Goal: Transaction & Acquisition: Purchase product/service

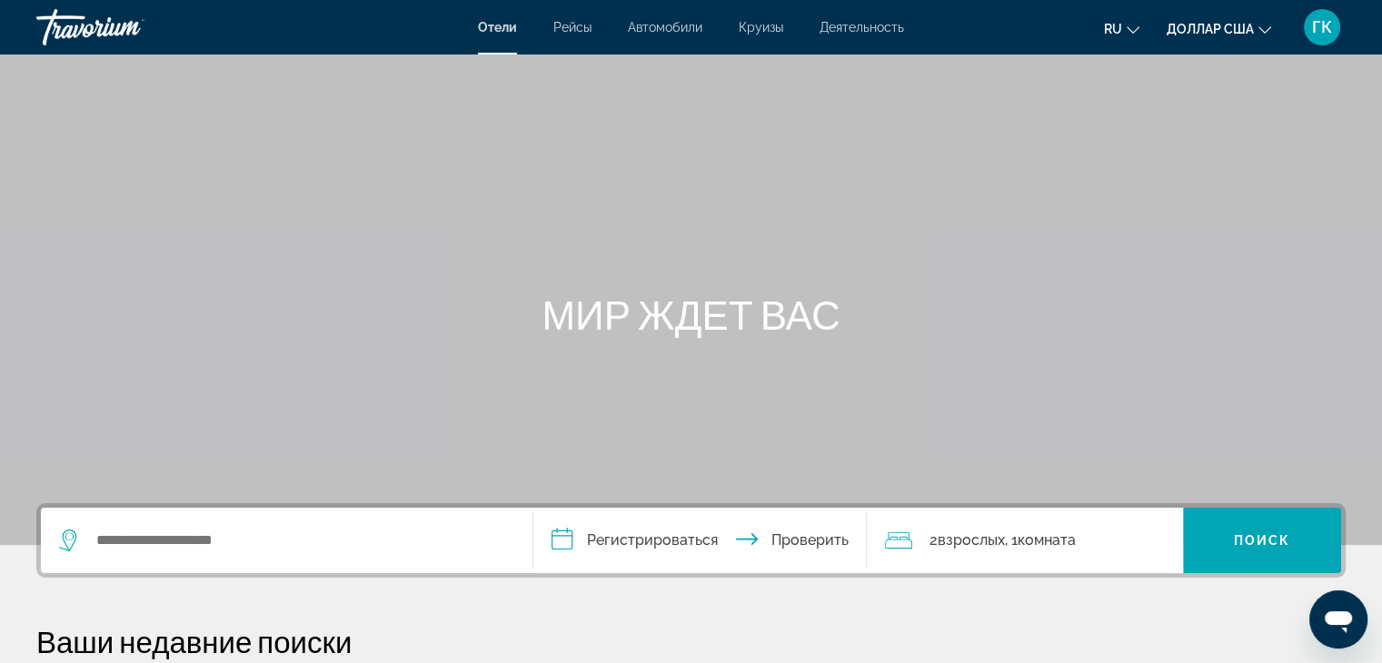
click at [763, 29] on font "Круизы" at bounding box center [761, 27] width 45 height 15
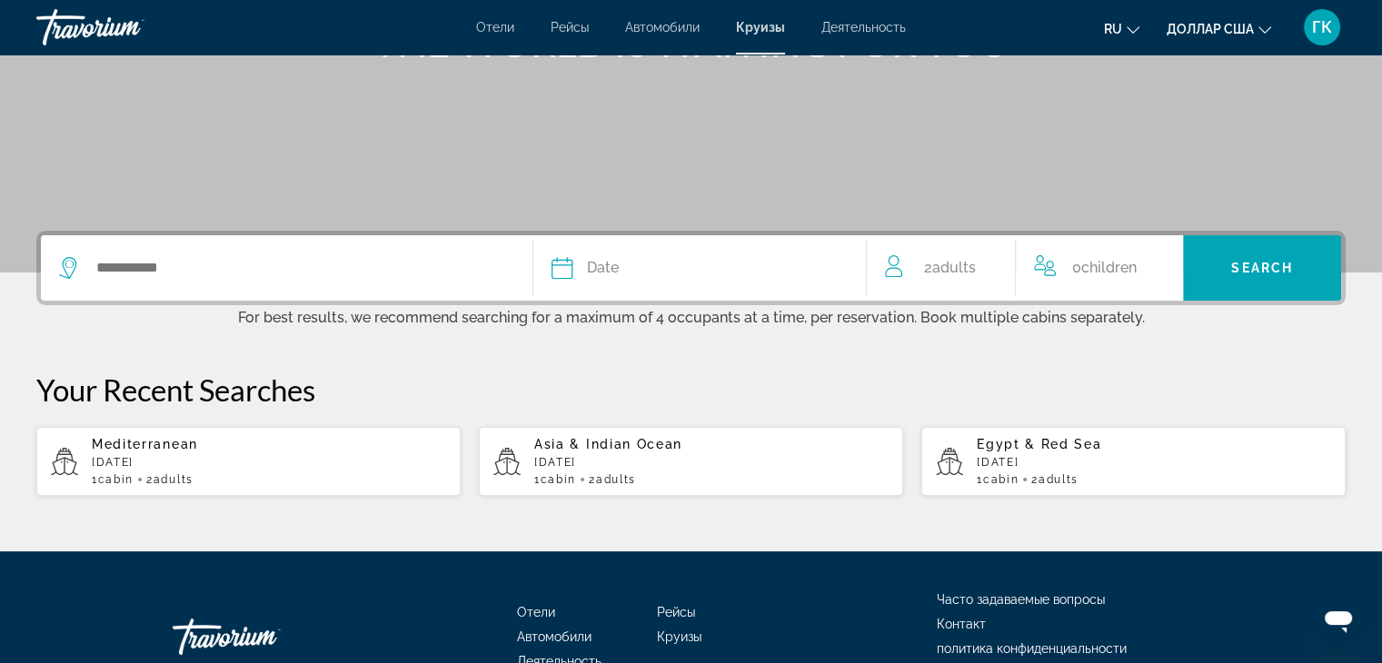
scroll to position [291, 0]
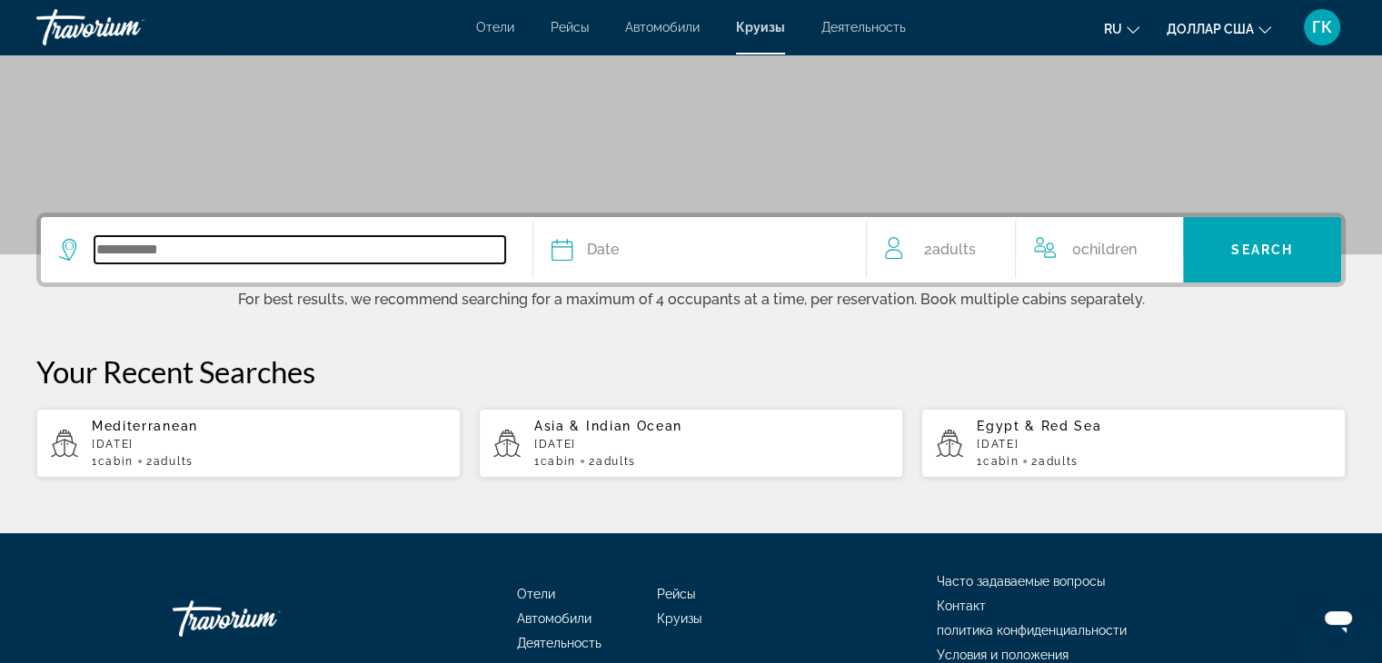
click at [127, 243] on input "Search widget" at bounding box center [300, 249] width 411 height 27
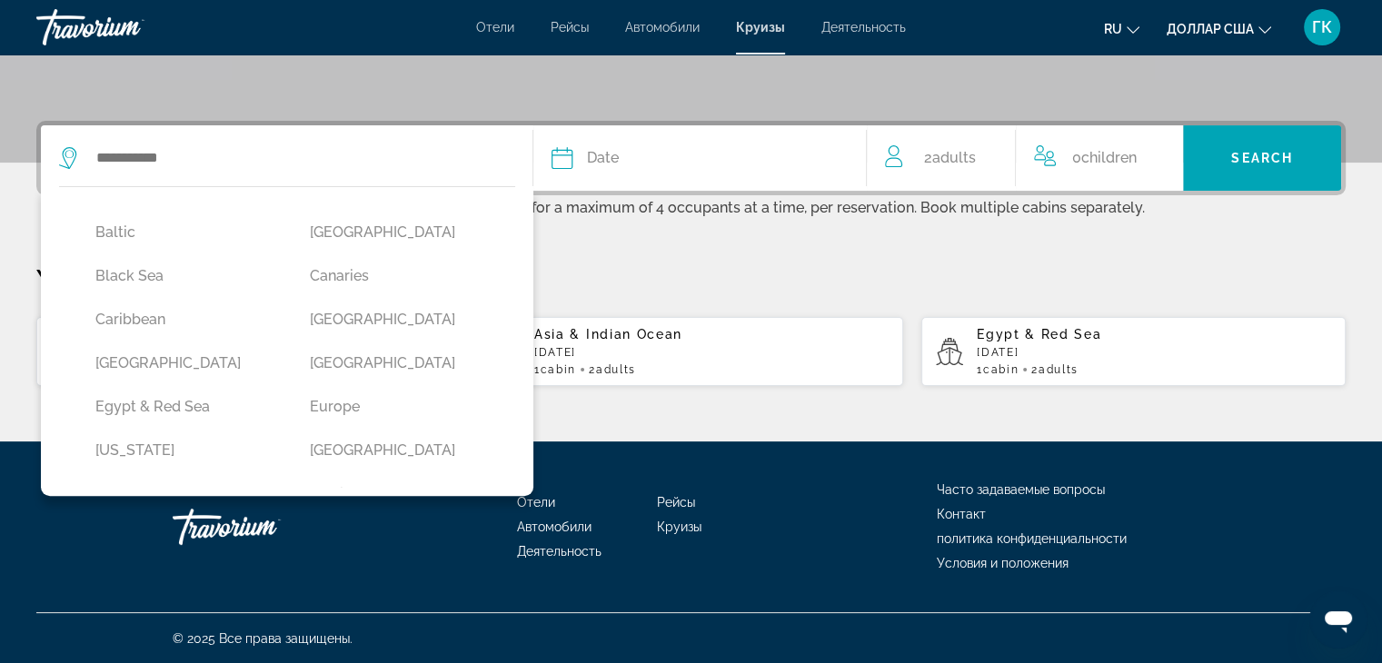
scroll to position [145, 0]
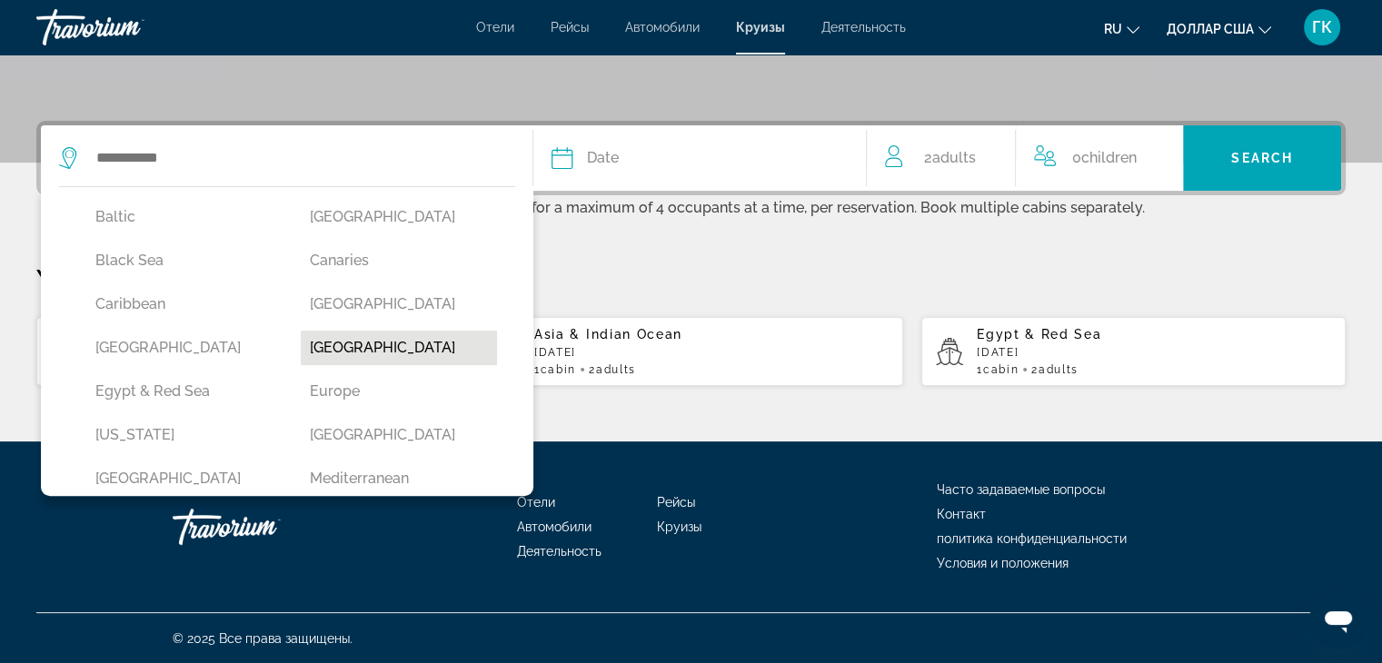
click at [367, 348] on button "Dubai & Emirates" at bounding box center [399, 348] width 196 height 35
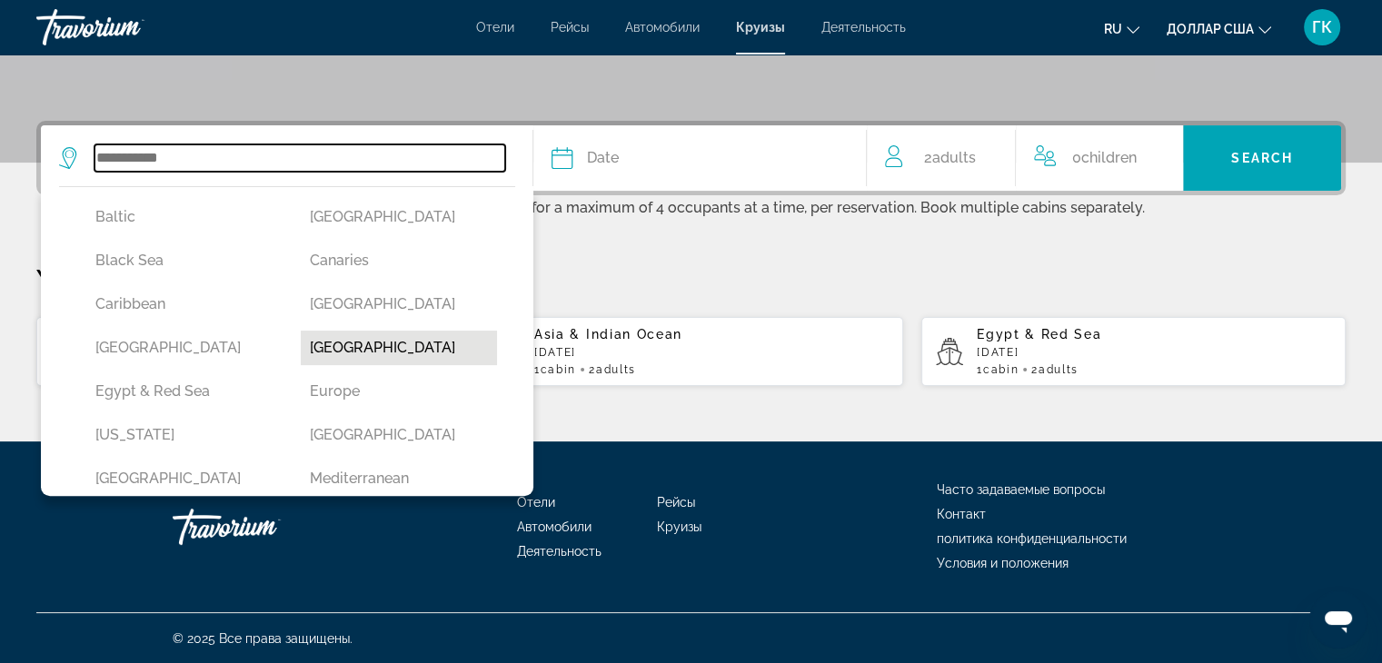
type input "**********"
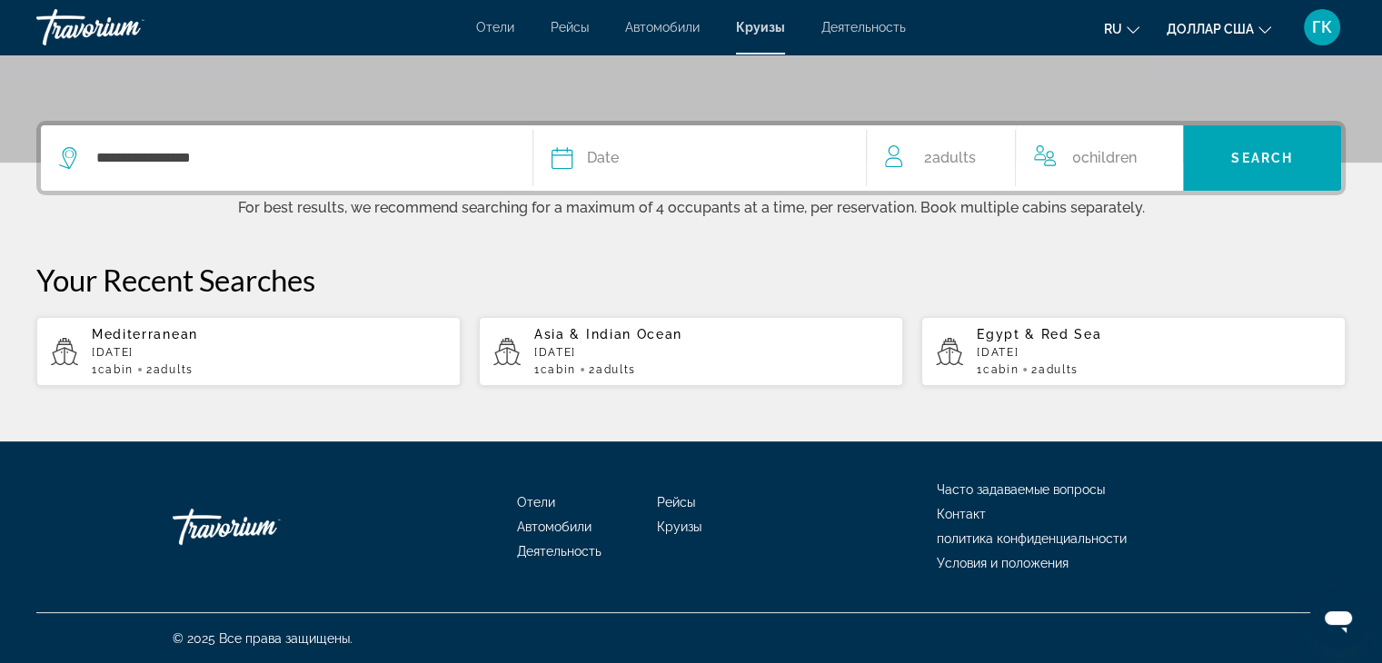
click at [565, 161] on icon "Search widget" at bounding box center [563, 158] width 22 height 22
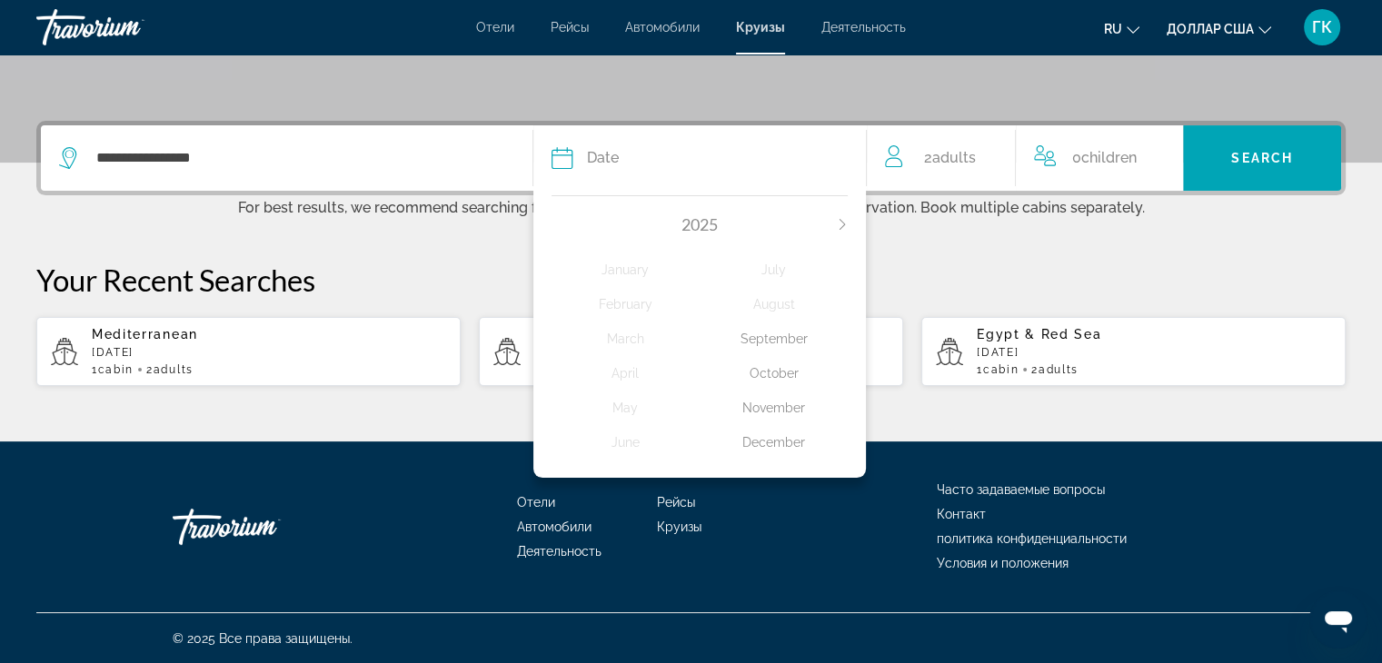
click at [842, 221] on icon "Next month" at bounding box center [842, 224] width 11 height 11
click at [619, 269] on div "January" at bounding box center [626, 270] width 148 height 33
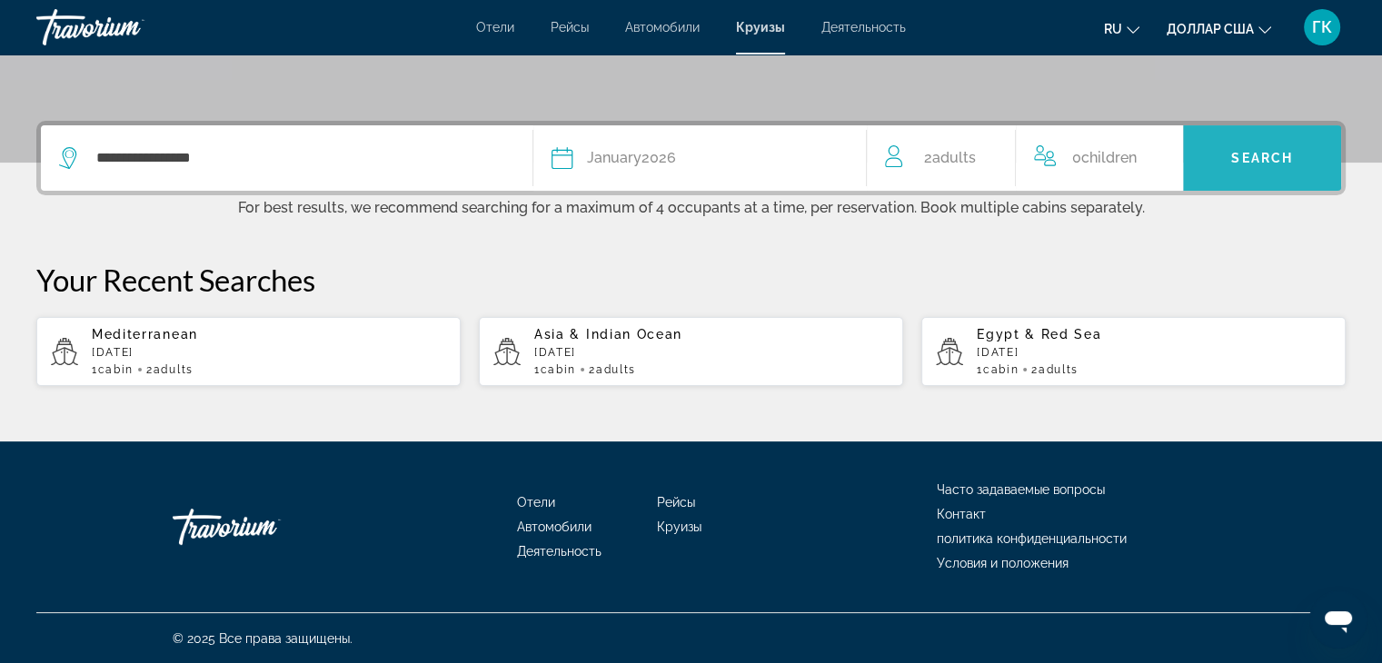
click at [1236, 157] on span "Search" at bounding box center [1263, 158] width 62 height 15
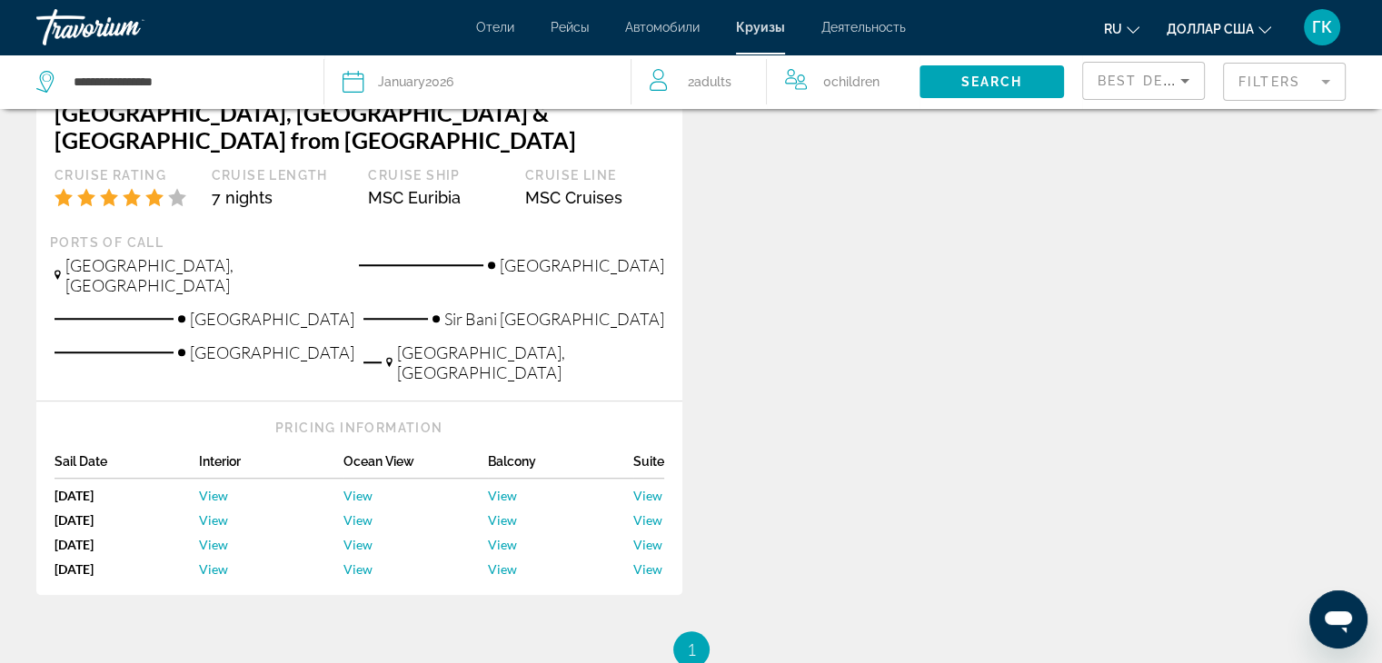
scroll to position [1309, 0]
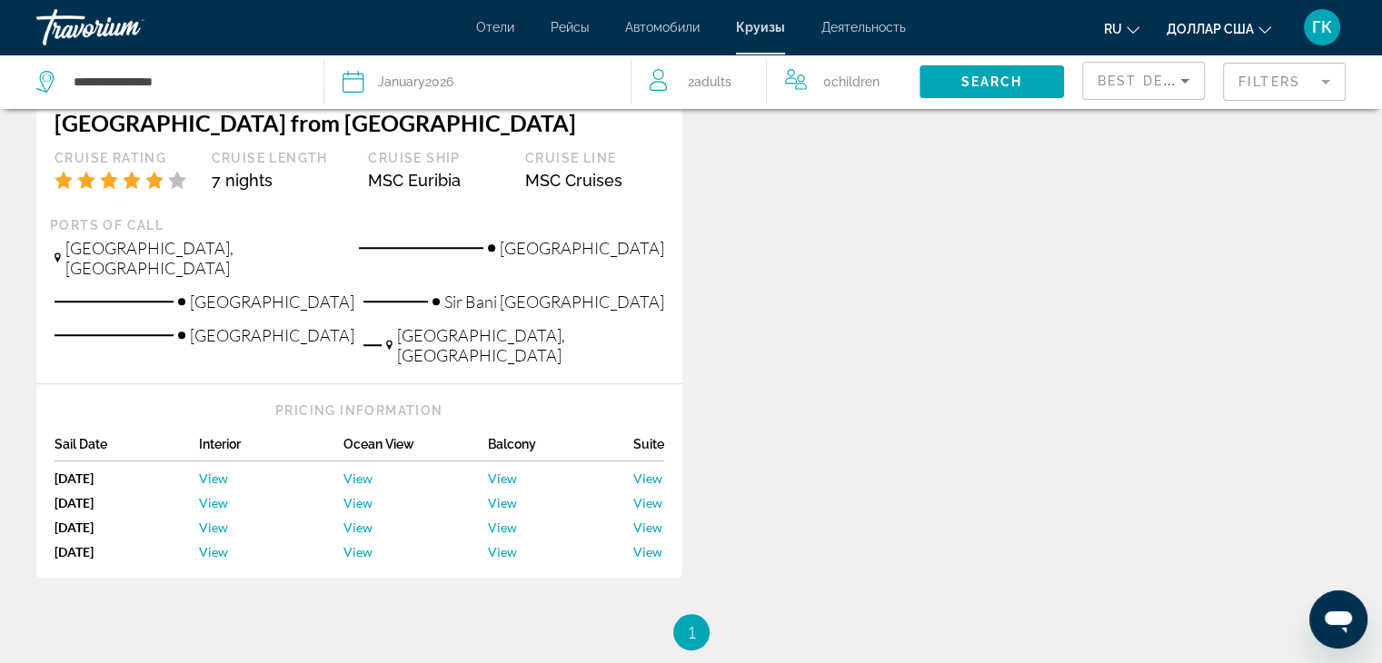
click at [124, 471] on div "Sun, Jan 4, 2026" at bounding box center [127, 478] width 145 height 15
click at [213, 471] on span "View" at bounding box center [213, 478] width 29 height 15
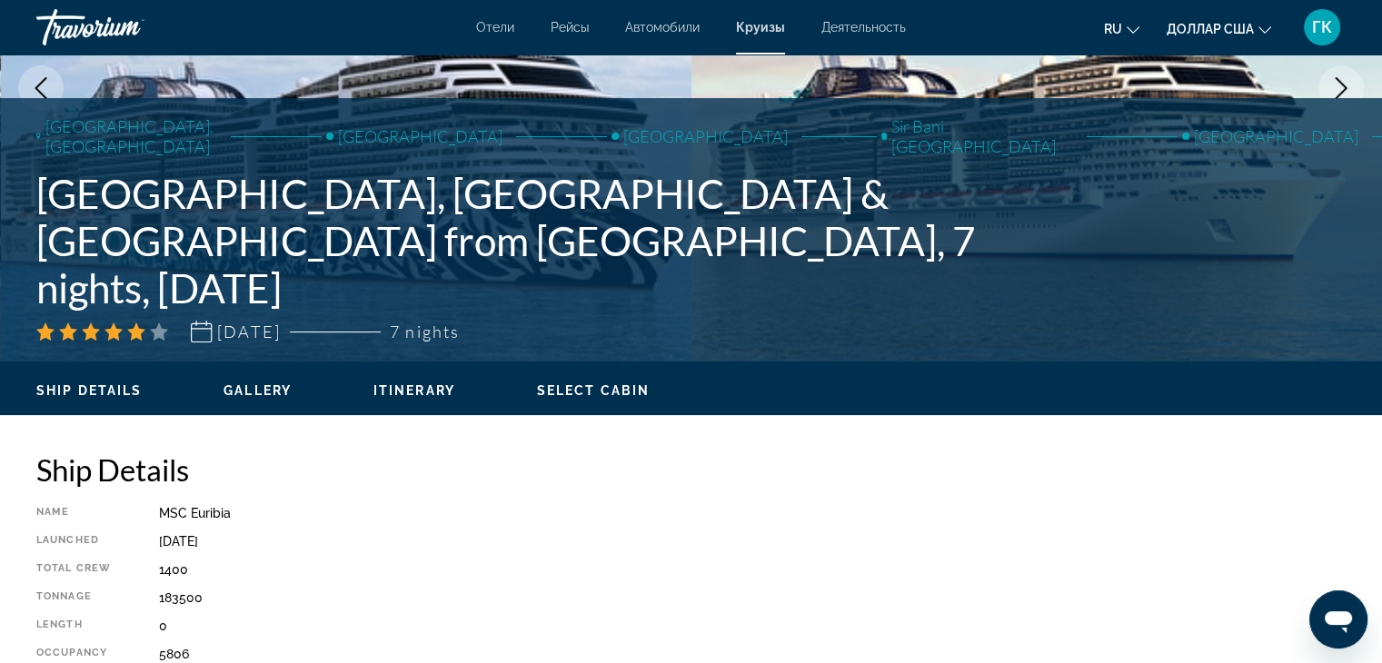
scroll to position [130, 0]
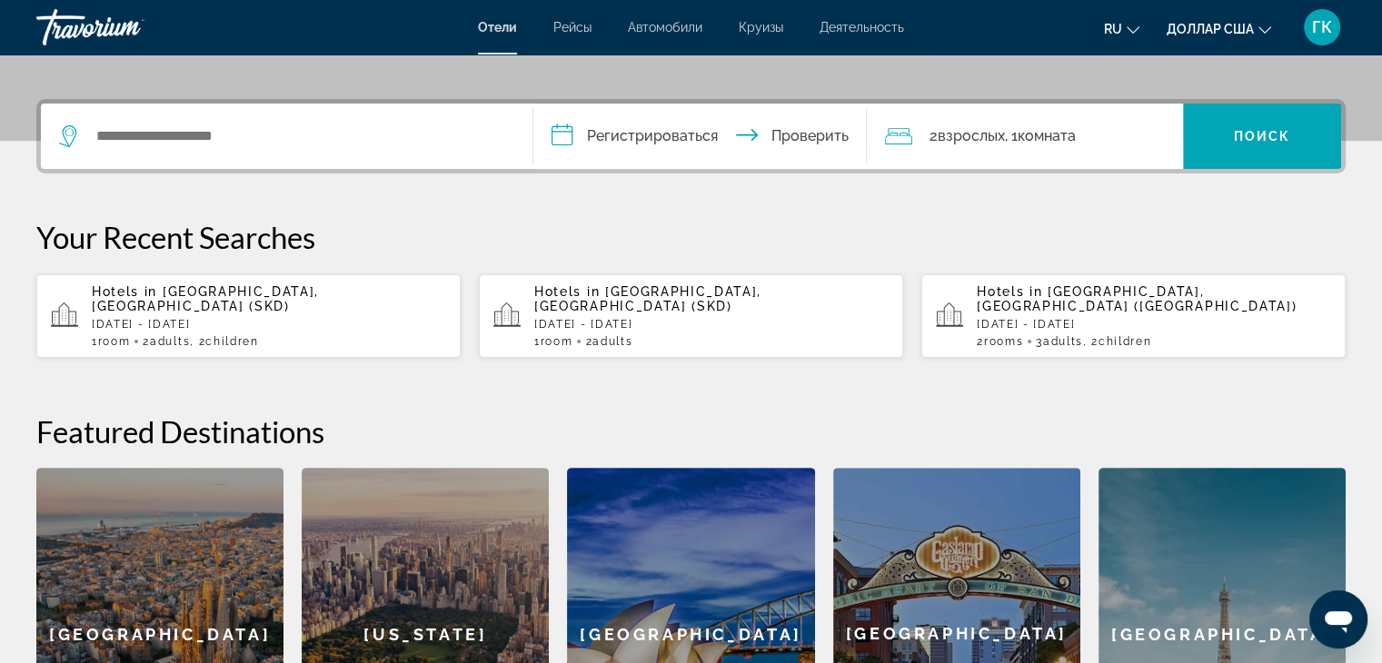
scroll to position [412, 0]
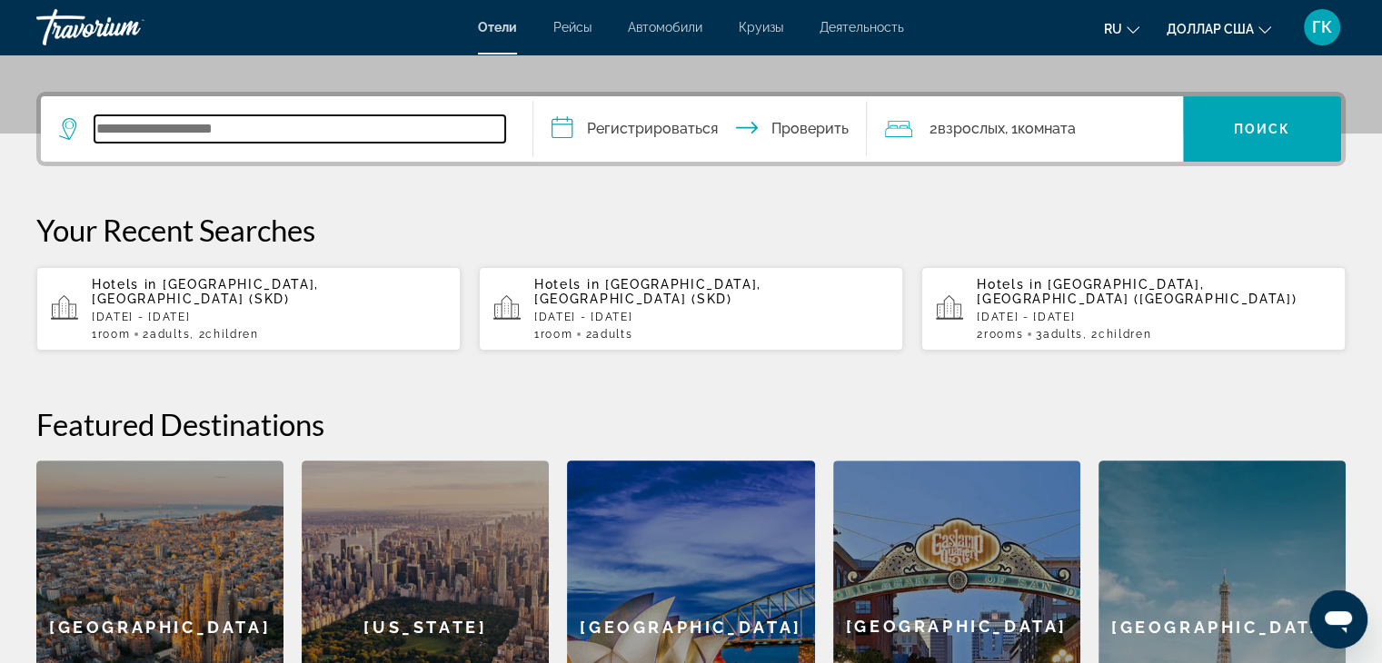
click at [128, 121] on input "Виджет поиска" at bounding box center [300, 128] width 411 height 27
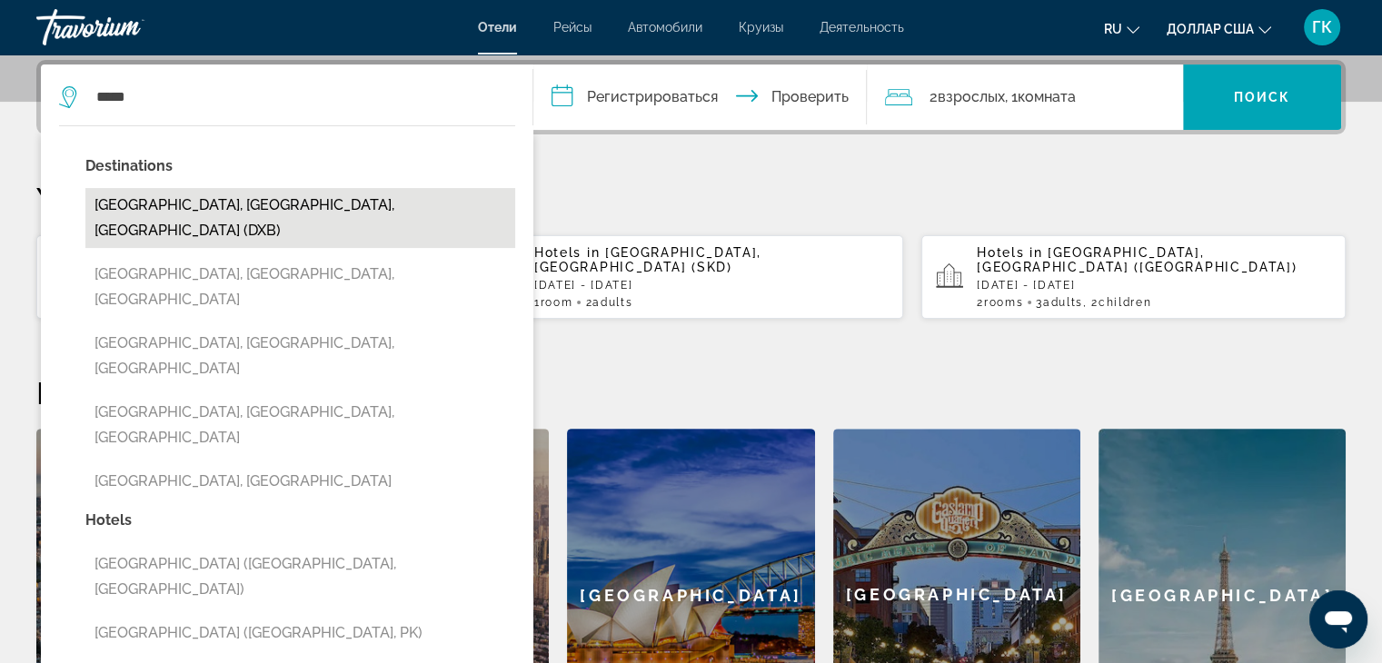
click at [218, 204] on button "[GEOGRAPHIC_DATA], [GEOGRAPHIC_DATA], [GEOGRAPHIC_DATA] (DXB)" at bounding box center [300, 218] width 430 height 60
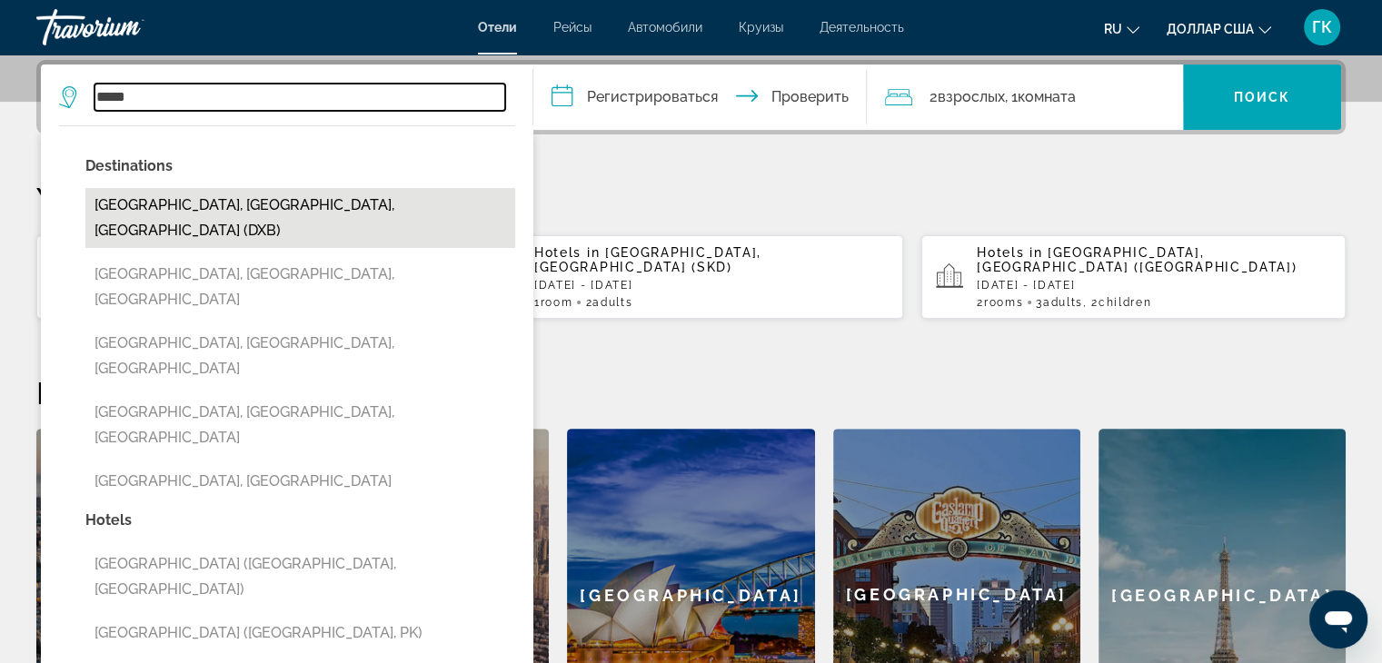
type input "**********"
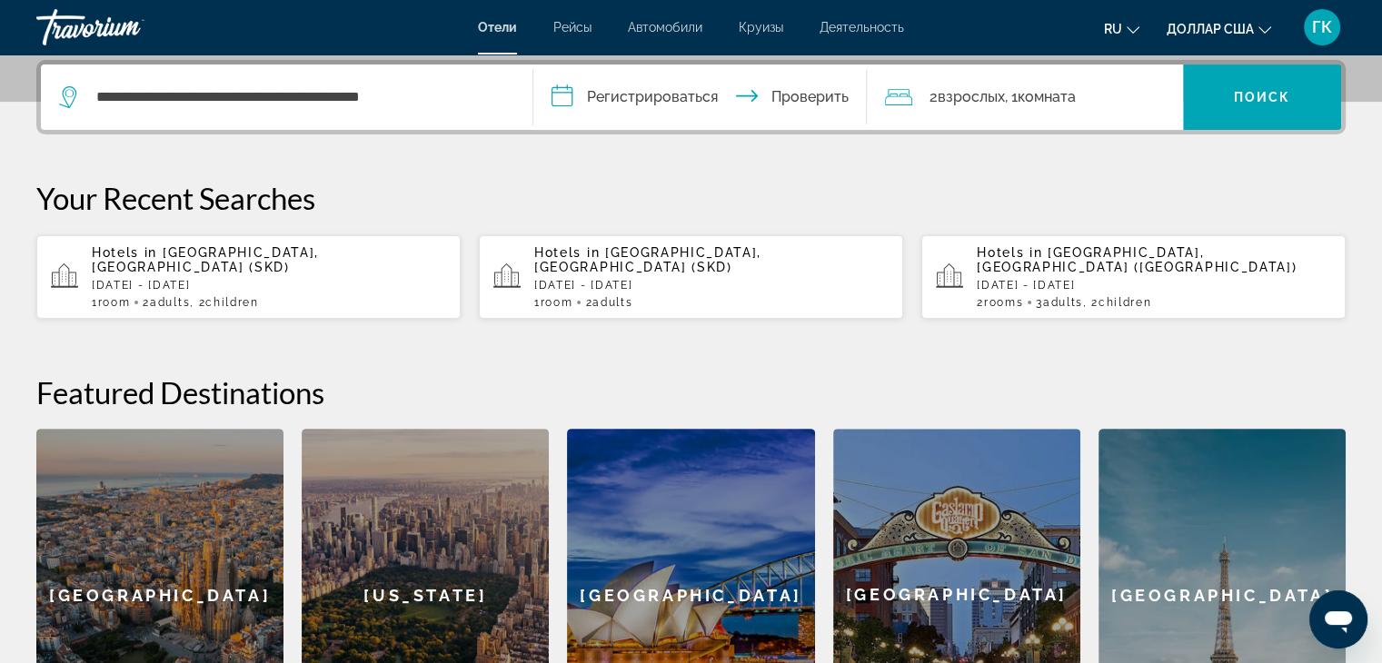
click at [567, 91] on input "**********" at bounding box center [705, 100] width 342 height 71
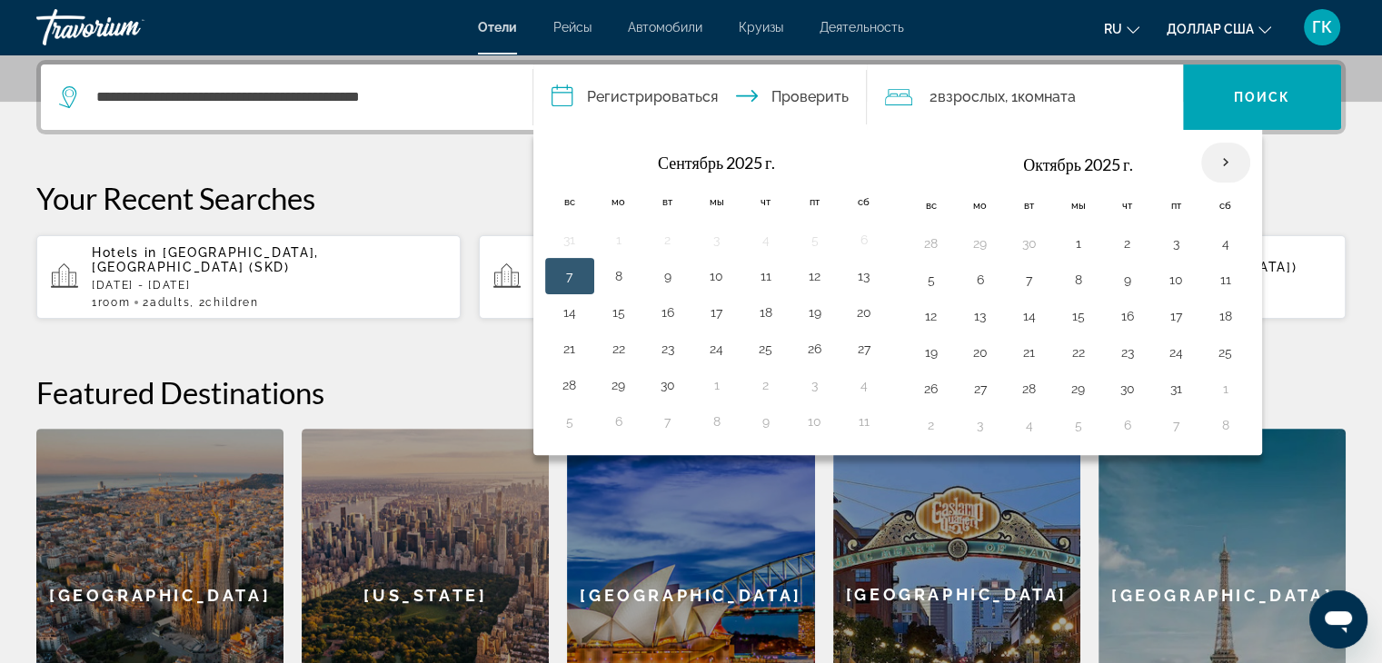
click at [1217, 165] on th "В следующем месяце" at bounding box center [1226, 163] width 49 height 40
click at [928, 276] on button "5" at bounding box center [931, 279] width 29 height 25
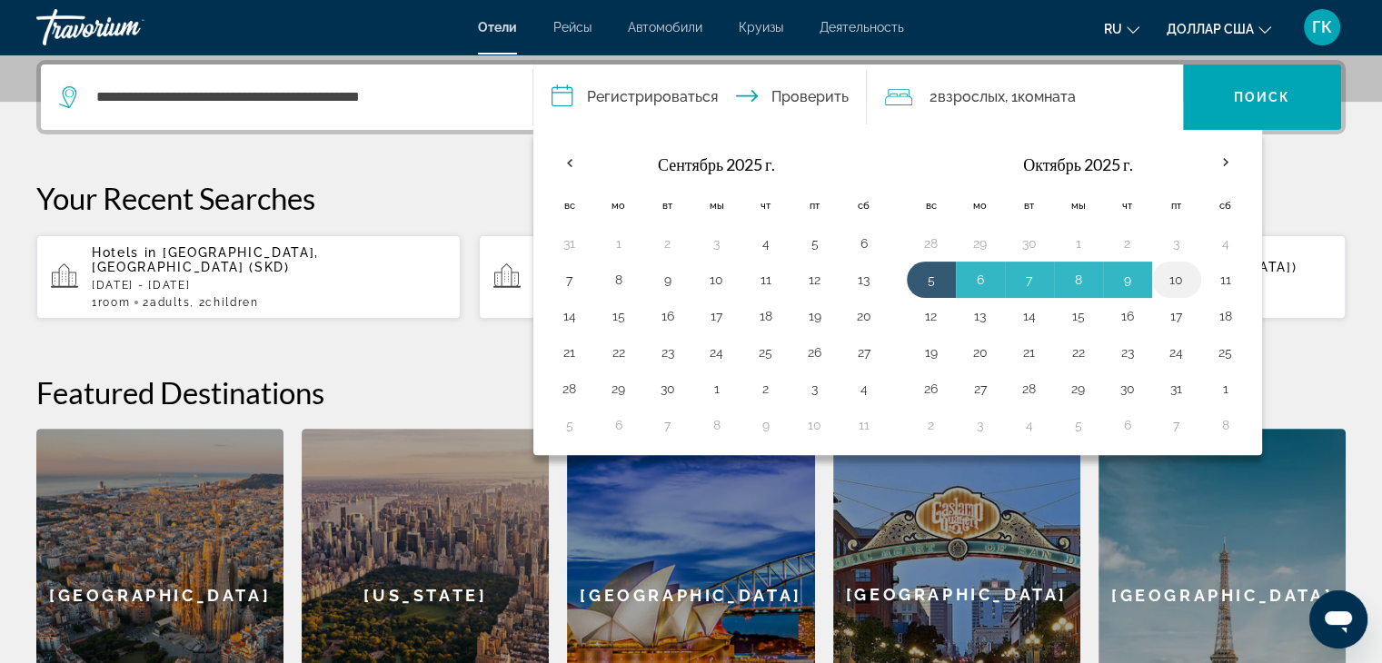
click at [1169, 270] on button "10" at bounding box center [1176, 279] width 29 height 25
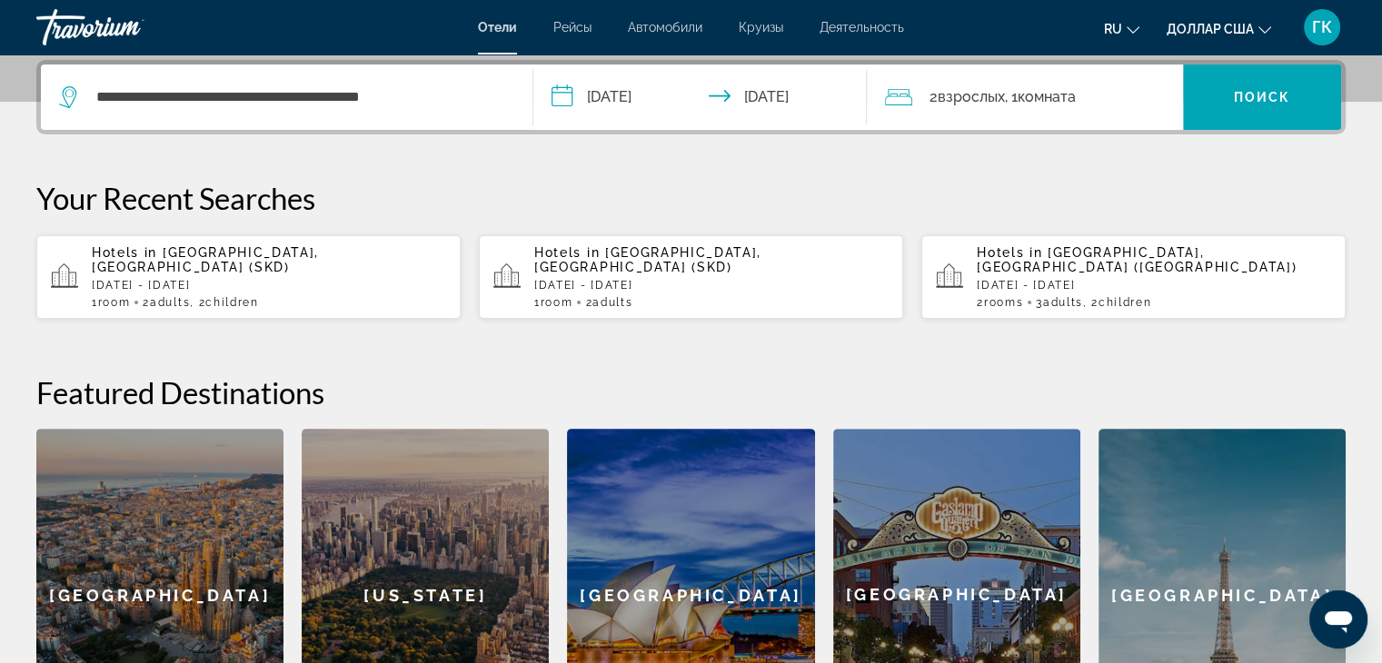
click at [568, 97] on input "**********" at bounding box center [705, 100] width 342 height 71
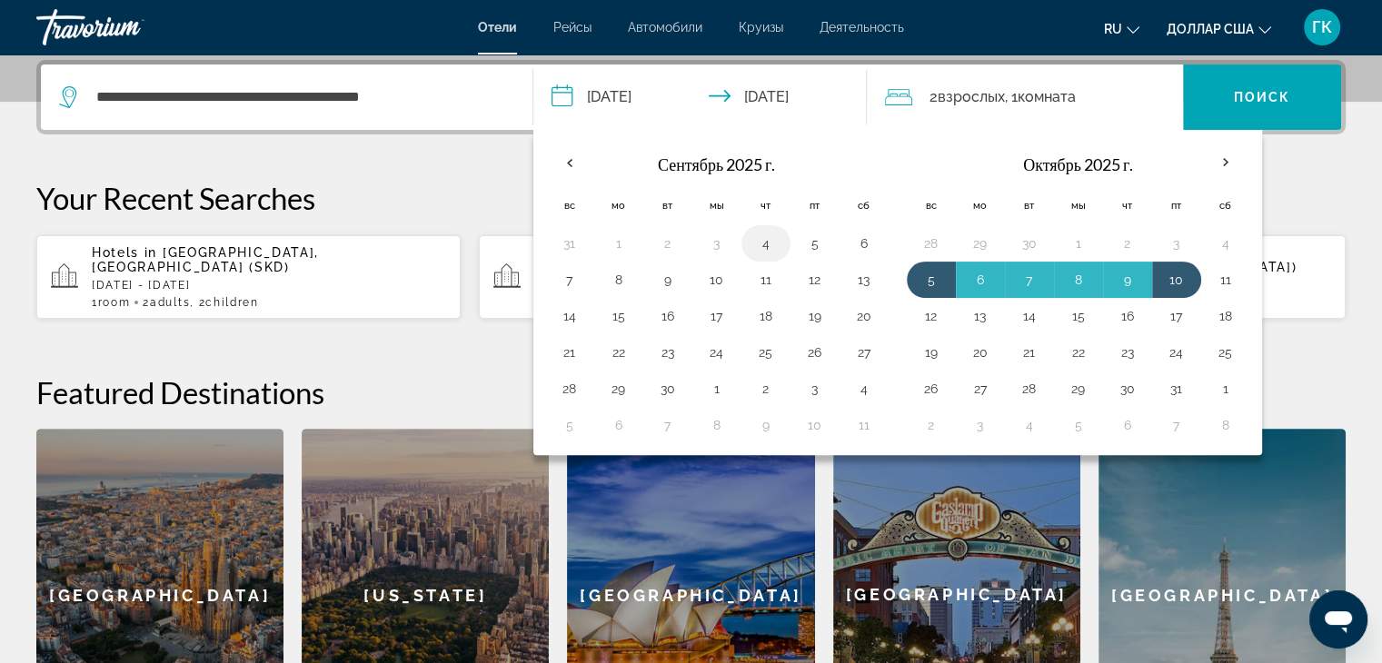
click at [762, 242] on button "4" at bounding box center [766, 243] width 29 height 25
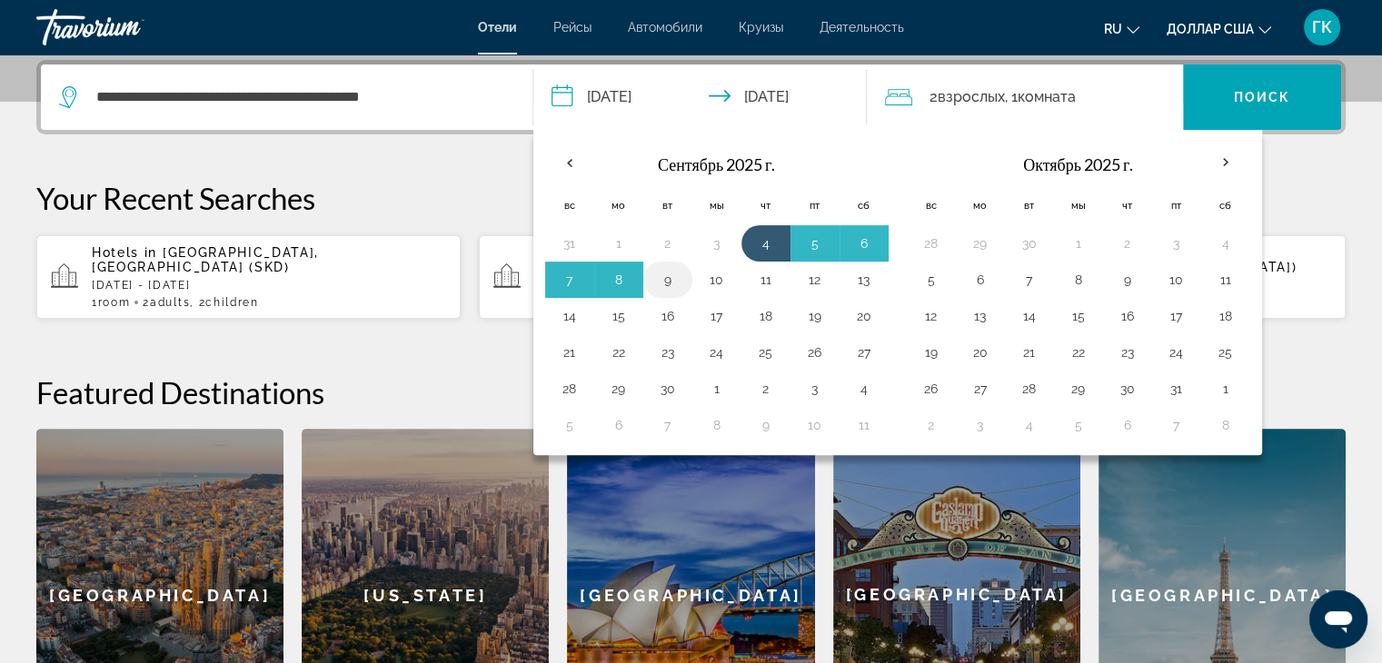
click at [668, 287] on button "9" at bounding box center [667, 279] width 29 height 25
type input "**********"
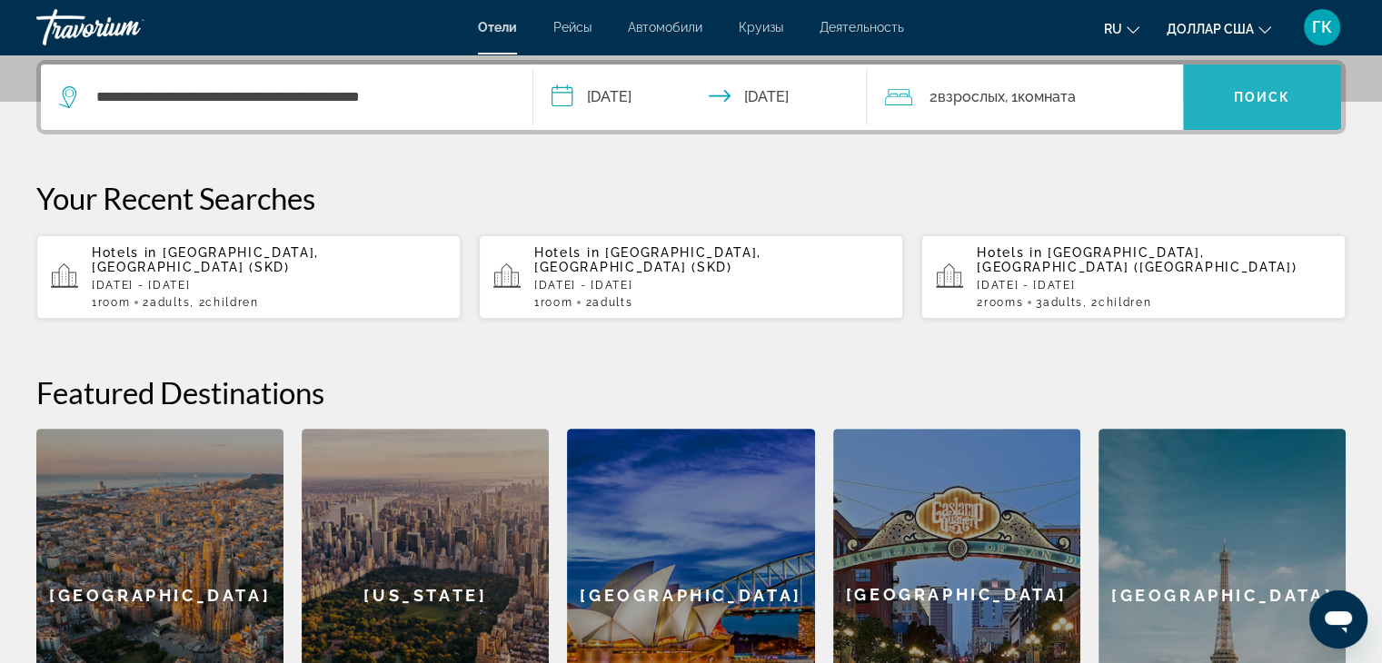
click at [1265, 105] on span "Виджет поиска" at bounding box center [1262, 97] width 158 height 44
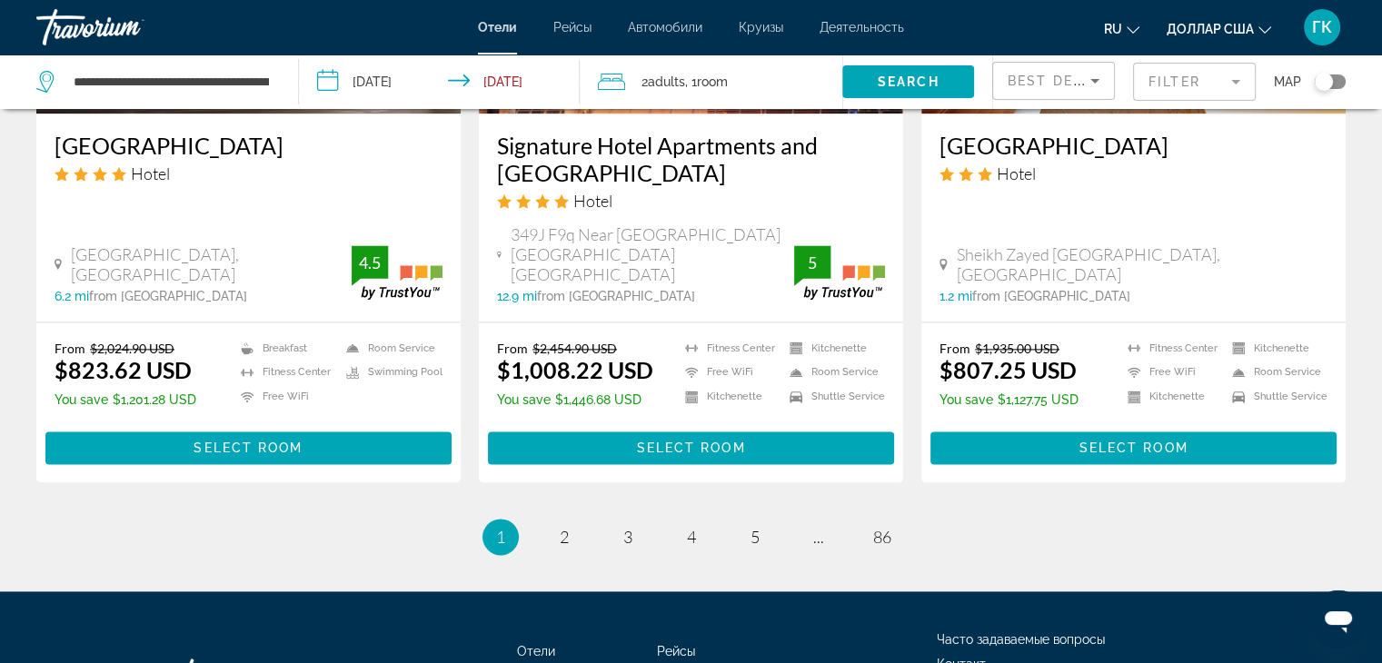
scroll to position [2470, 0]
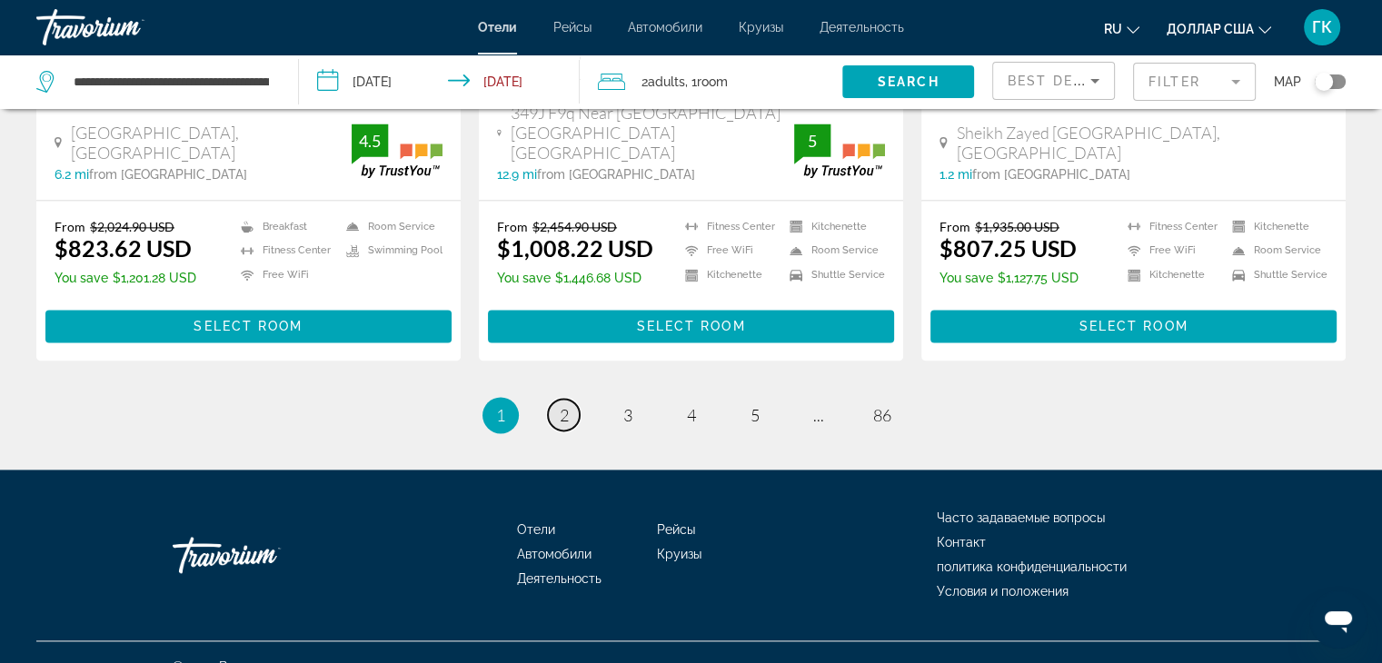
click at [563, 405] on span "2" at bounding box center [564, 415] width 9 height 20
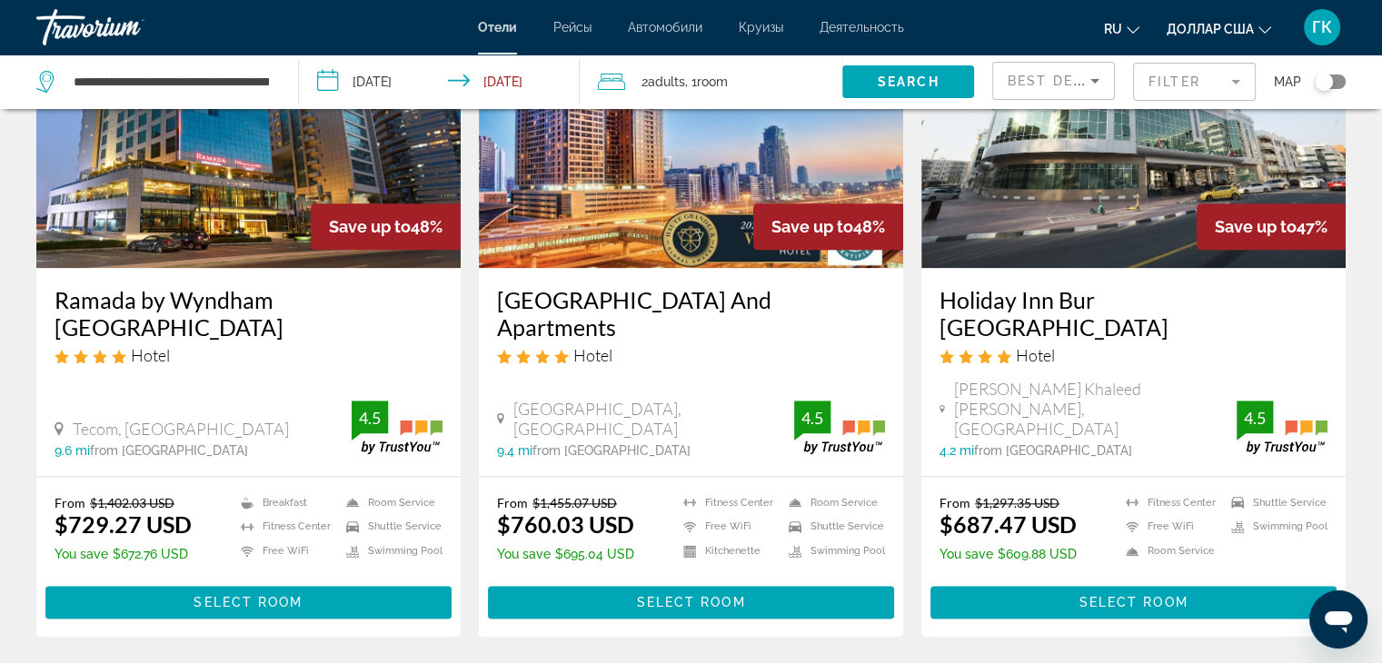
scroll to position [2218, 0]
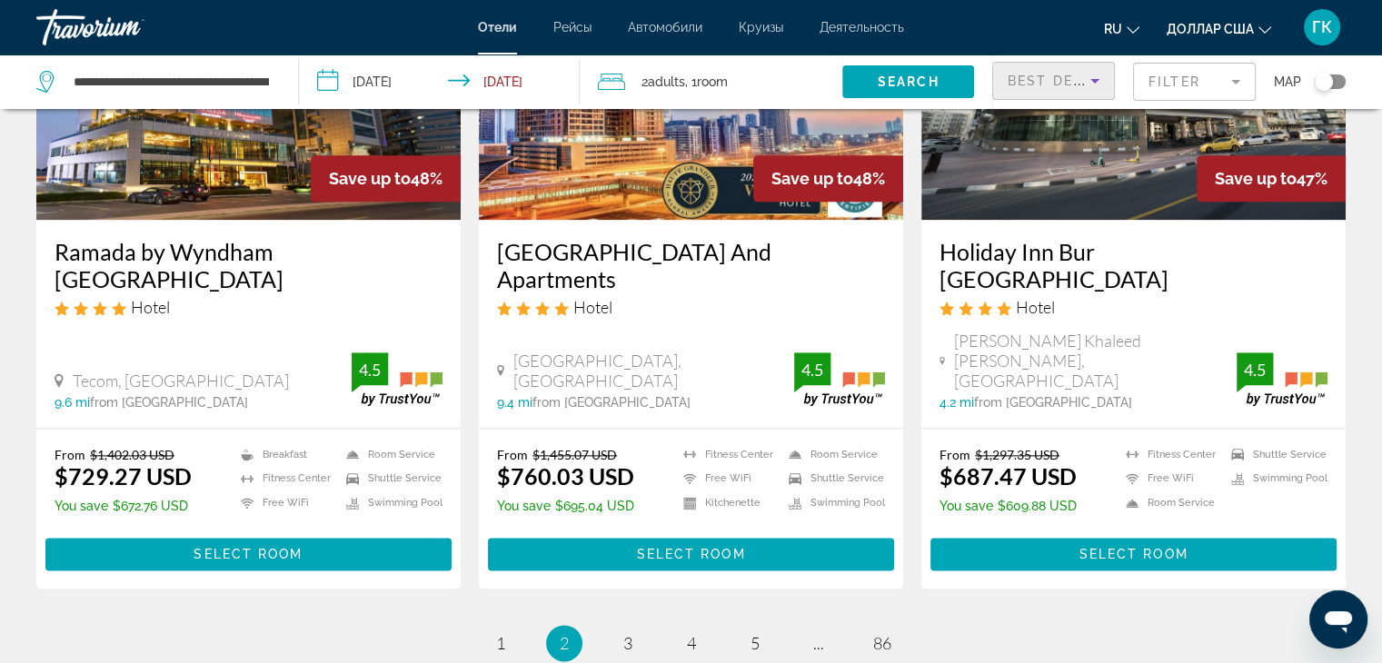
click at [1091, 78] on icon "Sort by" at bounding box center [1095, 81] width 22 height 22
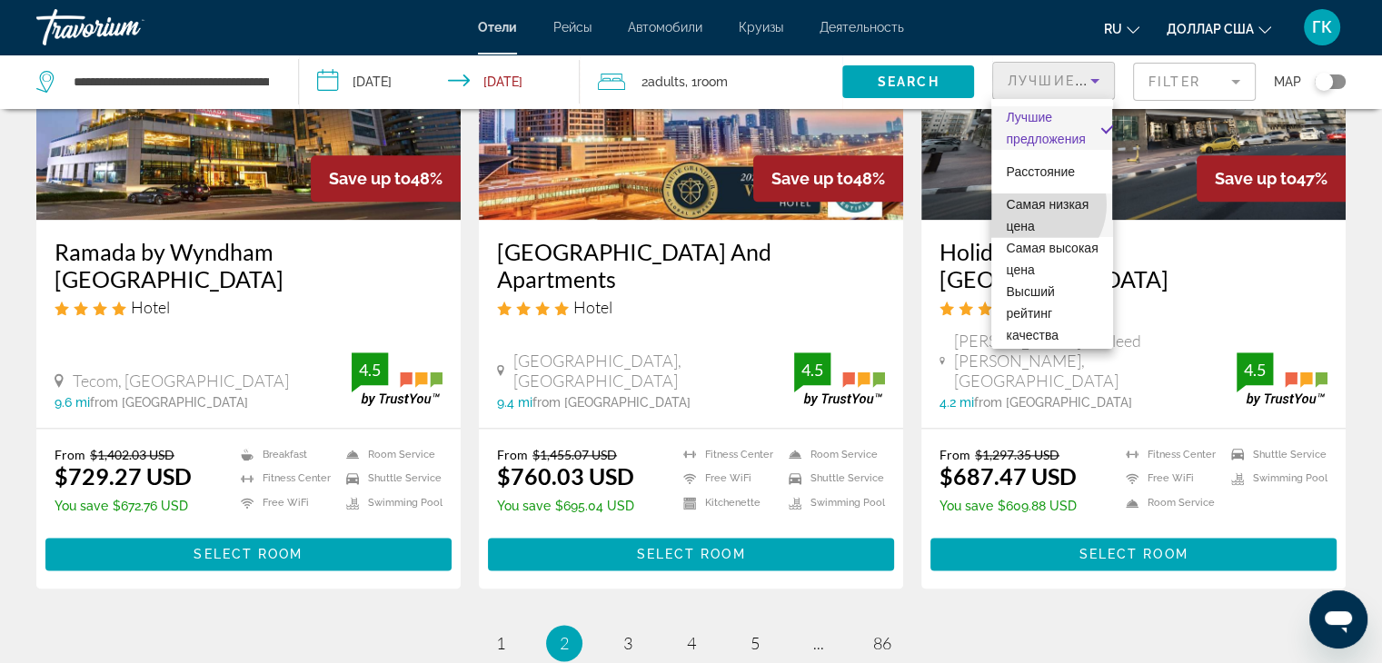
click at [1032, 204] on font "Самая низкая цена" at bounding box center [1047, 215] width 83 height 36
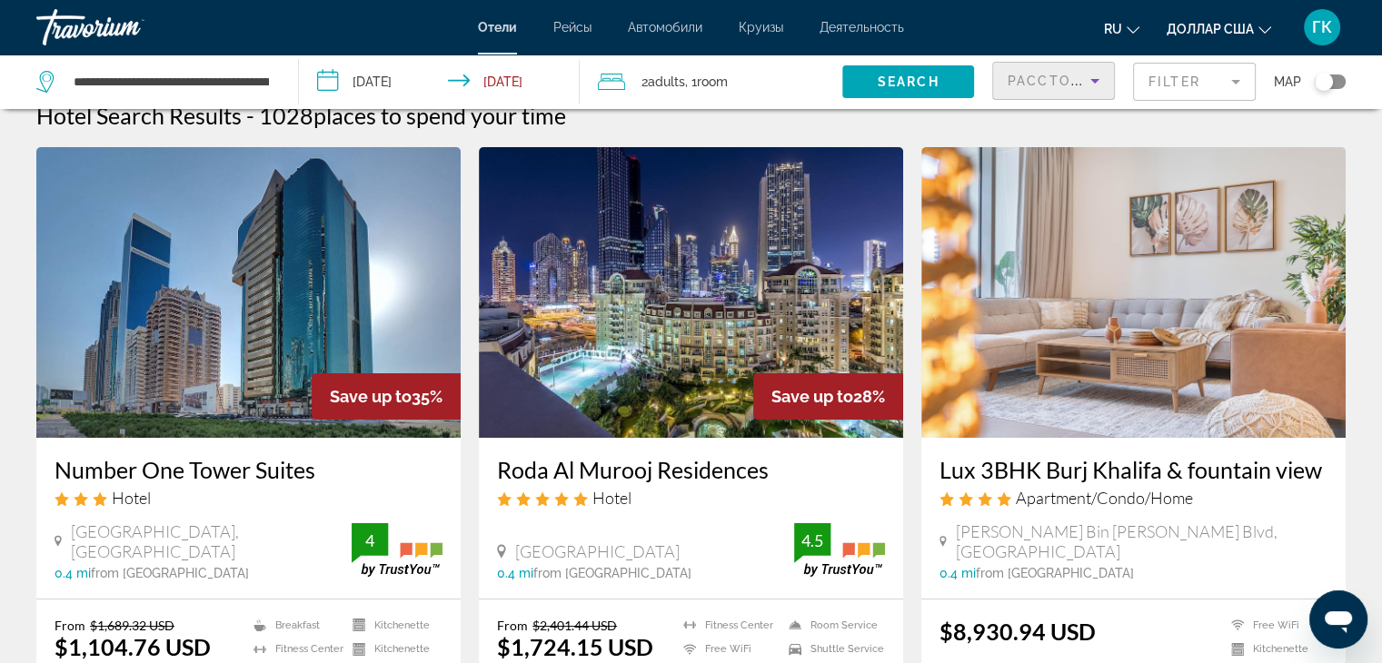
scroll to position [36, 0]
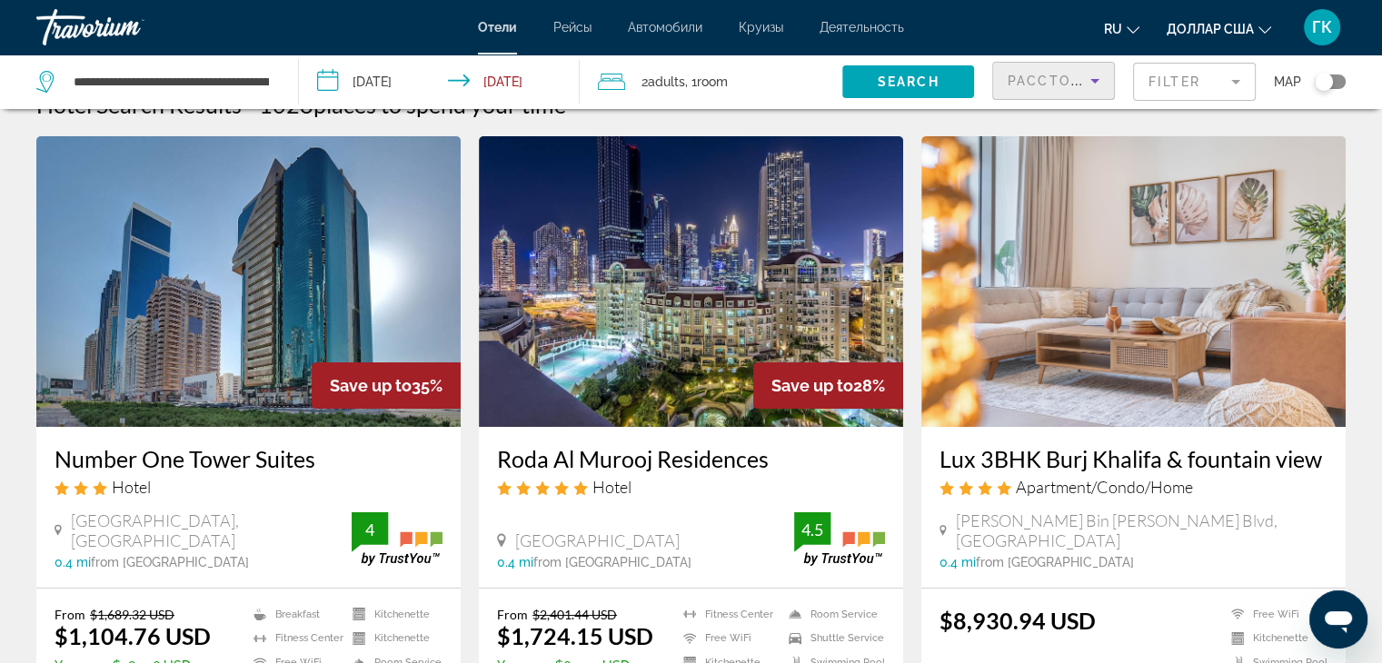
click at [1089, 81] on icon "Sort by" at bounding box center [1095, 81] width 22 height 22
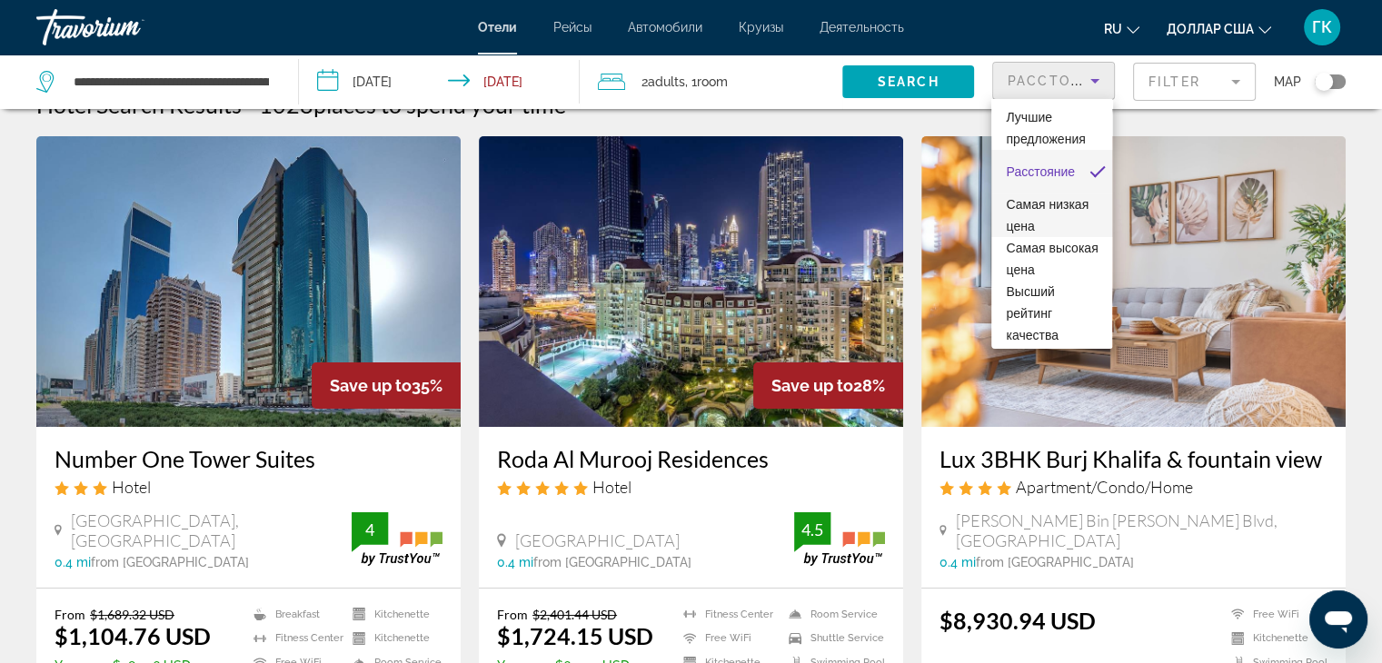
click at [1025, 217] on font "Самая низкая цена" at bounding box center [1047, 215] width 83 height 36
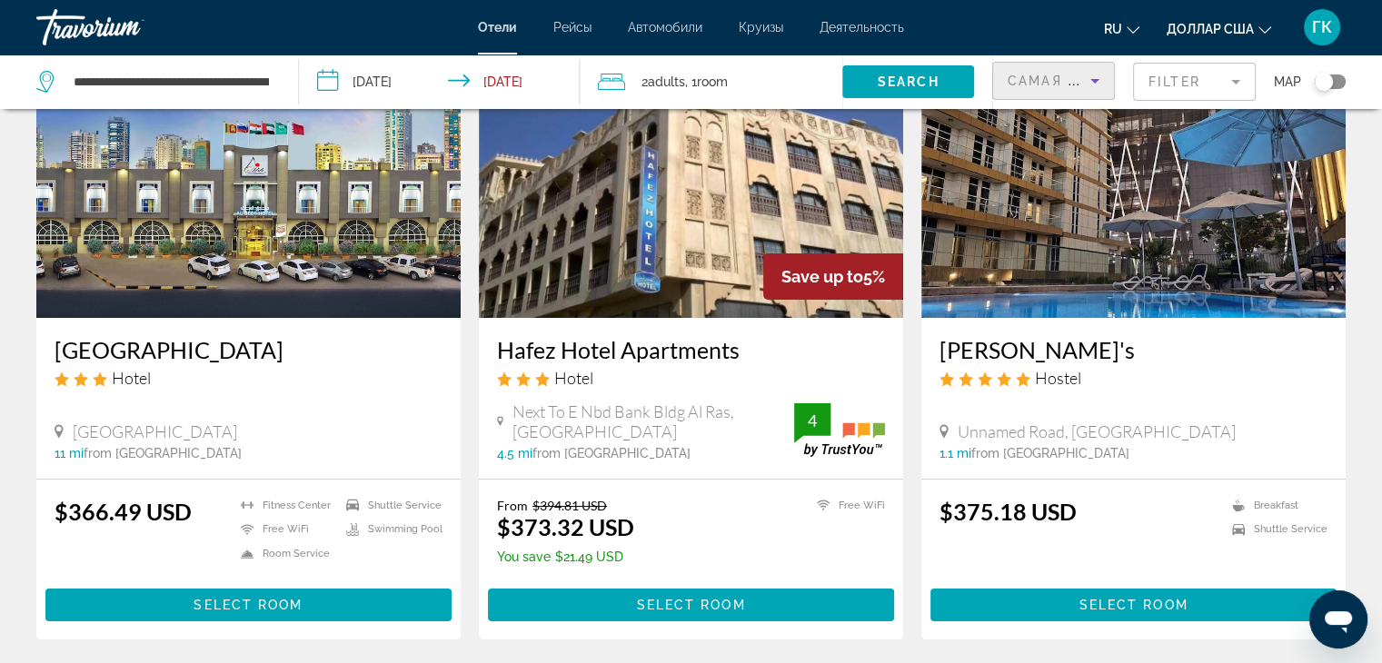
scroll to position [182, 0]
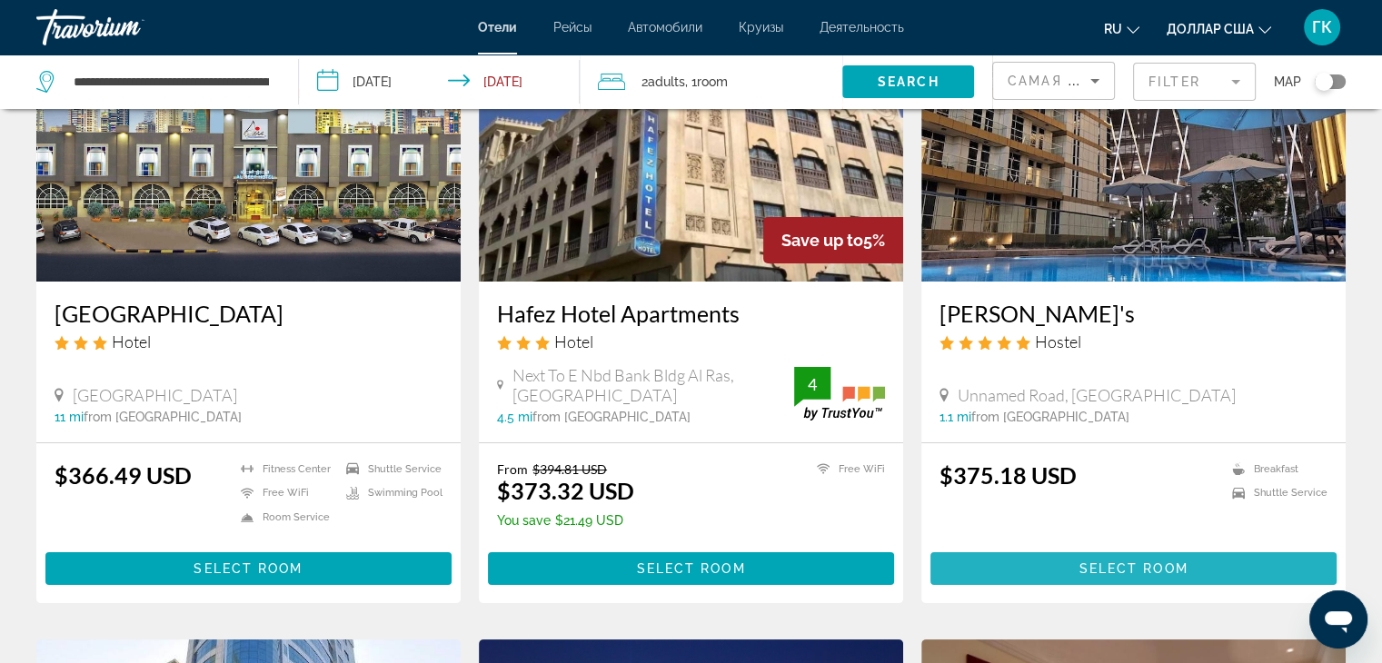
click at [1093, 572] on span "Select Room" at bounding box center [1133, 569] width 109 height 15
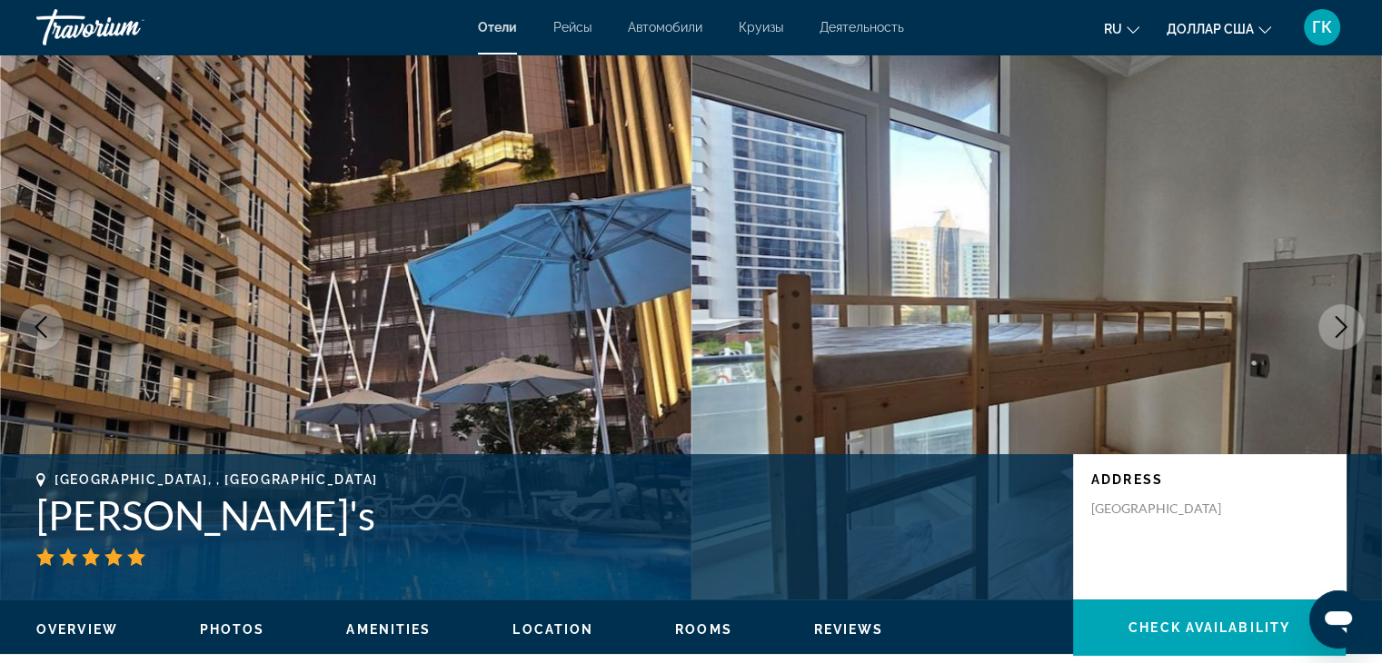
click at [1340, 320] on icon "Next image" at bounding box center [1342, 327] width 12 height 22
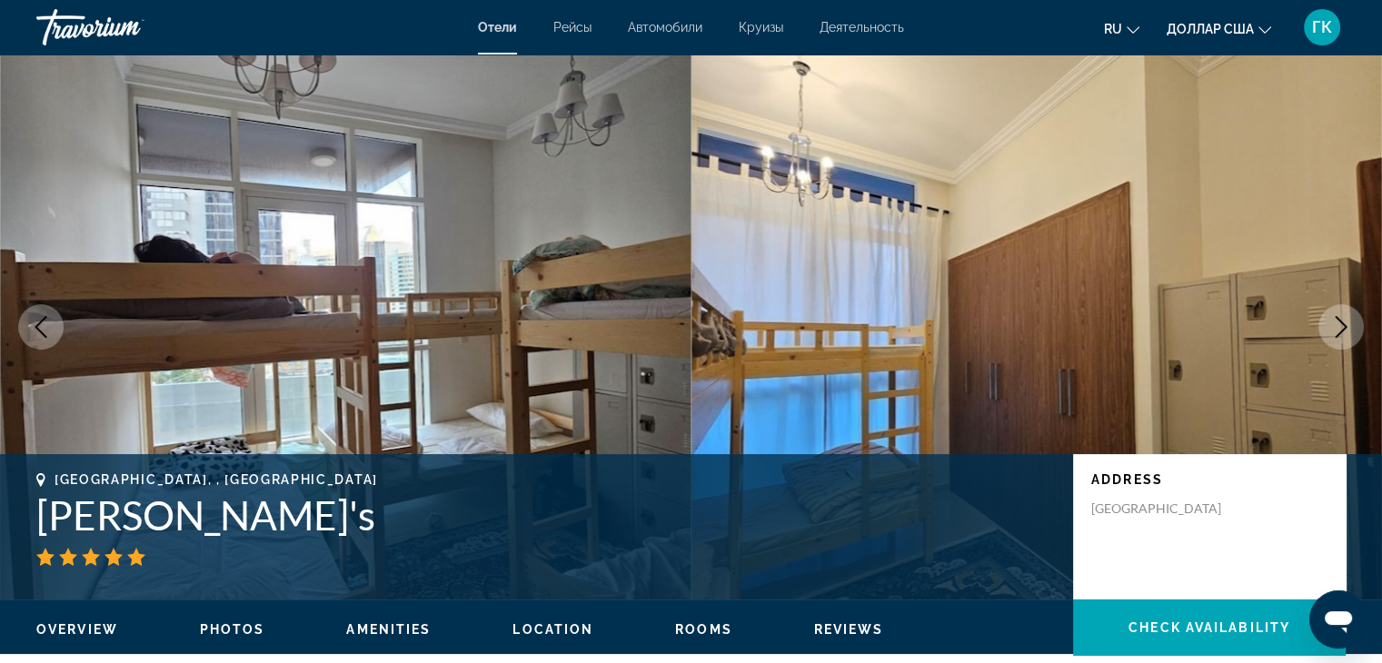
click at [1340, 320] on icon "Next image" at bounding box center [1342, 327] width 12 height 22
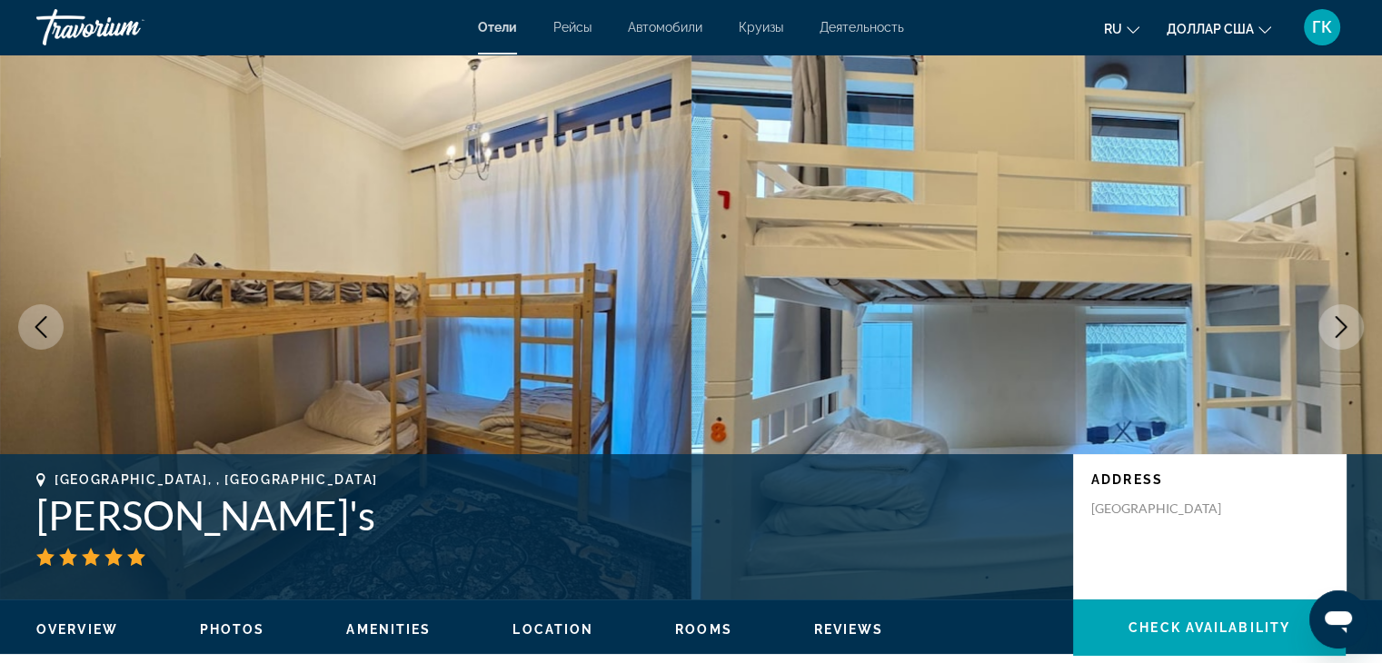
click at [1340, 320] on icon "Next image" at bounding box center [1342, 327] width 12 height 22
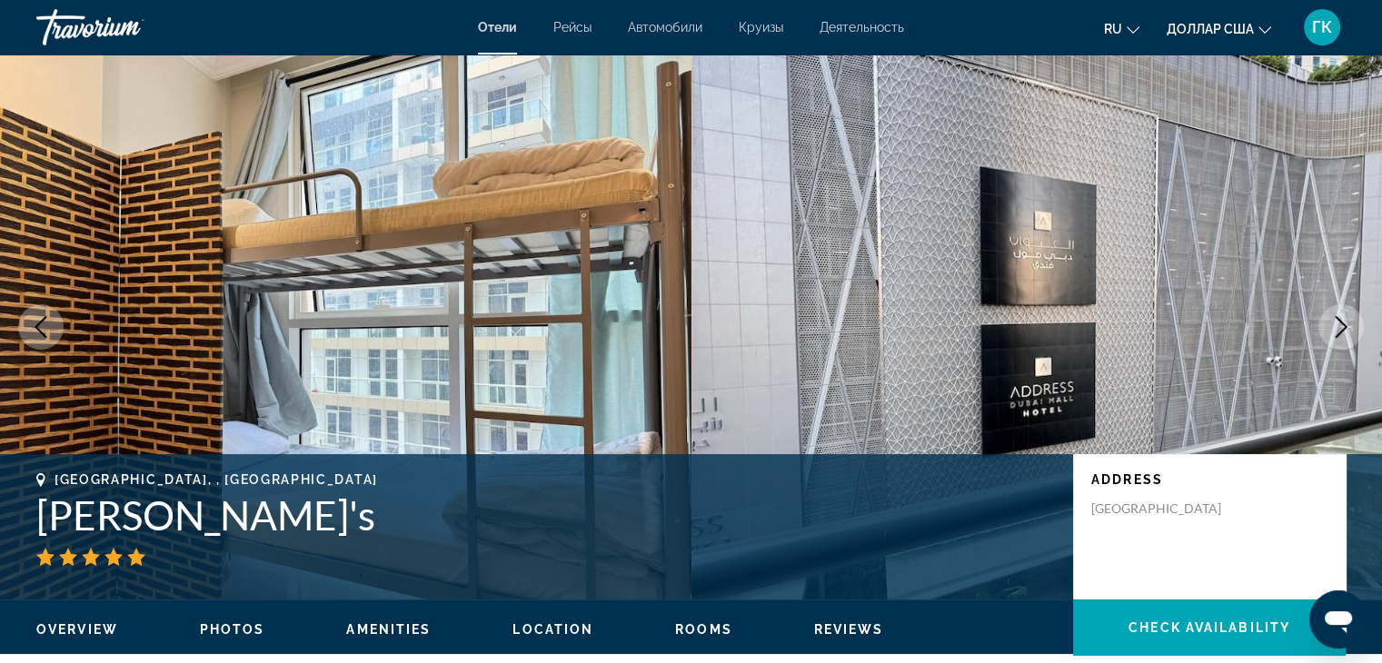
click at [1340, 320] on icon "Next image" at bounding box center [1342, 327] width 12 height 22
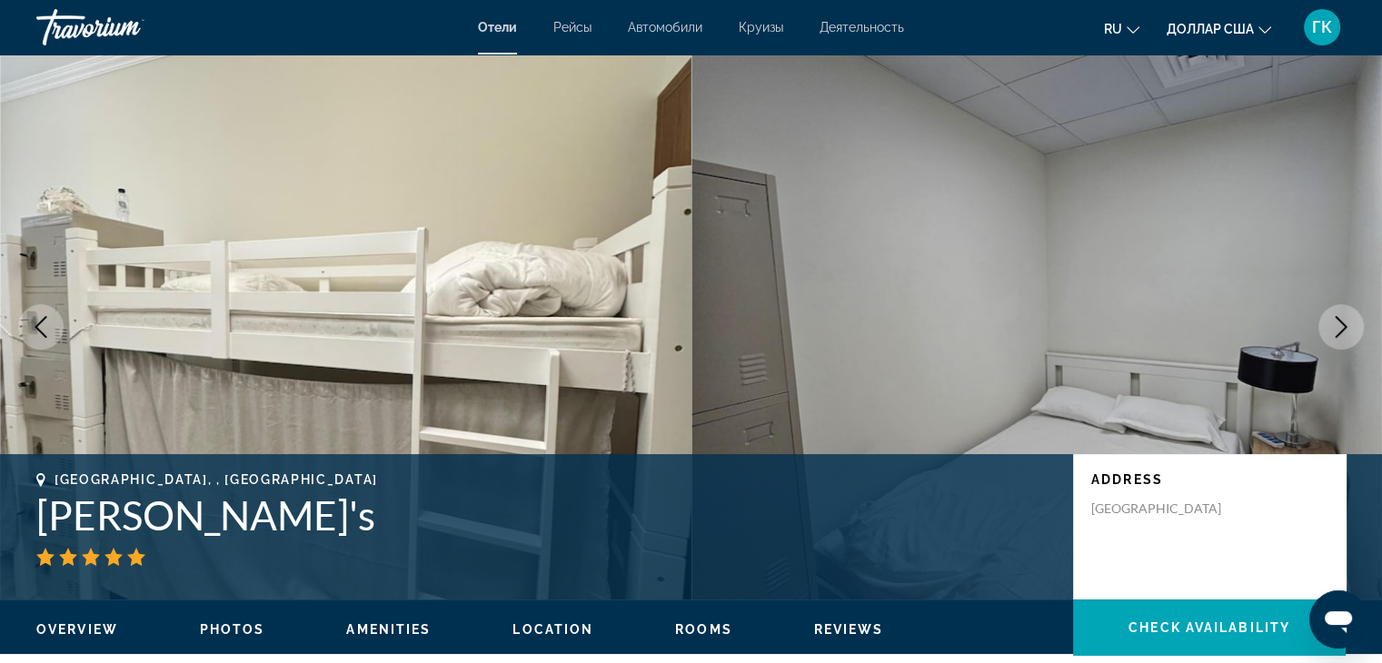
click at [1340, 320] on icon "Next image" at bounding box center [1342, 327] width 12 height 22
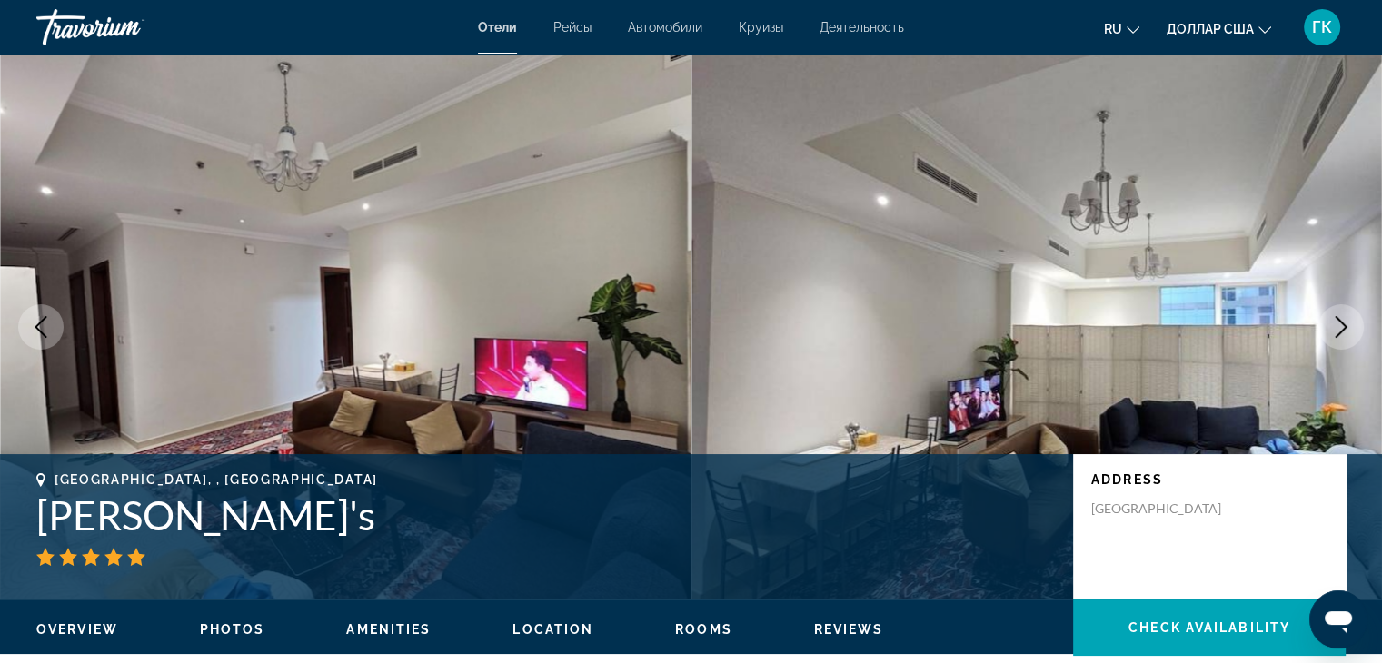
click at [1340, 320] on icon "Next image" at bounding box center [1342, 327] width 12 height 22
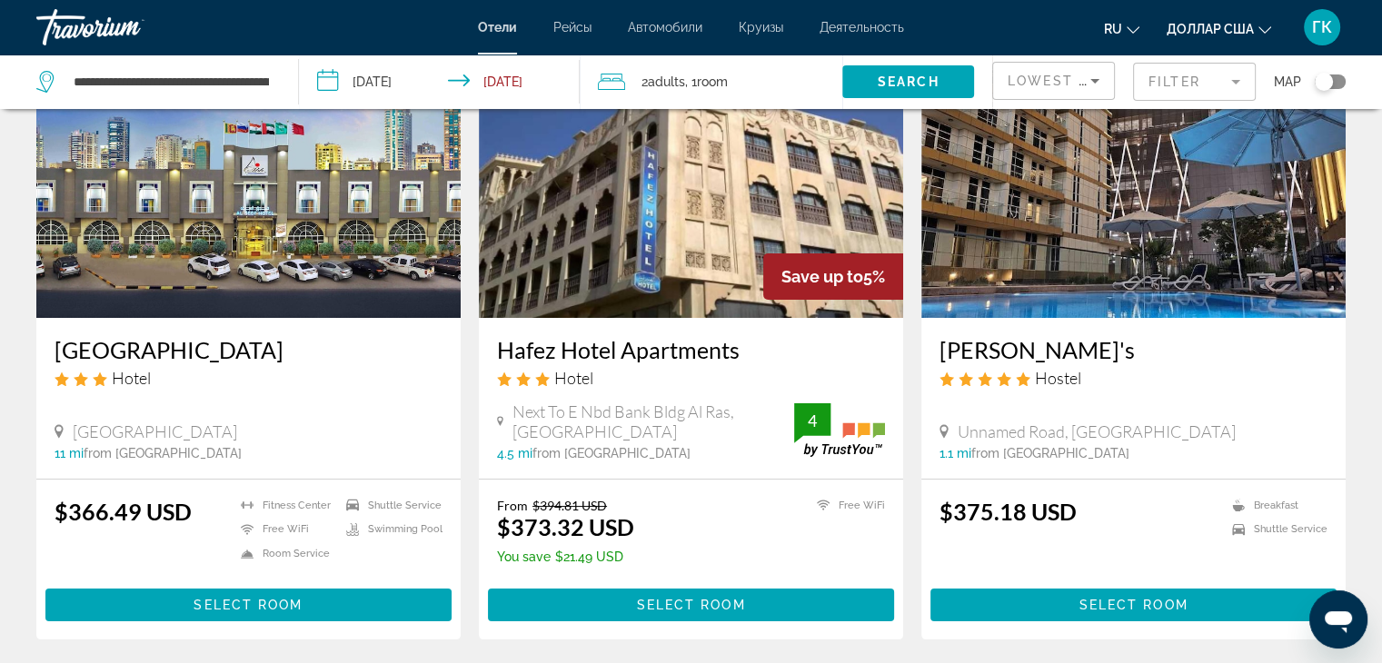
scroll to position [182, 0]
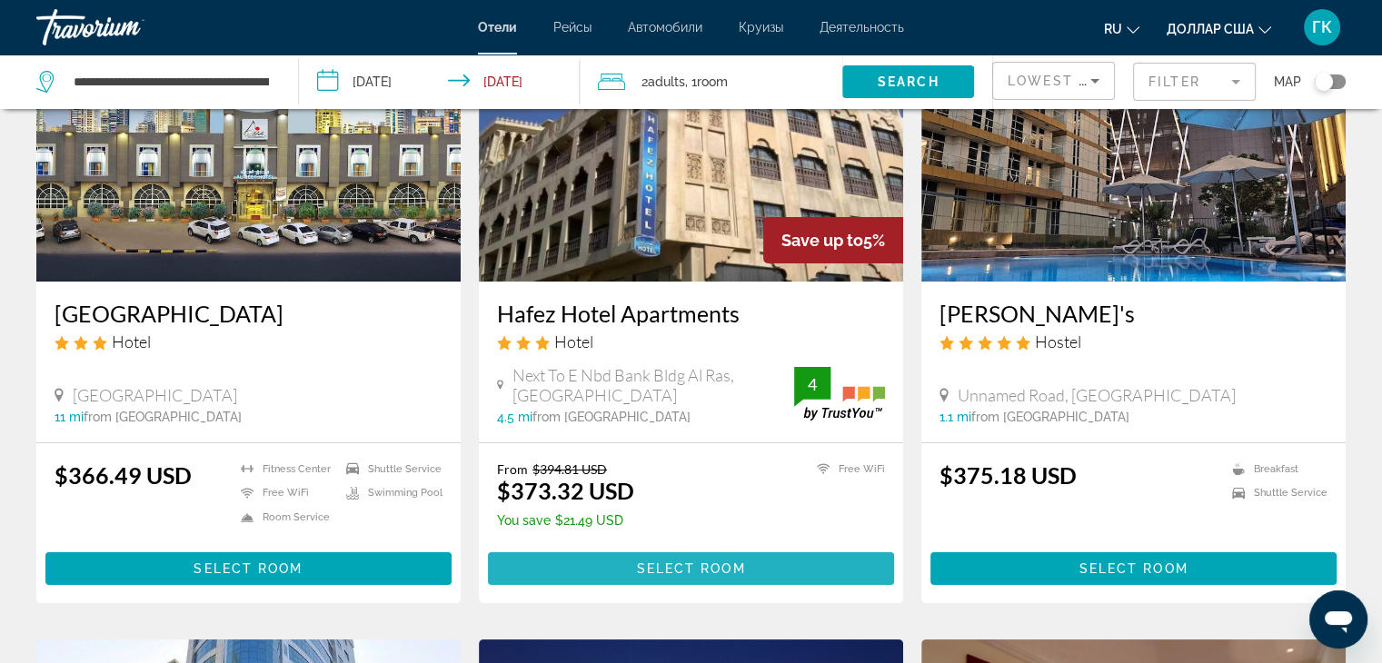
click at [683, 569] on span "Select Room" at bounding box center [690, 569] width 109 height 15
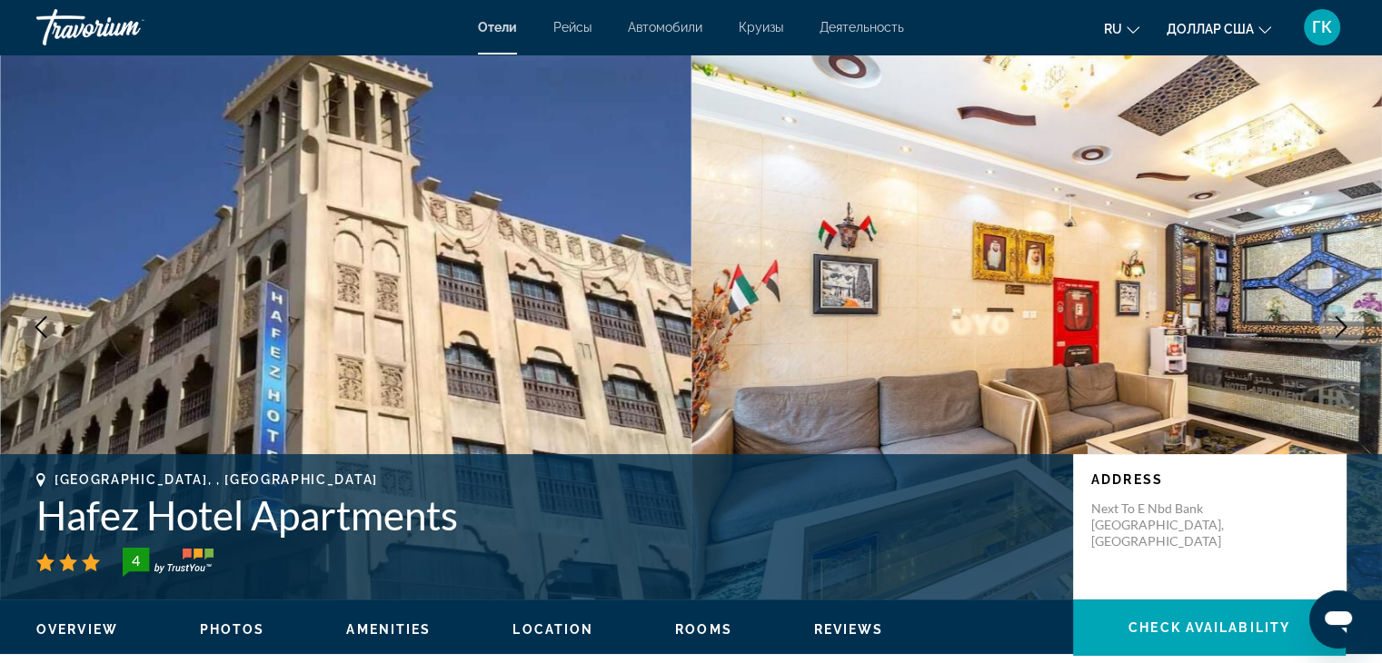
click at [1343, 320] on icon "Next image" at bounding box center [1342, 327] width 22 height 22
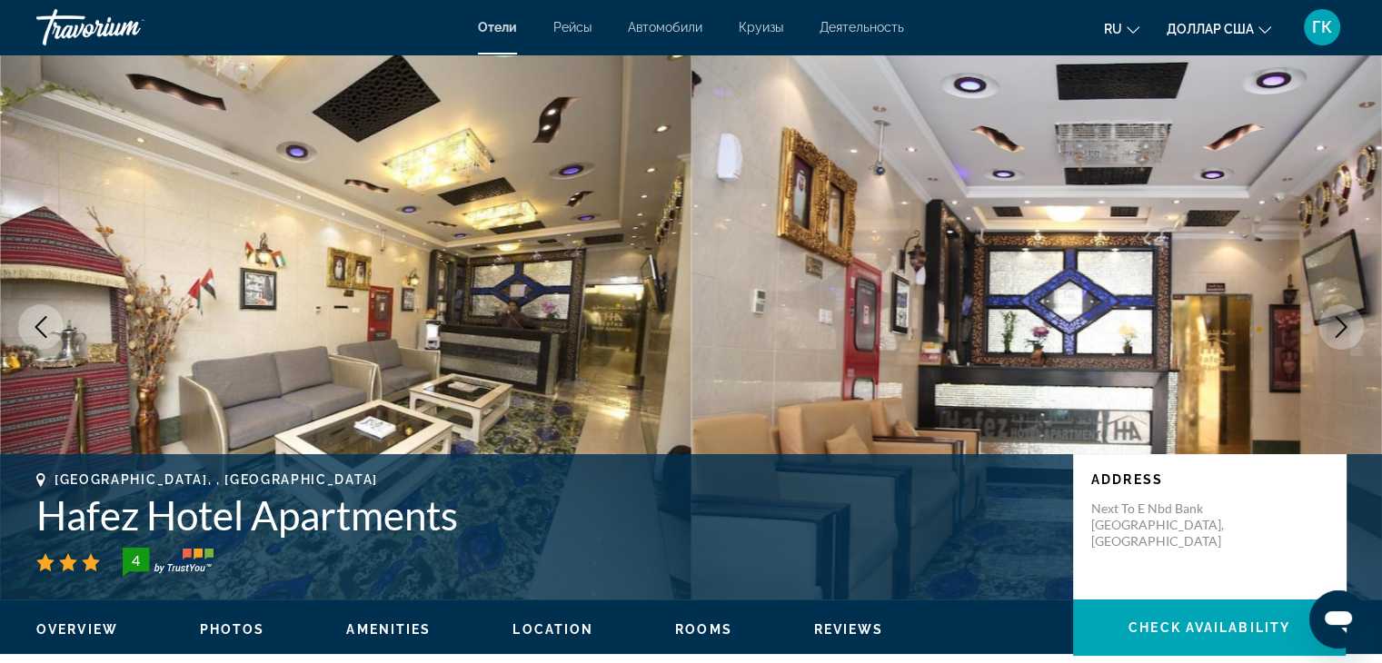
click at [1337, 327] on icon "Next image" at bounding box center [1342, 327] width 22 height 22
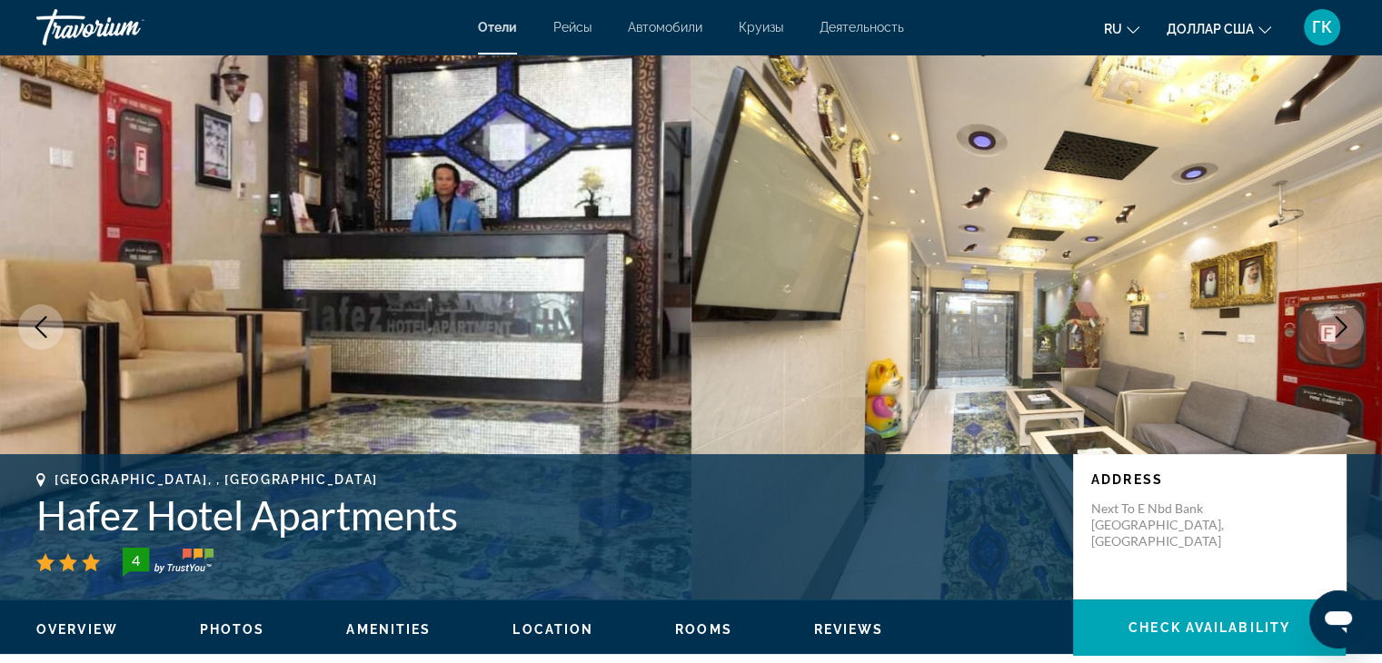
click at [1337, 327] on icon "Next image" at bounding box center [1342, 327] width 22 height 22
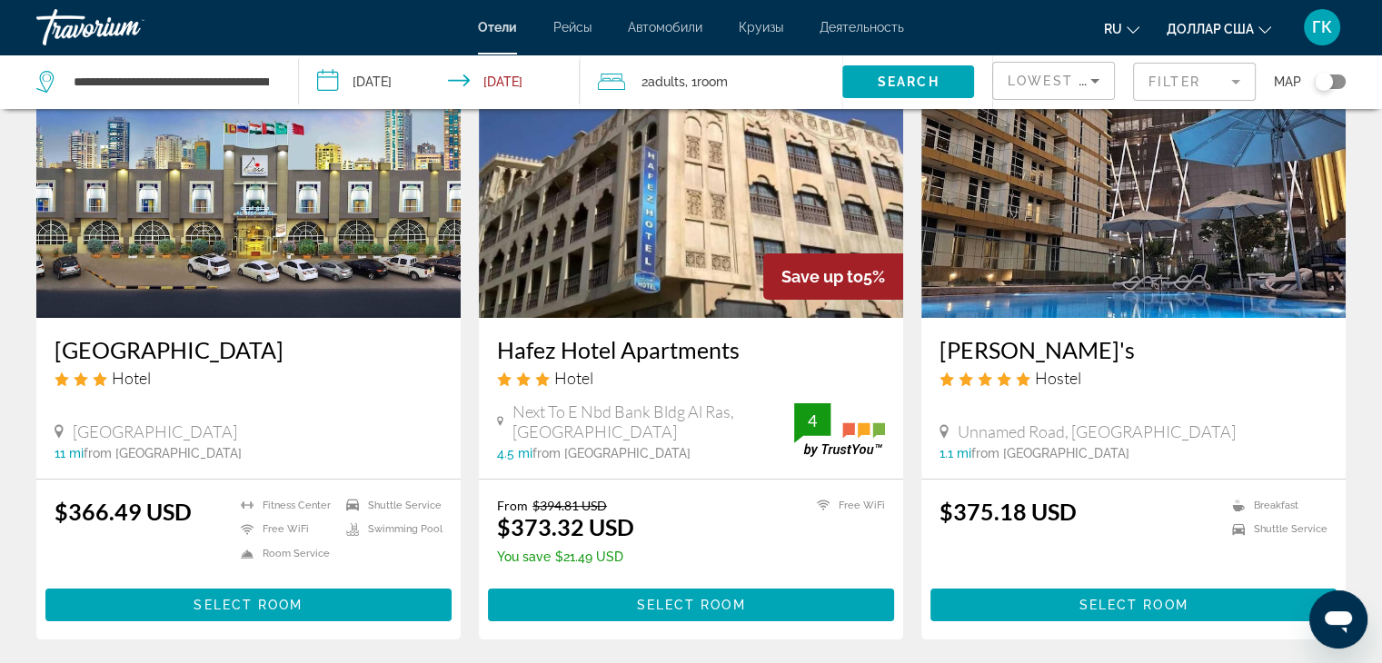
scroll to position [182, 0]
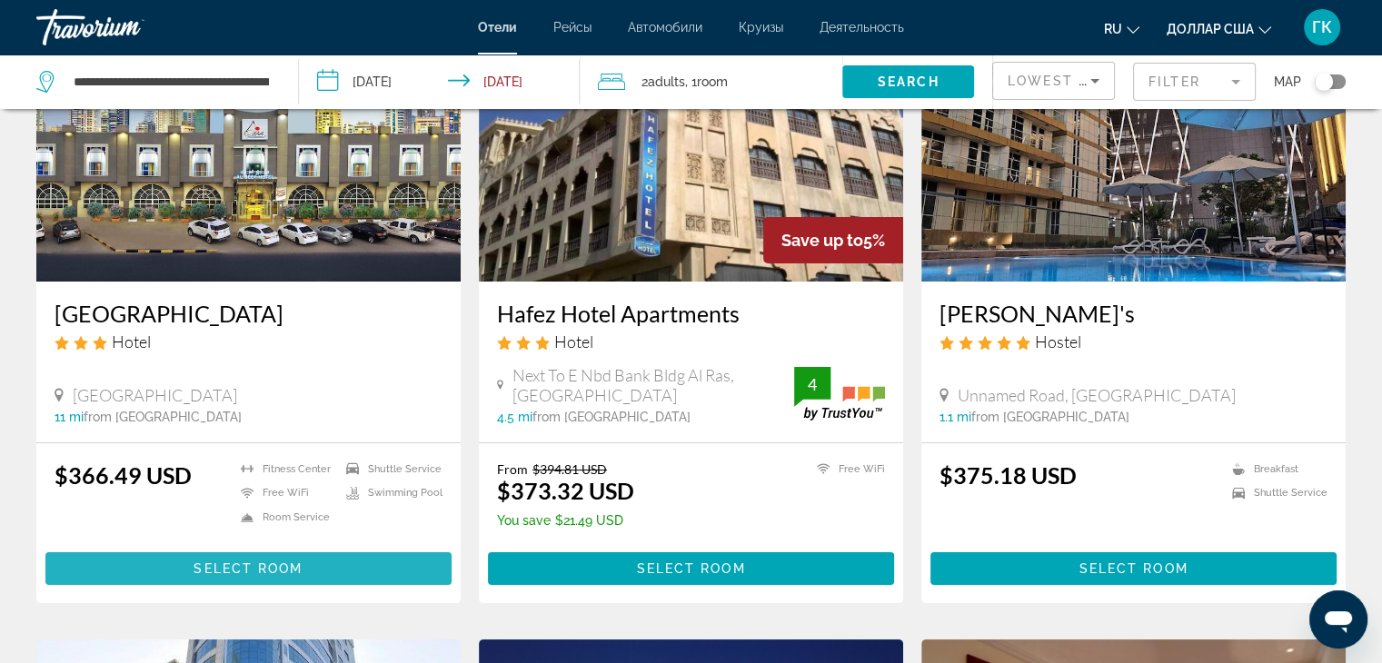
click at [231, 566] on span "Select Room" at bounding box center [248, 569] width 109 height 15
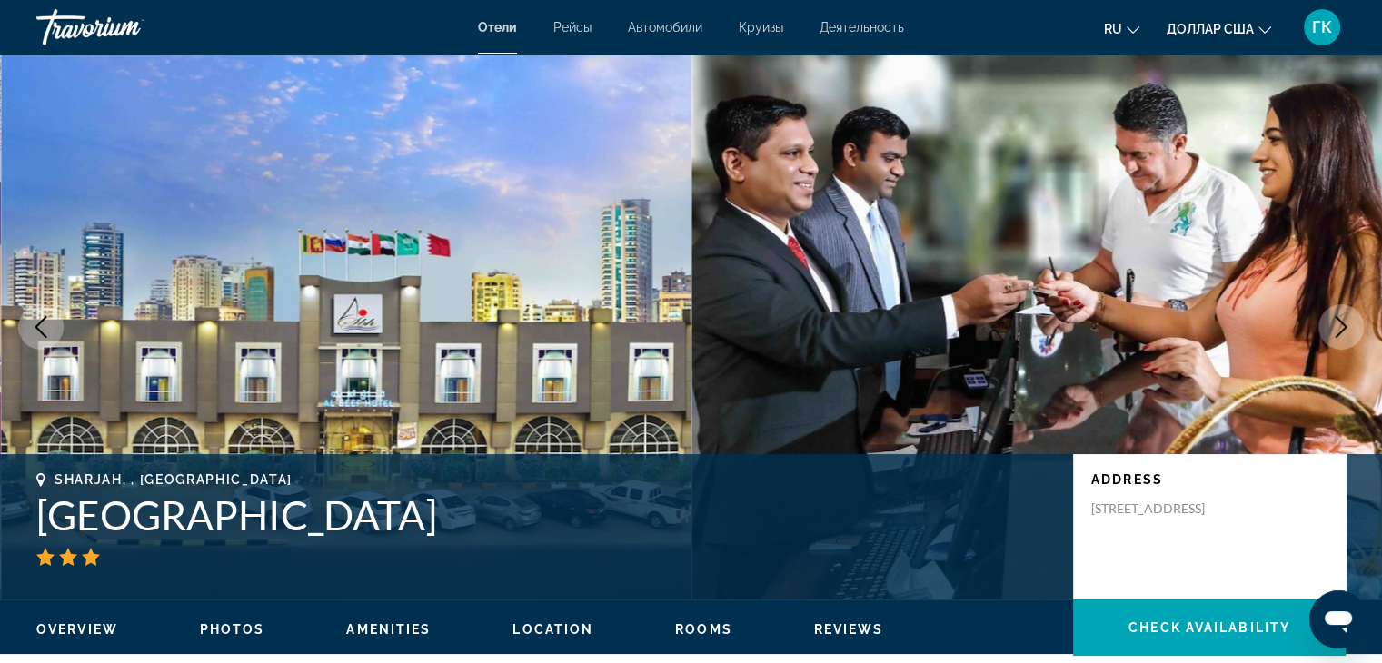
click at [1337, 326] on icon "Next image" at bounding box center [1342, 327] width 22 height 22
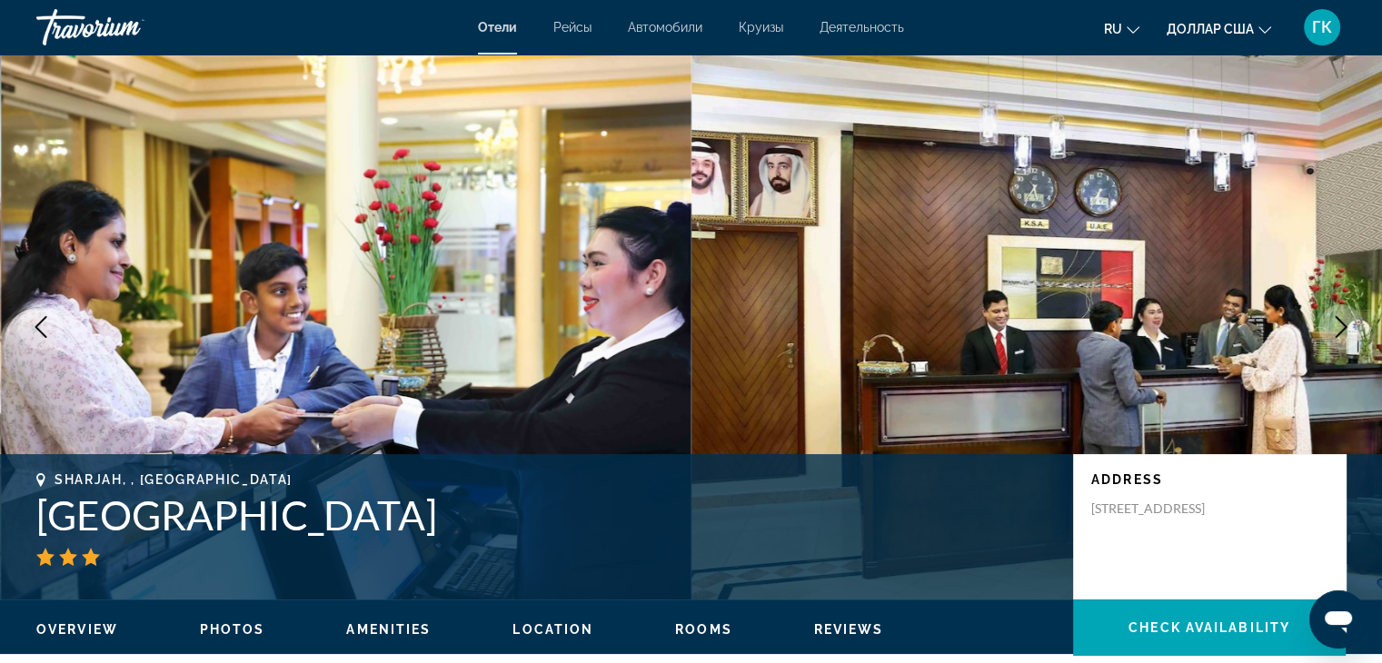
click at [1337, 326] on icon "Next image" at bounding box center [1342, 327] width 22 height 22
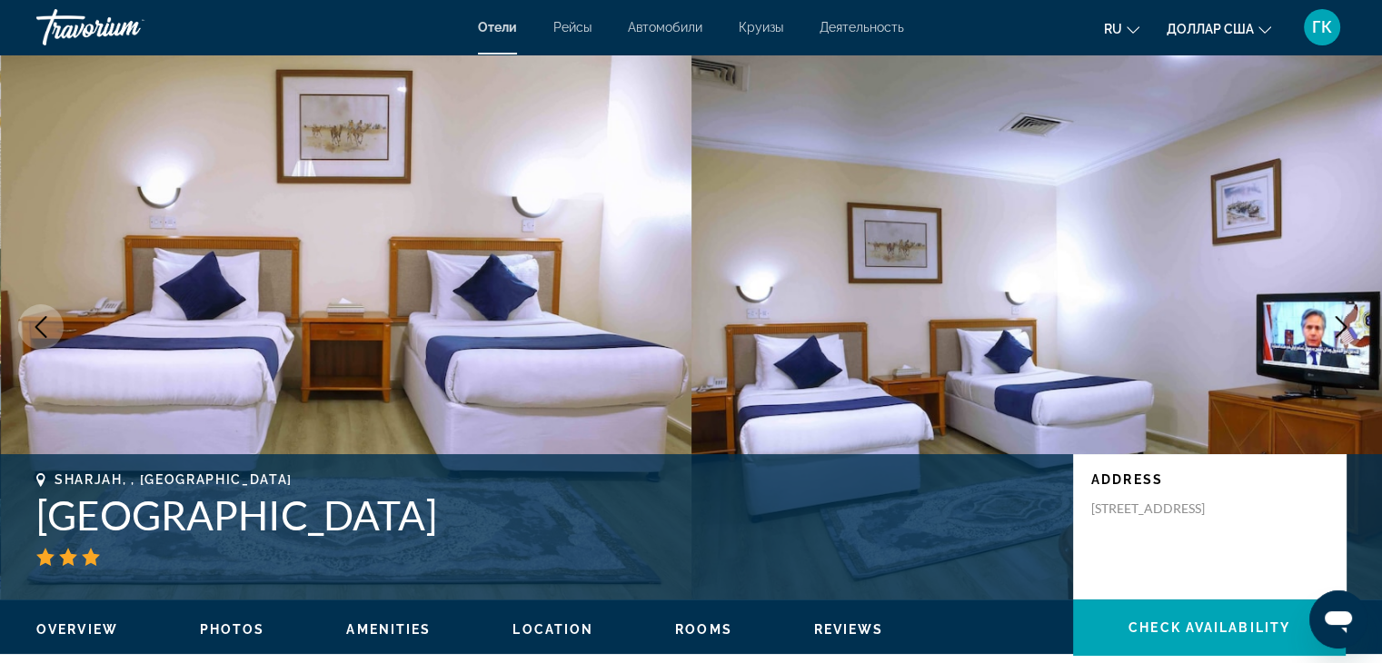
click at [1337, 326] on icon "Next image" at bounding box center [1342, 327] width 22 height 22
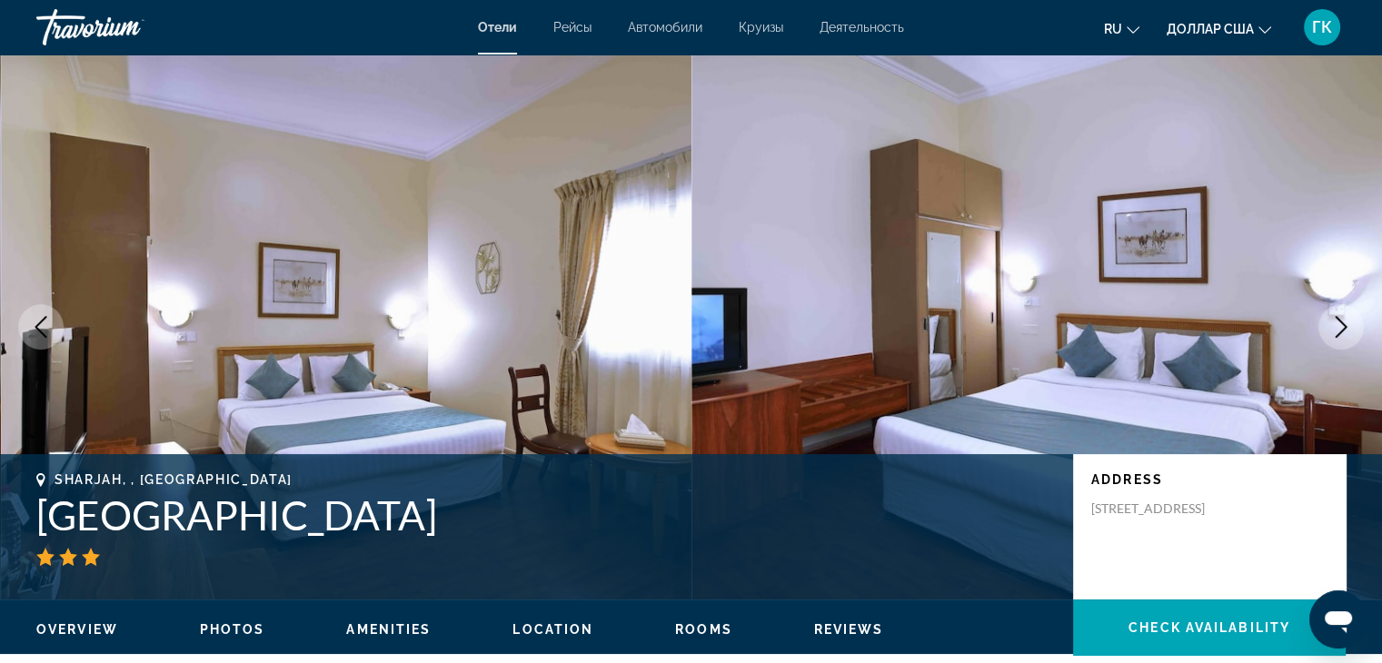
click at [1337, 326] on icon "Next image" at bounding box center [1342, 327] width 22 height 22
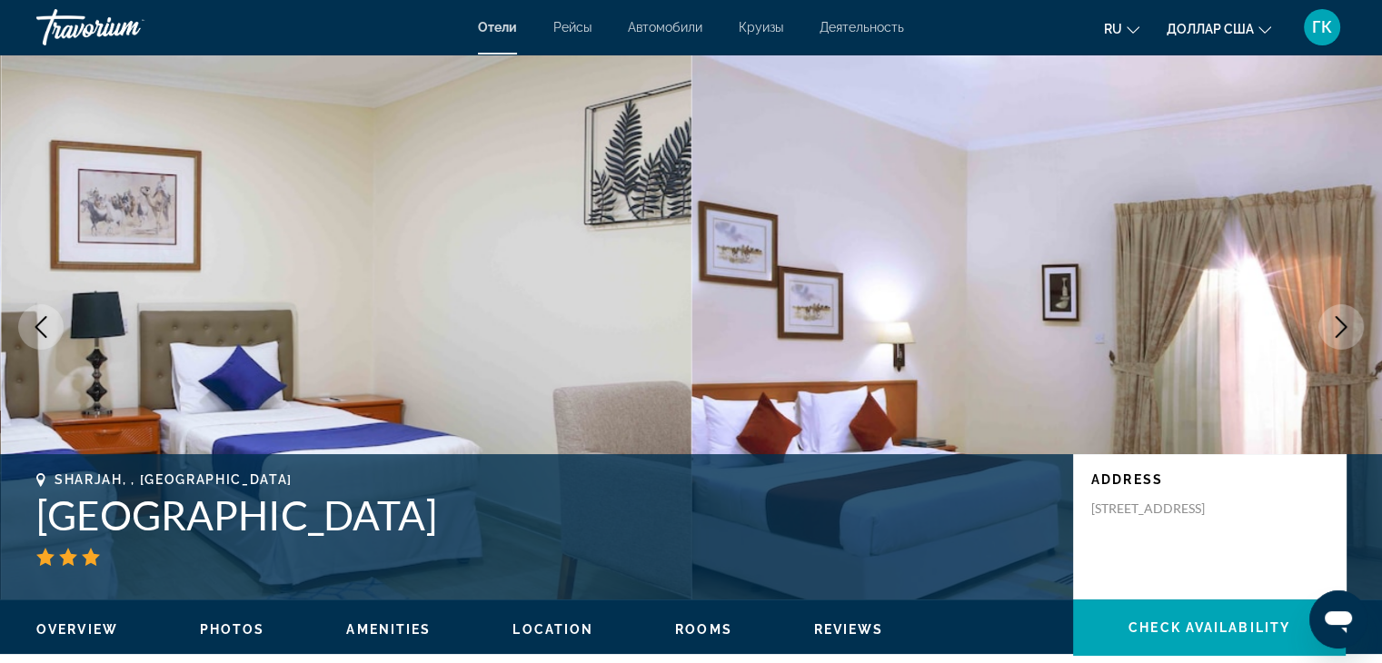
click at [1337, 326] on icon "Next image" at bounding box center [1342, 327] width 22 height 22
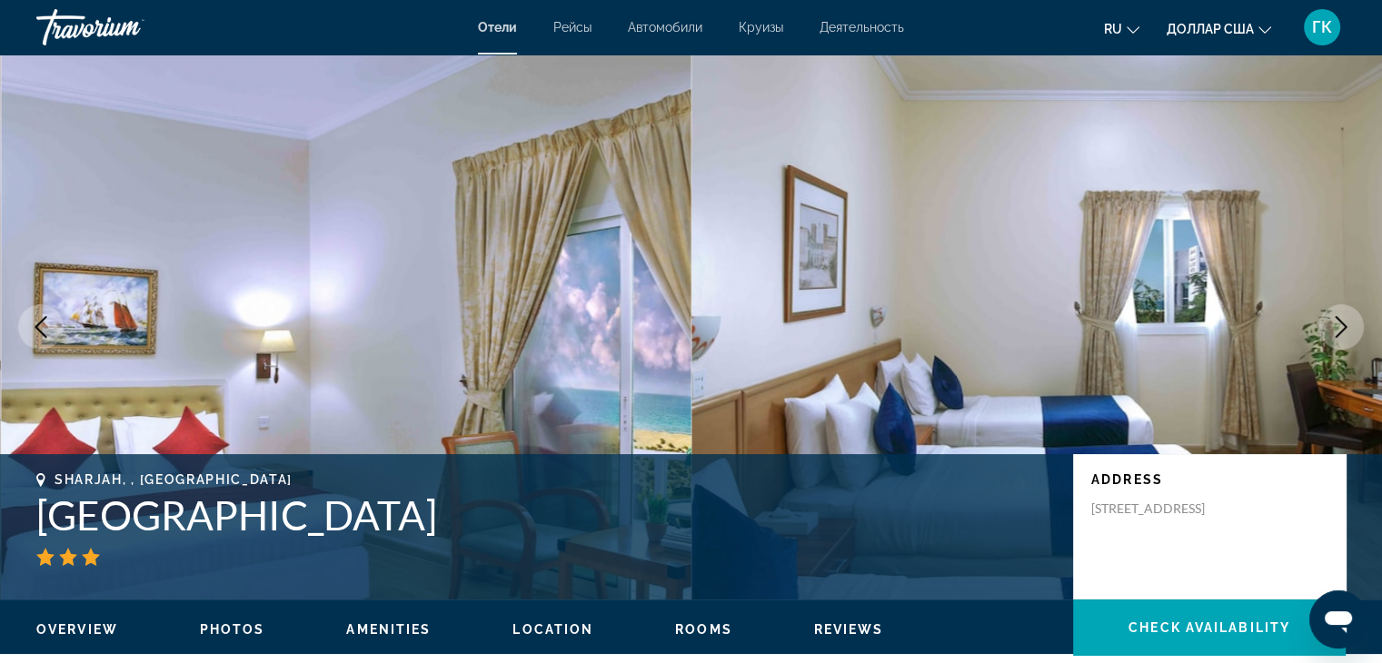
click at [1337, 326] on icon "Next image" at bounding box center [1342, 327] width 22 height 22
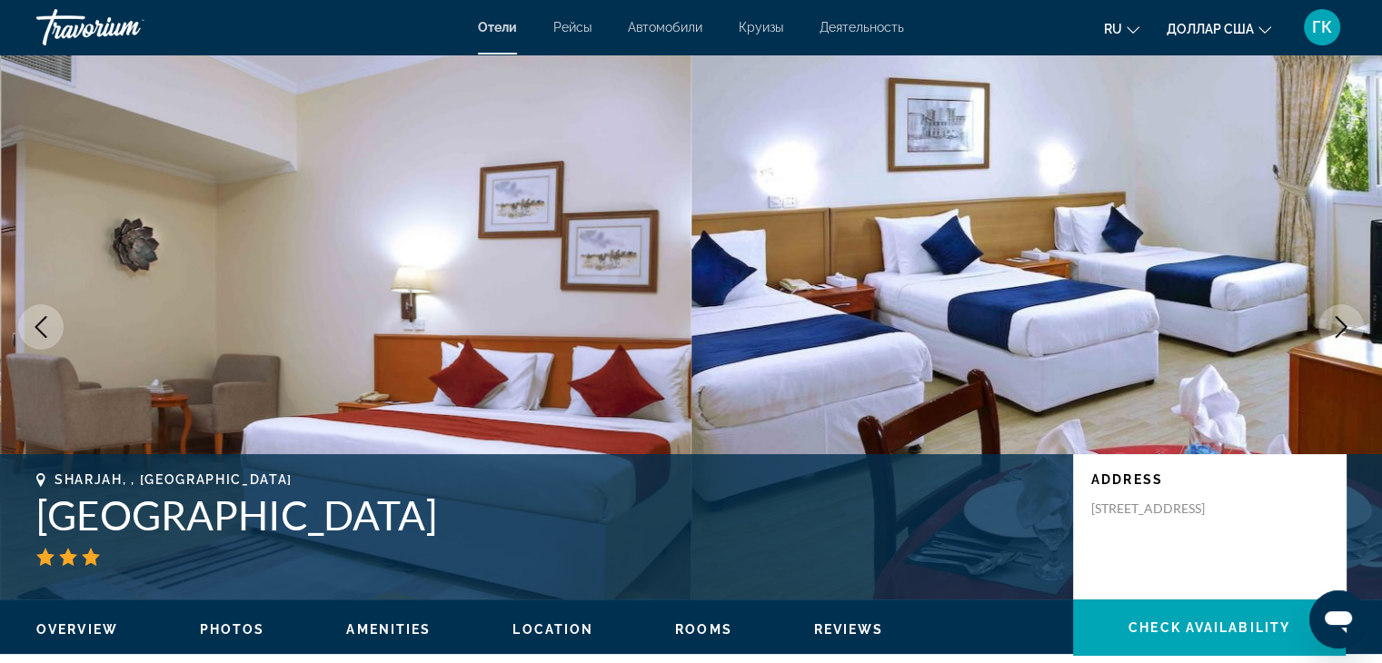
click at [1337, 326] on icon "Next image" at bounding box center [1342, 327] width 22 height 22
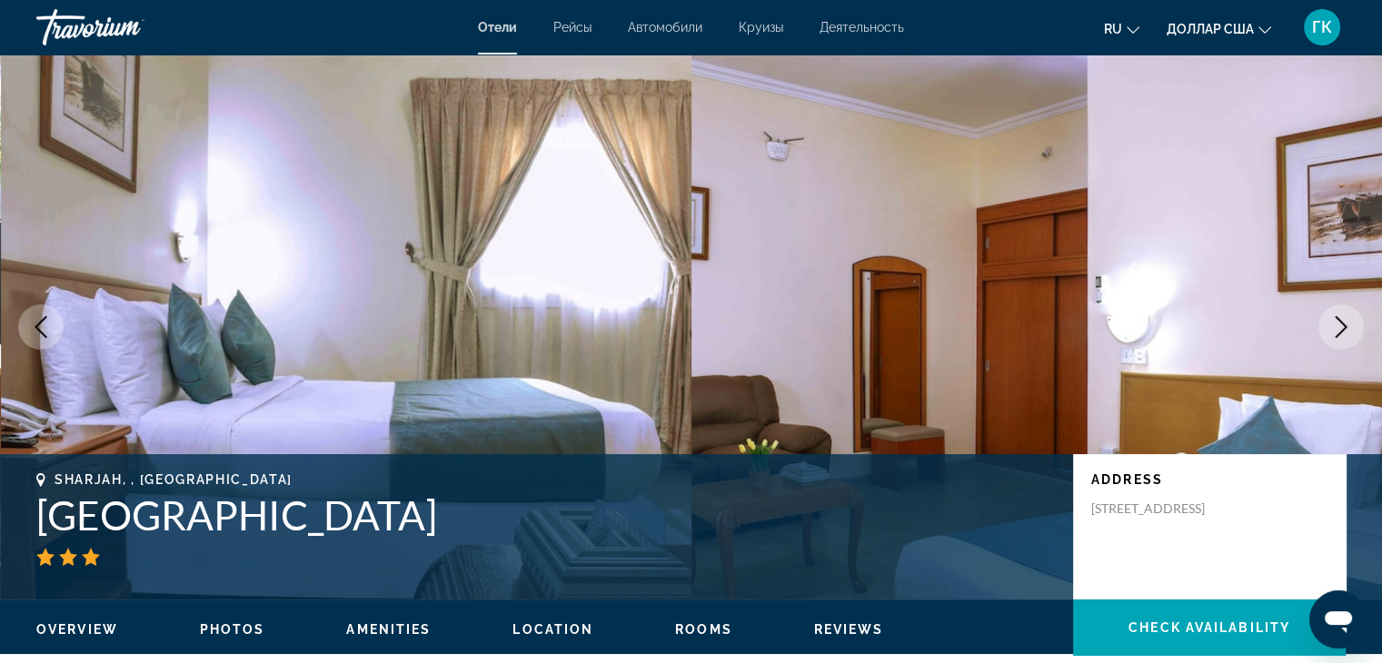
click at [1337, 326] on icon "Next image" at bounding box center [1342, 327] width 22 height 22
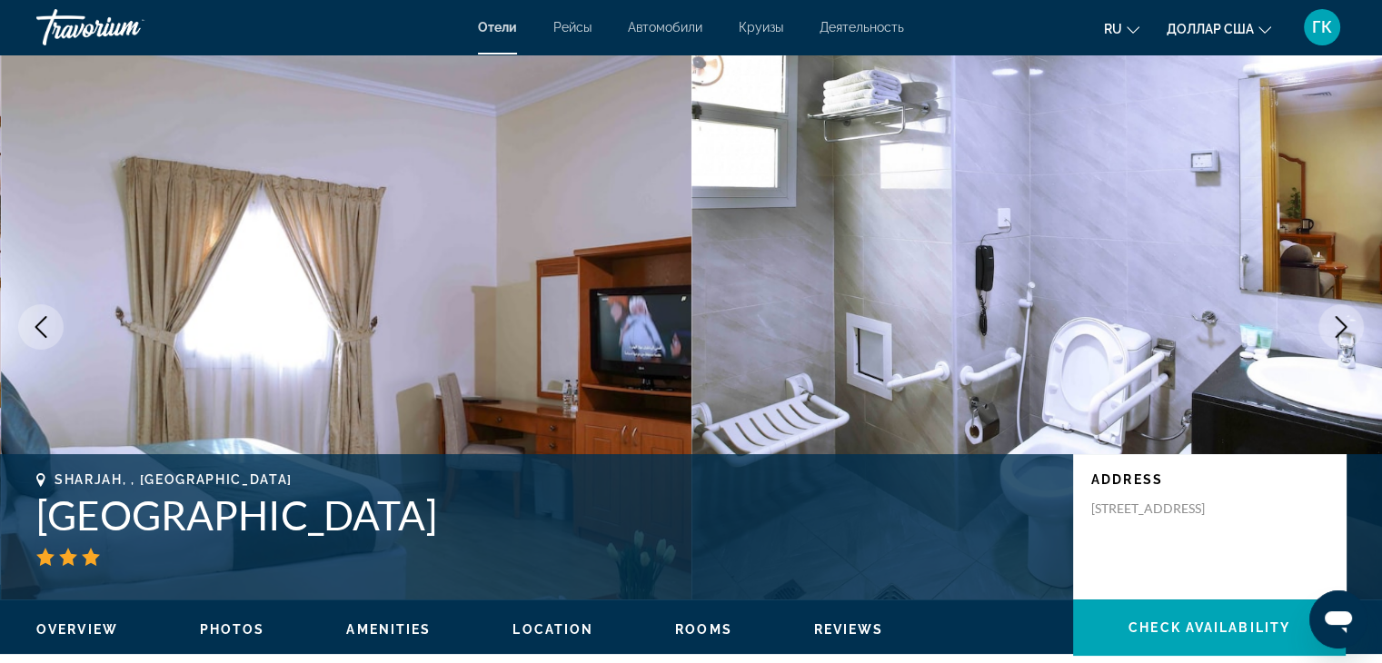
click at [1337, 326] on icon "Next image" at bounding box center [1342, 327] width 22 height 22
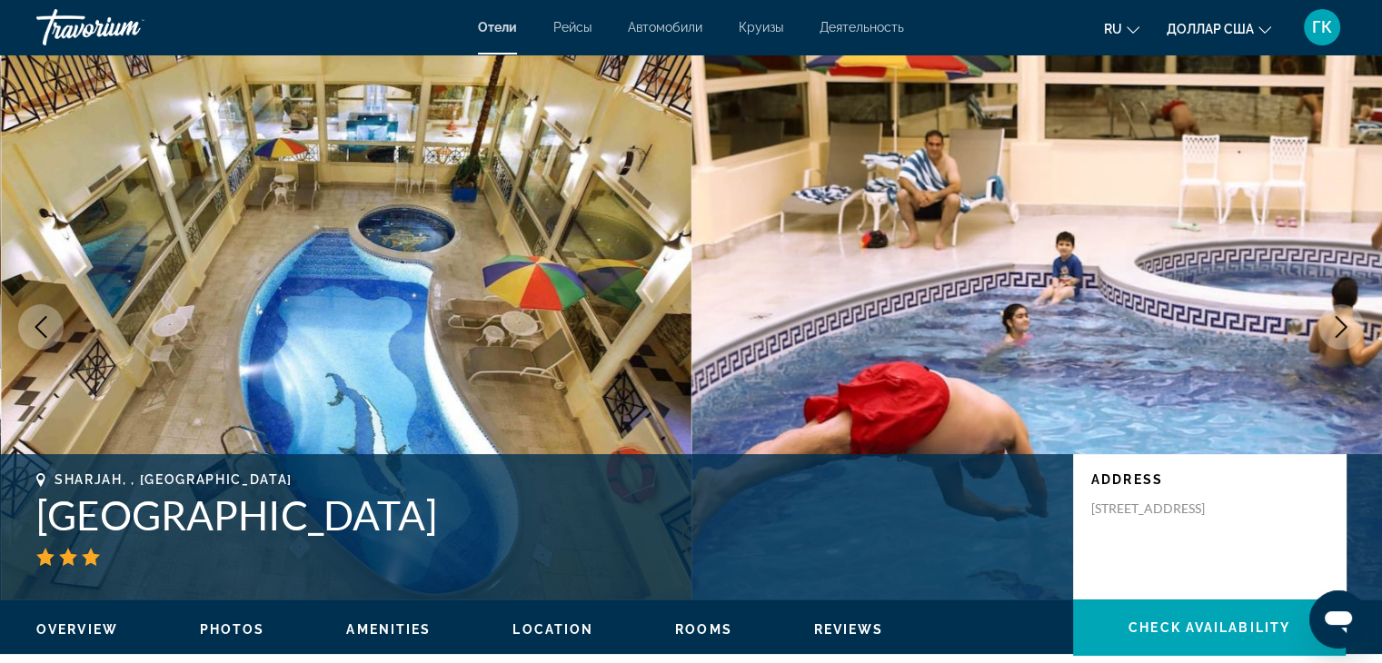
click at [1337, 326] on icon "Next image" at bounding box center [1342, 327] width 22 height 22
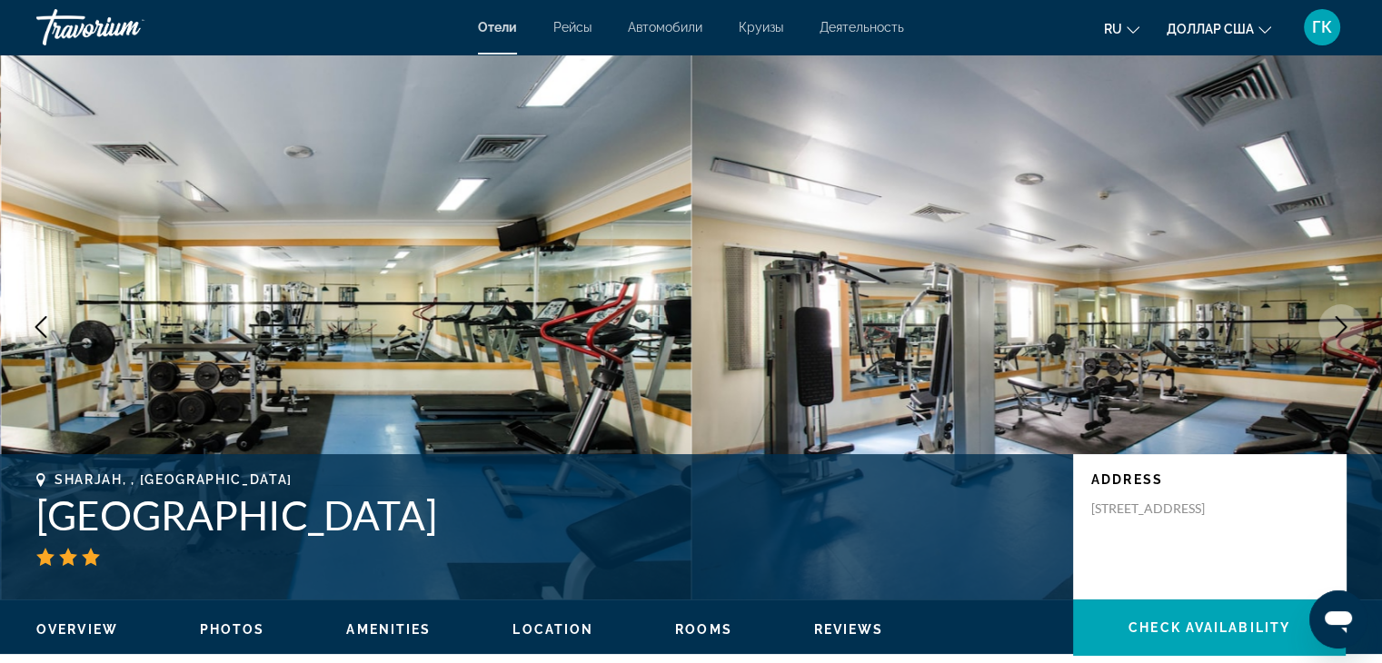
click at [1337, 326] on icon "Next image" at bounding box center [1342, 327] width 22 height 22
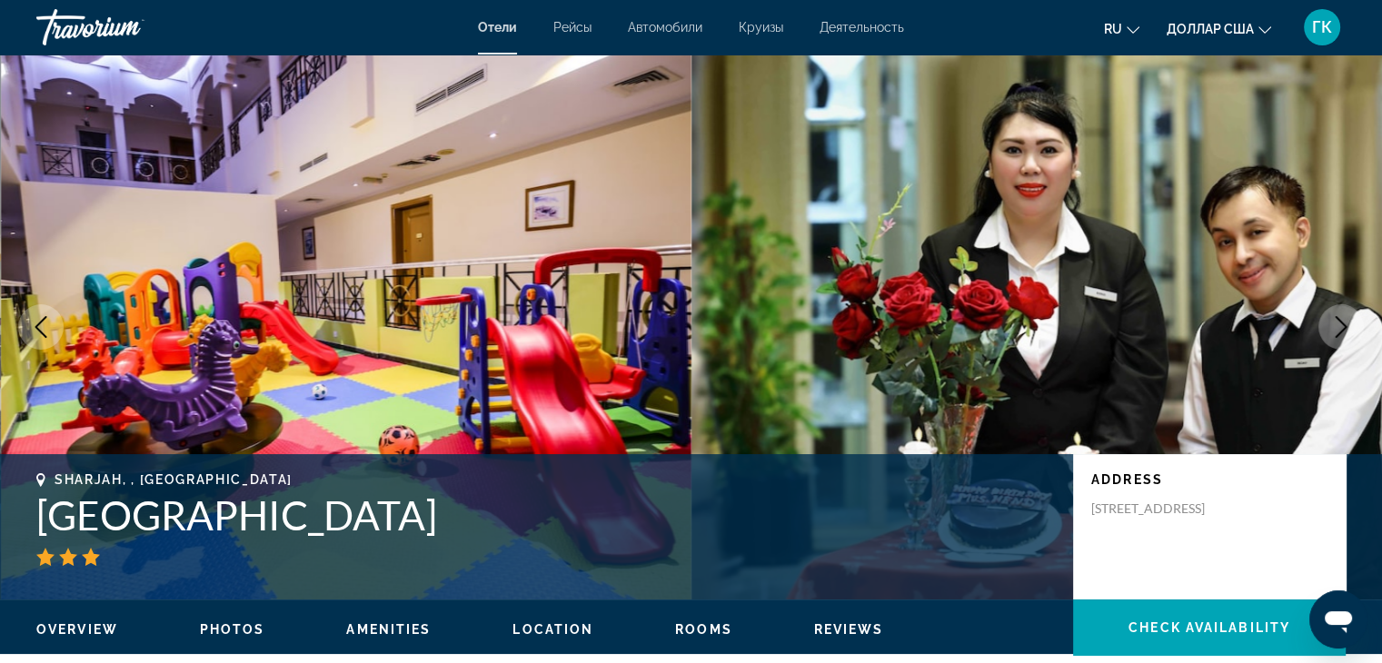
click at [1337, 326] on icon "Next image" at bounding box center [1342, 327] width 22 height 22
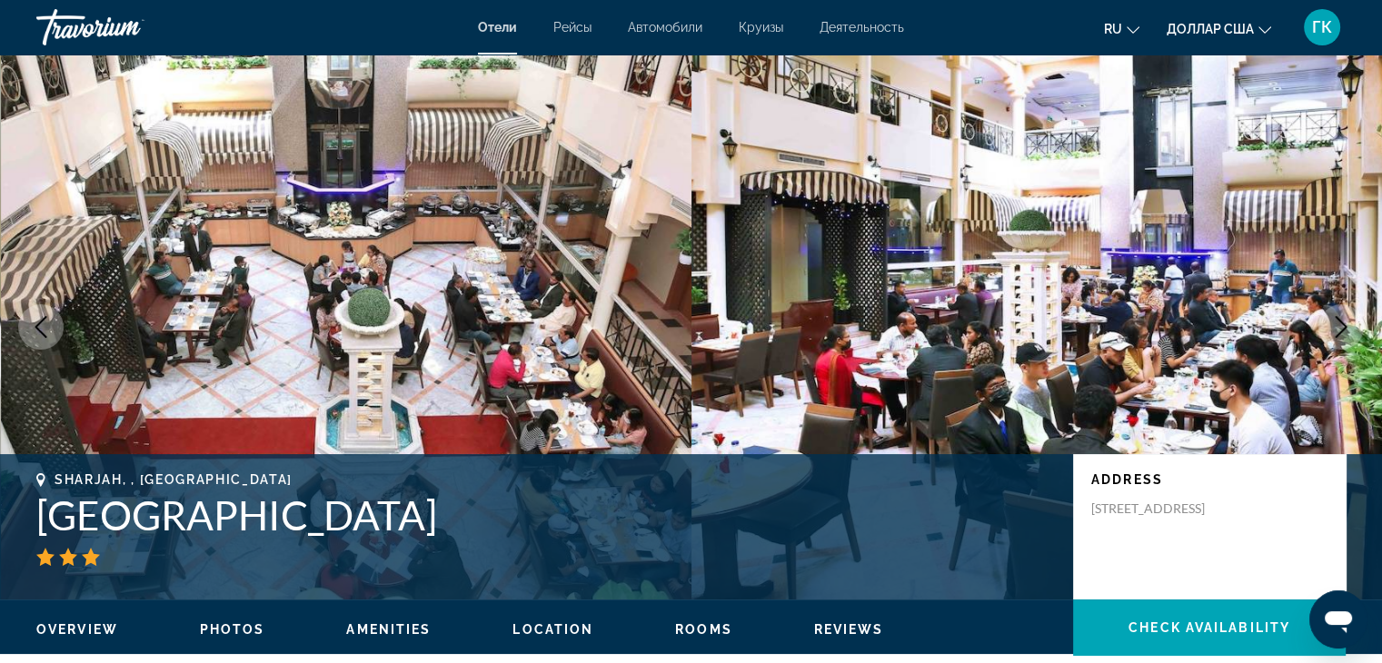
click at [1337, 326] on icon "Next image" at bounding box center [1342, 327] width 22 height 22
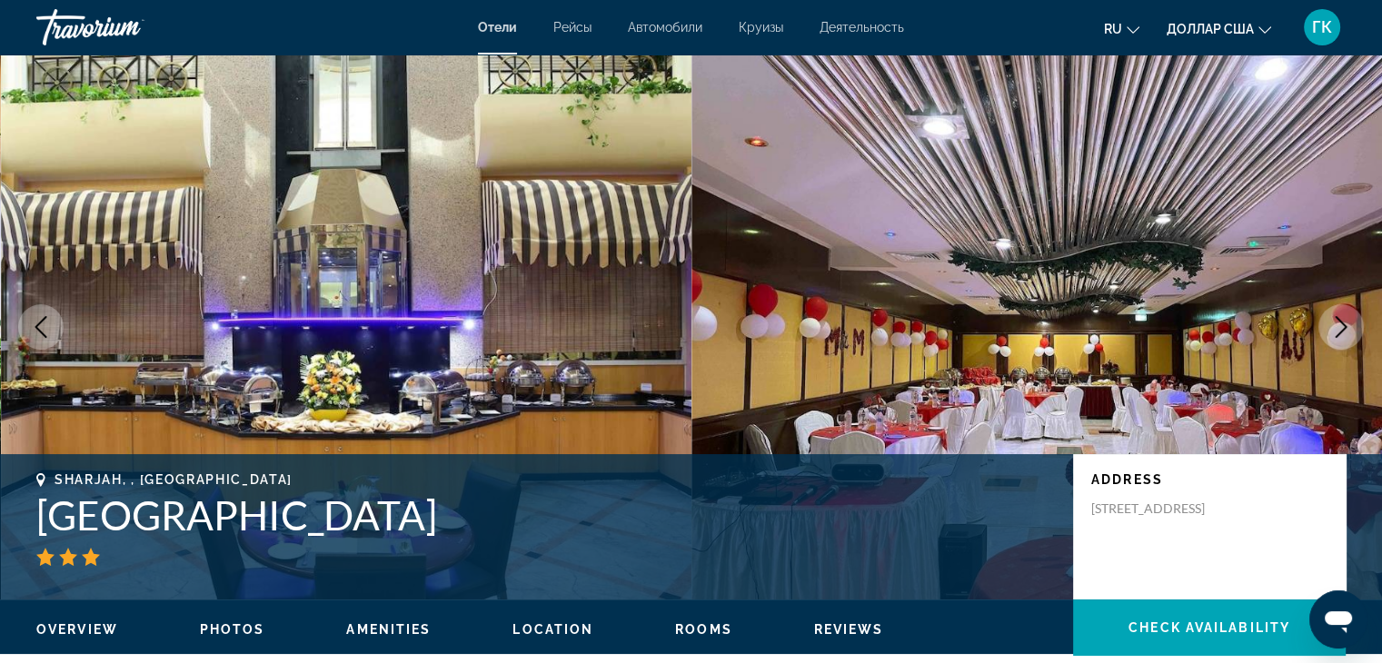
click at [1337, 326] on icon "Next image" at bounding box center [1342, 327] width 22 height 22
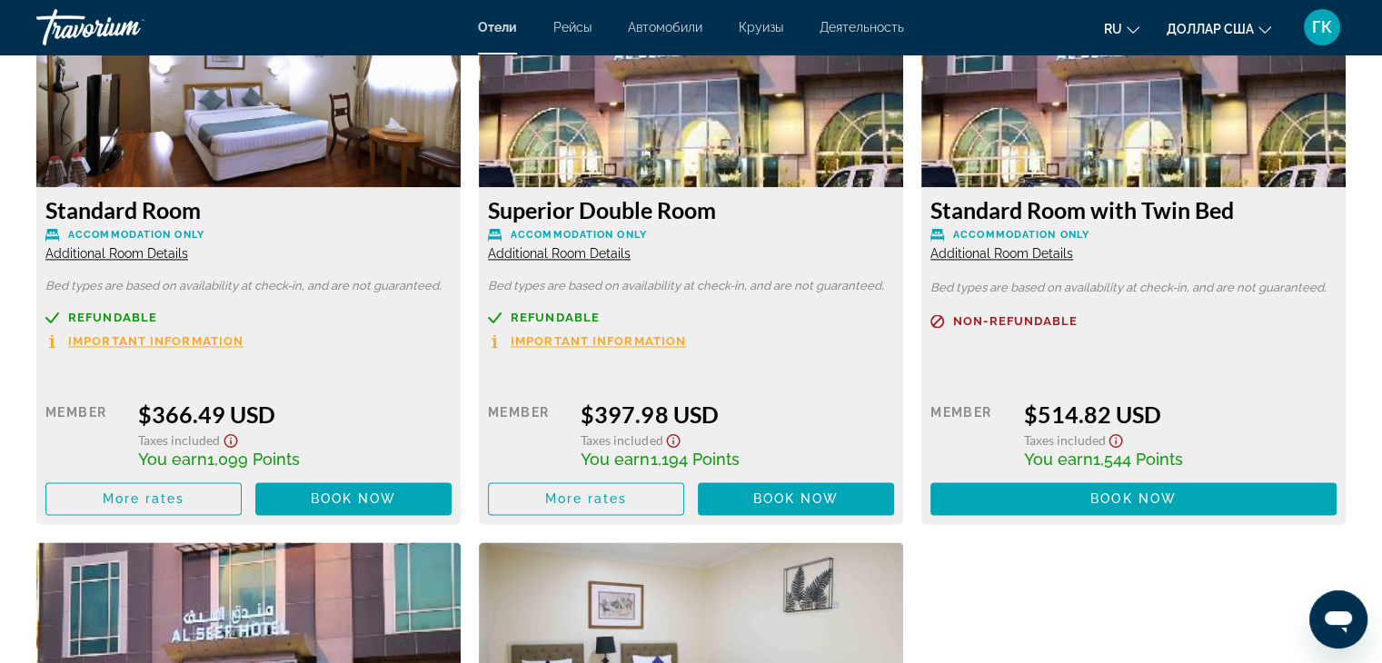
scroll to position [2629, 0]
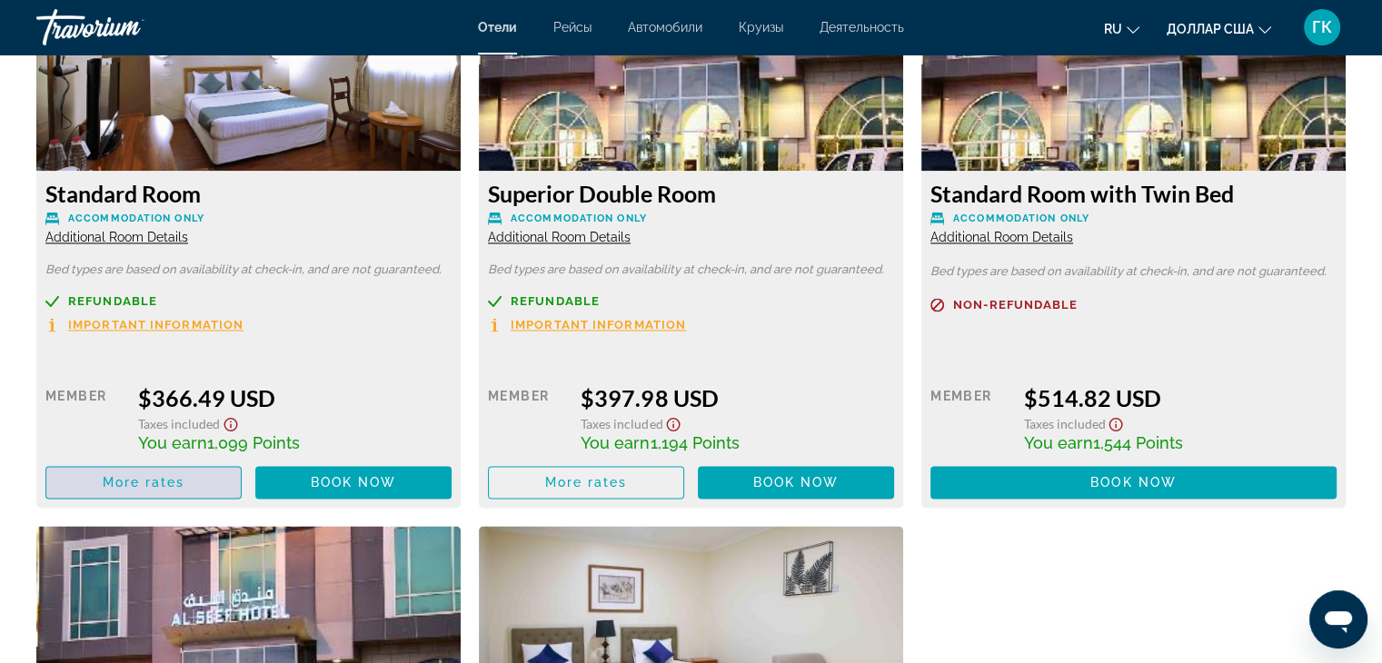
click at [153, 475] on span "More rates" at bounding box center [144, 482] width 83 height 15
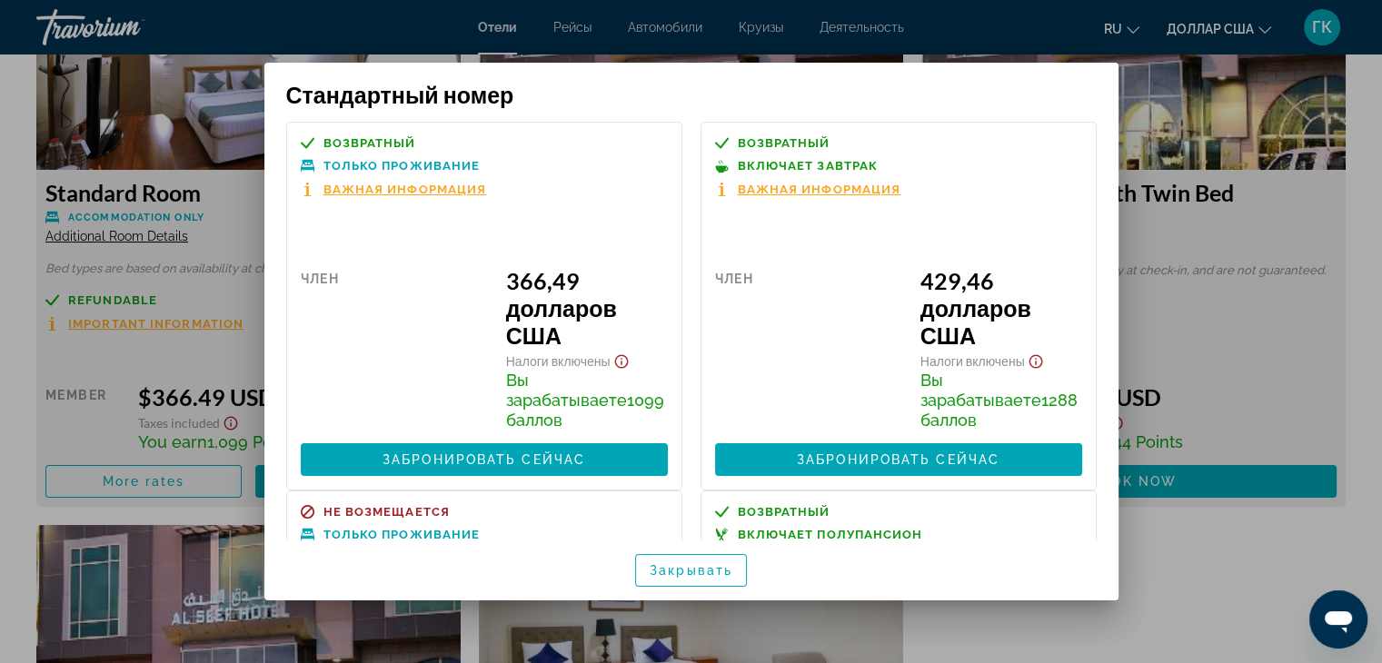
scroll to position [0, 0]
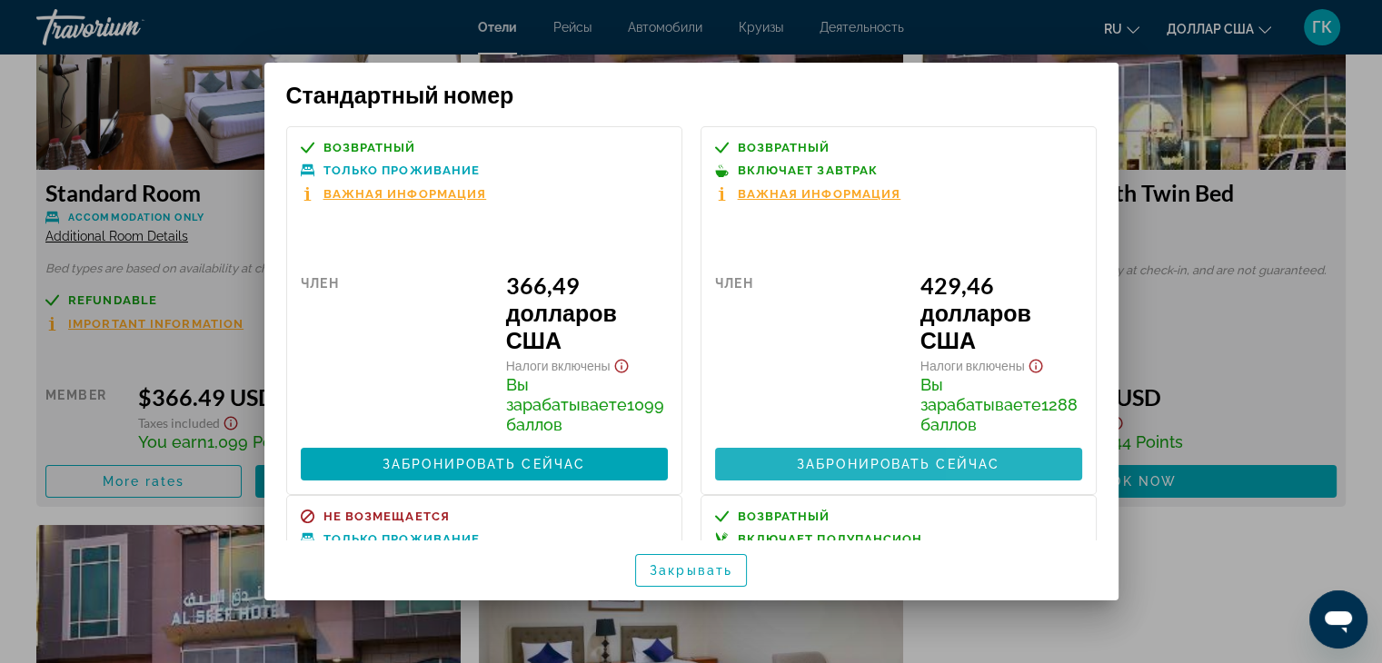
click at [993, 461] on span at bounding box center [898, 465] width 367 height 44
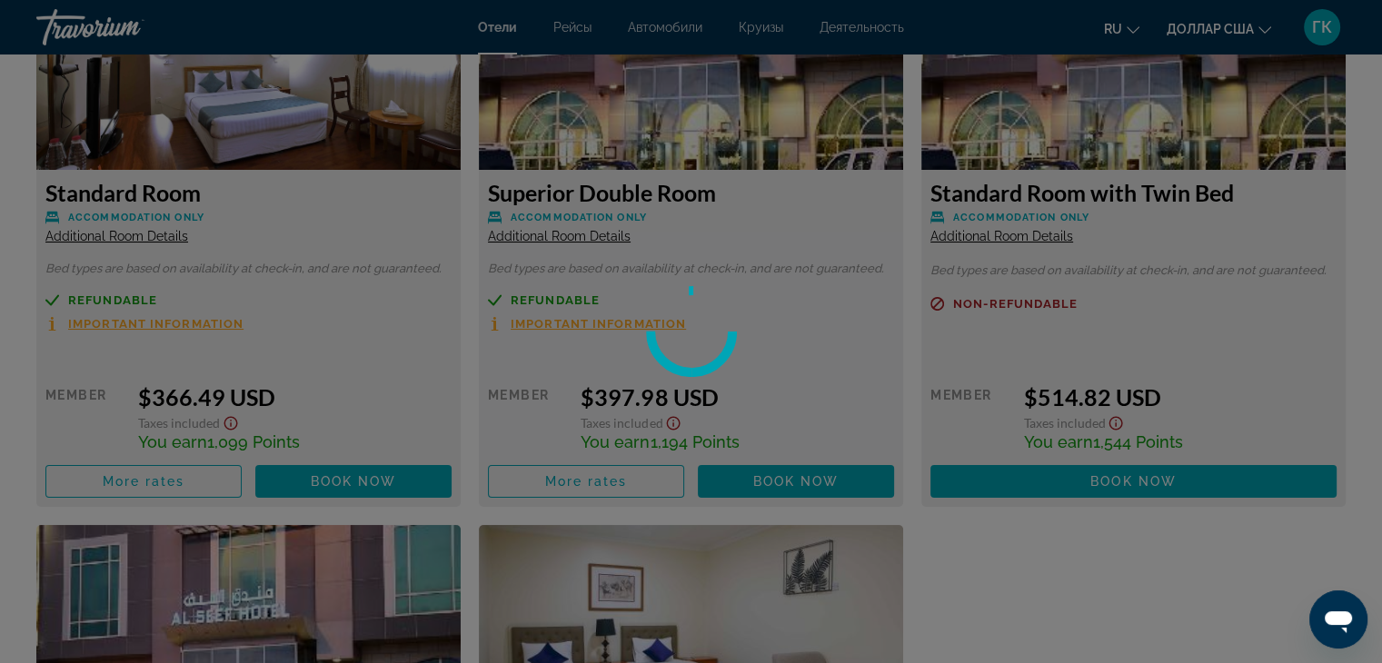
scroll to position [2629, 0]
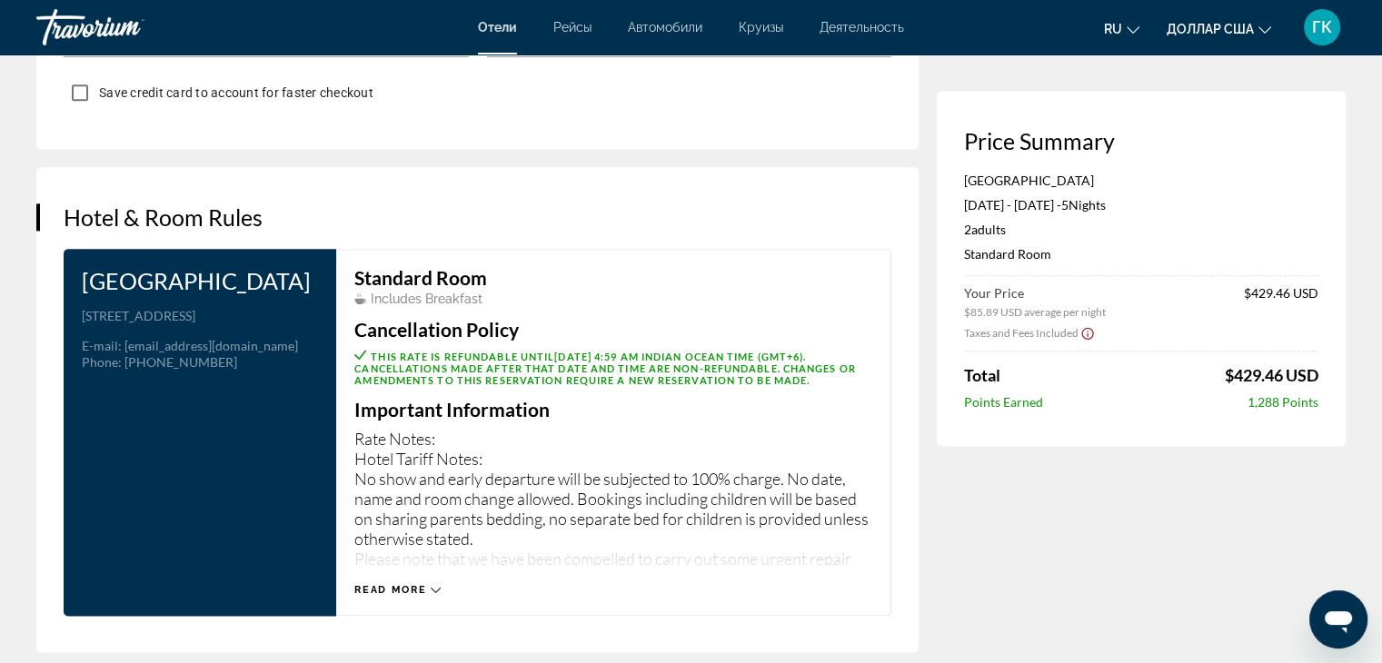
scroll to position [2229, 0]
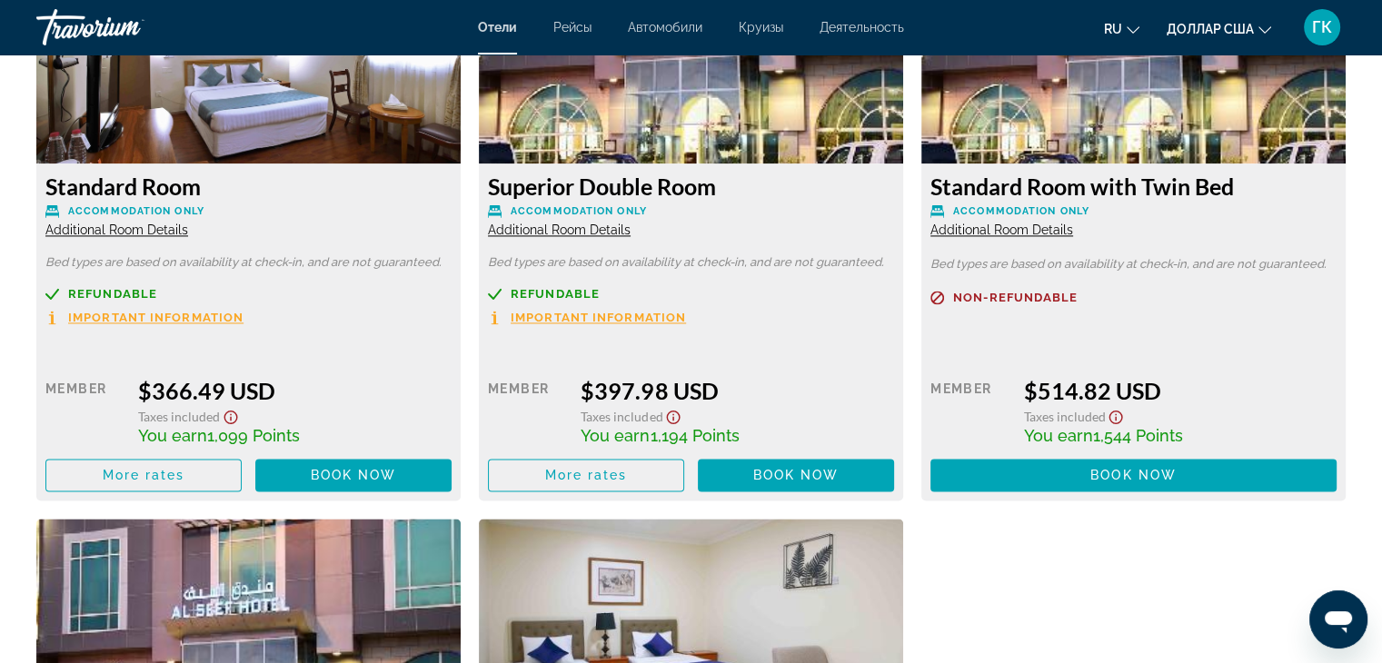
scroll to position [2654, 0]
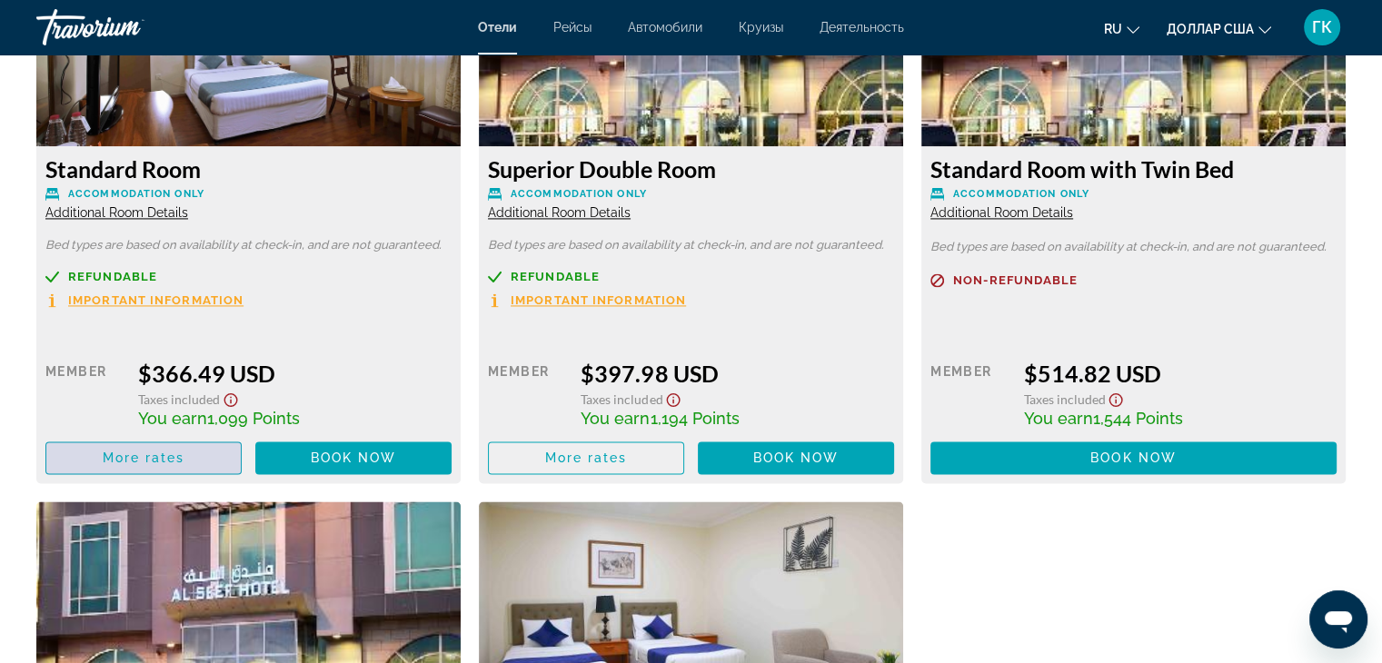
click at [162, 457] on span "More rates" at bounding box center [144, 458] width 83 height 15
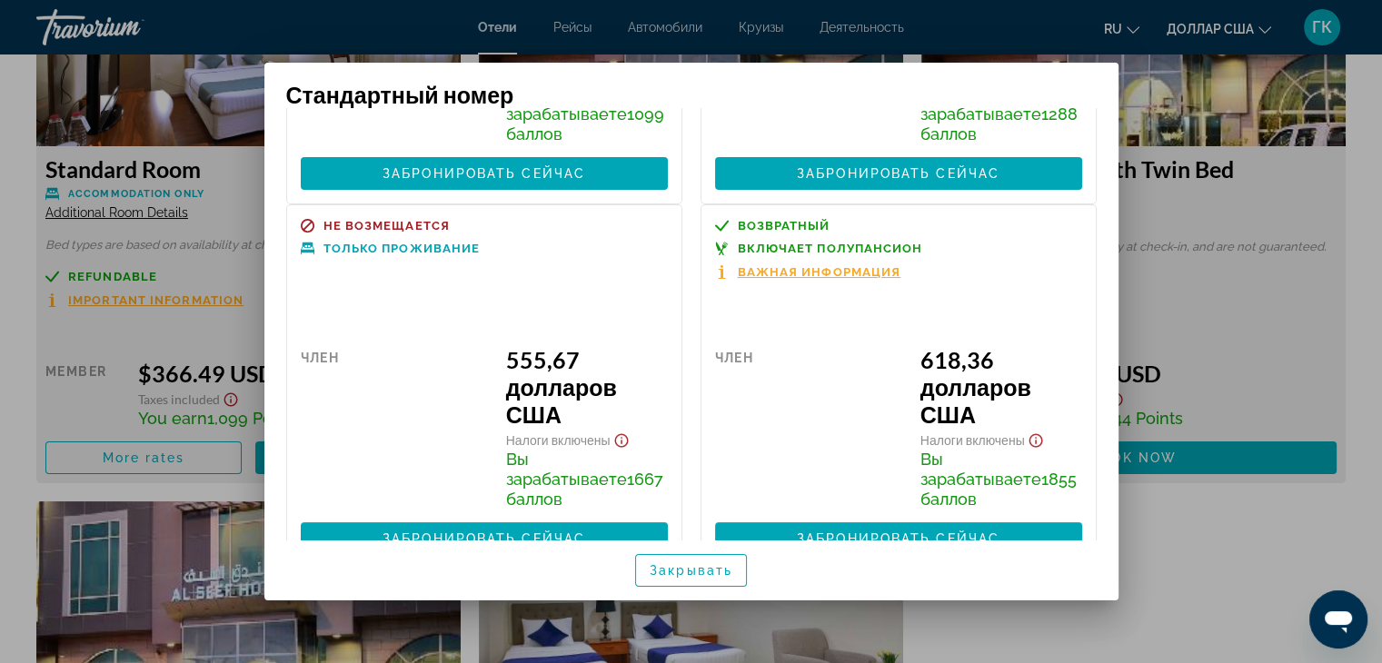
scroll to position [327, 0]
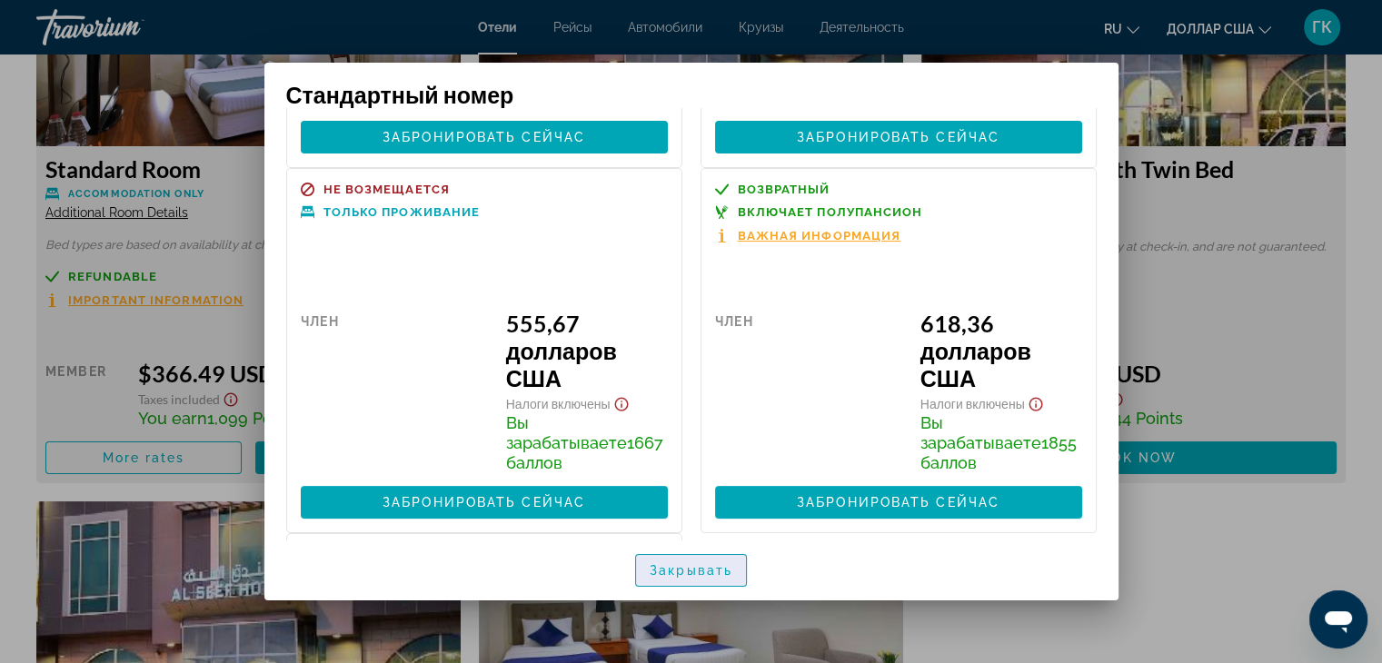
click at [709, 570] on font "Закрывать" at bounding box center [691, 571] width 83 height 15
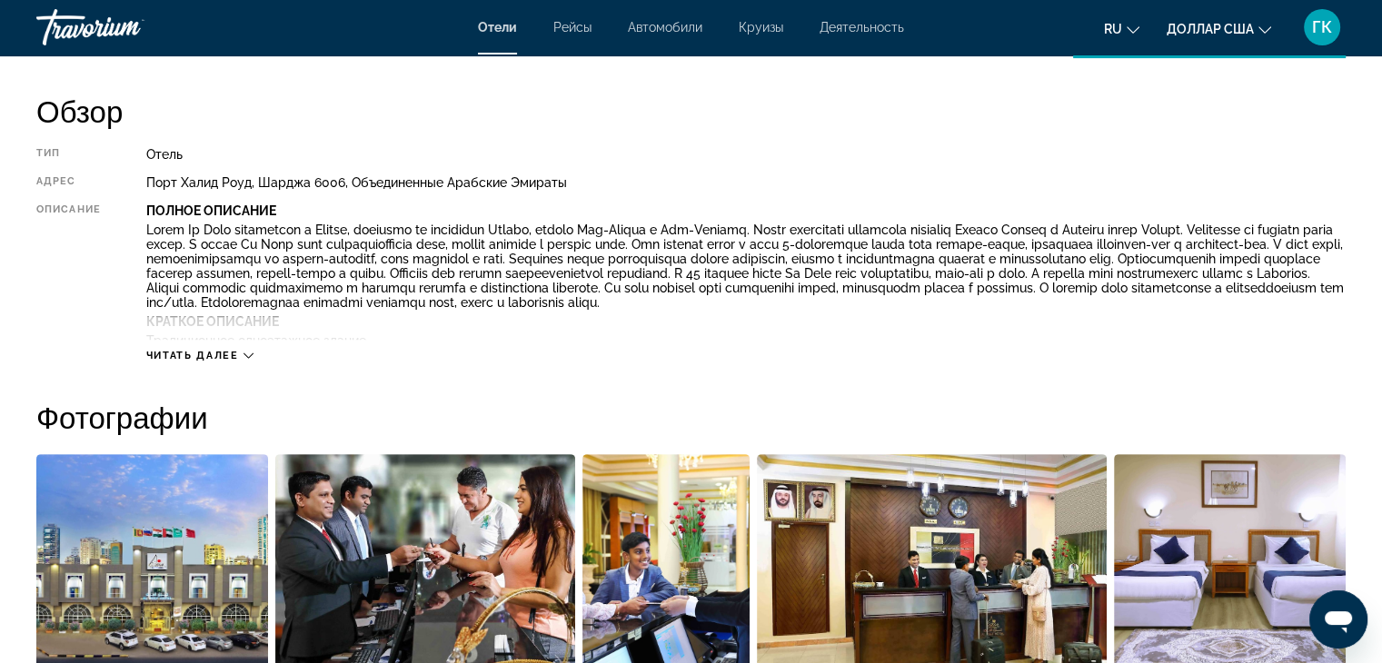
scroll to position [610, 0]
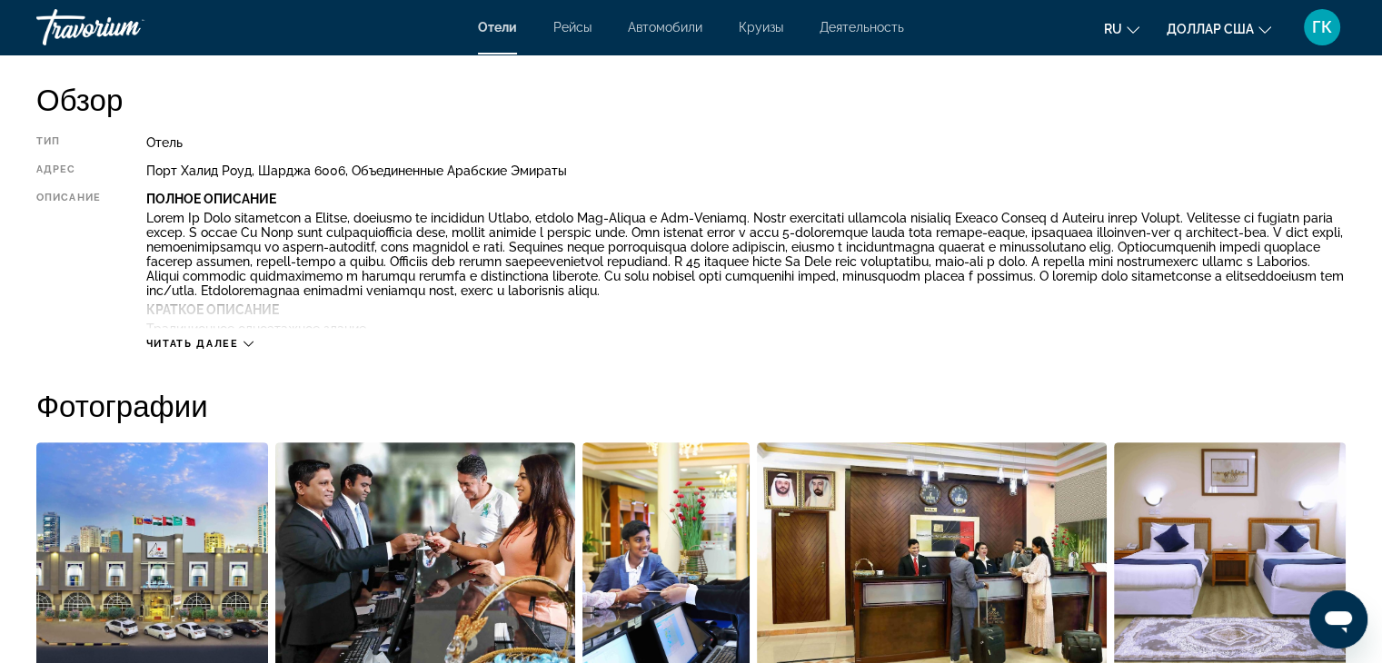
click at [226, 343] on font "Читать далее" at bounding box center [192, 344] width 93 height 12
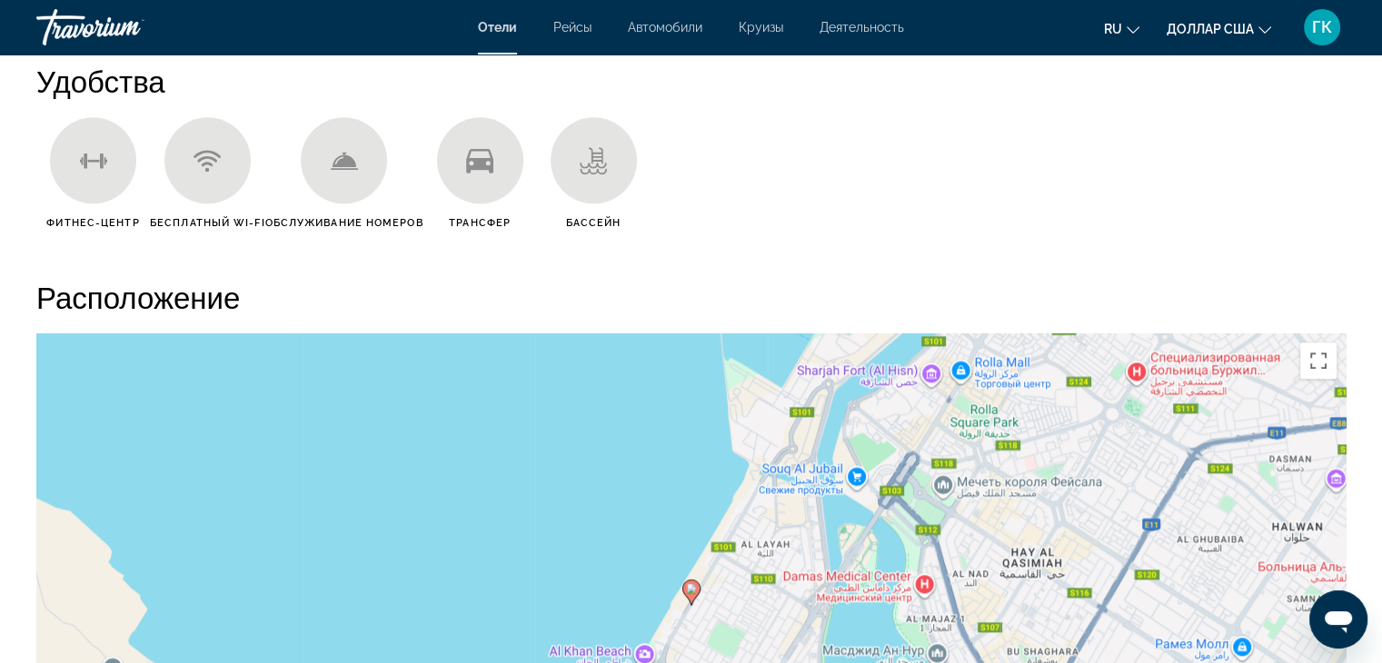
scroll to position [2471, 0]
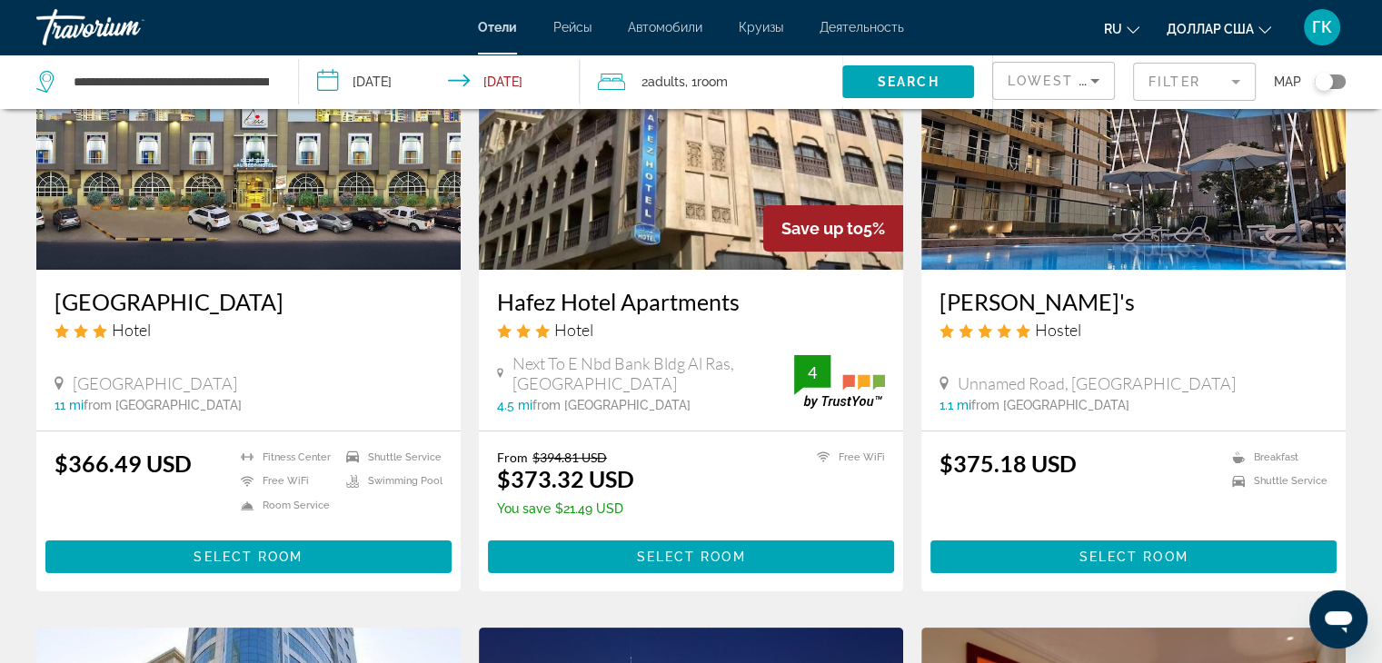
scroll to position [230, 0]
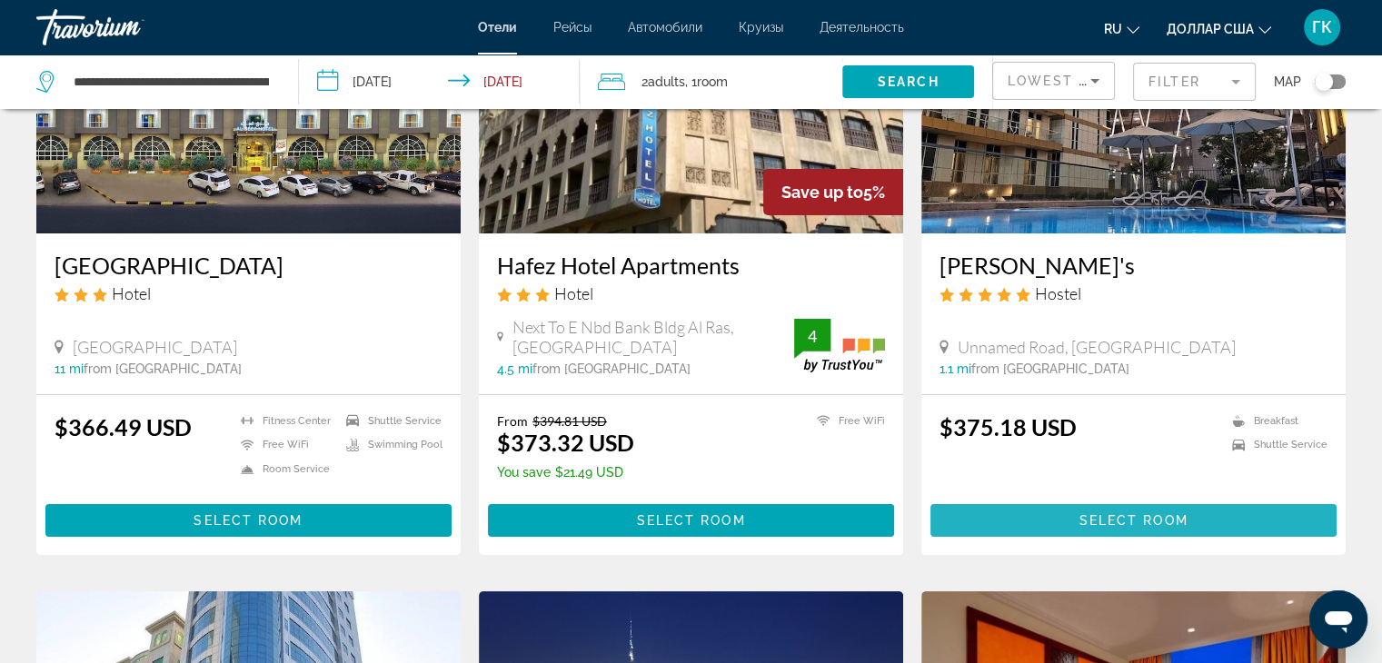
click at [1123, 514] on span "Select Room" at bounding box center [1133, 521] width 109 height 15
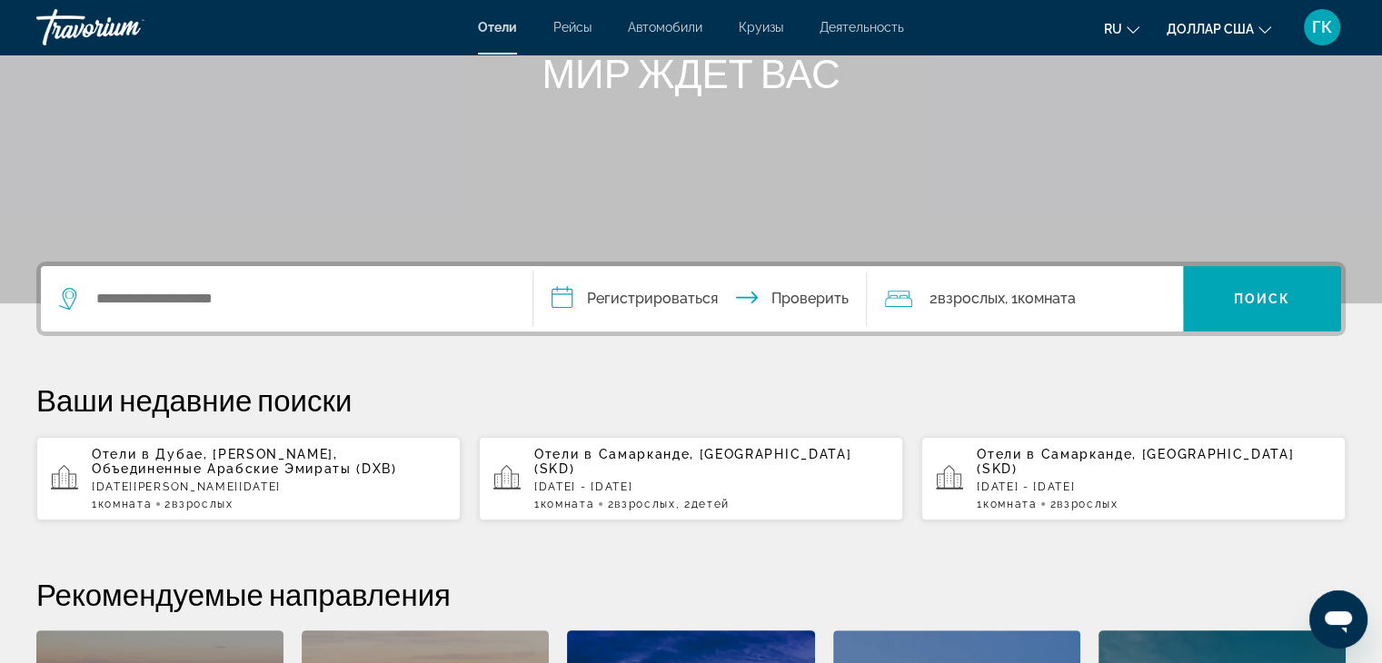
scroll to position [291, 0]
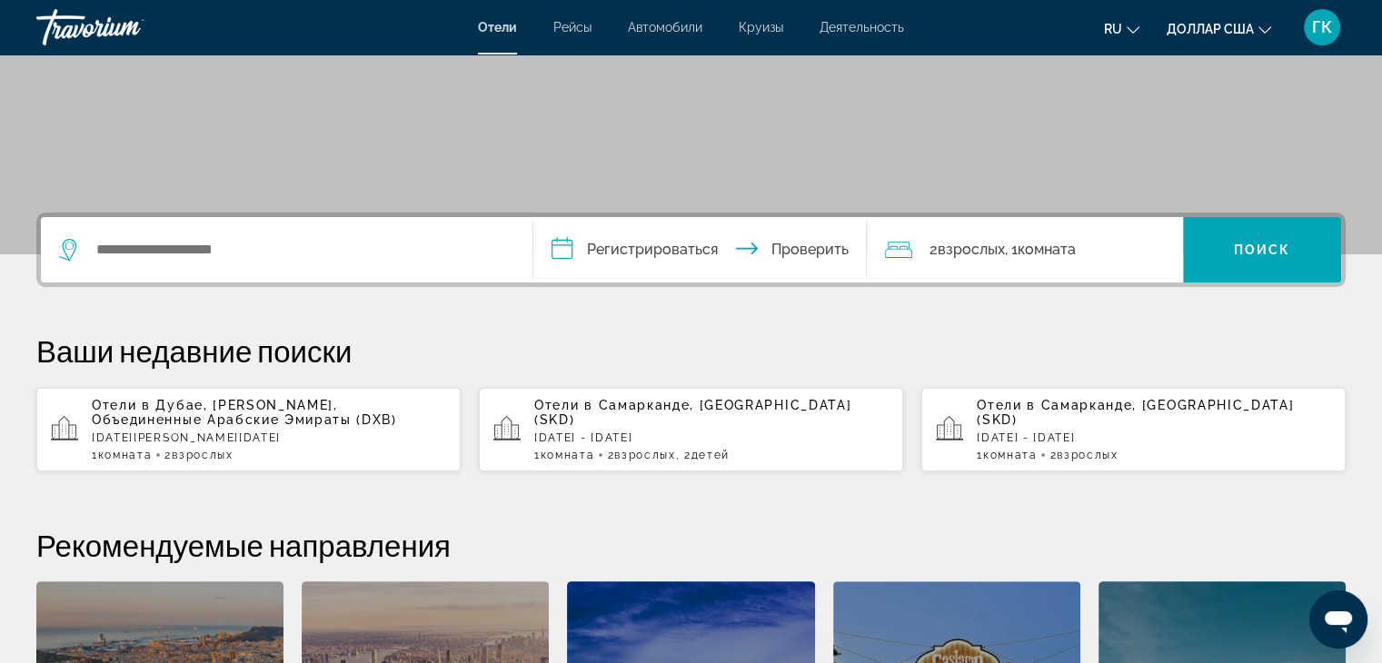
click at [165, 419] on font "Дубае, Эмират Дубай, Объединенные Арабские Эмираты (DXB)" at bounding box center [244, 412] width 305 height 29
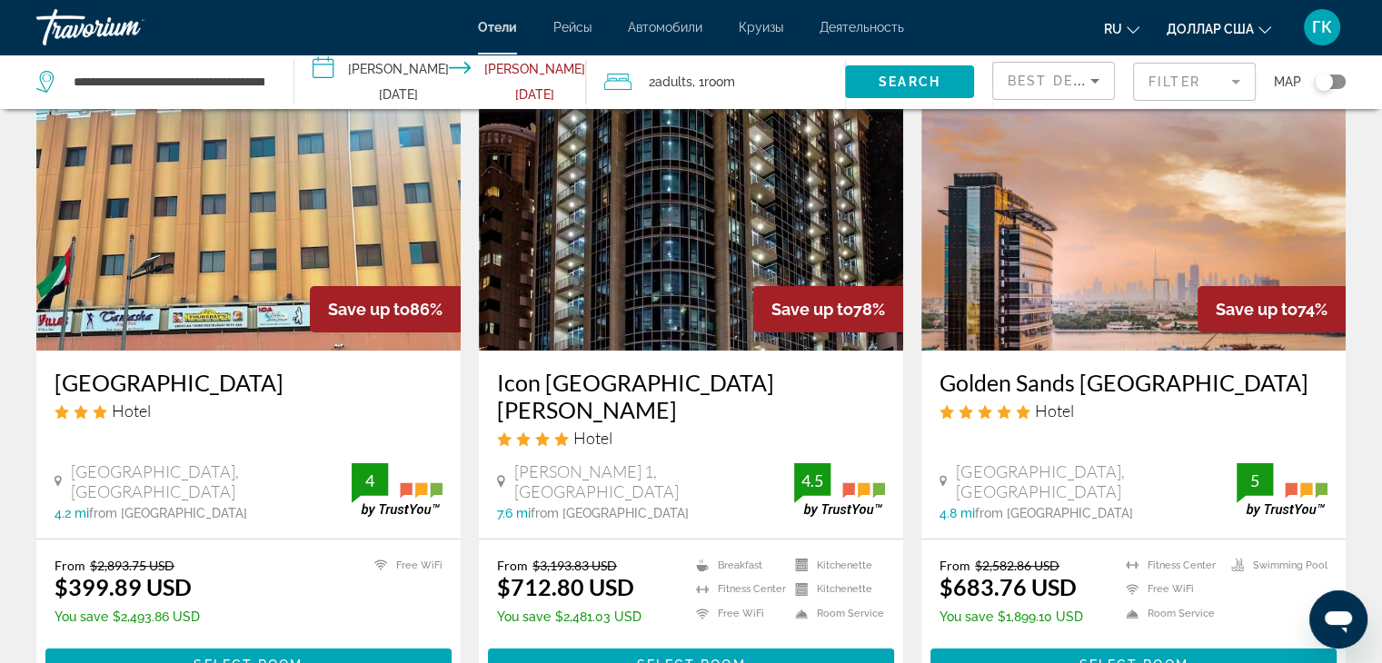
scroll to position [121, 0]
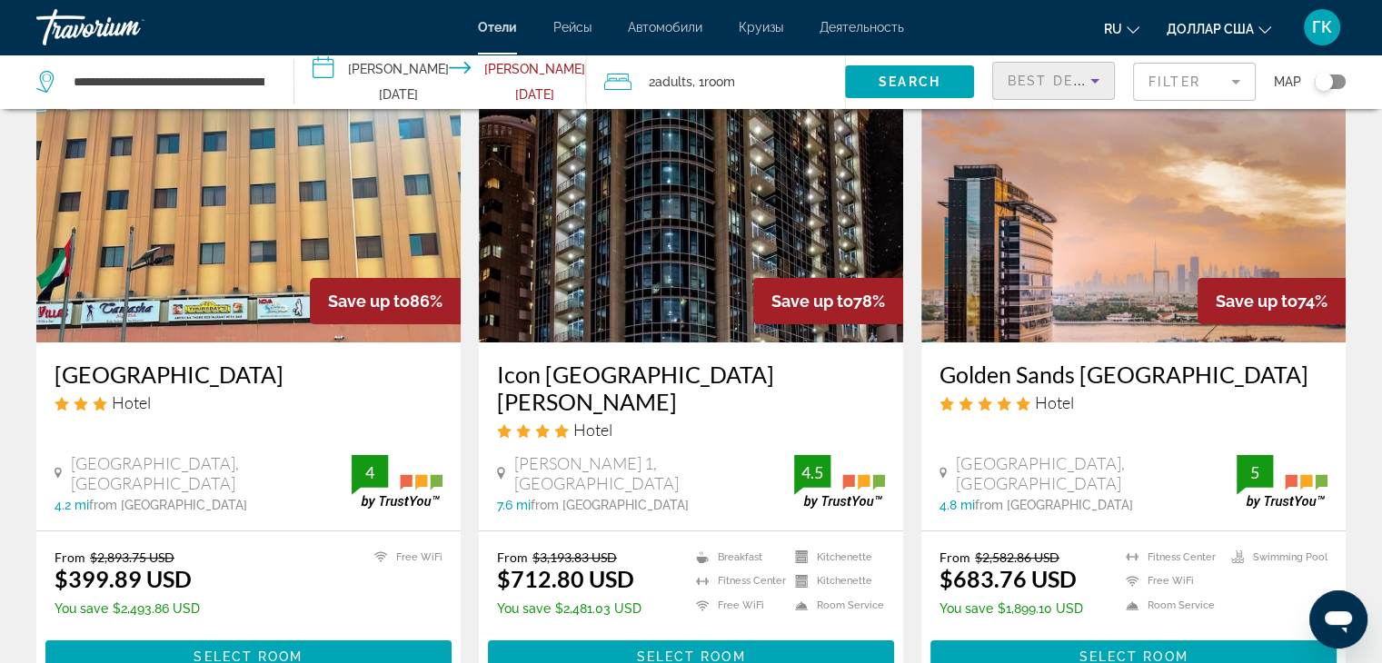
click at [1096, 80] on icon "Sort by" at bounding box center [1095, 81] width 9 height 5
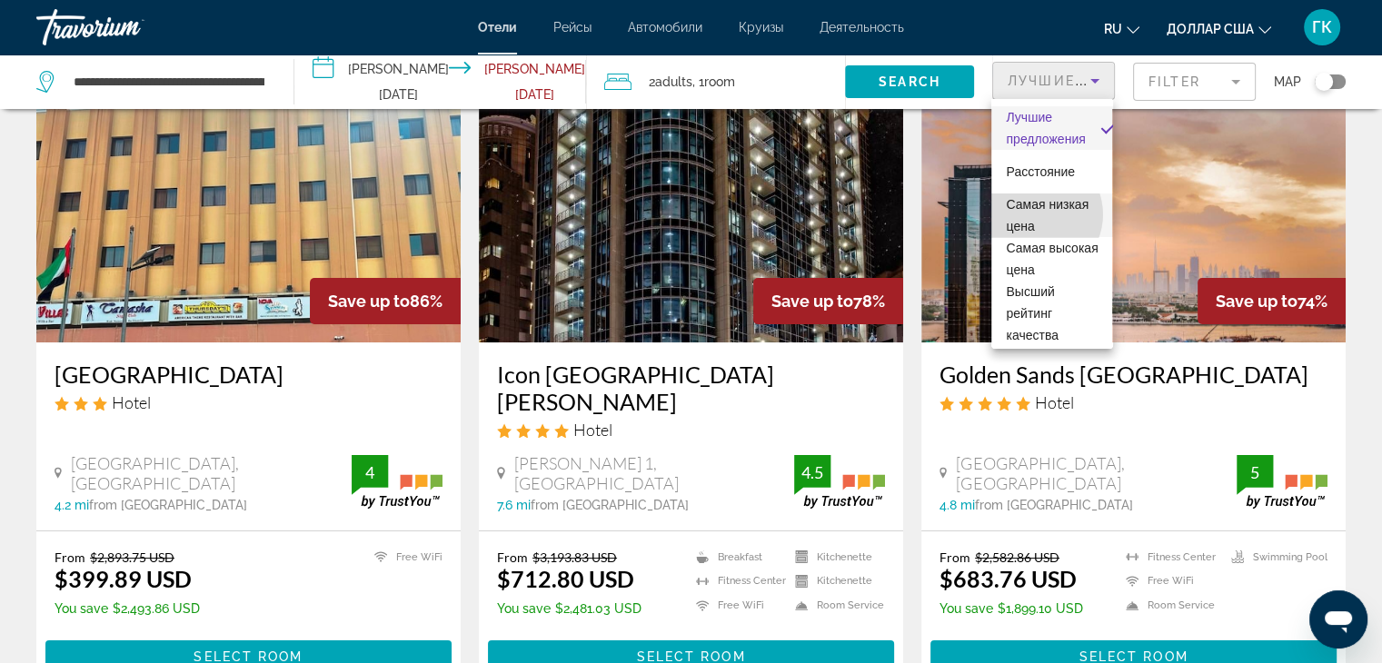
click at [1036, 214] on span "Самая низкая цена" at bounding box center [1052, 216] width 92 height 44
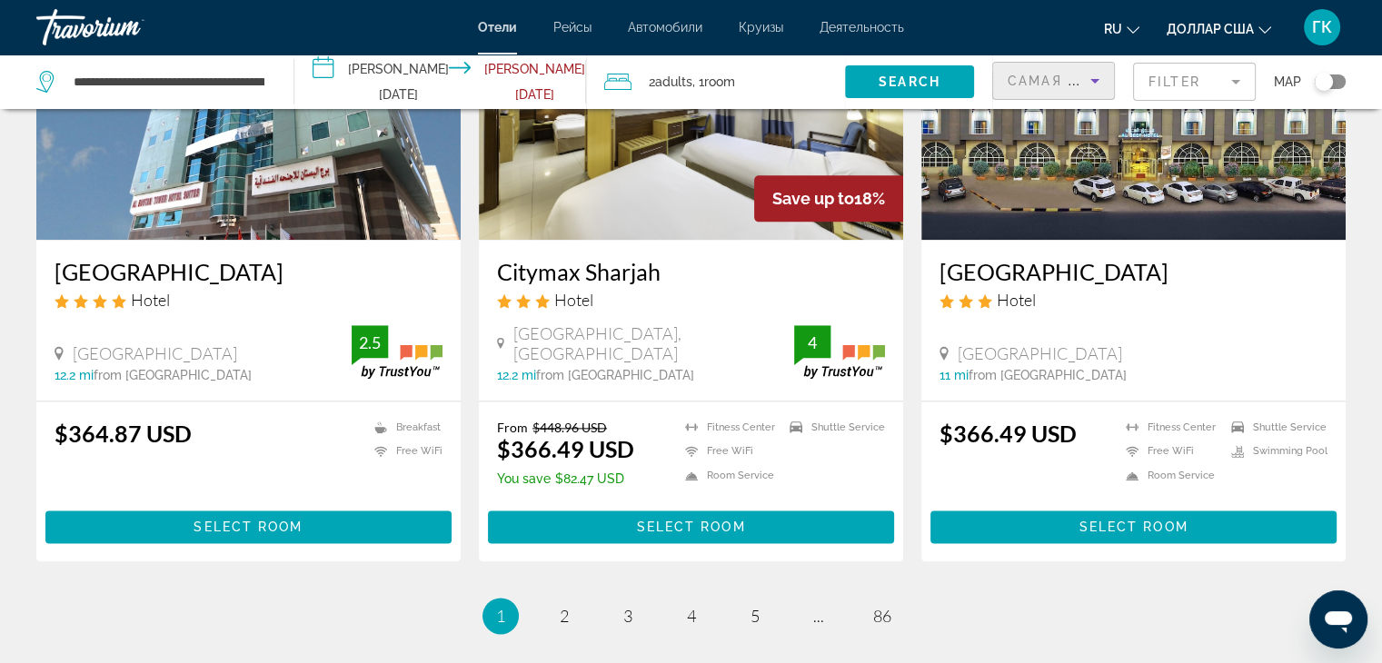
scroll to position [2266, 0]
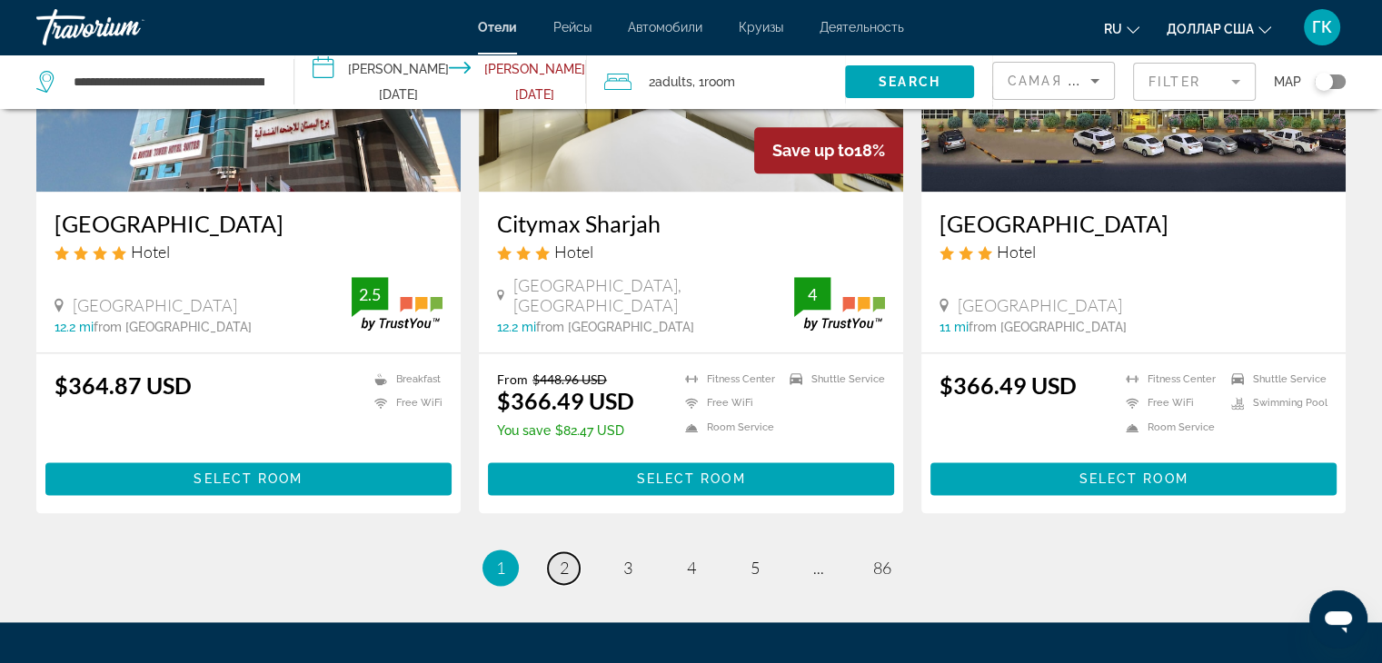
click at [564, 558] on span "2" at bounding box center [564, 568] width 9 height 20
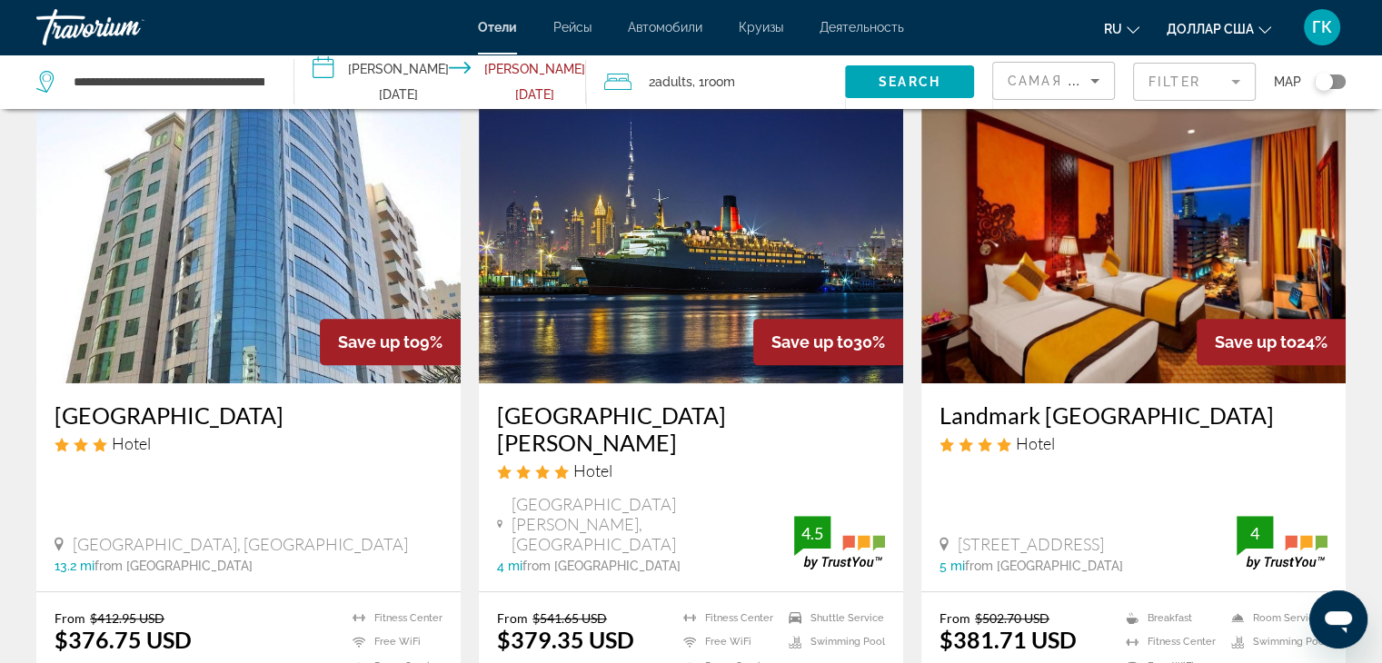
scroll to position [763, 0]
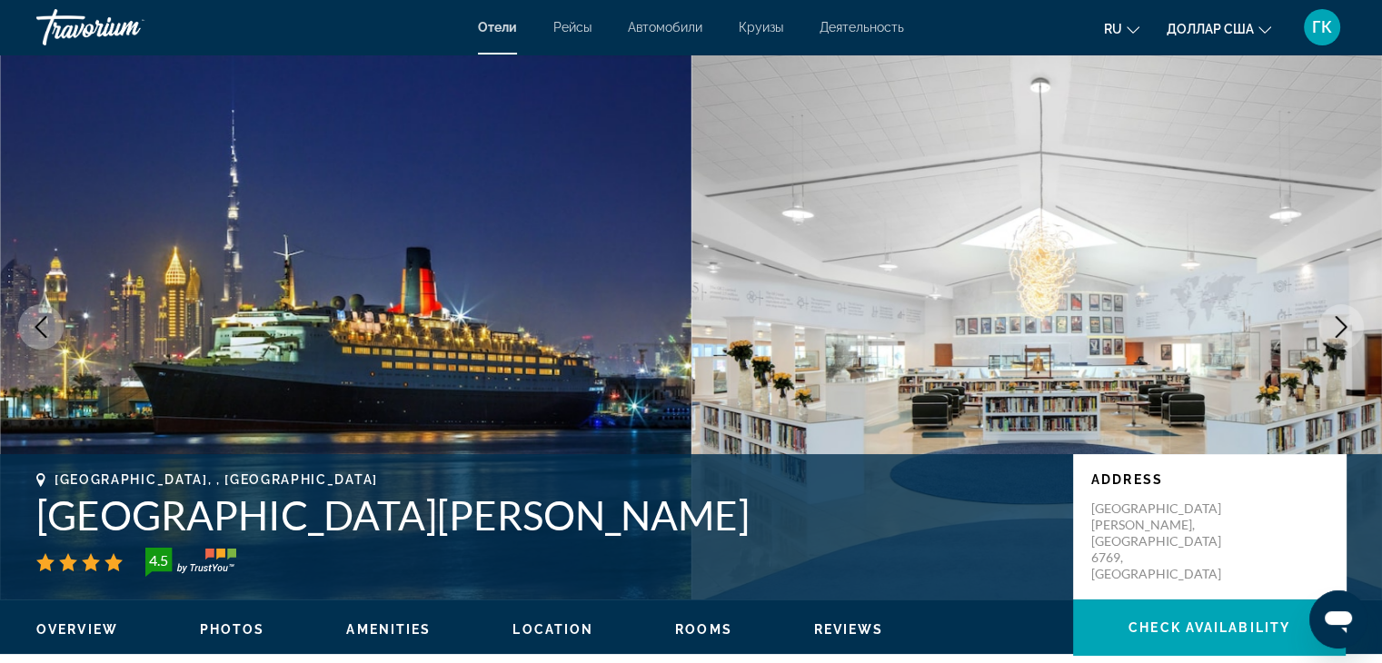
click at [1339, 339] on button "Next image" at bounding box center [1341, 326] width 45 height 45
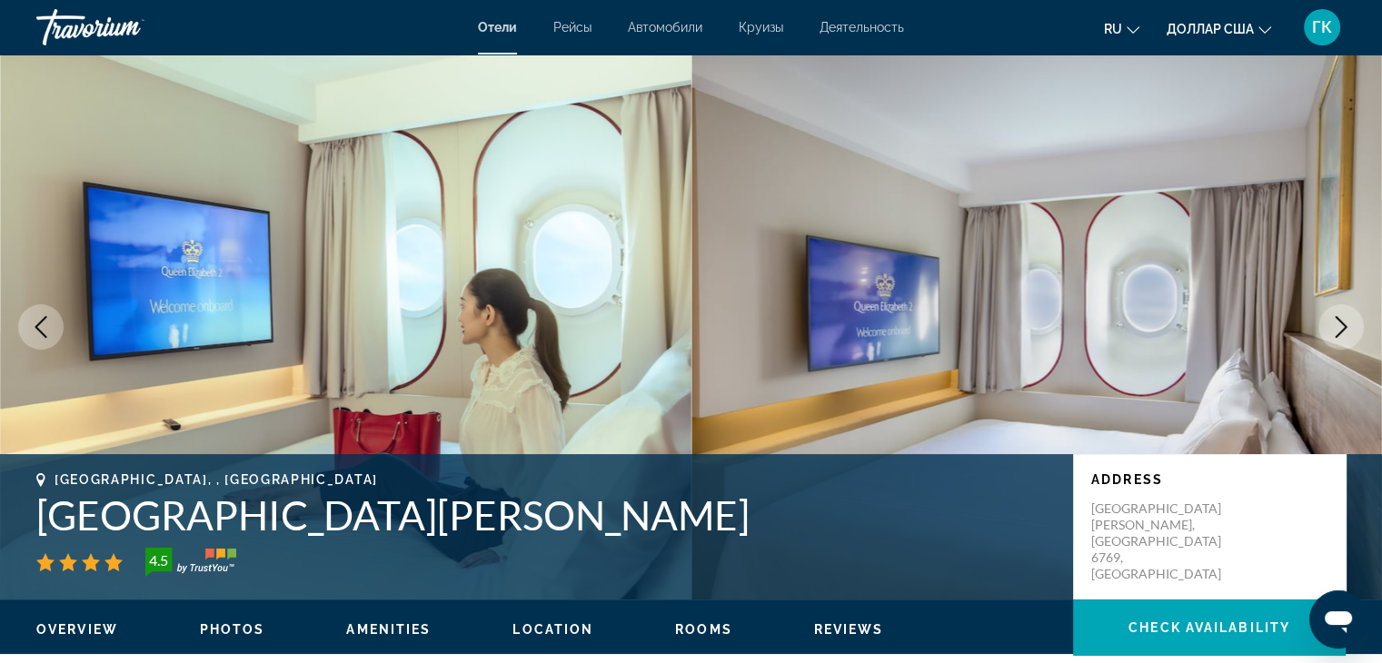
click at [46, 330] on icon "Previous image" at bounding box center [41, 327] width 22 height 22
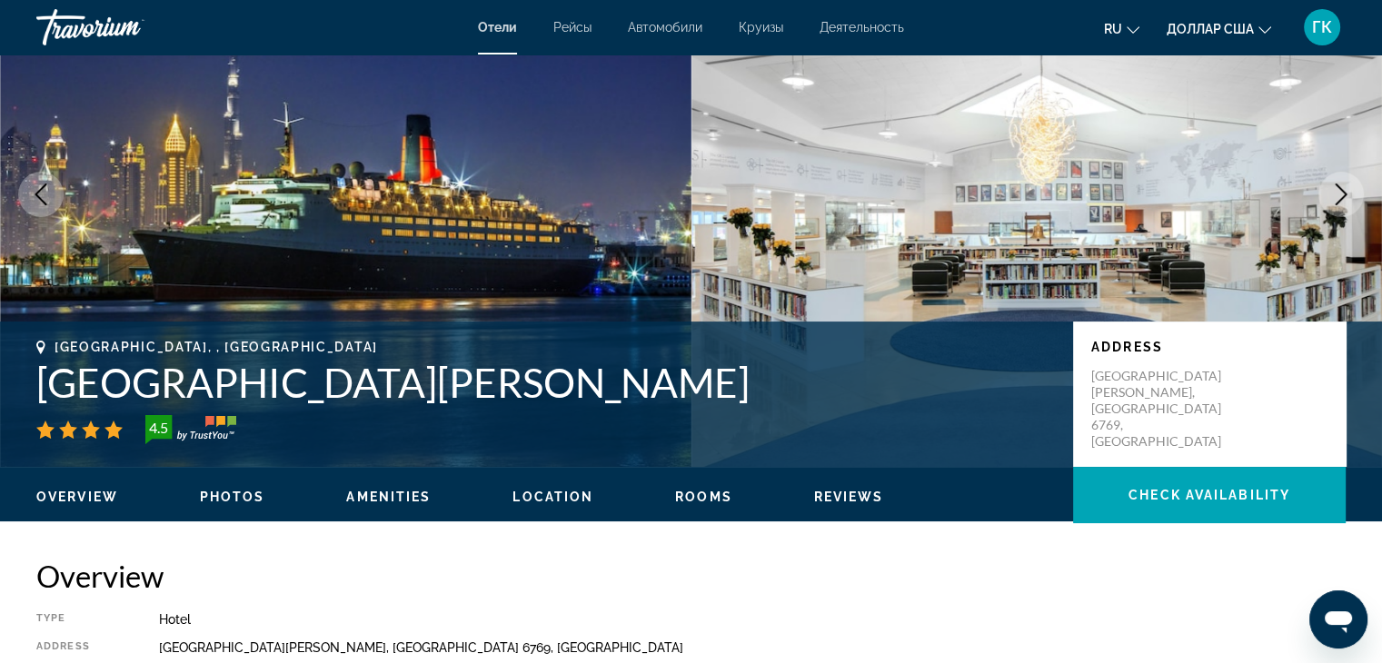
scroll to position [48, 0]
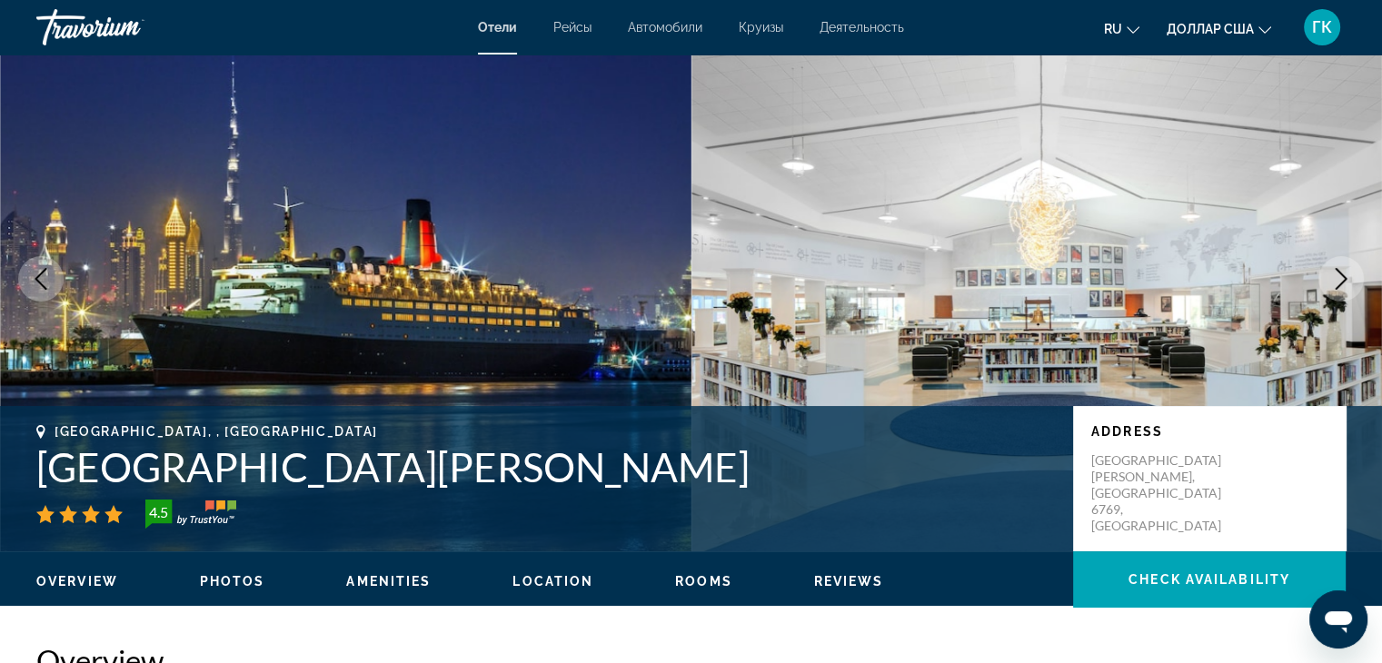
click at [1343, 279] on icon "Next image" at bounding box center [1342, 279] width 22 height 22
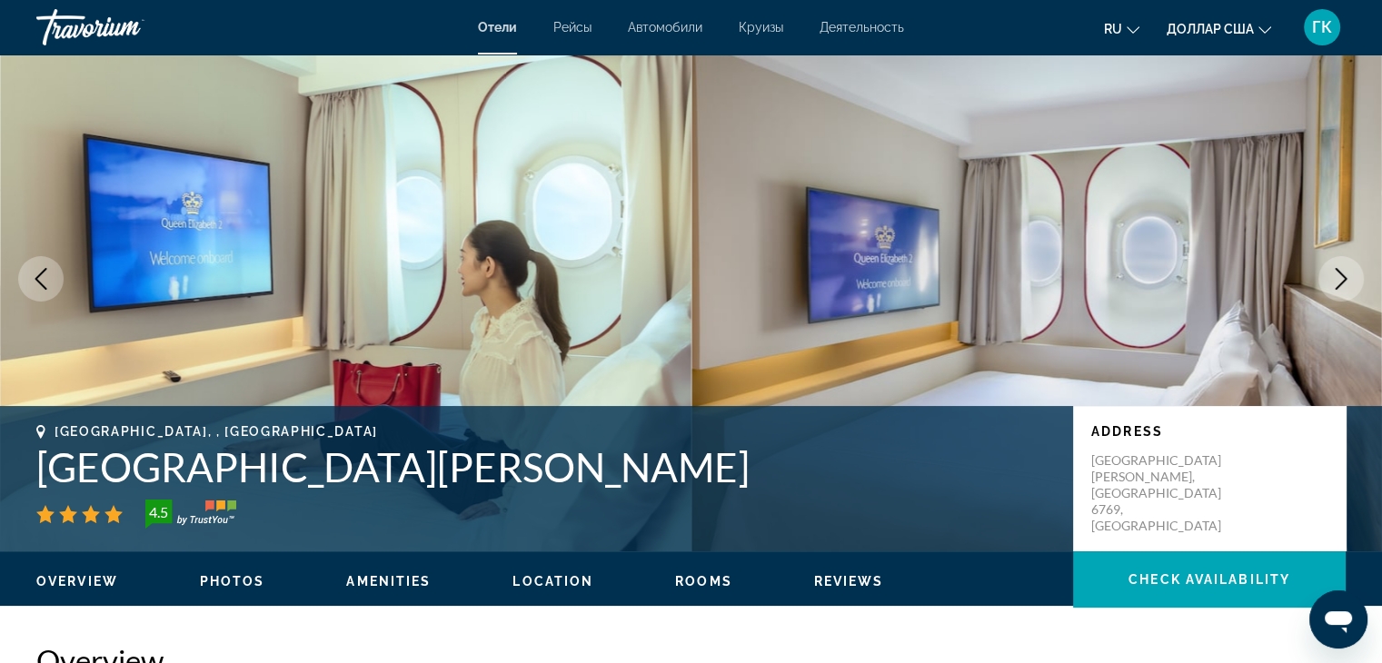
click at [1343, 279] on icon "Next image" at bounding box center [1342, 279] width 22 height 22
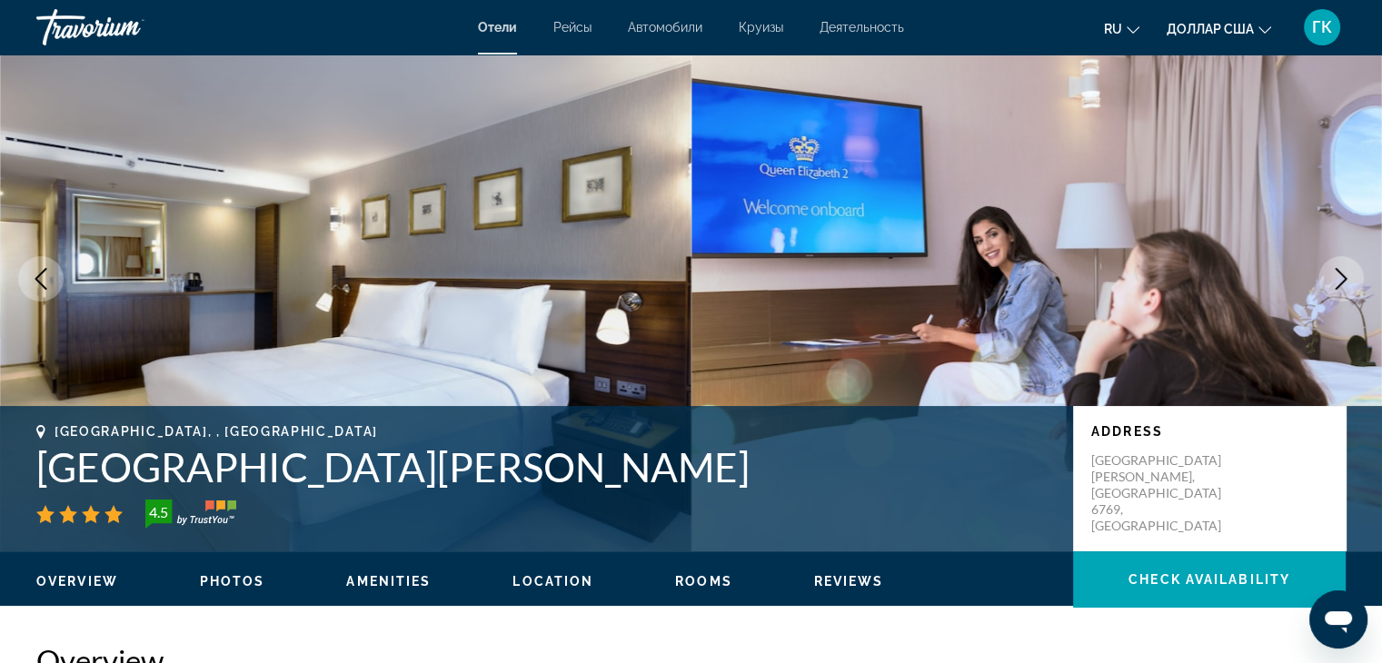
click at [1343, 279] on icon "Next image" at bounding box center [1342, 279] width 22 height 22
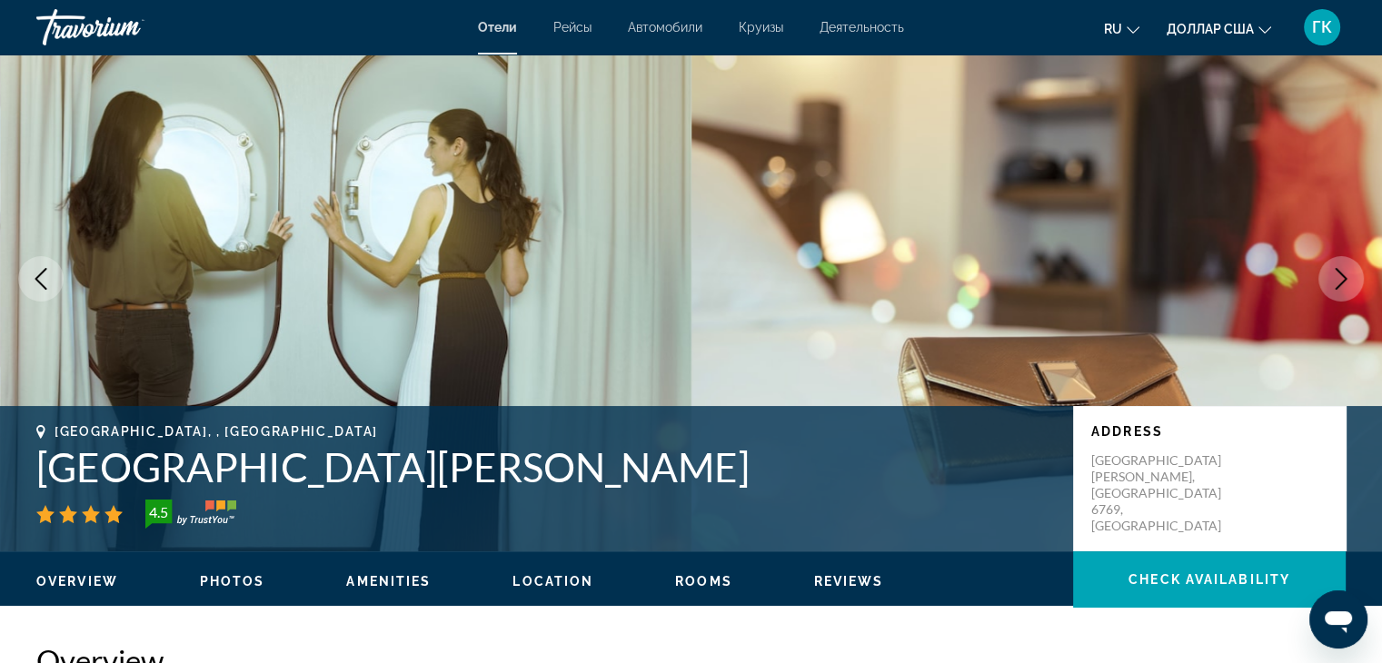
click at [1343, 279] on icon "Next image" at bounding box center [1342, 279] width 22 height 22
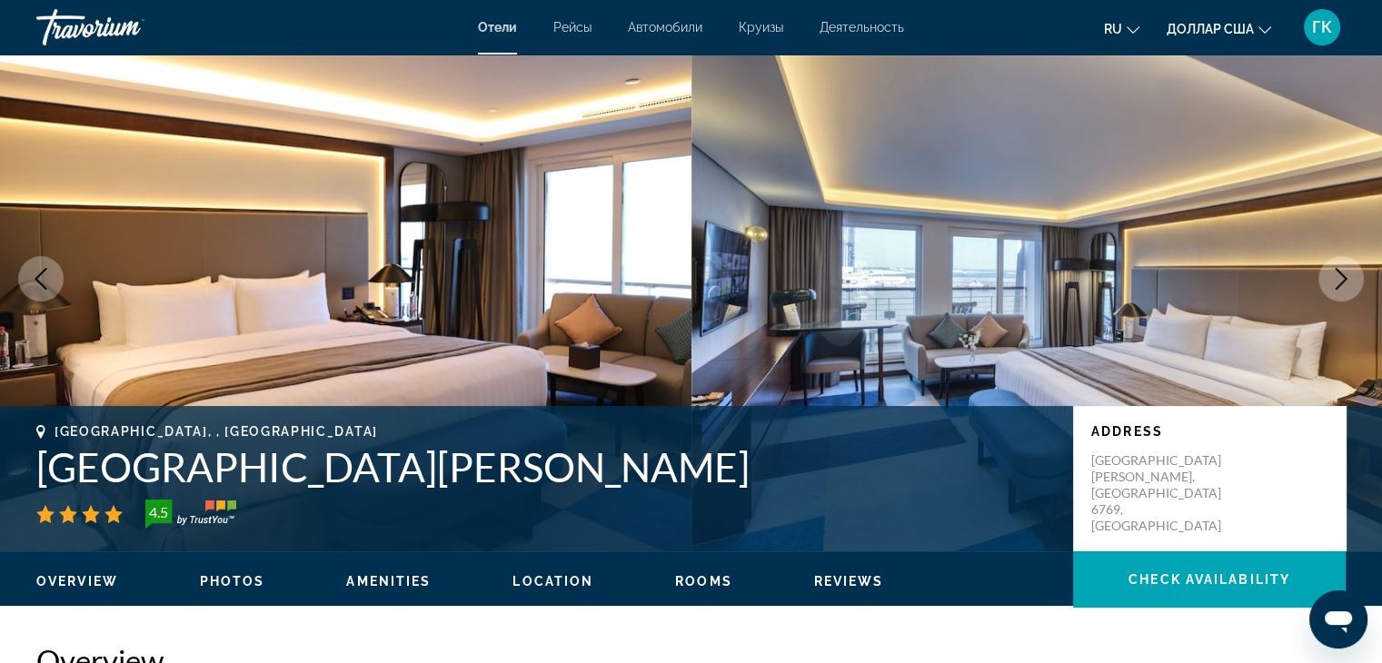
click at [1343, 279] on icon "Next image" at bounding box center [1342, 279] width 22 height 22
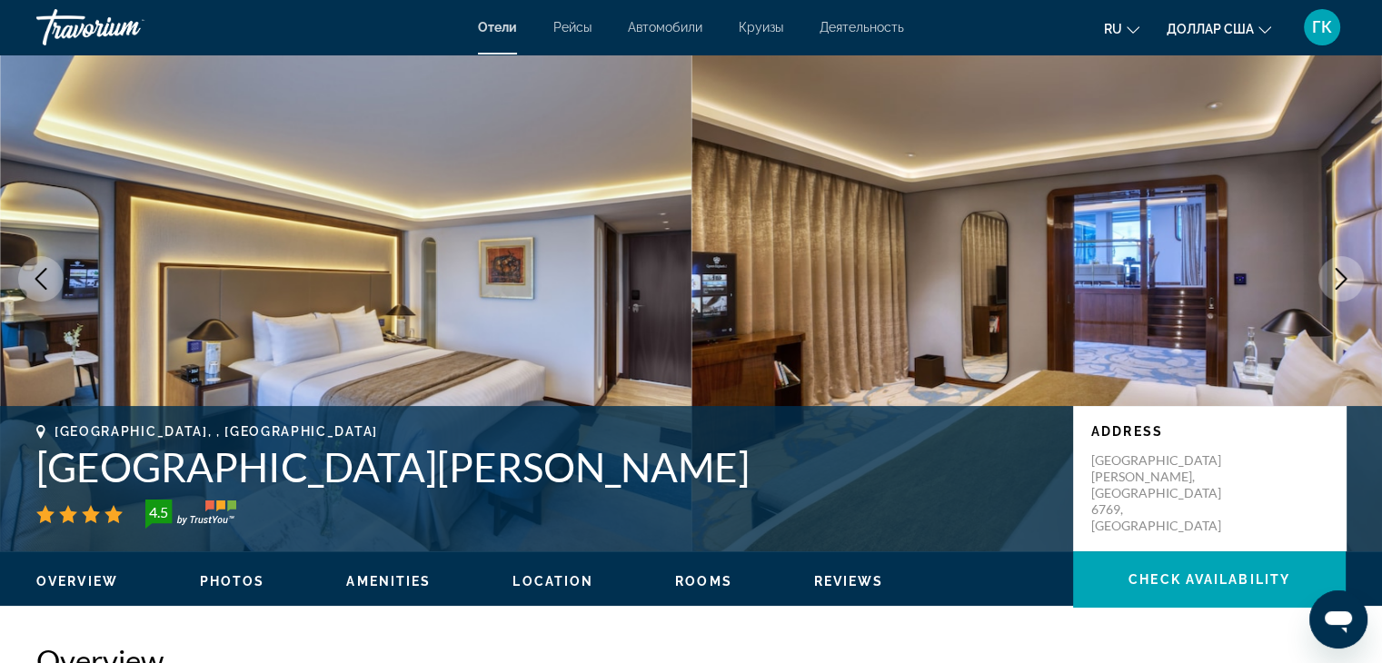
click at [1343, 279] on icon "Next image" at bounding box center [1342, 279] width 22 height 22
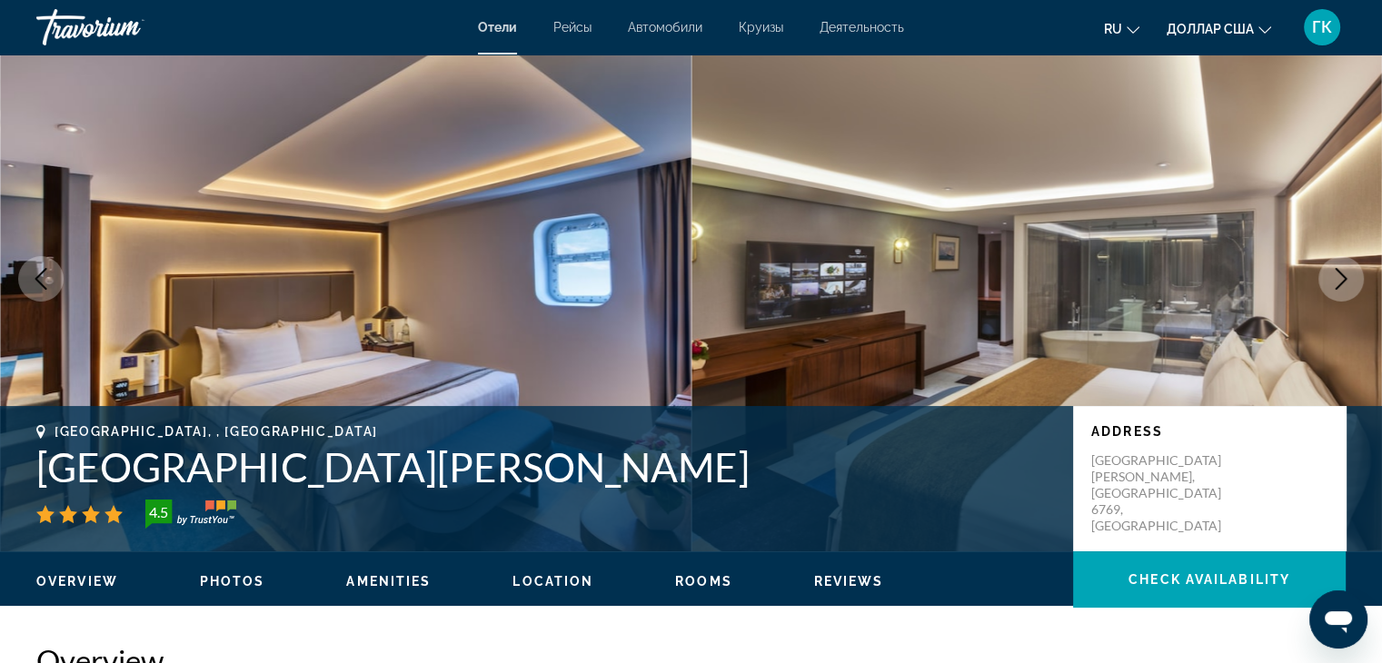
click at [1343, 279] on icon "Next image" at bounding box center [1342, 279] width 22 height 22
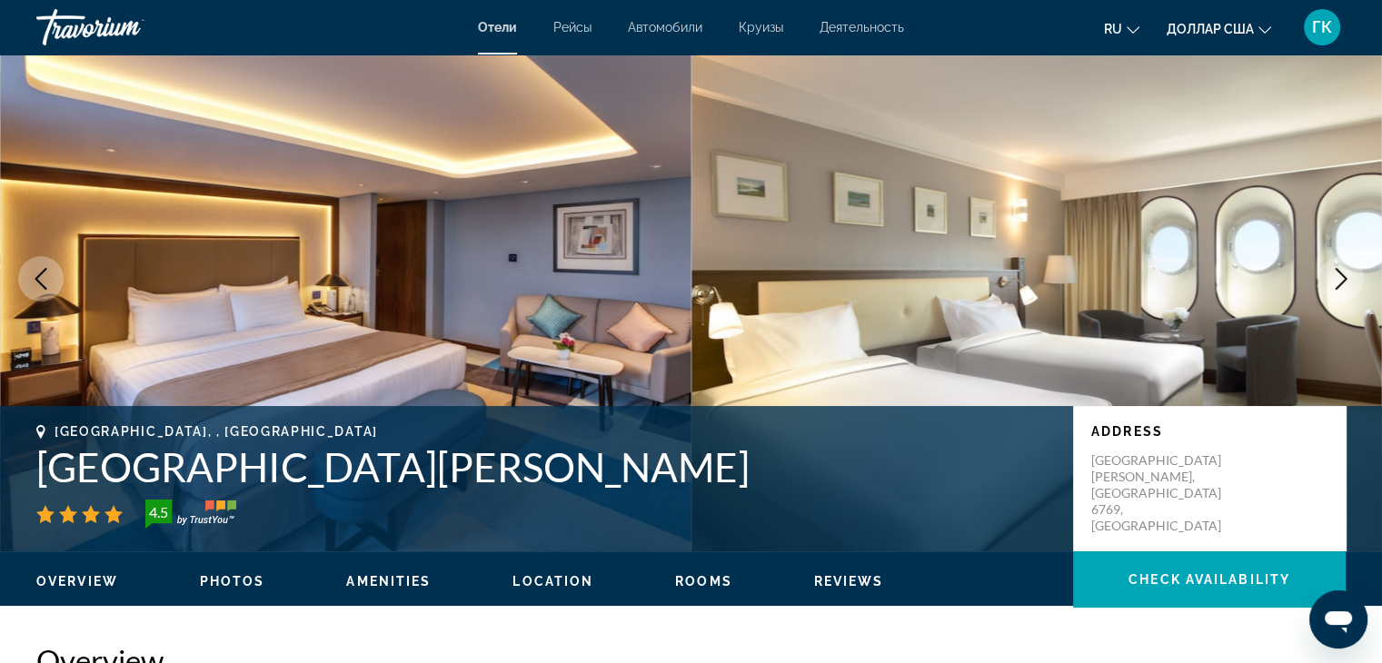
click at [1343, 279] on icon "Next image" at bounding box center [1342, 279] width 22 height 22
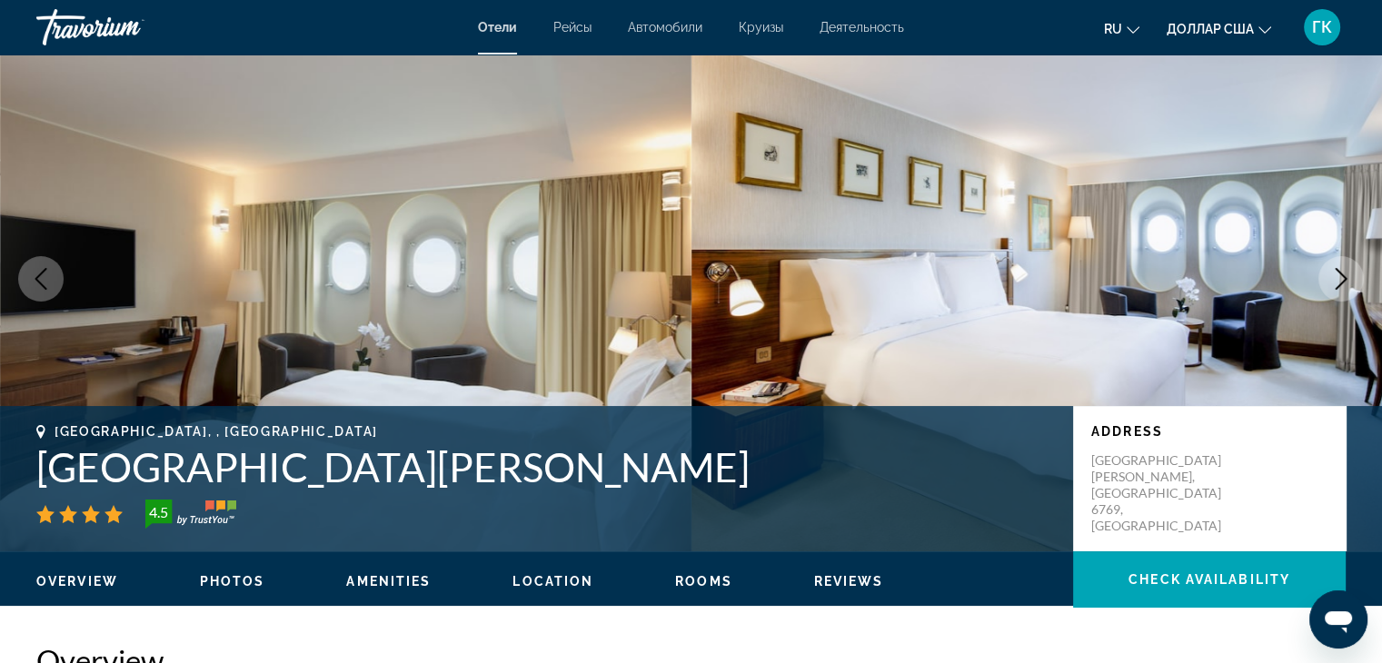
click at [1343, 279] on icon "Next image" at bounding box center [1342, 279] width 22 height 22
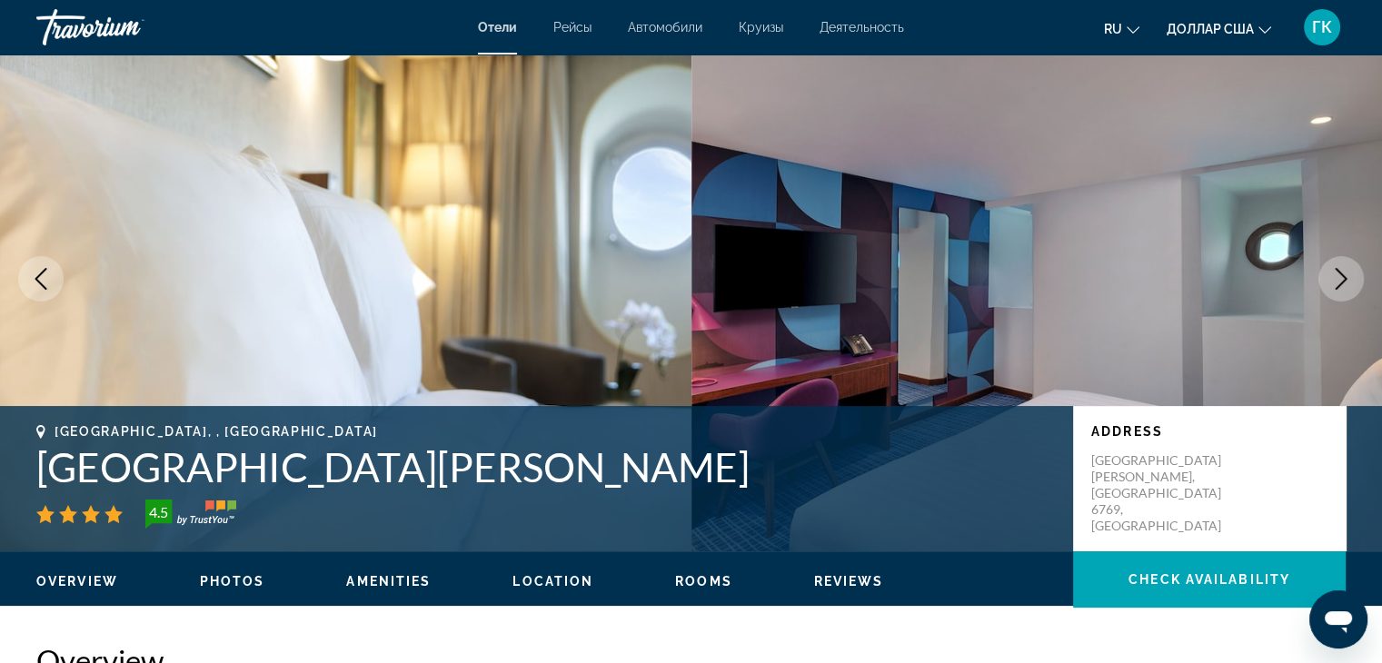
click at [1343, 279] on icon "Next image" at bounding box center [1342, 279] width 22 height 22
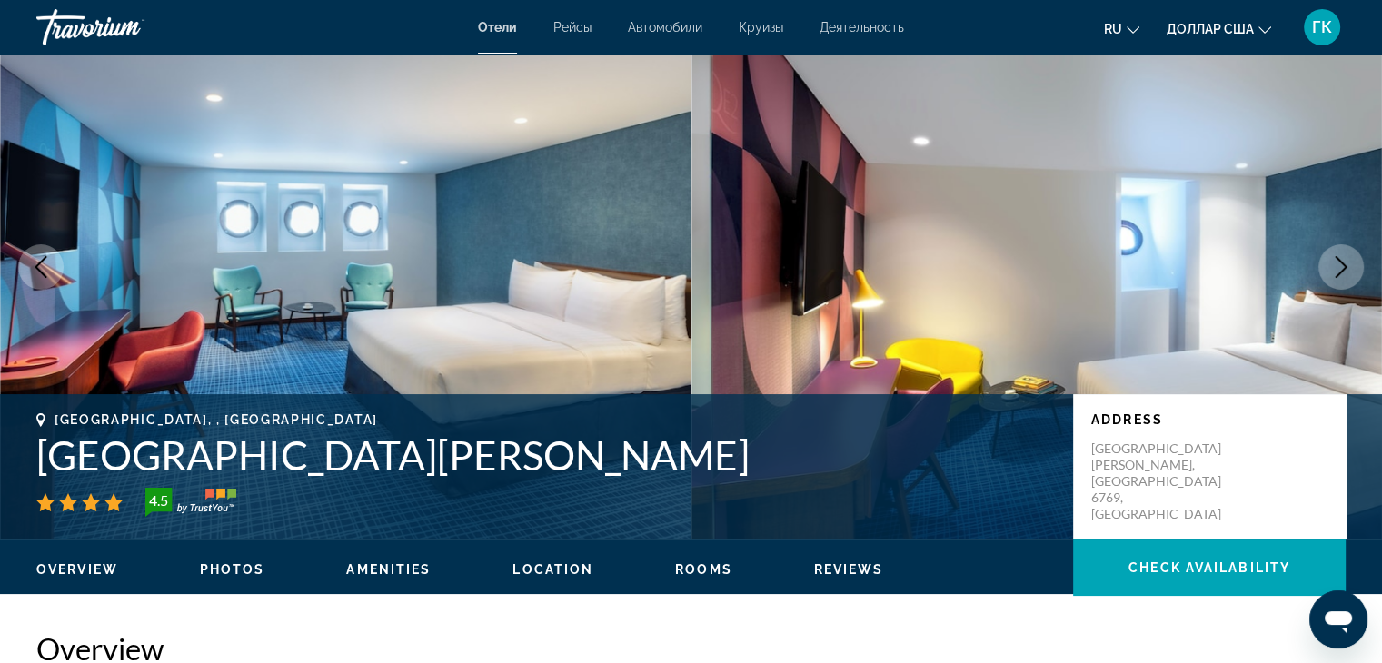
scroll to position [0, 0]
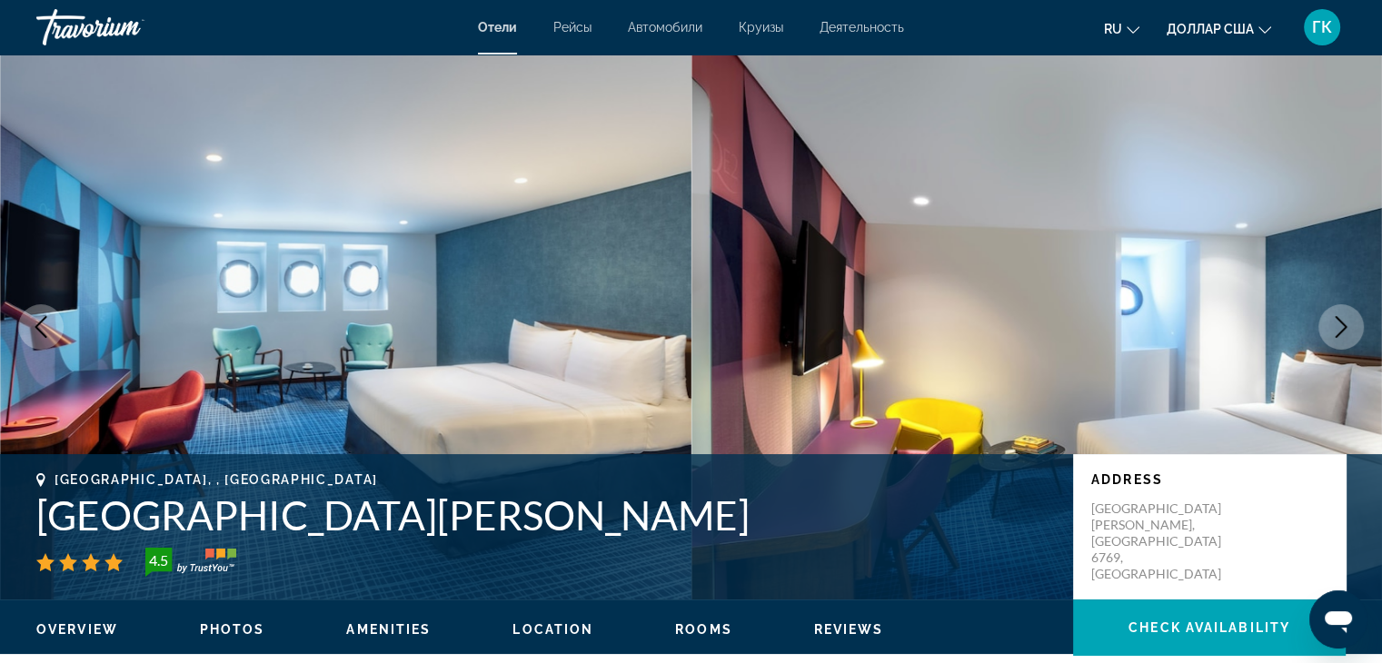
click at [33, 331] on icon "Previous image" at bounding box center [41, 327] width 22 height 22
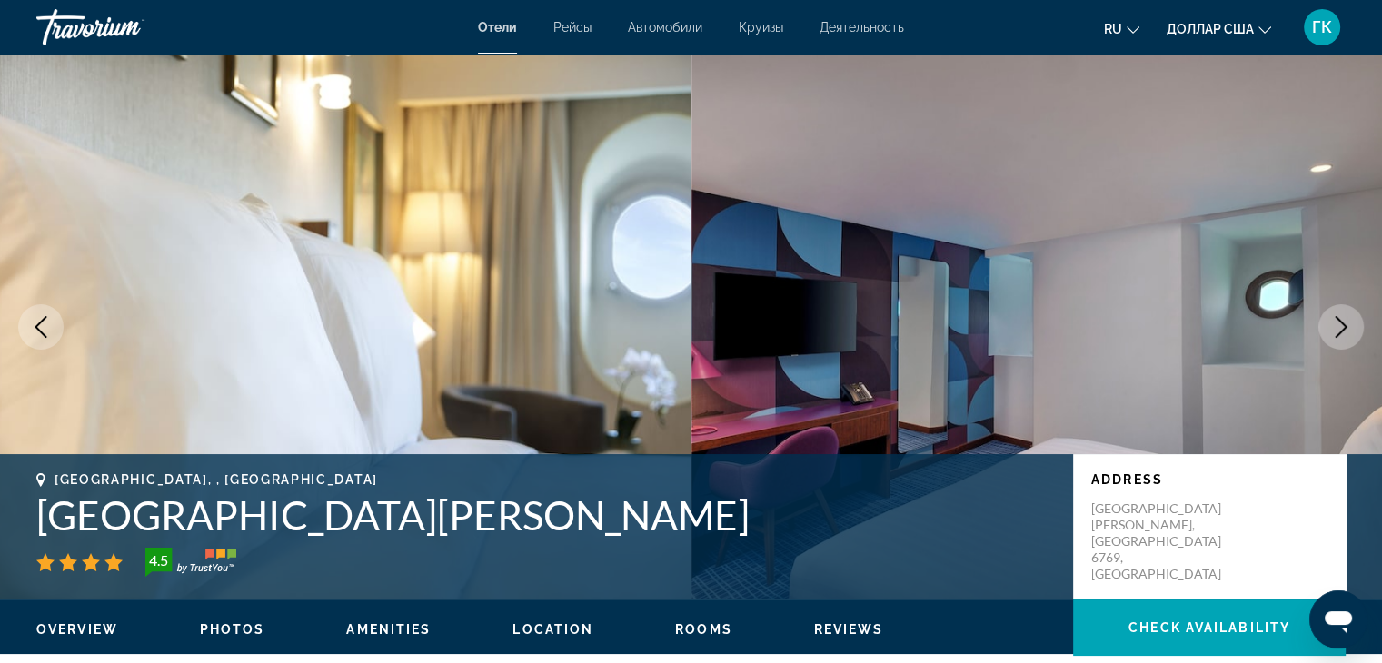
click at [33, 331] on icon "Previous image" at bounding box center [41, 327] width 22 height 22
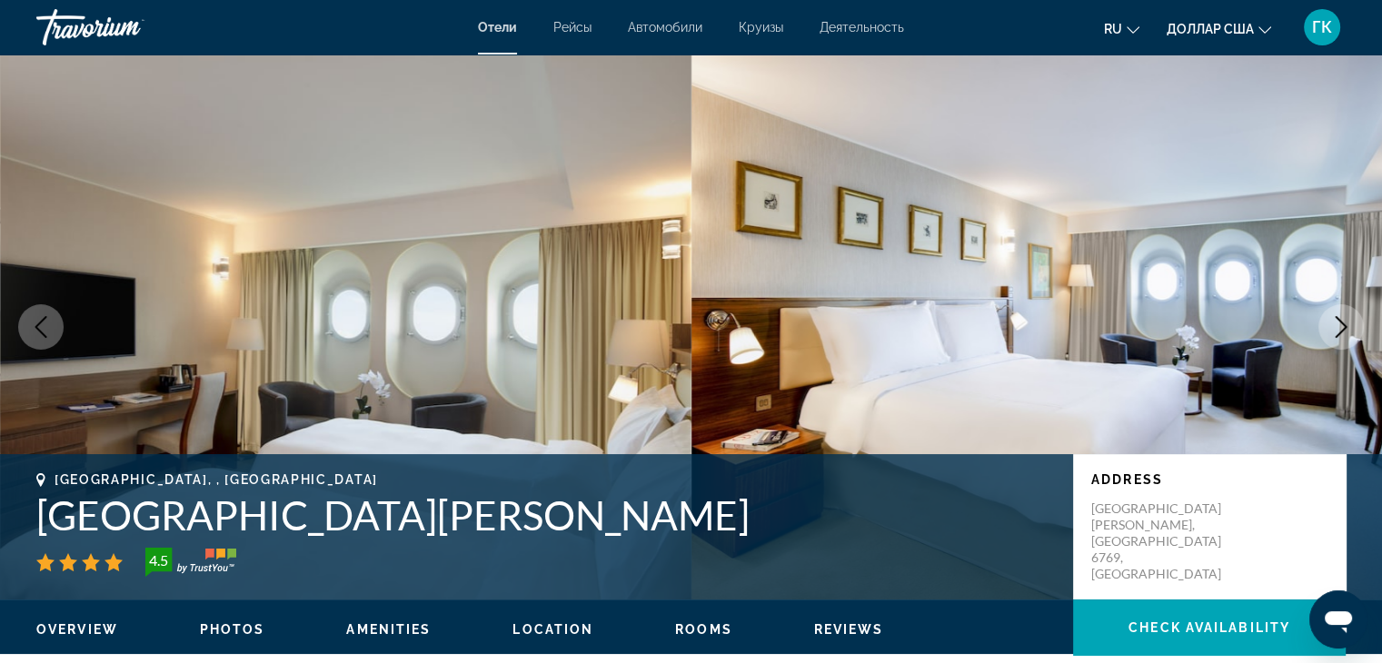
click at [33, 331] on icon "Previous image" at bounding box center [41, 327] width 22 height 22
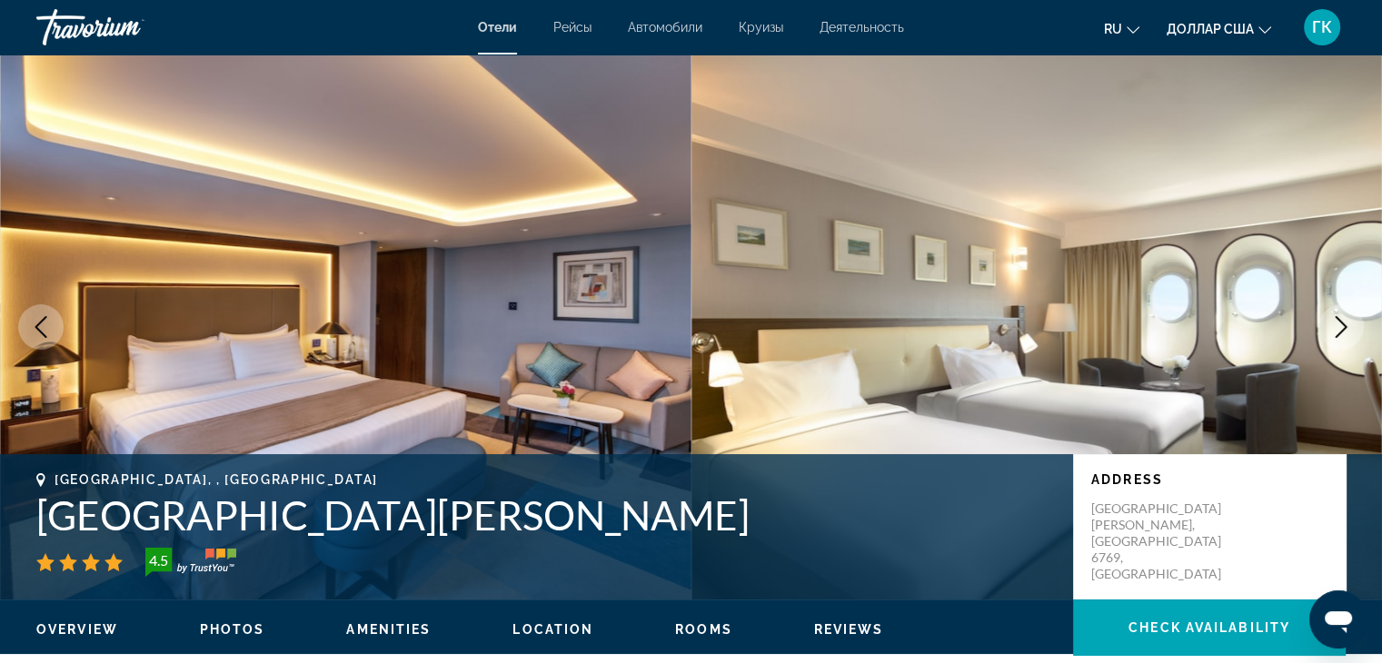
click at [33, 331] on icon "Previous image" at bounding box center [41, 327] width 22 height 22
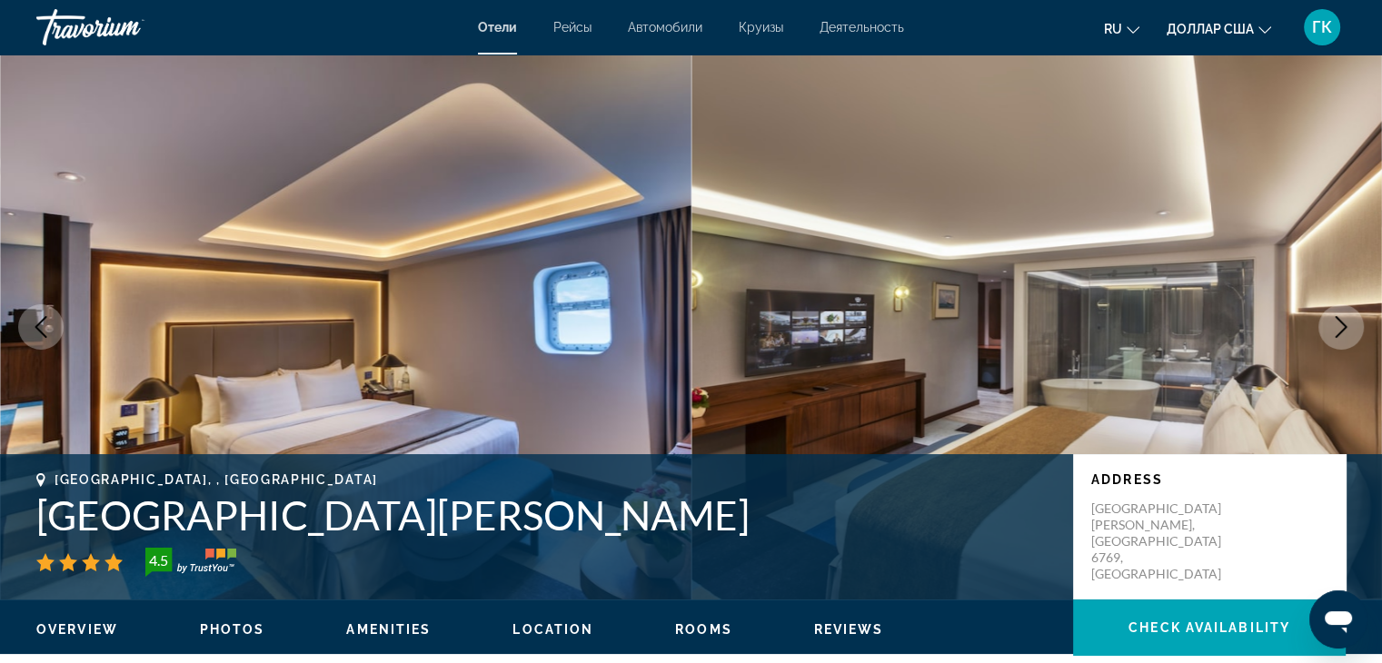
click at [33, 331] on icon "Previous image" at bounding box center [41, 327] width 22 height 22
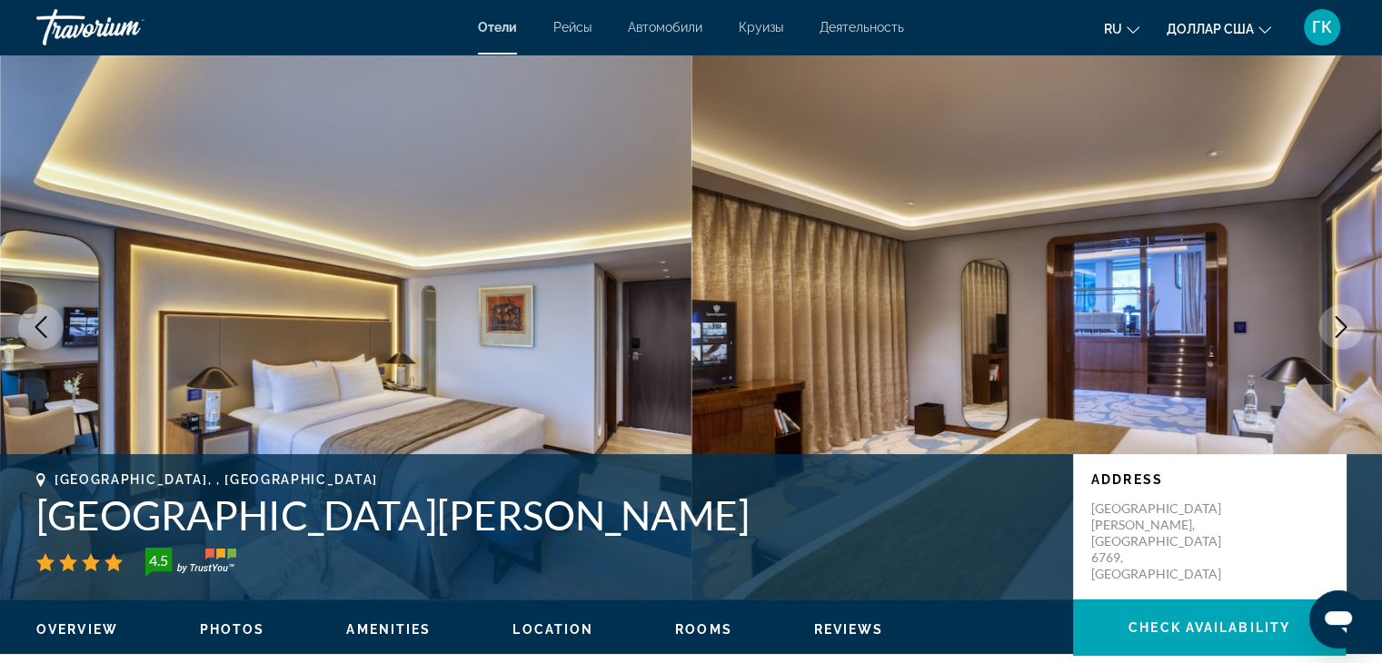
click at [33, 331] on icon "Previous image" at bounding box center [41, 327] width 22 height 22
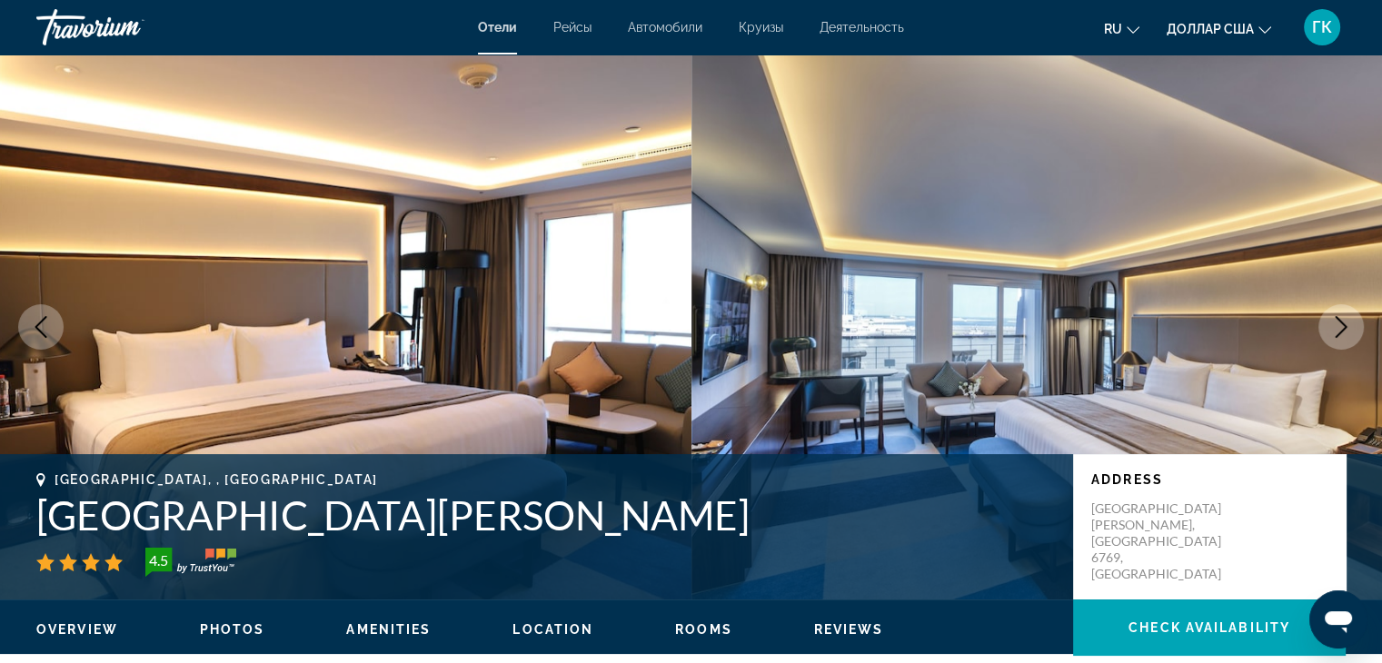
click at [33, 331] on icon "Previous image" at bounding box center [41, 327] width 22 height 22
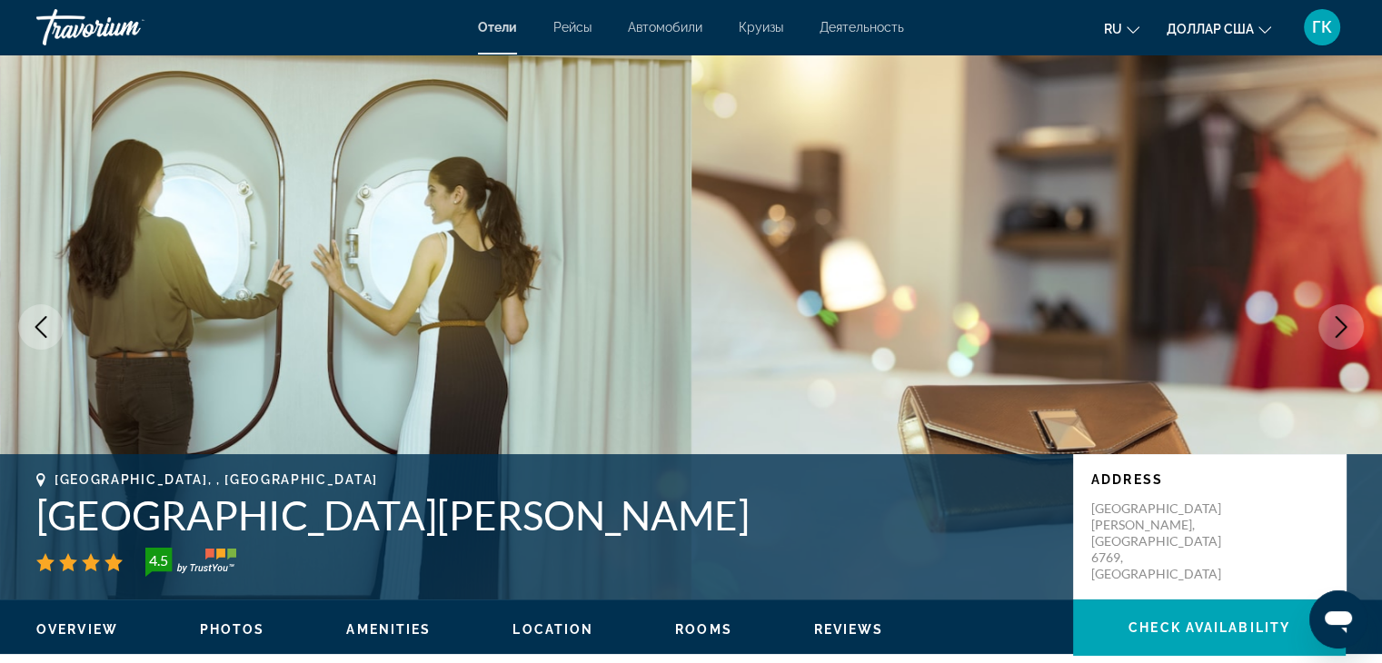
click at [33, 331] on icon "Previous image" at bounding box center [41, 327] width 22 height 22
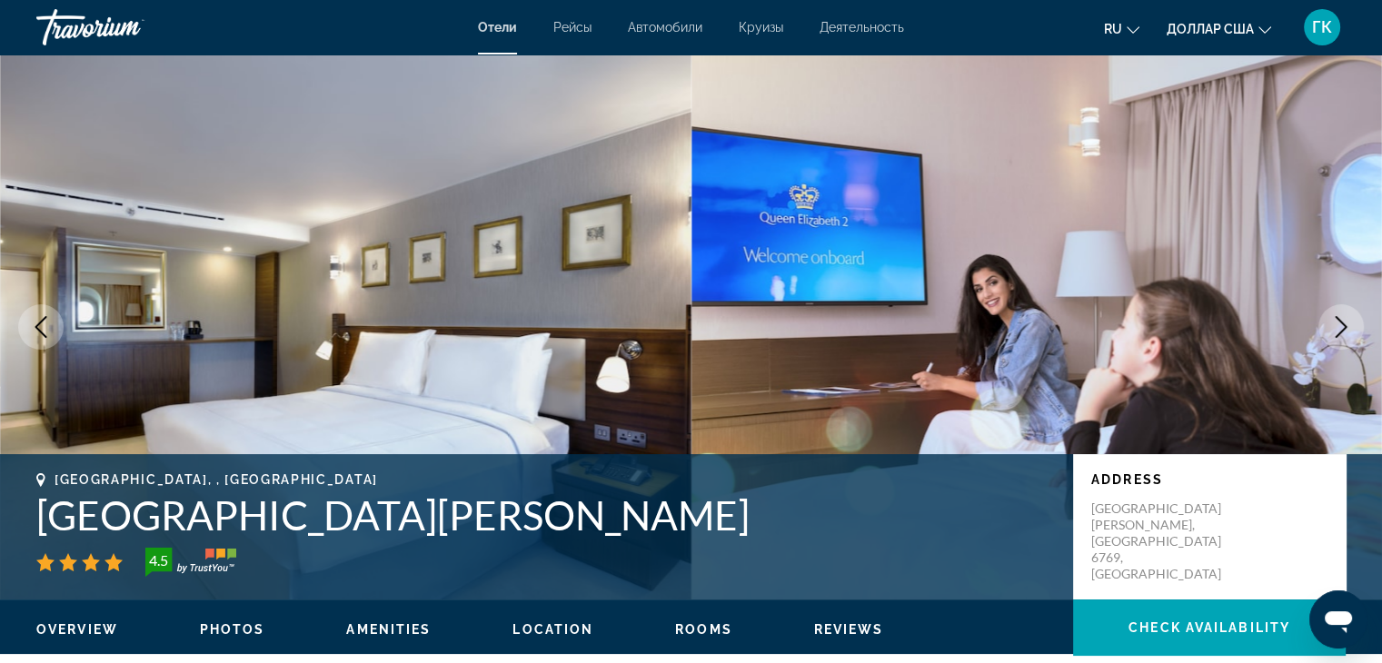
click at [33, 331] on icon "Previous image" at bounding box center [41, 327] width 22 height 22
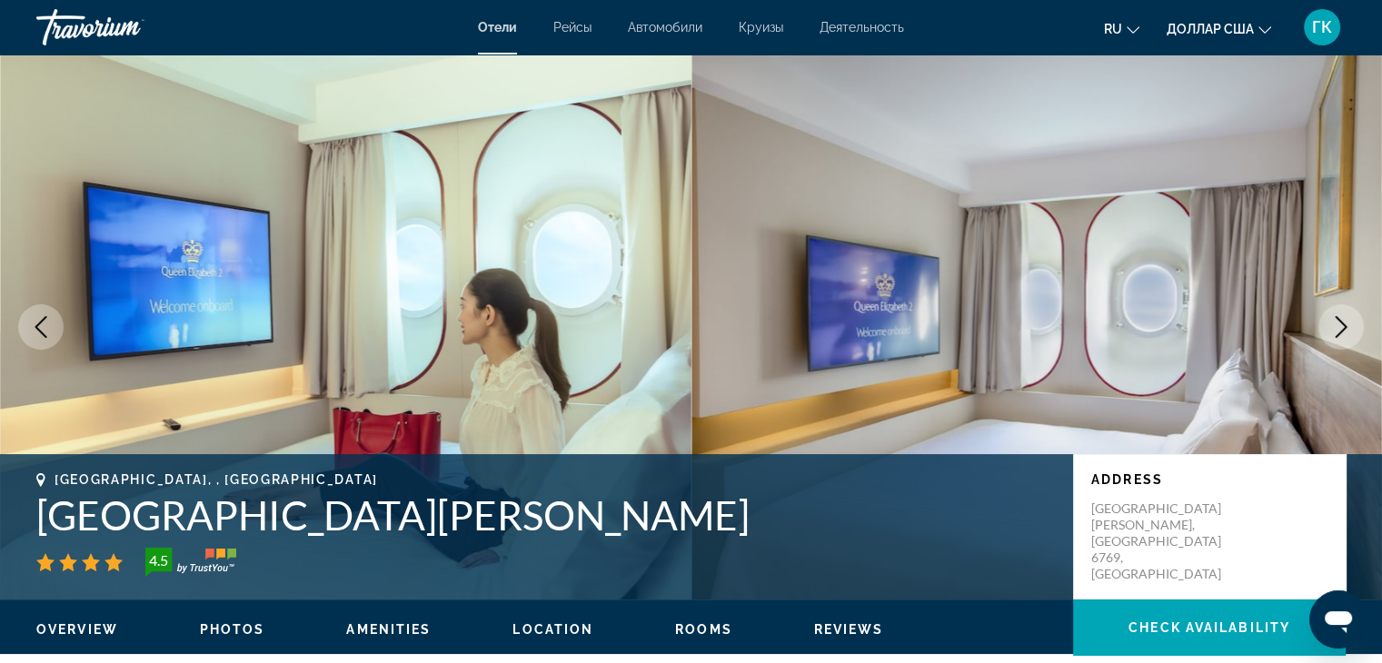
click at [33, 331] on icon "Previous image" at bounding box center [41, 327] width 22 height 22
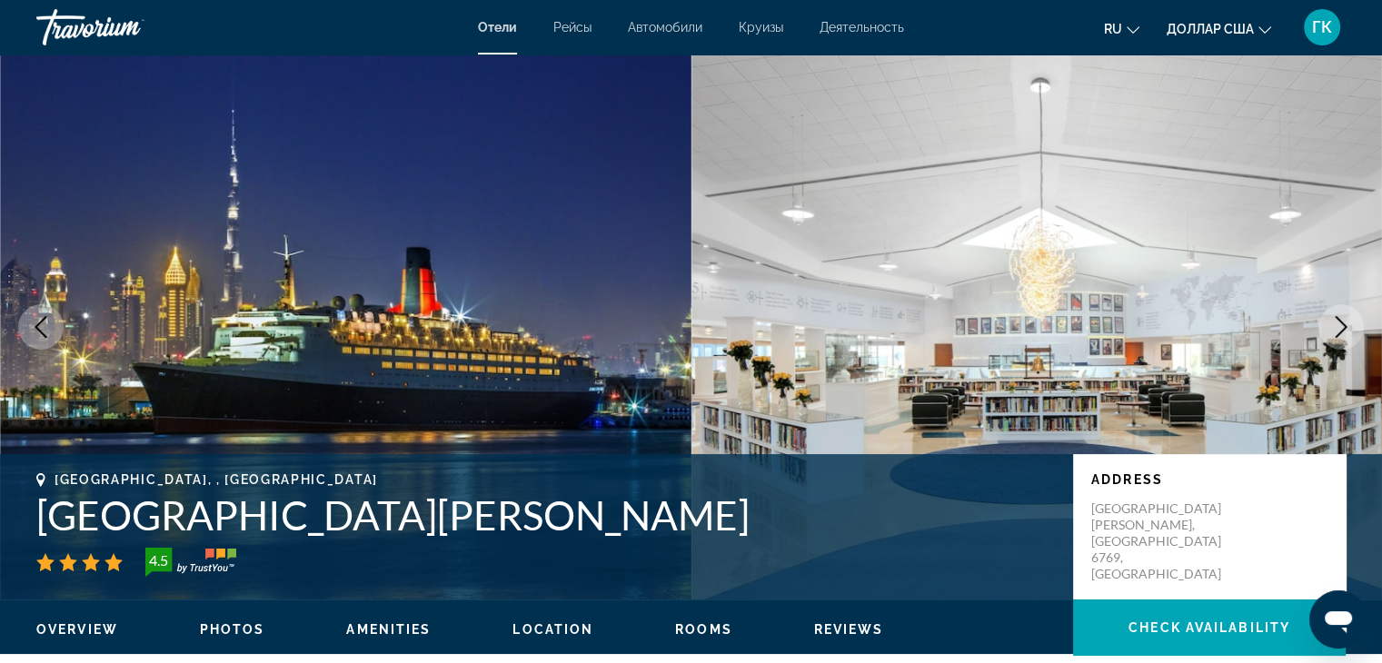
click at [1348, 320] on icon "Next image" at bounding box center [1342, 327] width 22 height 22
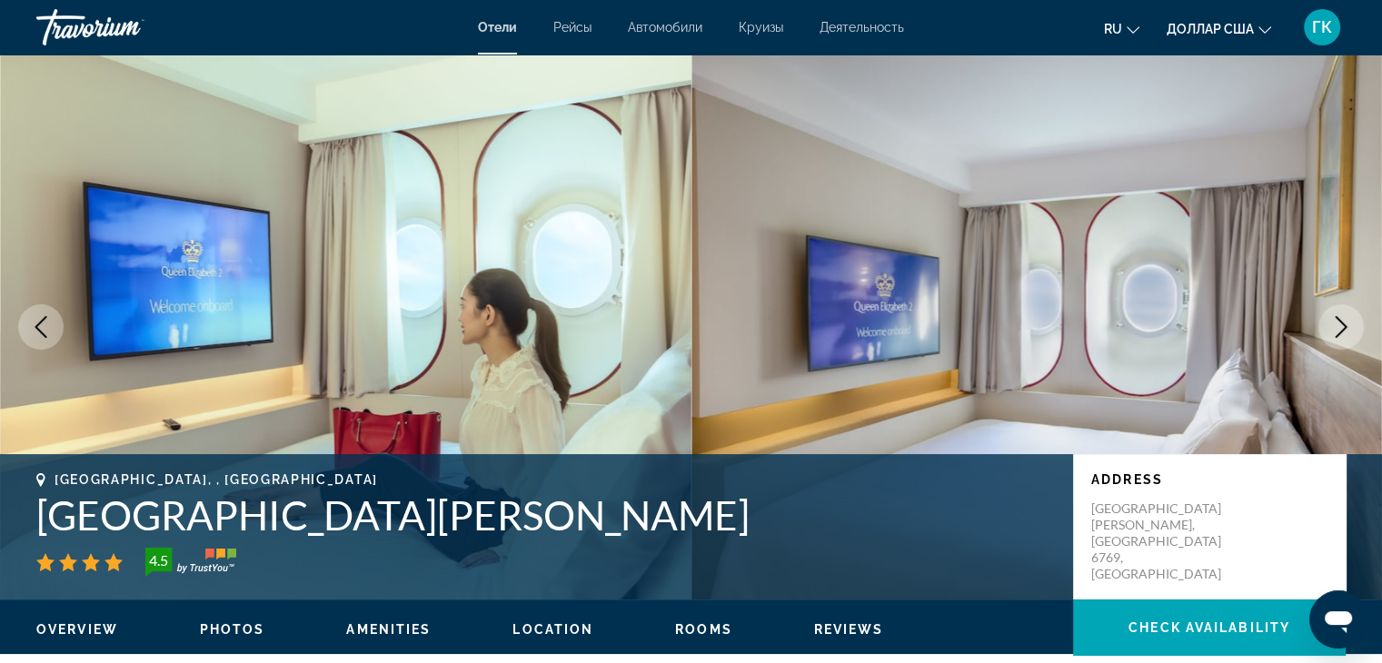
click at [1348, 320] on icon "Next image" at bounding box center [1342, 327] width 22 height 22
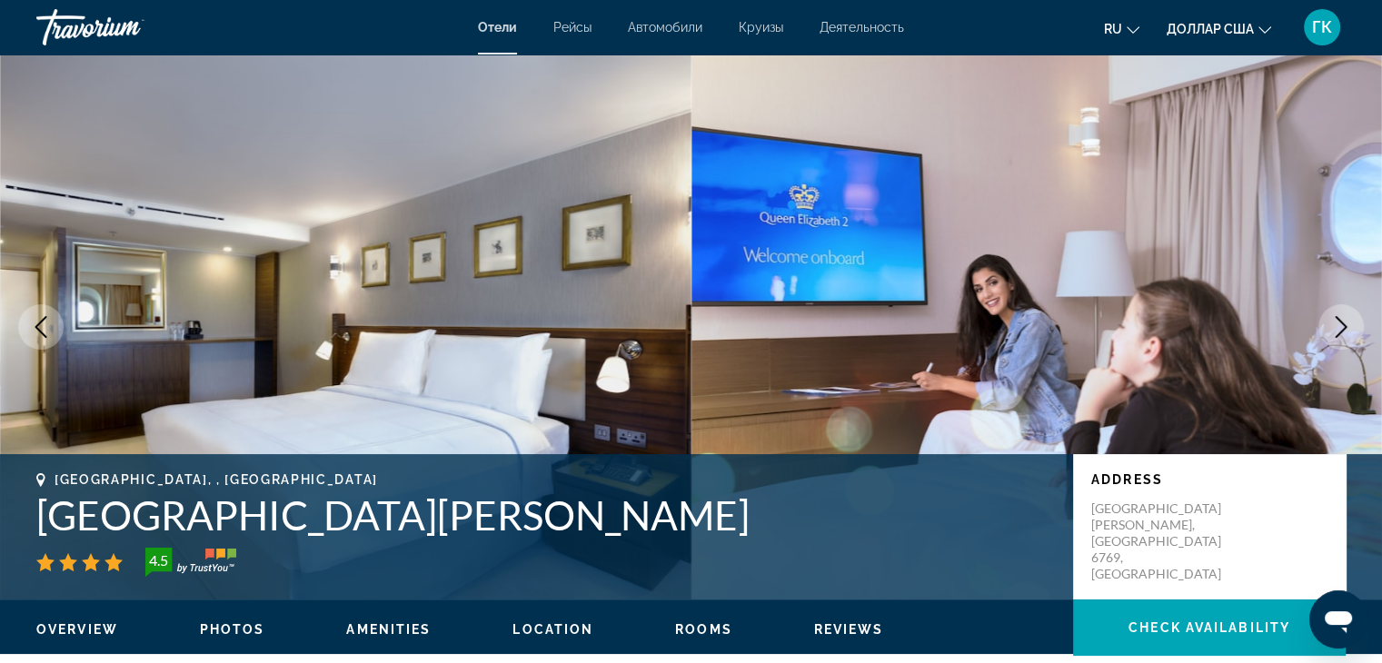
click at [1348, 320] on icon "Next image" at bounding box center [1342, 327] width 22 height 22
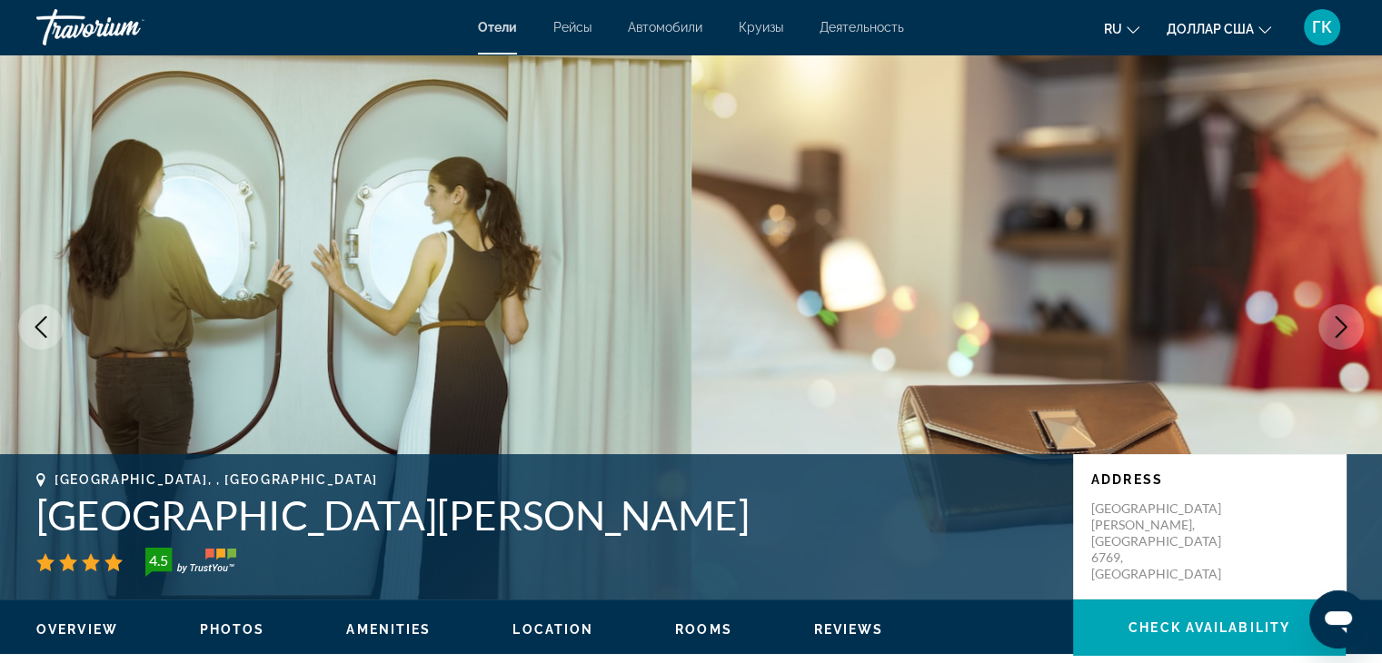
click at [1334, 333] on icon "Next image" at bounding box center [1342, 327] width 22 height 22
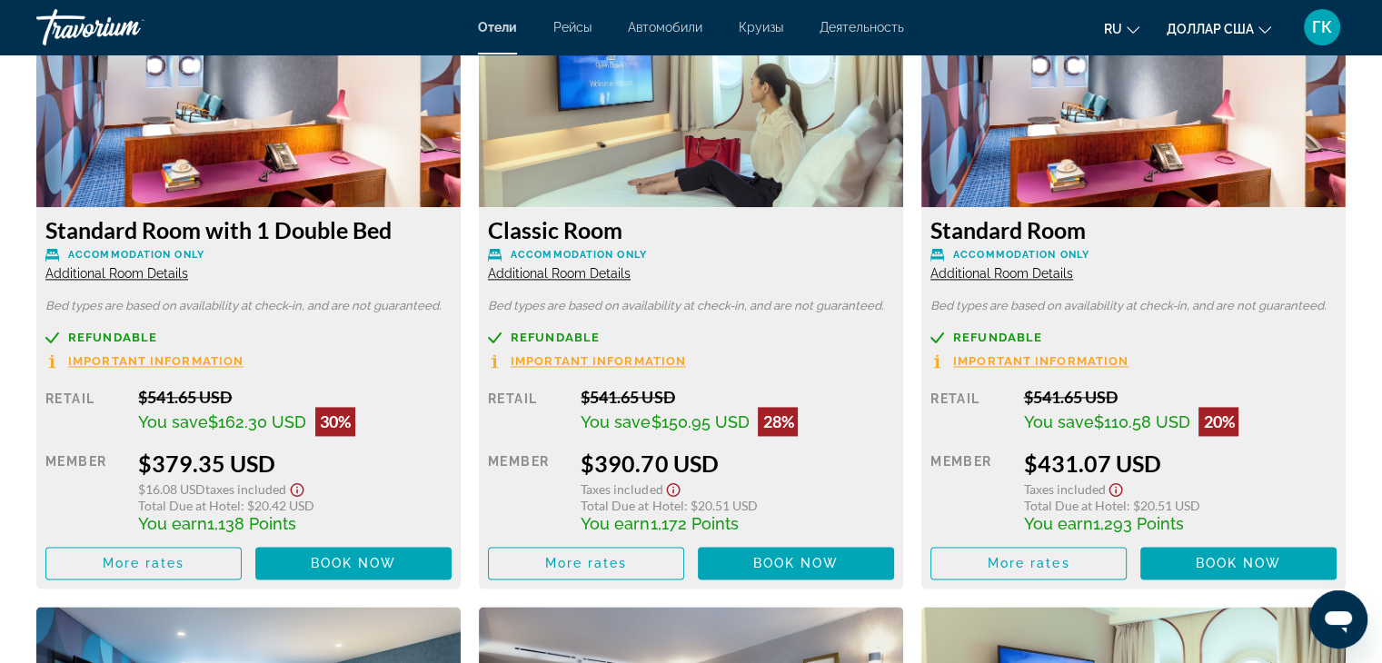
scroll to position [2605, 0]
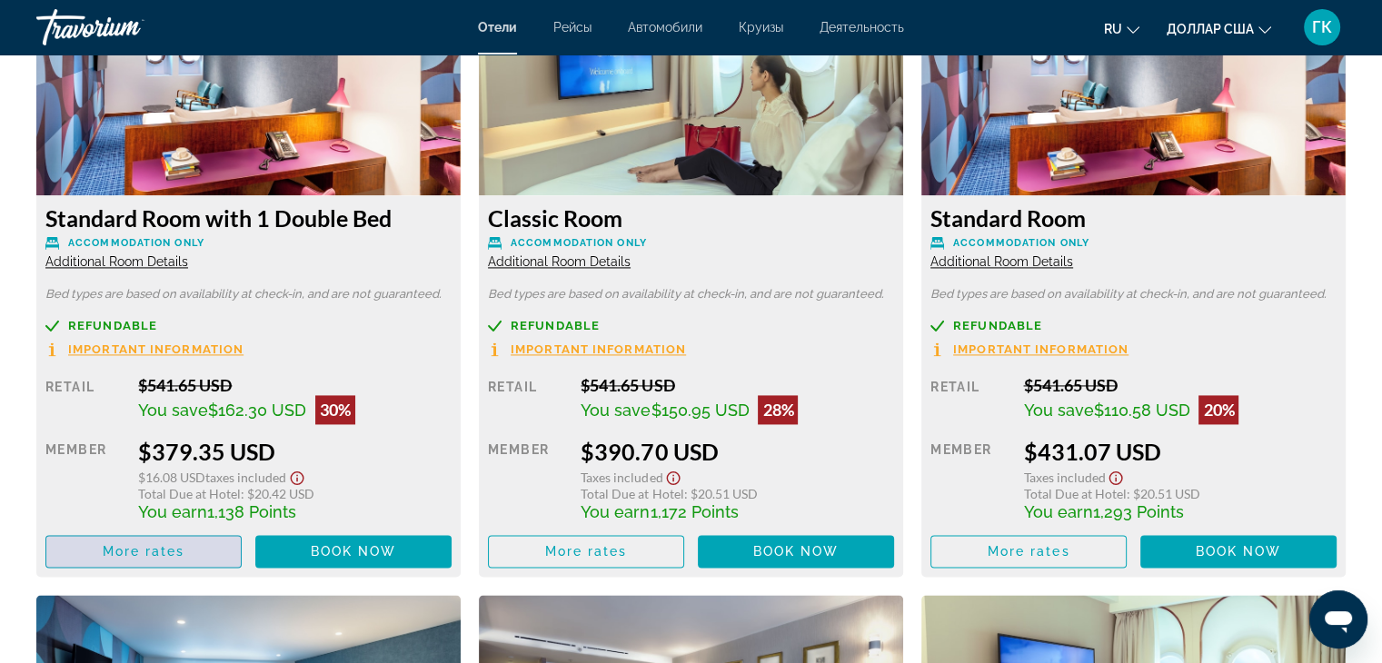
click at [200, 544] on span "Основное содержание" at bounding box center [143, 552] width 195 height 44
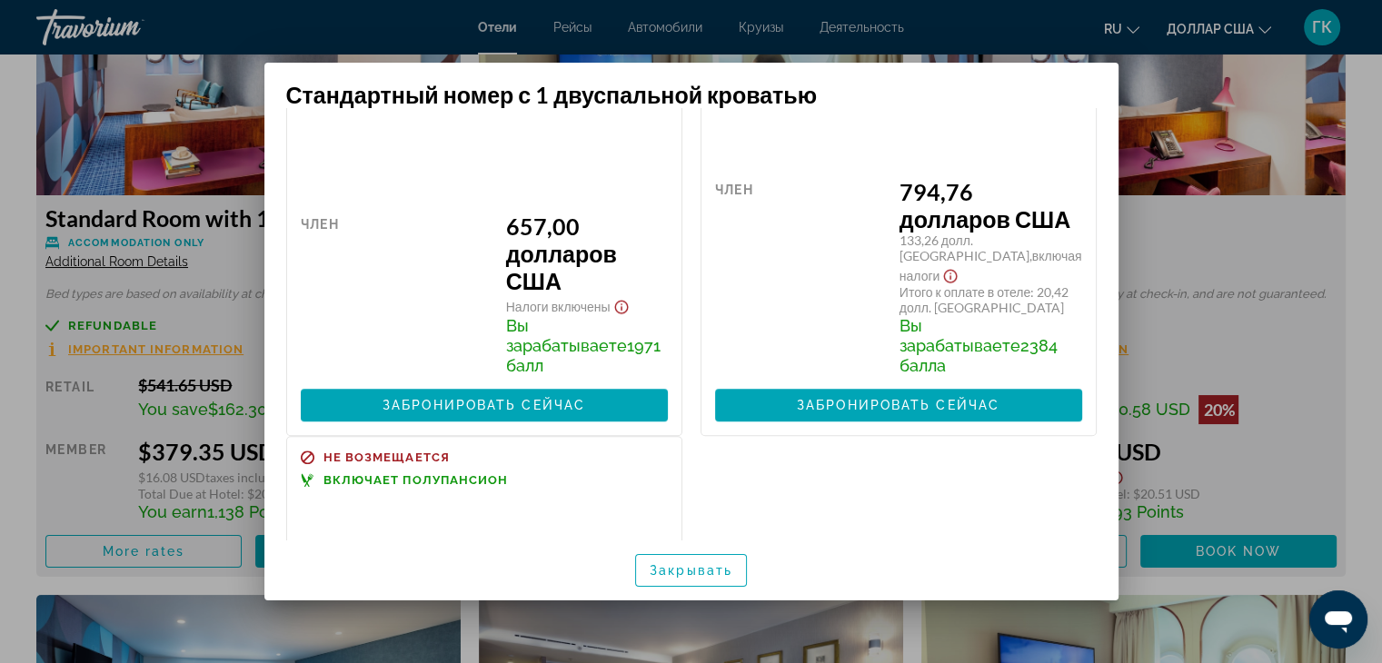
scroll to position [1031, 0]
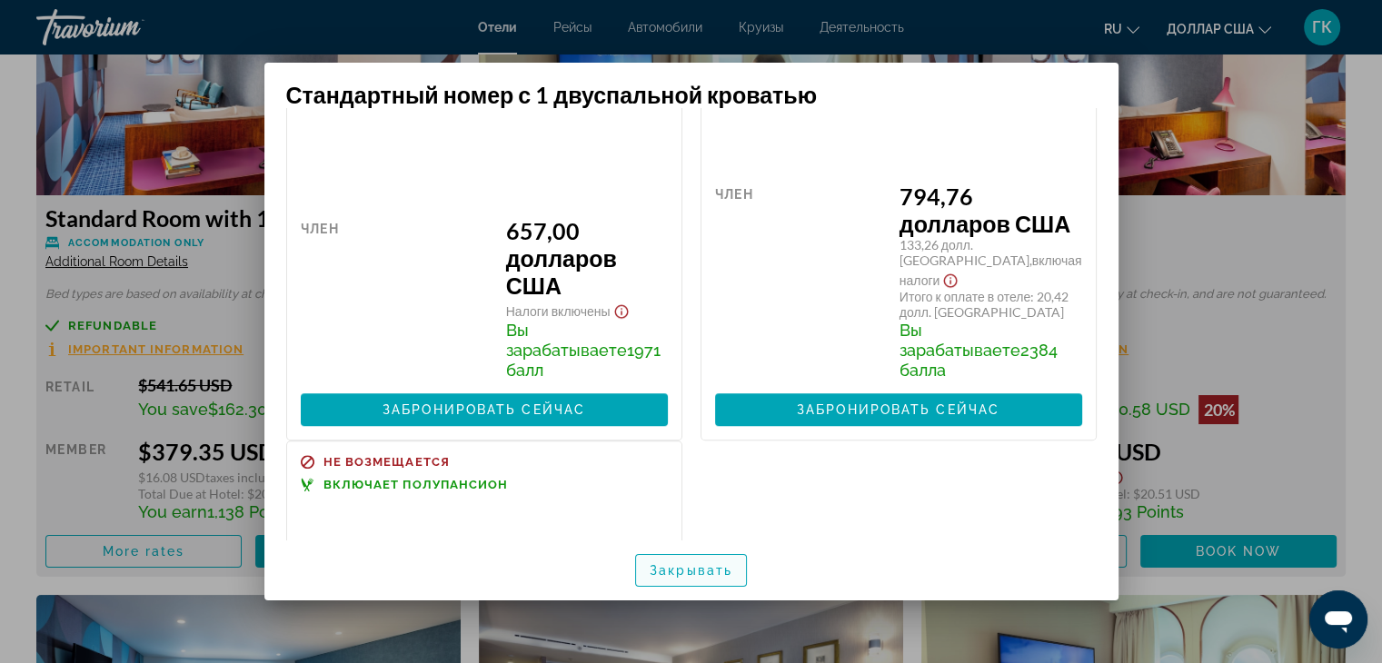
click at [714, 572] on font "Закрывать" at bounding box center [691, 571] width 83 height 15
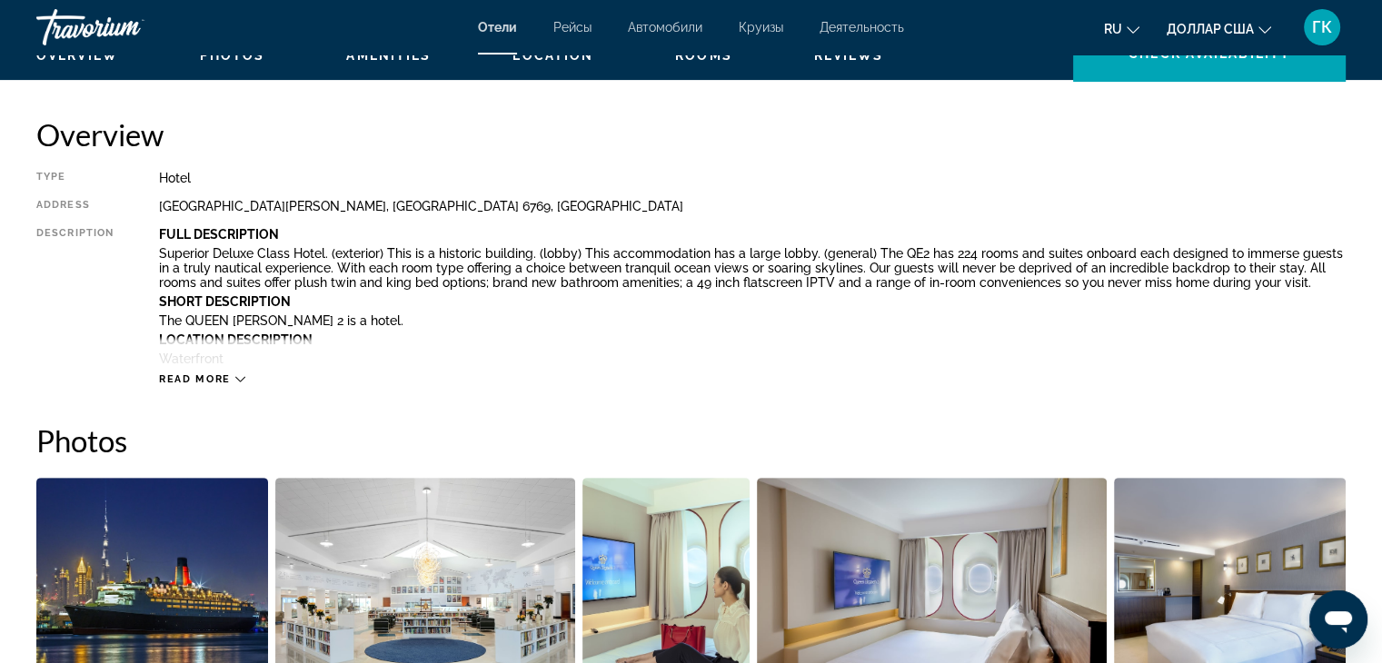
scroll to position [429, 0]
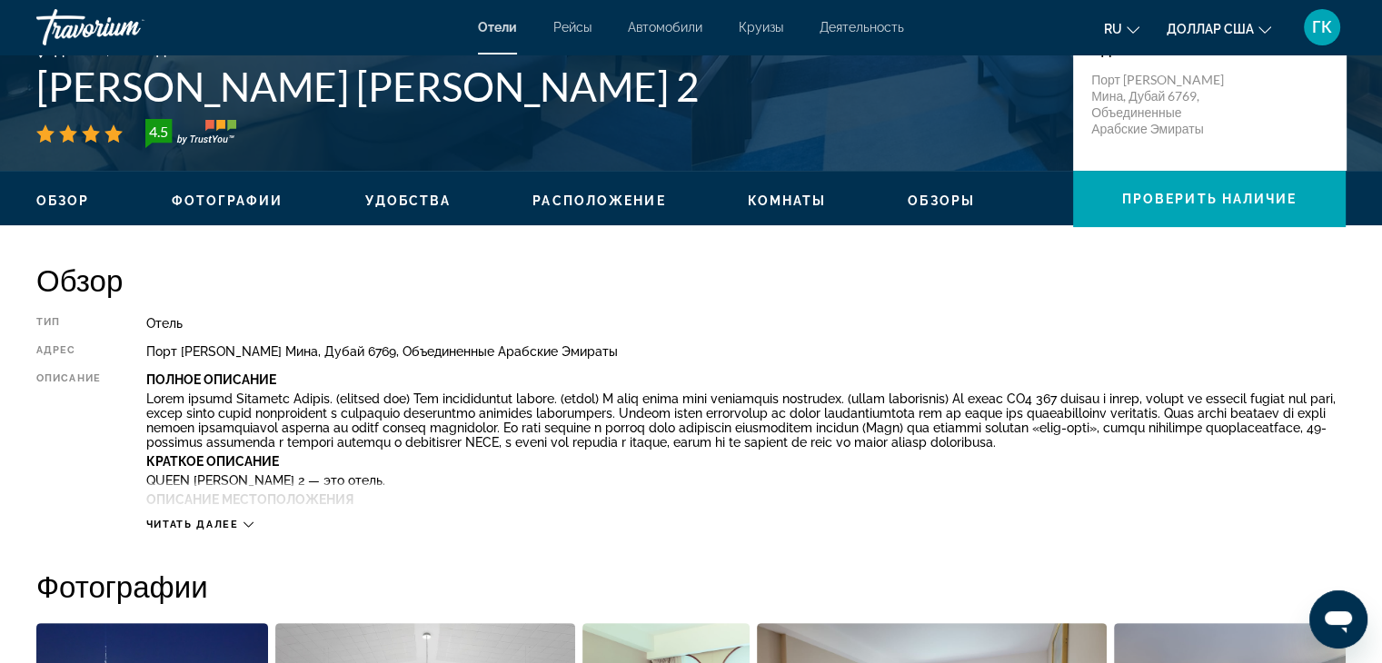
click at [247, 524] on icon "Основное содержание" at bounding box center [249, 525] width 10 height 5
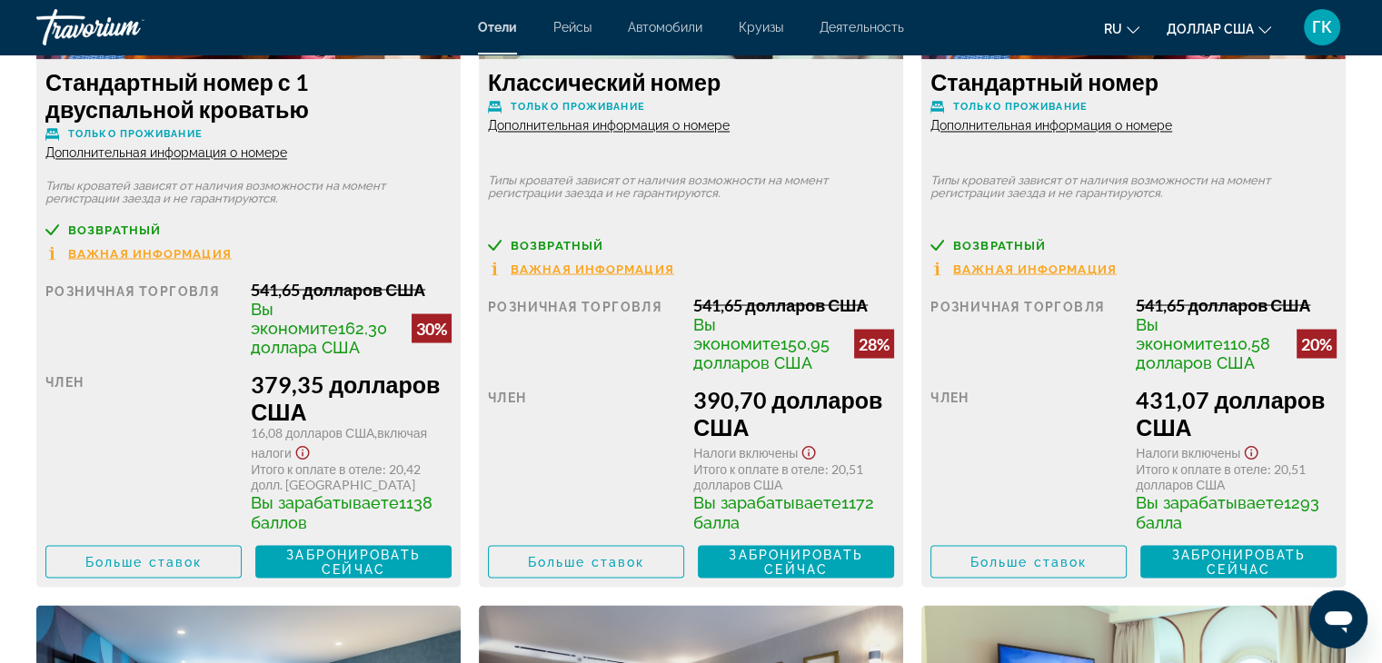
scroll to position [3308, 0]
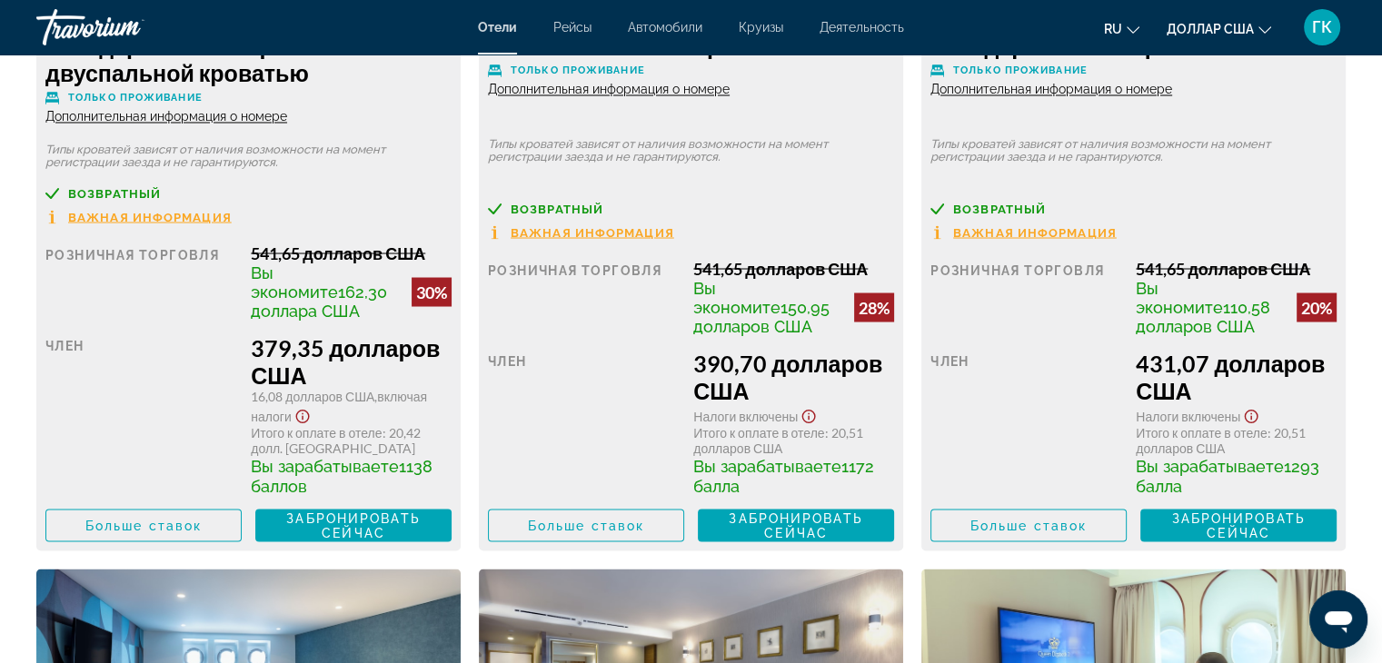
click at [211, 124] on font "Дополнительная информация о номере" at bounding box center [166, 116] width 242 height 15
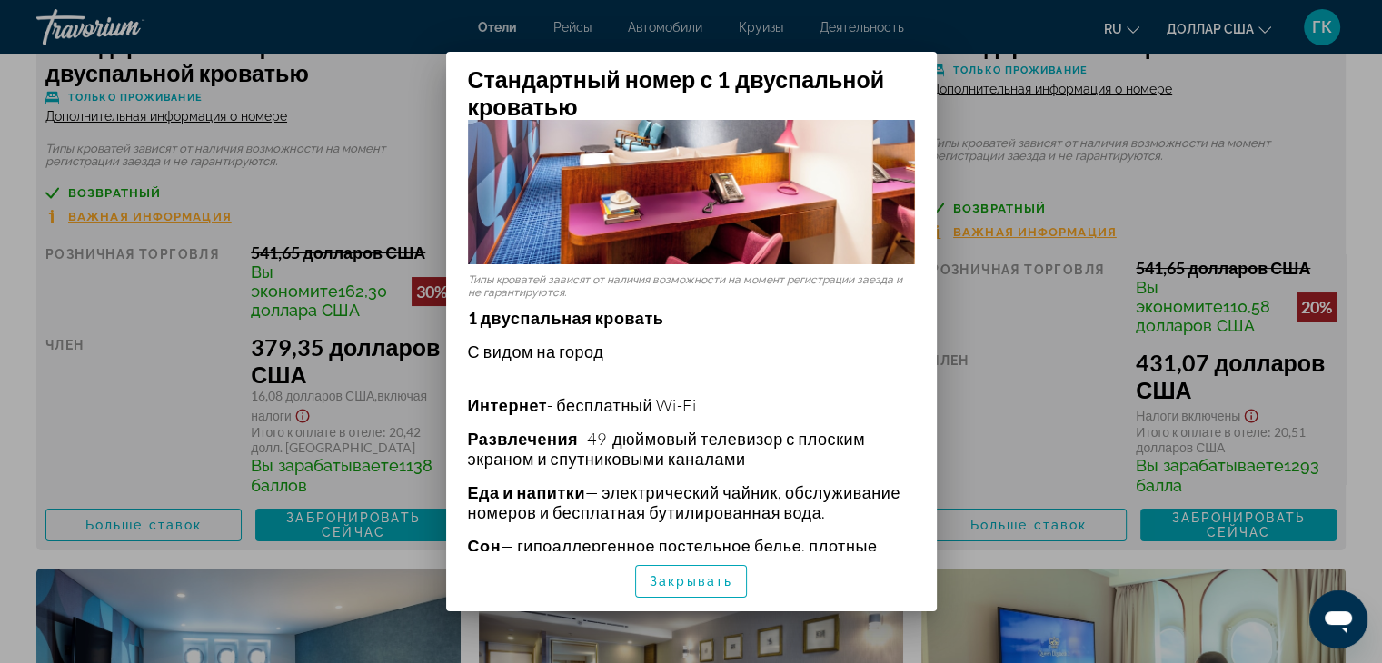
scroll to position [105, 0]
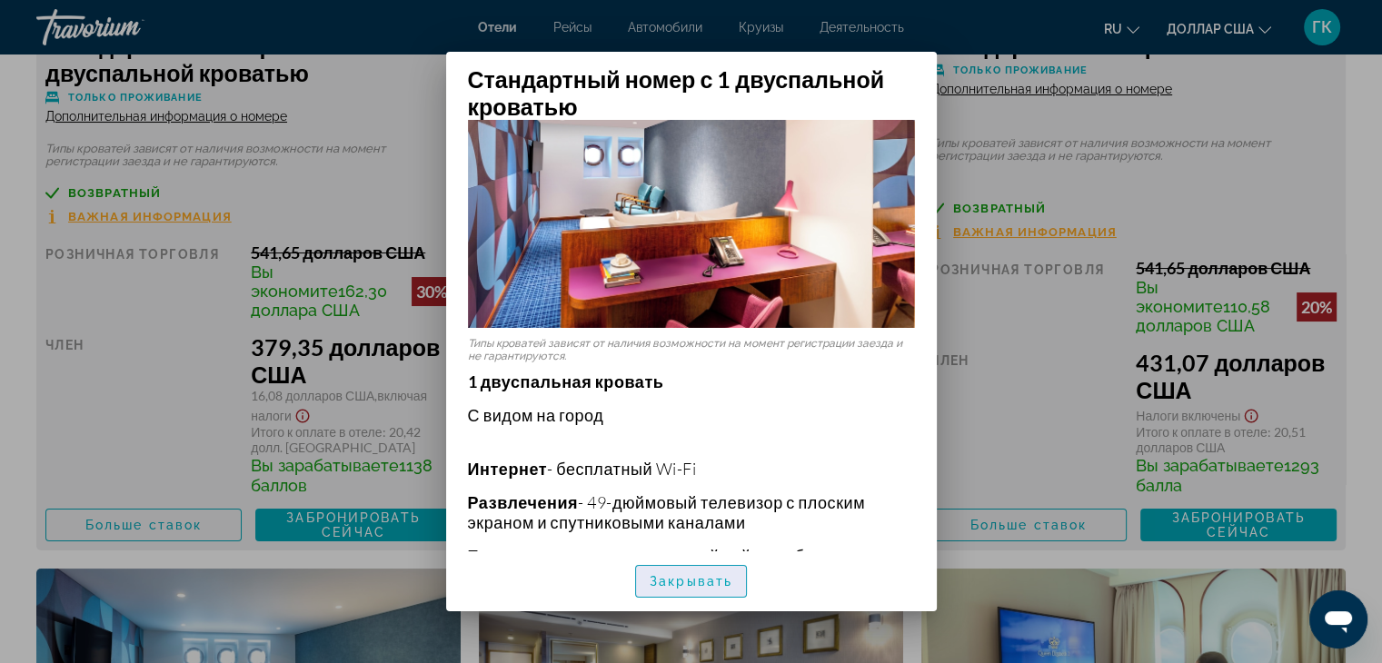
click at [699, 580] on font "Закрывать" at bounding box center [691, 581] width 83 height 15
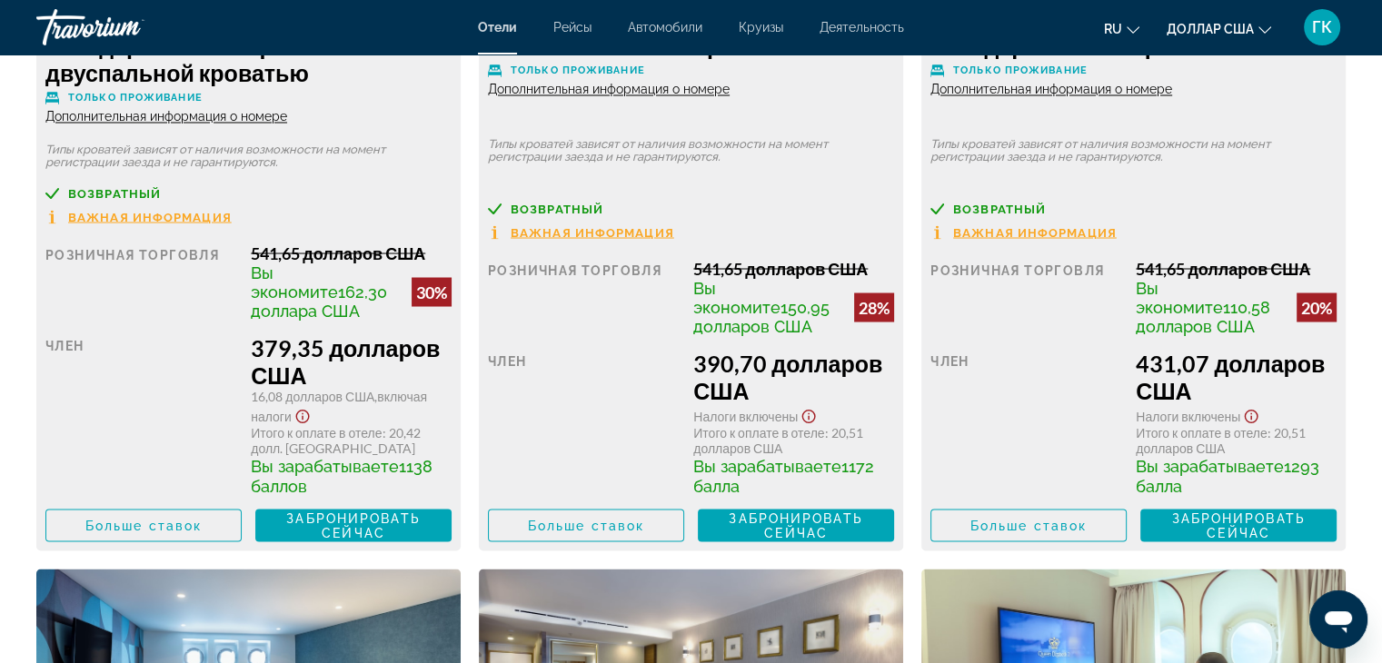
click at [599, 96] on font "Дополнительная информация о номере" at bounding box center [609, 89] width 242 height 15
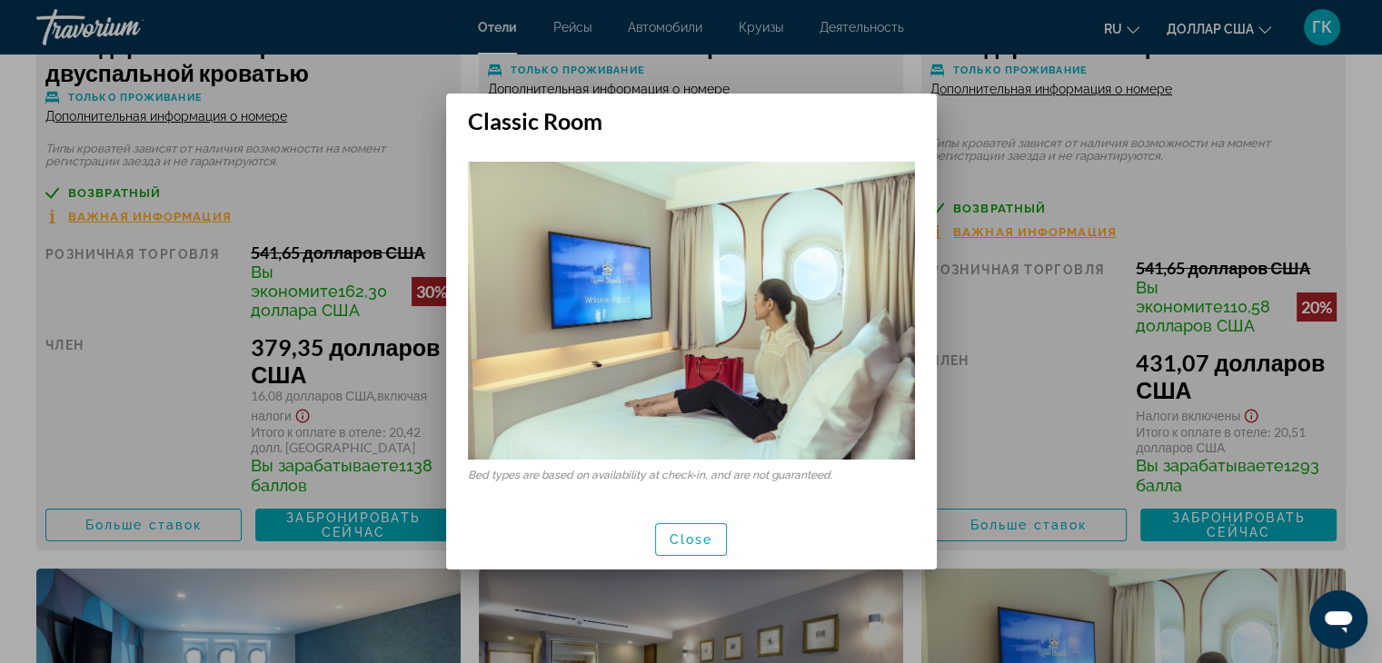
scroll to position [0, 0]
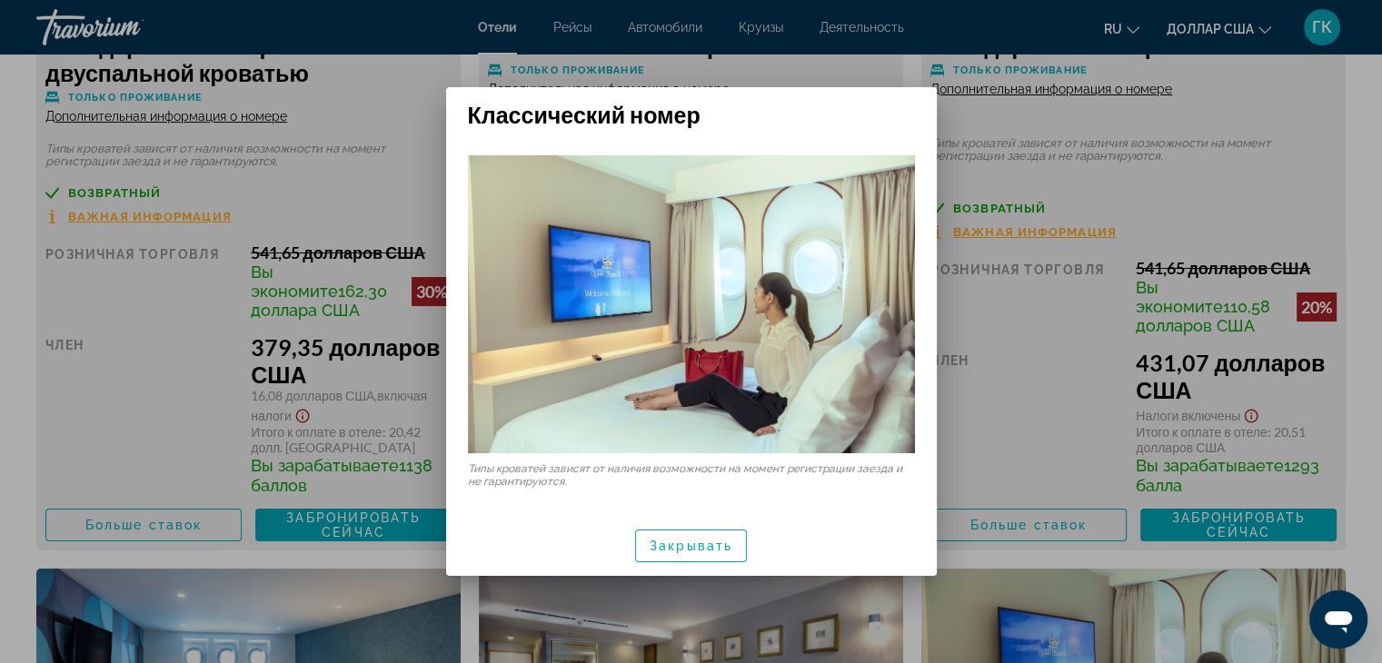
click at [982, 409] on div at bounding box center [691, 331] width 1382 height 663
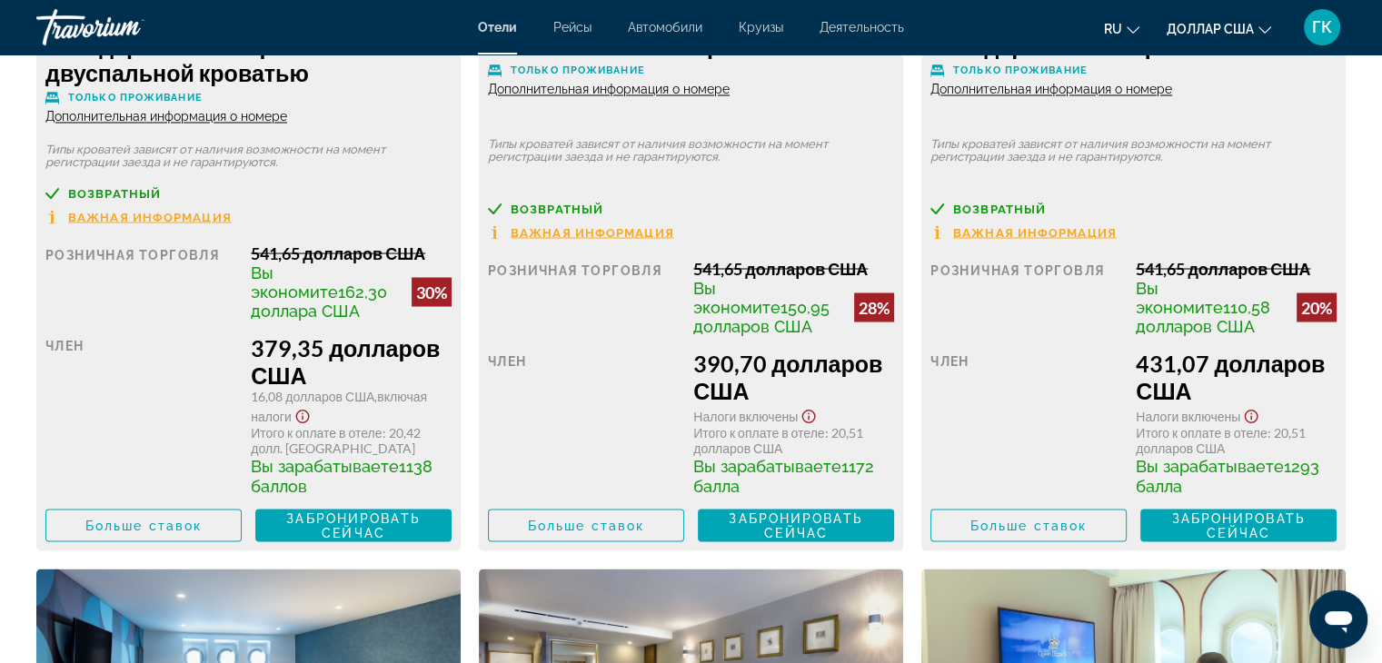
click at [1045, 96] on font "Дополнительная информация о номере" at bounding box center [1052, 89] width 242 height 15
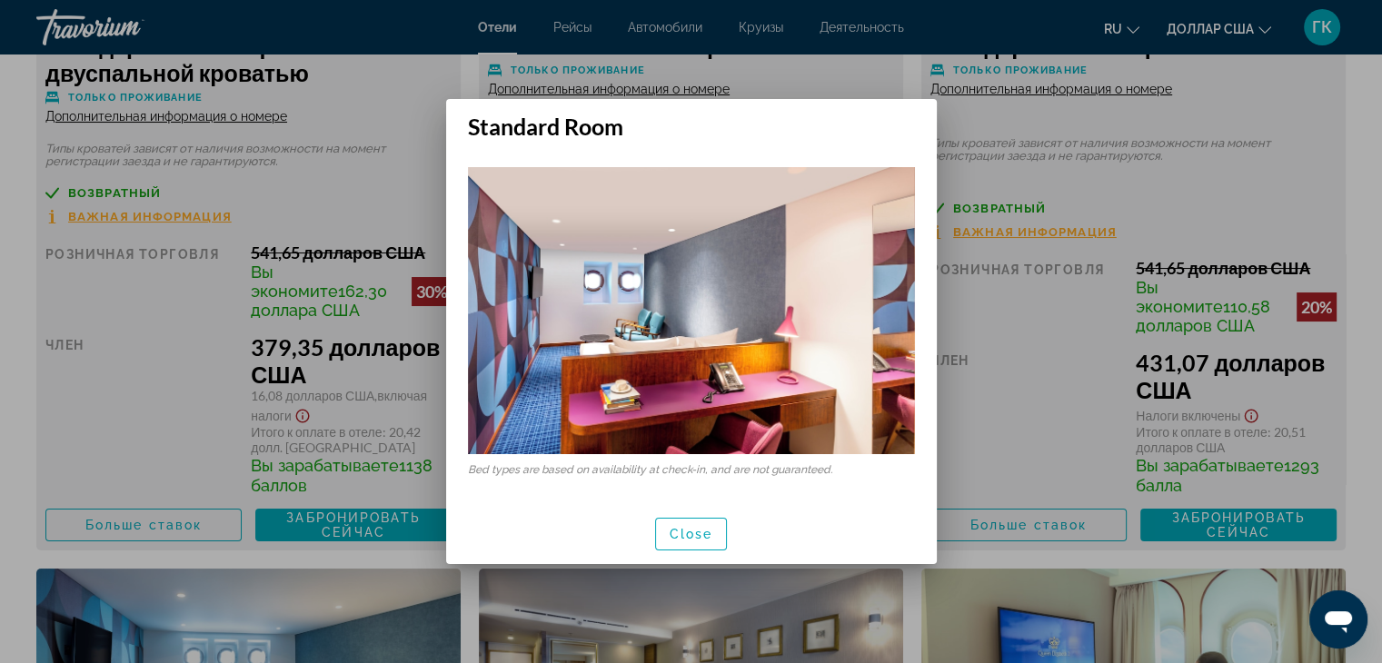
scroll to position [0, 0]
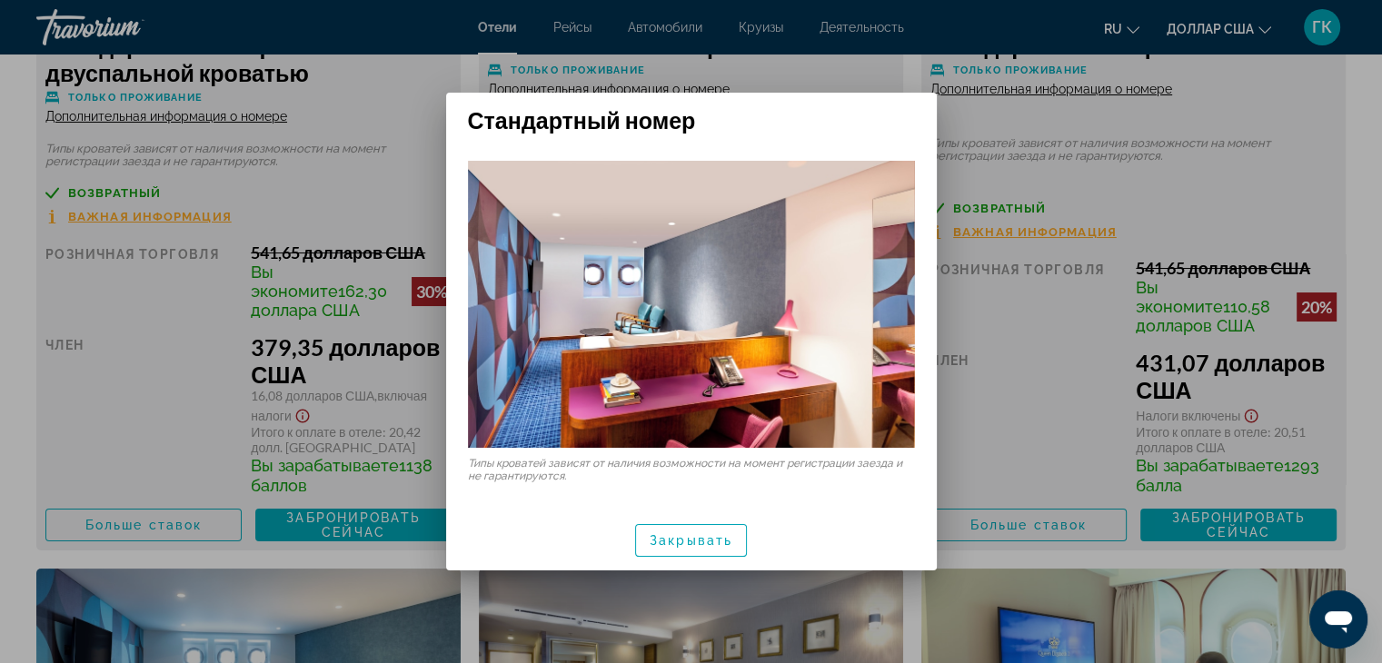
click at [1022, 441] on div at bounding box center [691, 331] width 1382 height 663
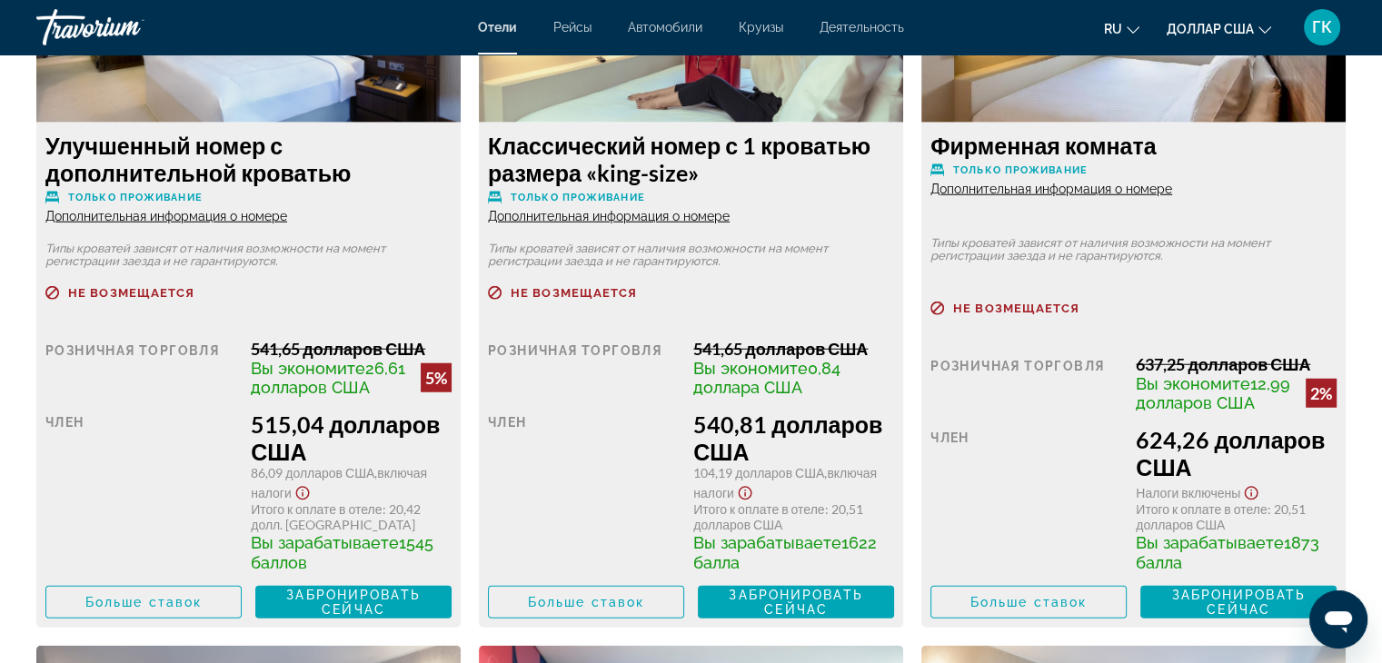
scroll to position [4763, 0]
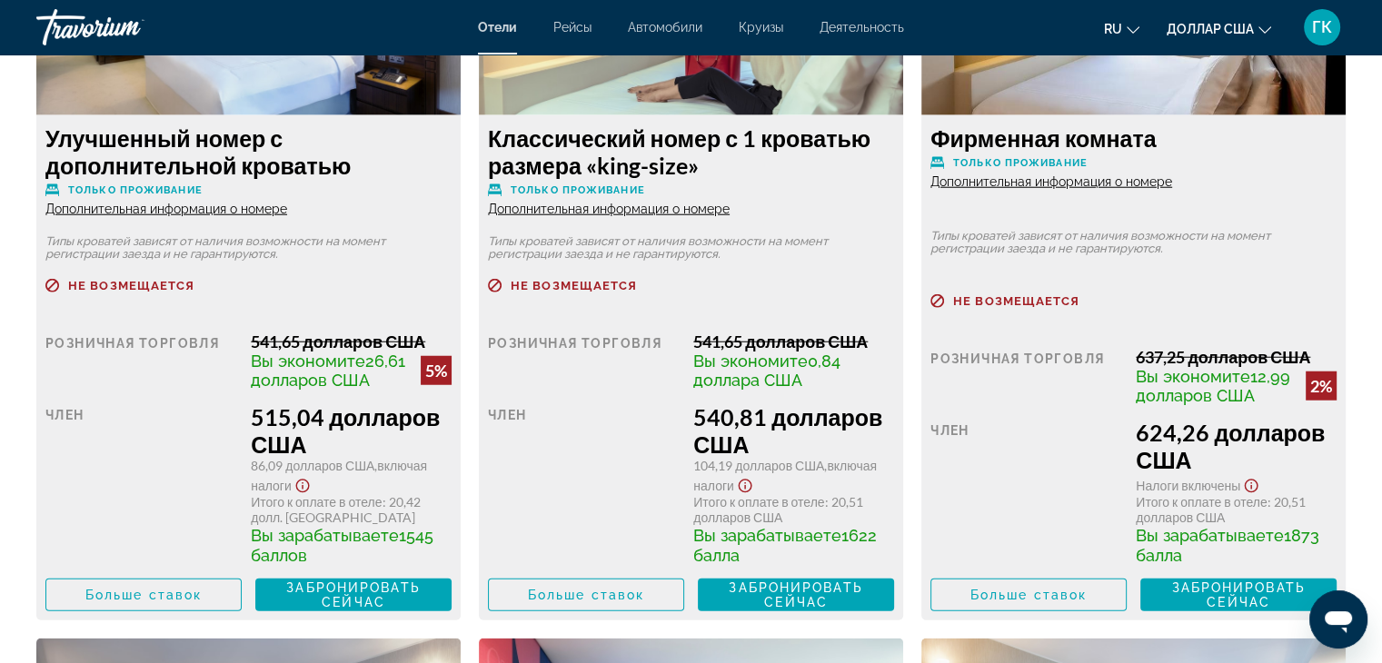
click at [189, 216] on font "Дополнительная информация о номере" at bounding box center [166, 209] width 242 height 15
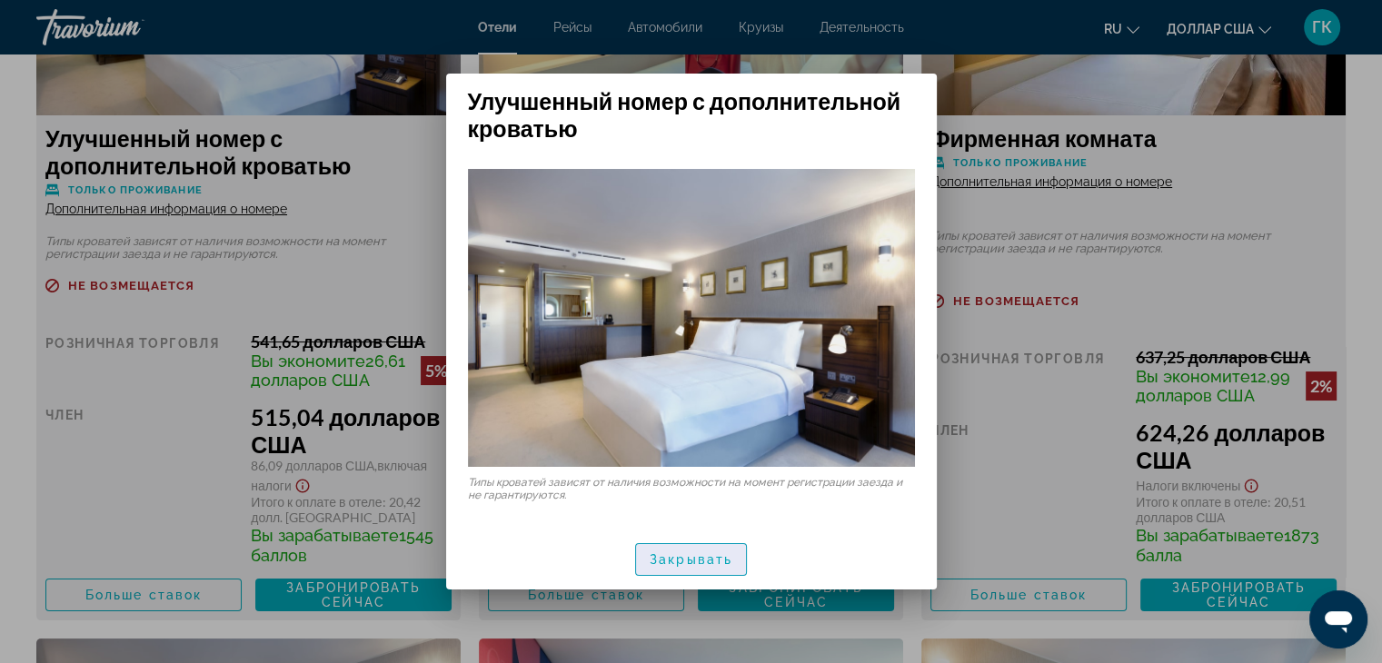
click at [703, 564] on font "Закрывать" at bounding box center [691, 560] width 83 height 15
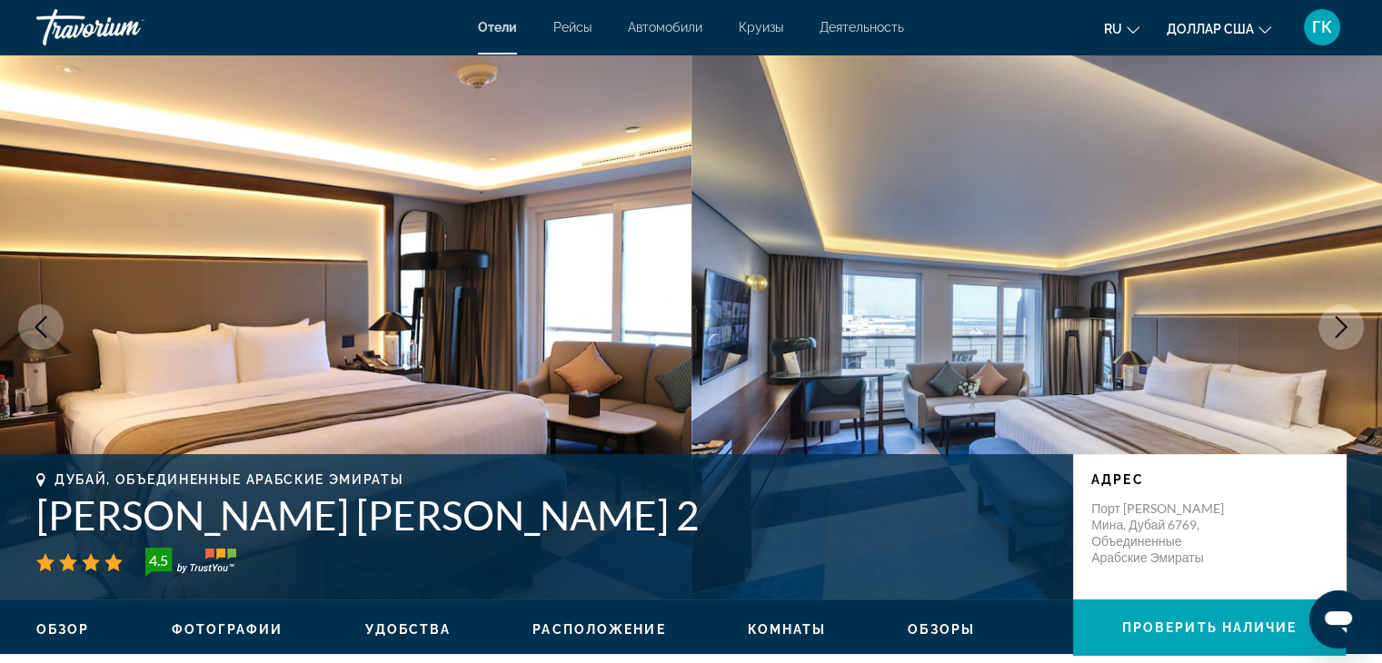
scroll to position [4763, 0]
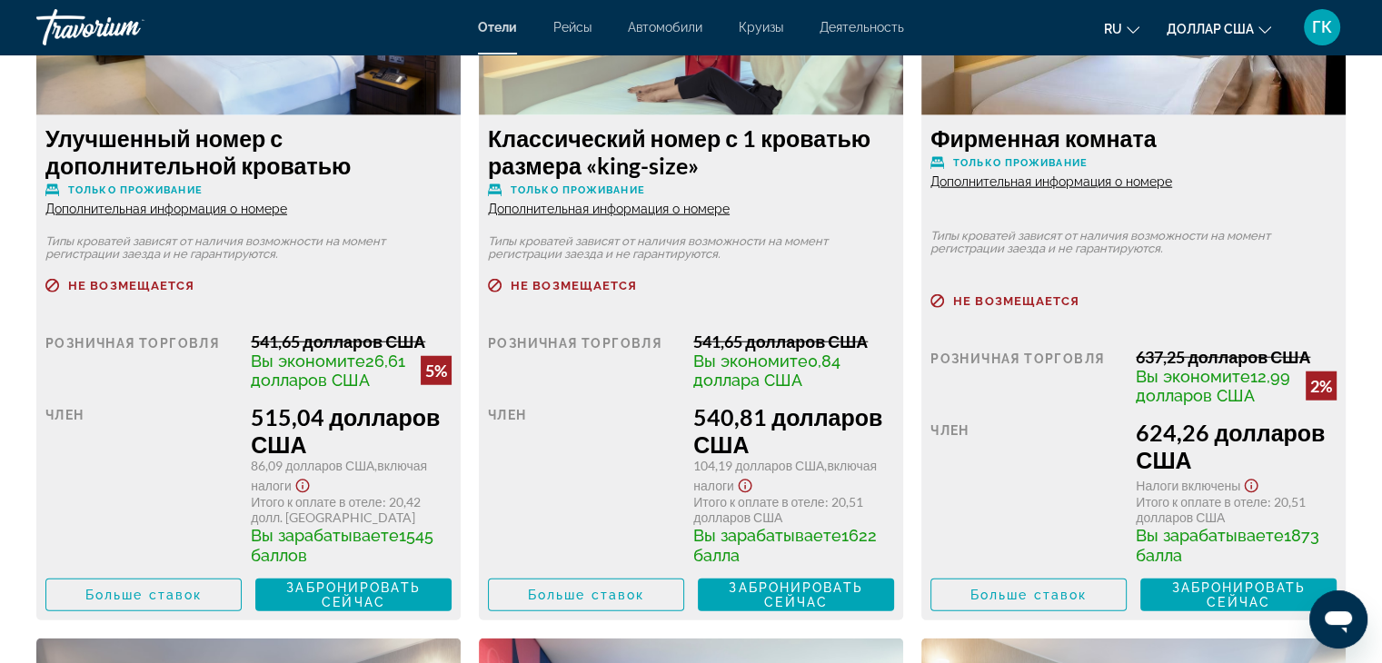
click at [646, 216] on font "Дополнительная информация о номере" at bounding box center [609, 209] width 242 height 15
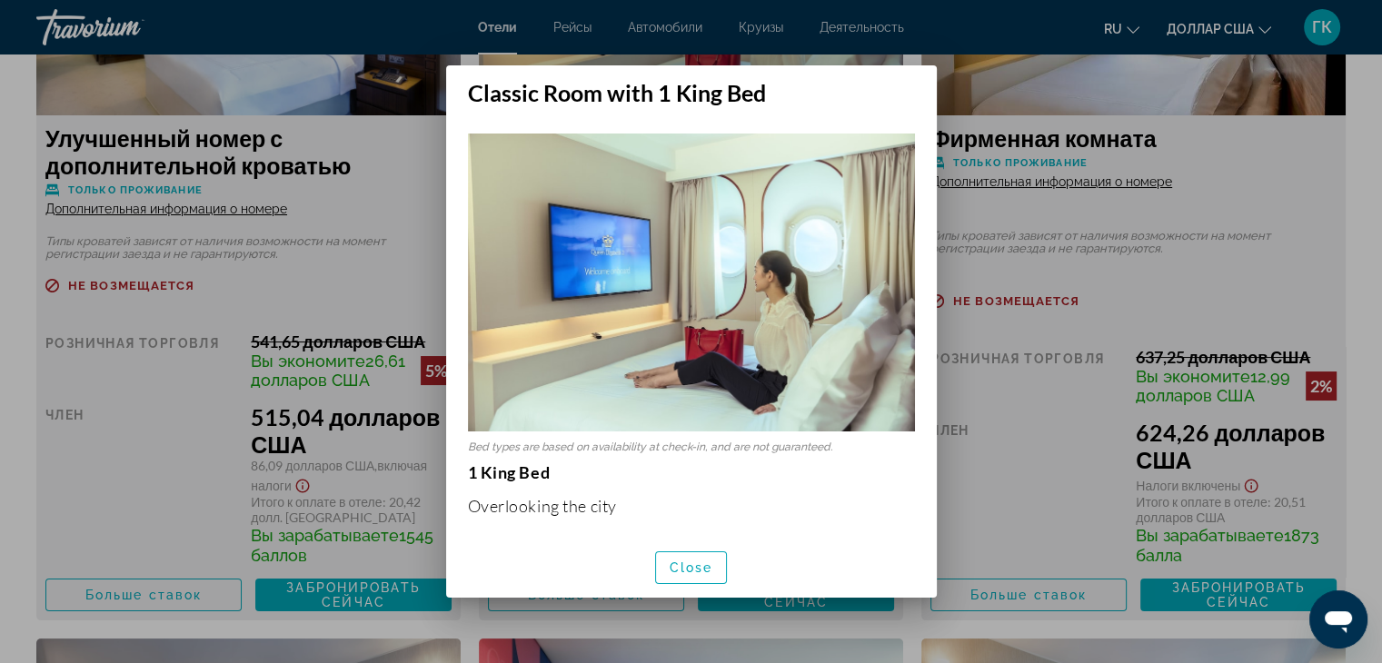
scroll to position [0, 0]
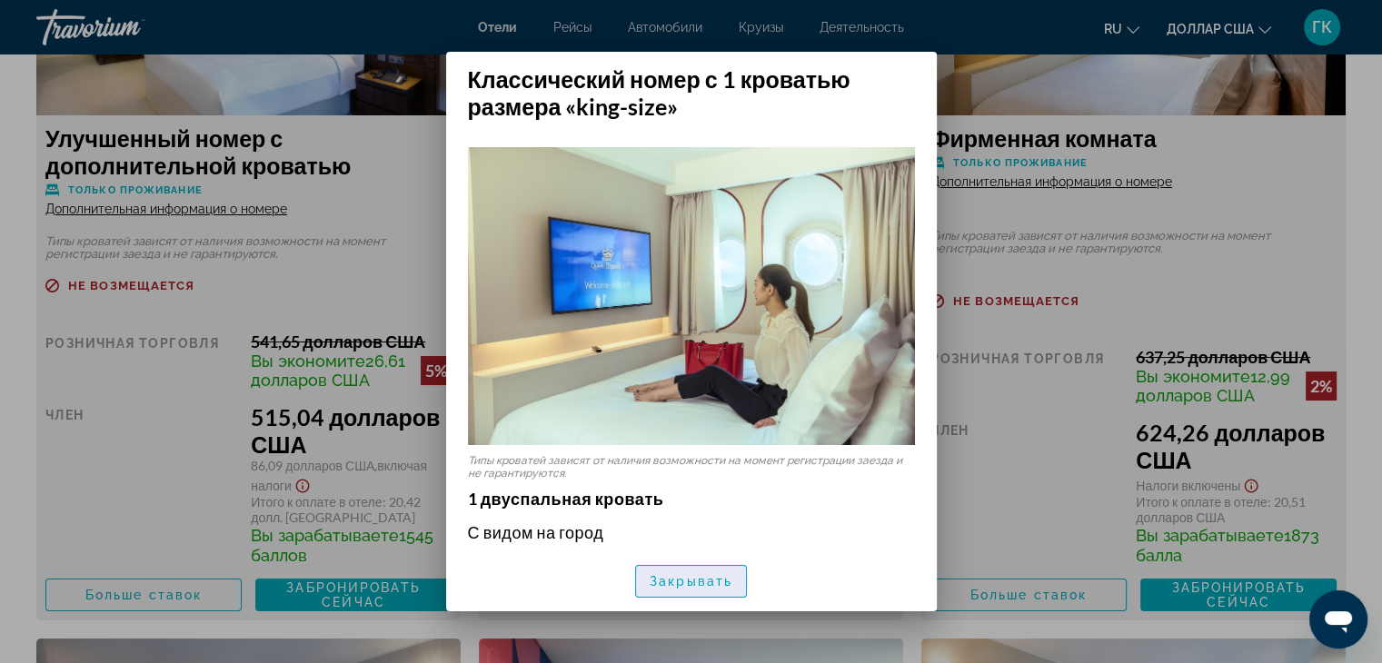
click at [691, 583] on font "Закрывать" at bounding box center [691, 581] width 83 height 15
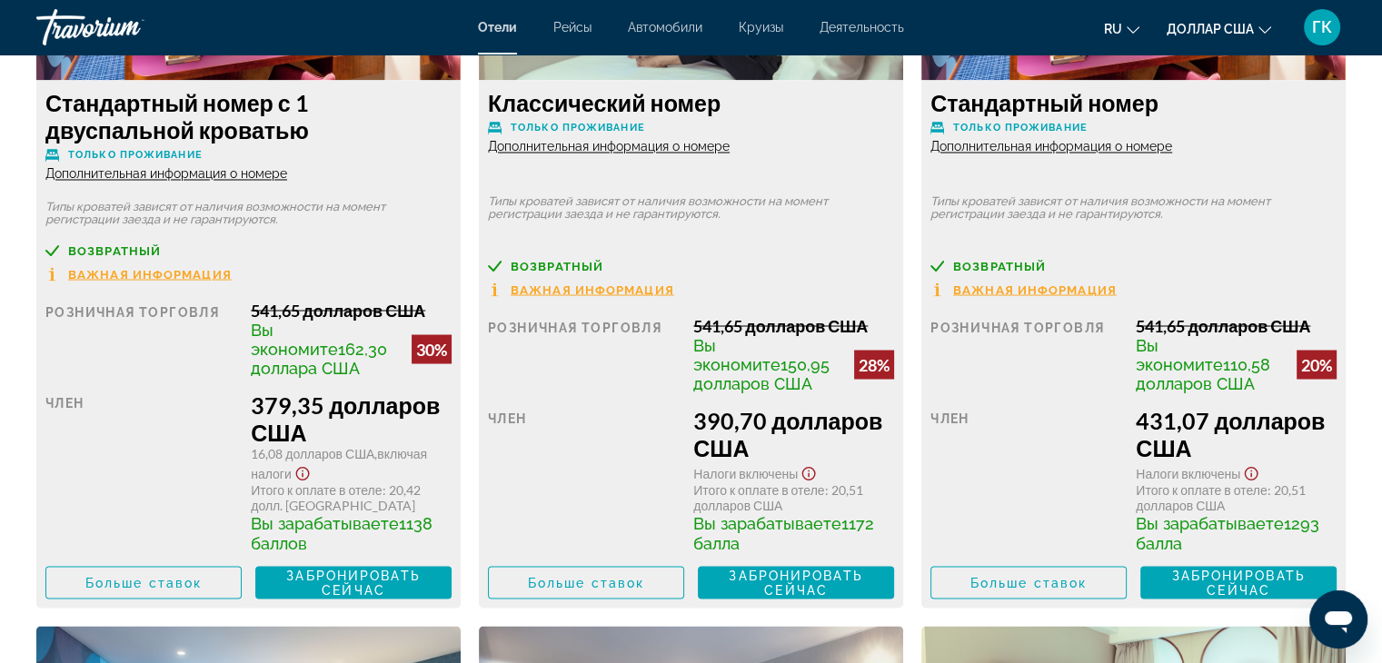
scroll to position [3215, 0]
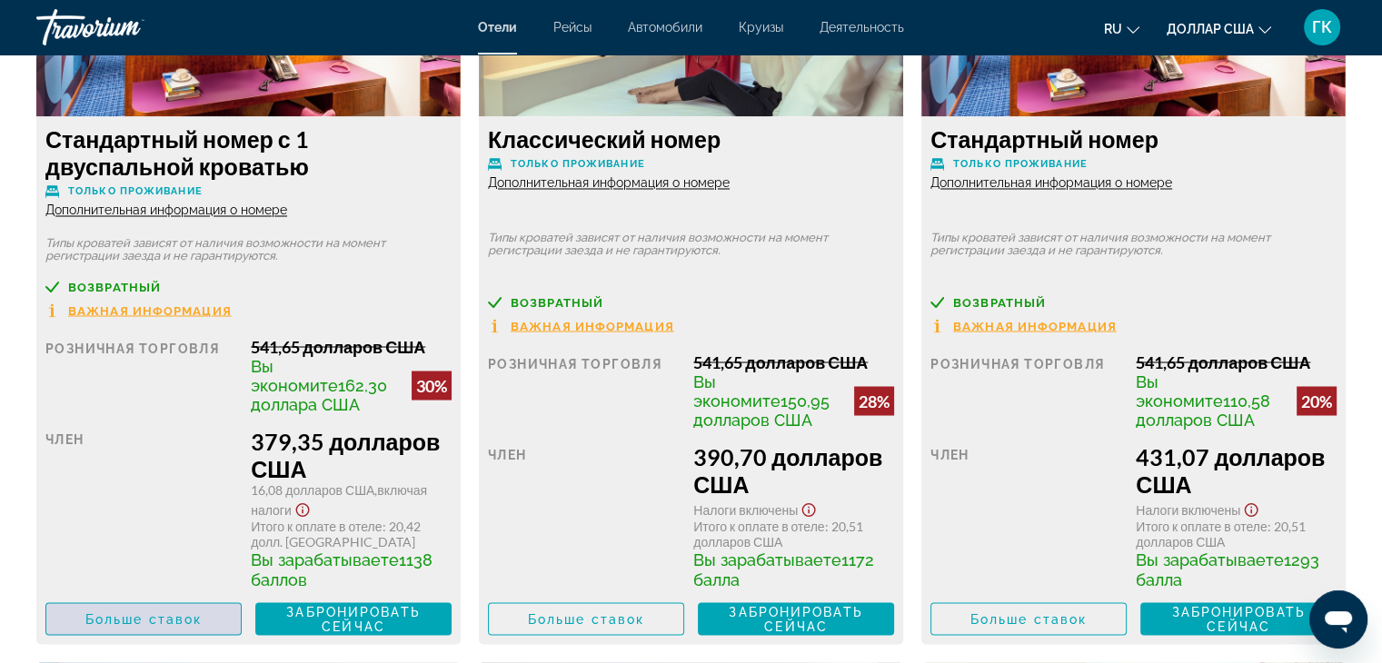
click at [185, 639] on span "Основное содержание" at bounding box center [143, 619] width 195 height 44
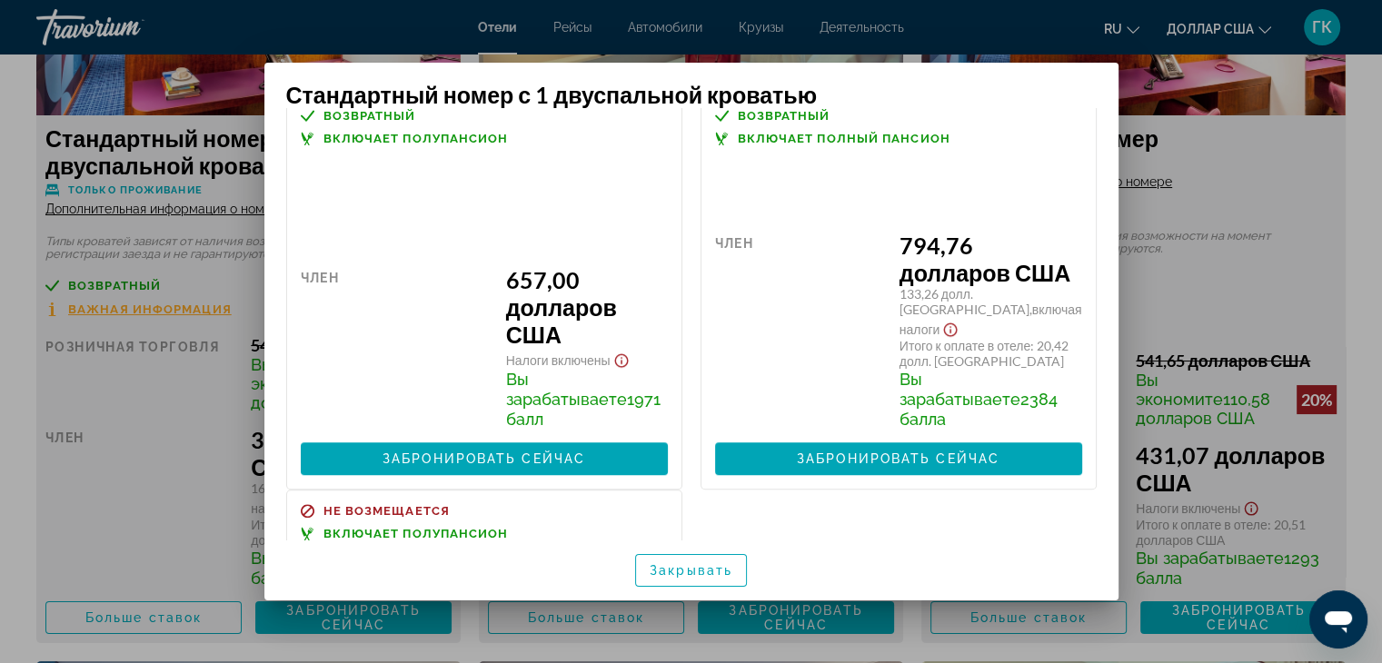
scroll to position [1018, 0]
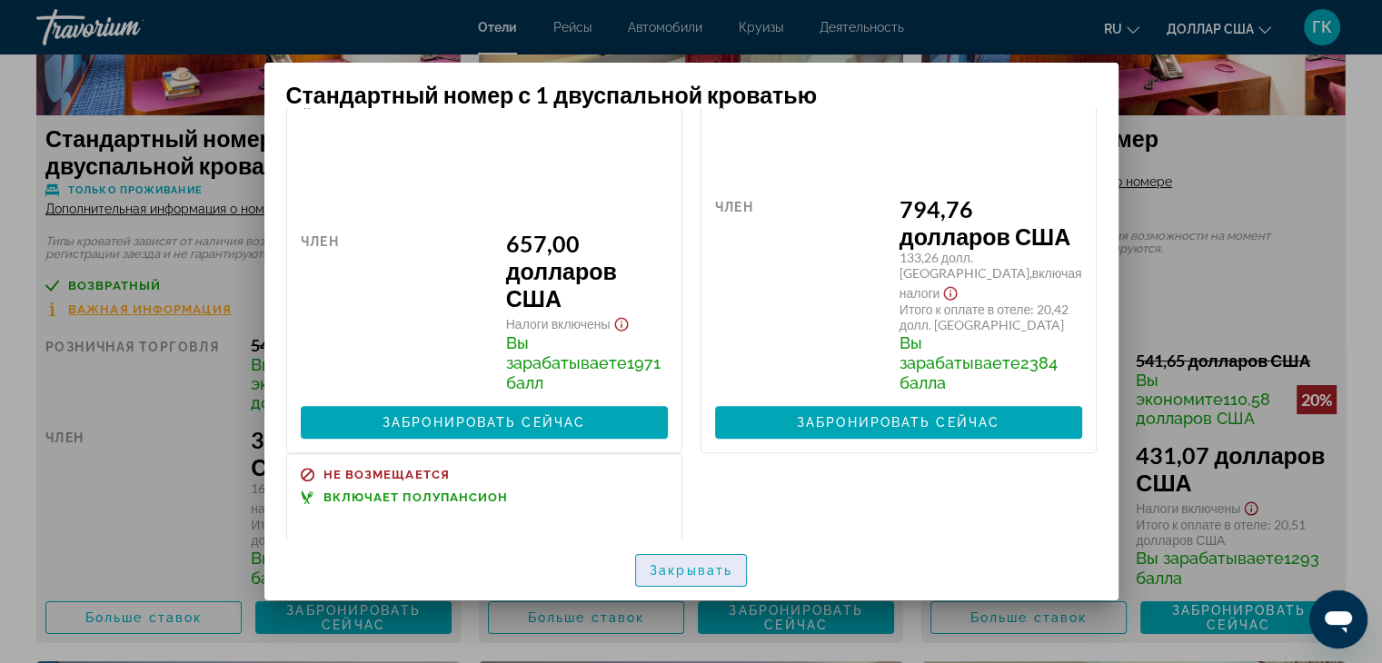
click at [704, 564] on font "Закрывать" at bounding box center [691, 571] width 83 height 15
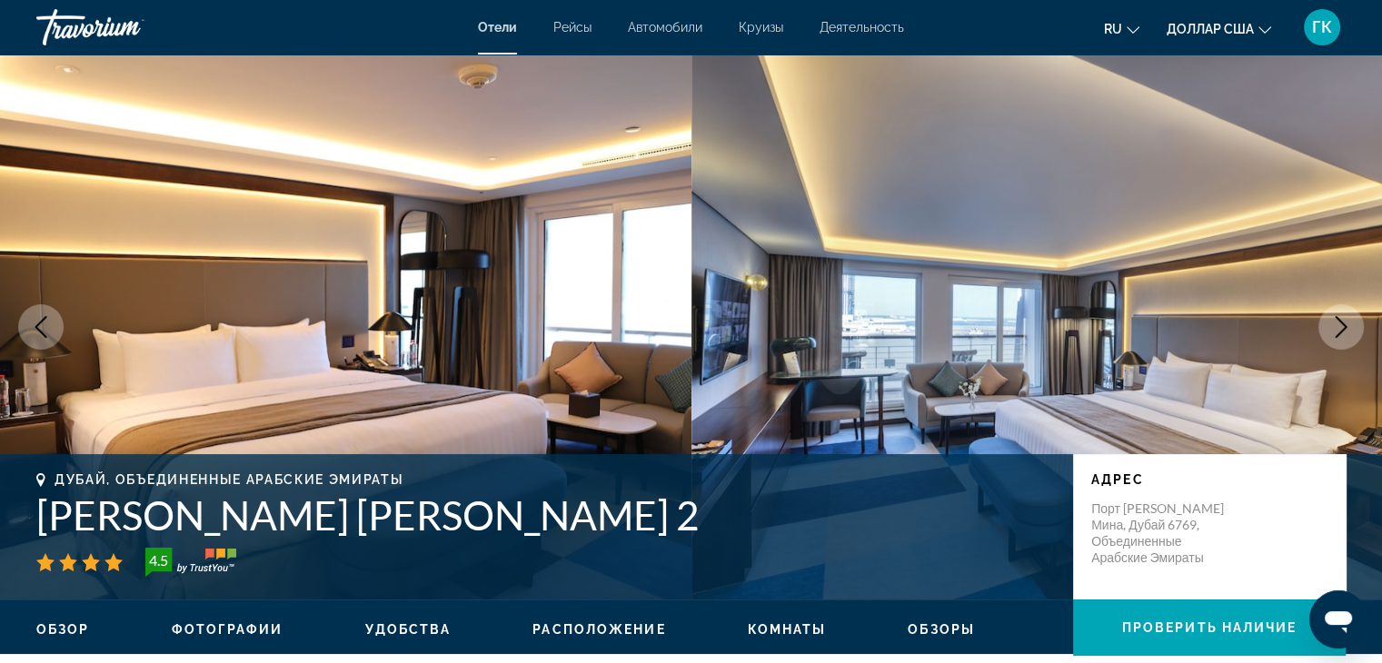
scroll to position [3215, 0]
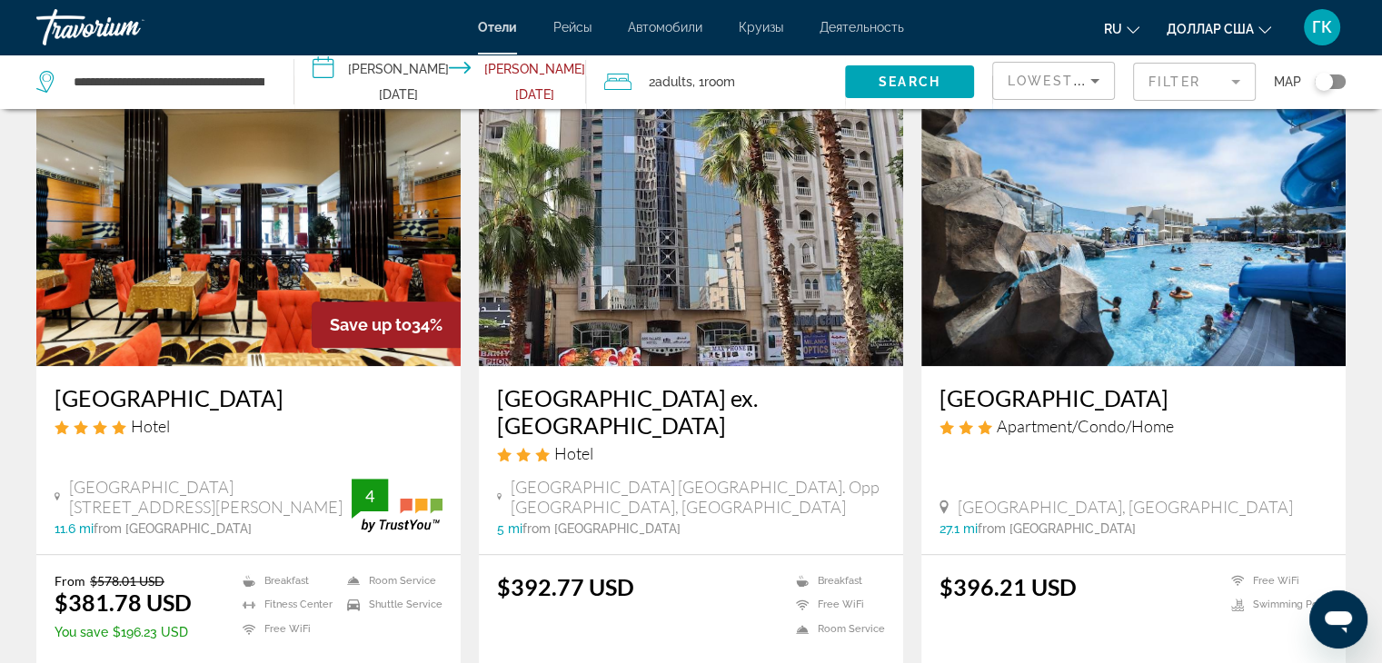
scroll to position [1430, 0]
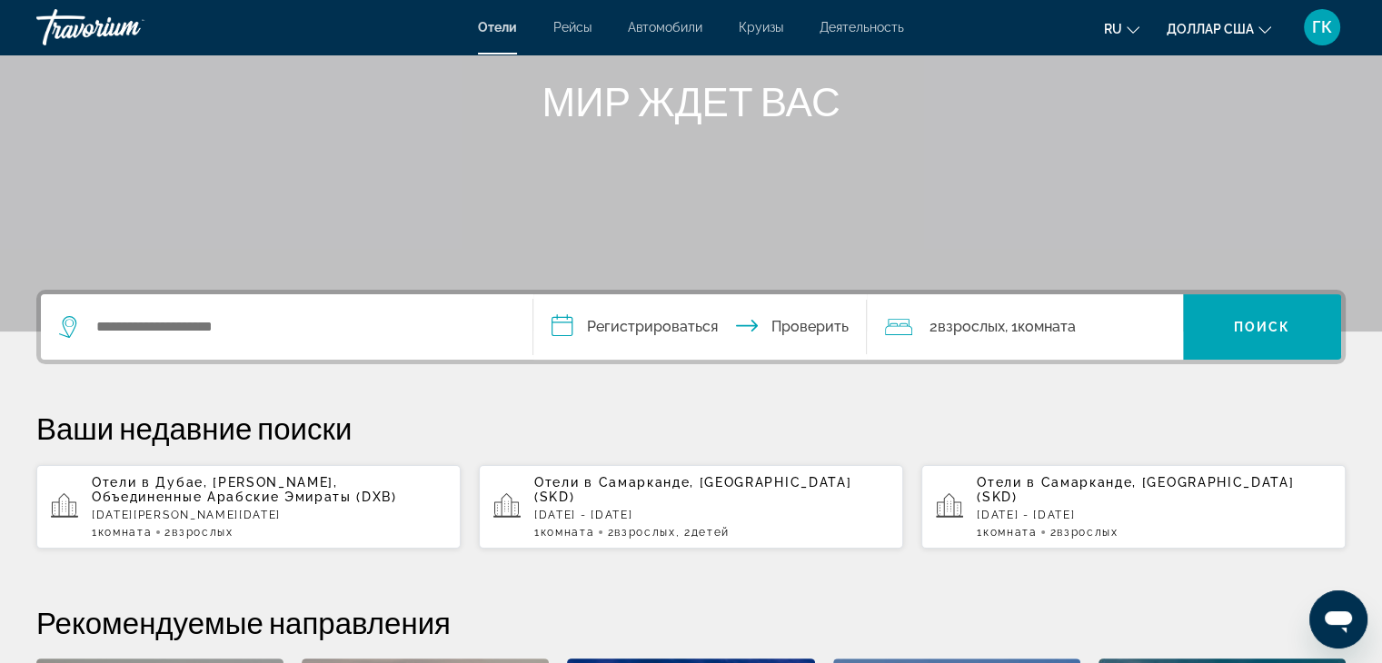
scroll to position [218, 0]
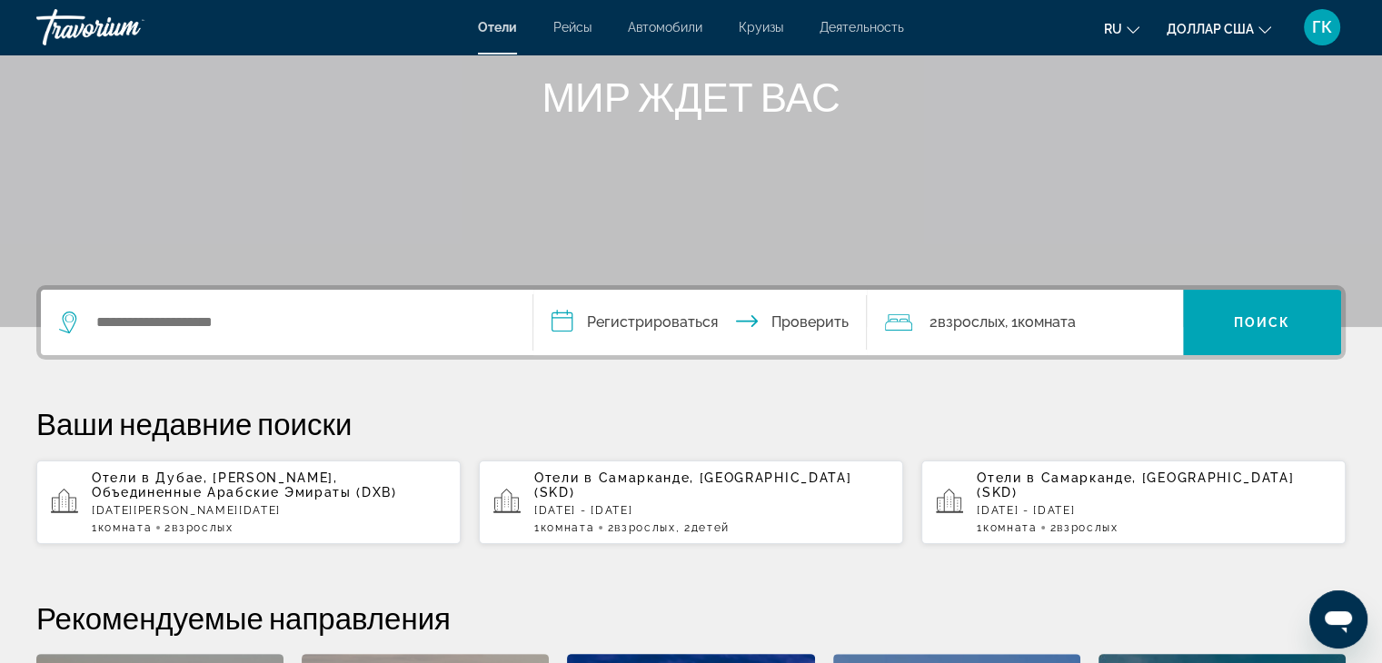
click at [278, 488] on font "Дубае, Эмират Дубай, Объединенные Арабские Эмираты (DXB)" at bounding box center [244, 485] width 305 height 29
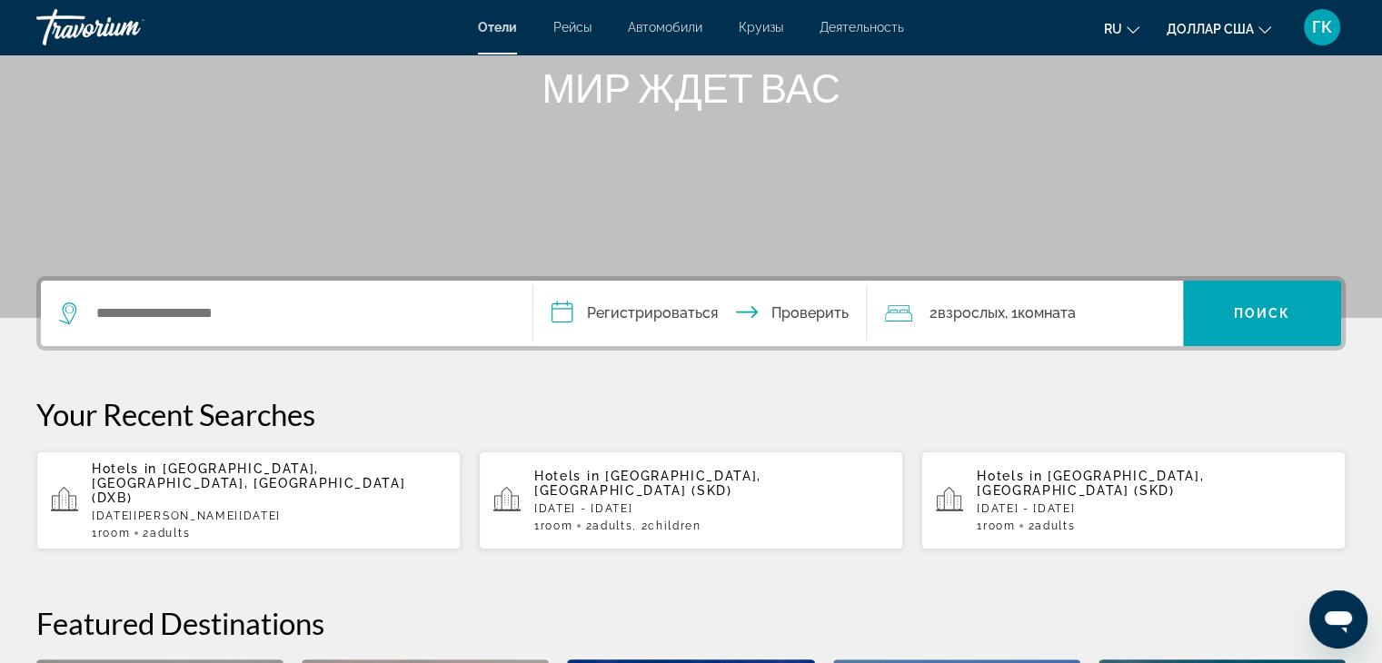
scroll to position [254, 0]
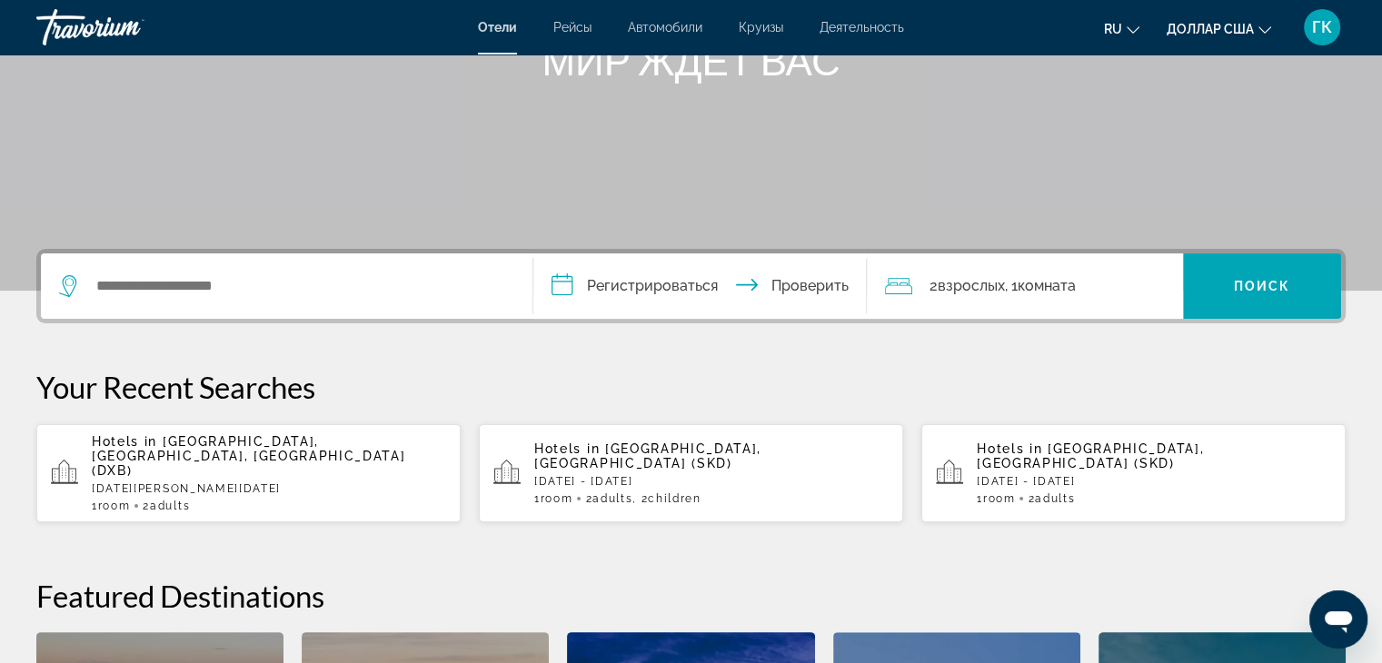
click at [254, 439] on span "[GEOGRAPHIC_DATA], [GEOGRAPHIC_DATA], [GEOGRAPHIC_DATA] (DXB)" at bounding box center [249, 456] width 314 height 44
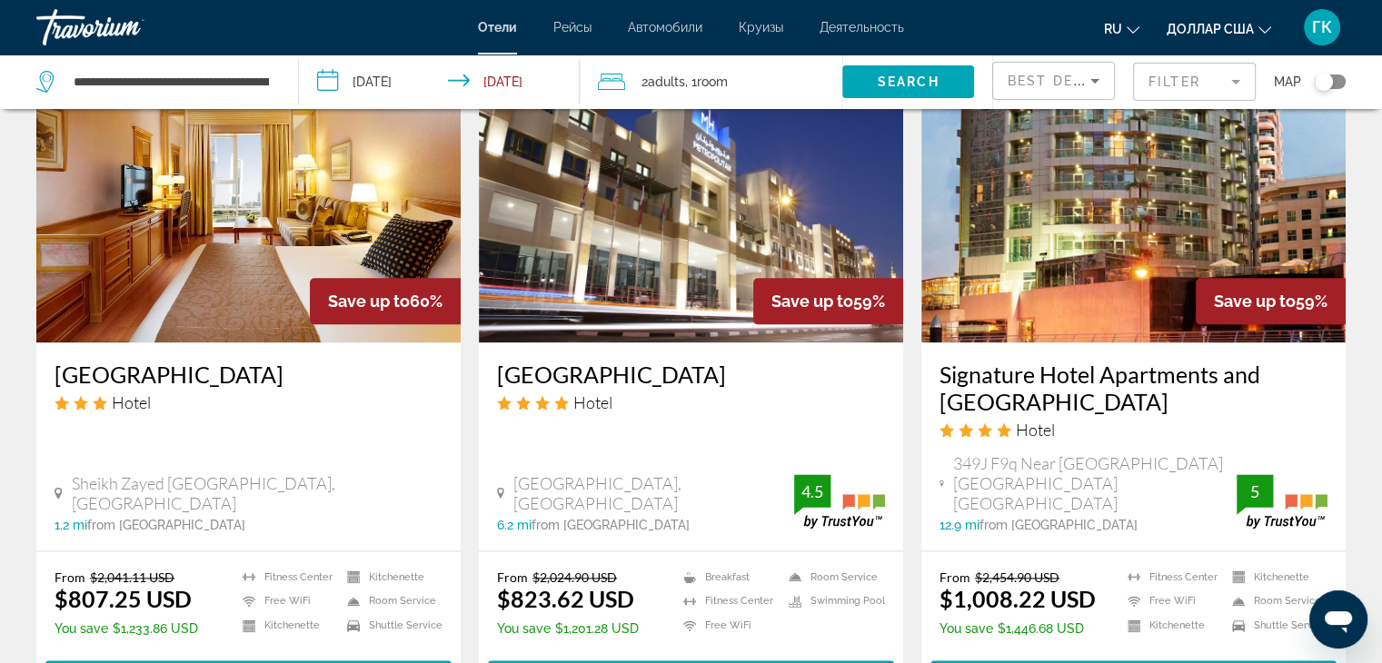
scroll to position [2132, 0]
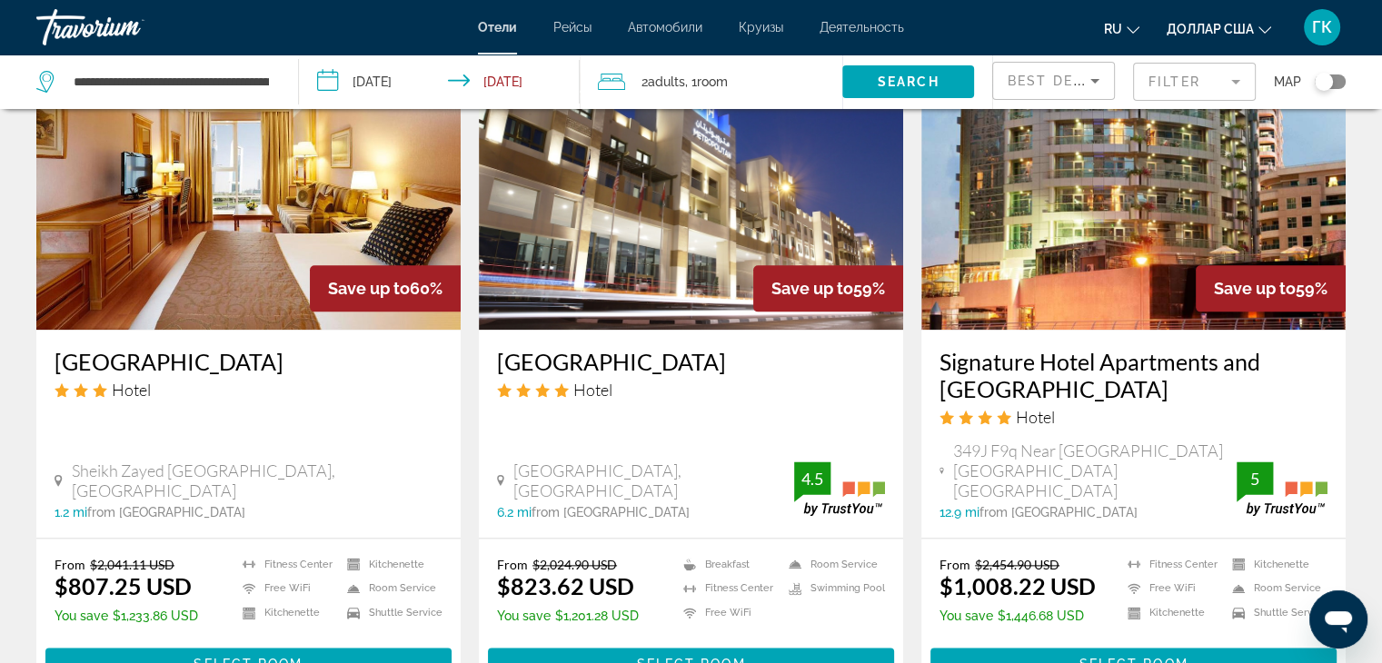
click at [909, 564] on app-hotels-search-item "Save up to 59% Metropolitan Hotel Dubai Hotel Sheikh Zayed Road Exit 41, Dubai …" at bounding box center [691, 369] width 443 height 660
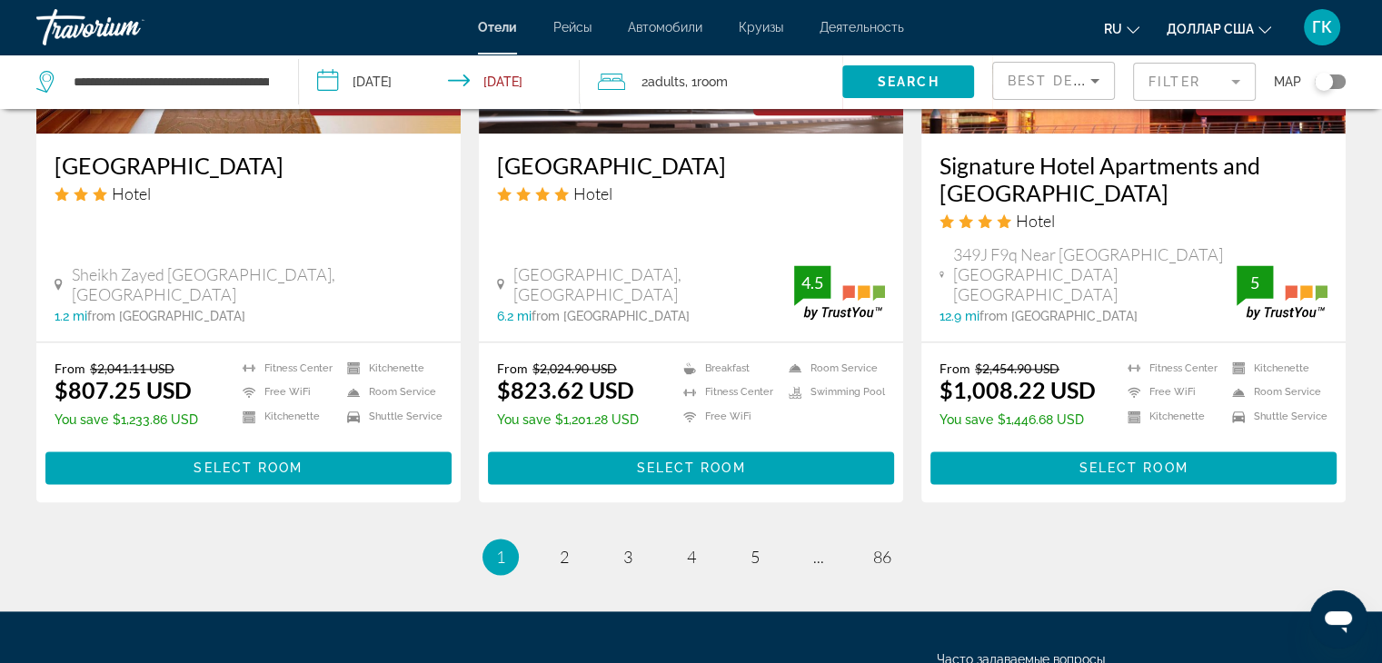
scroll to position [2350, 0]
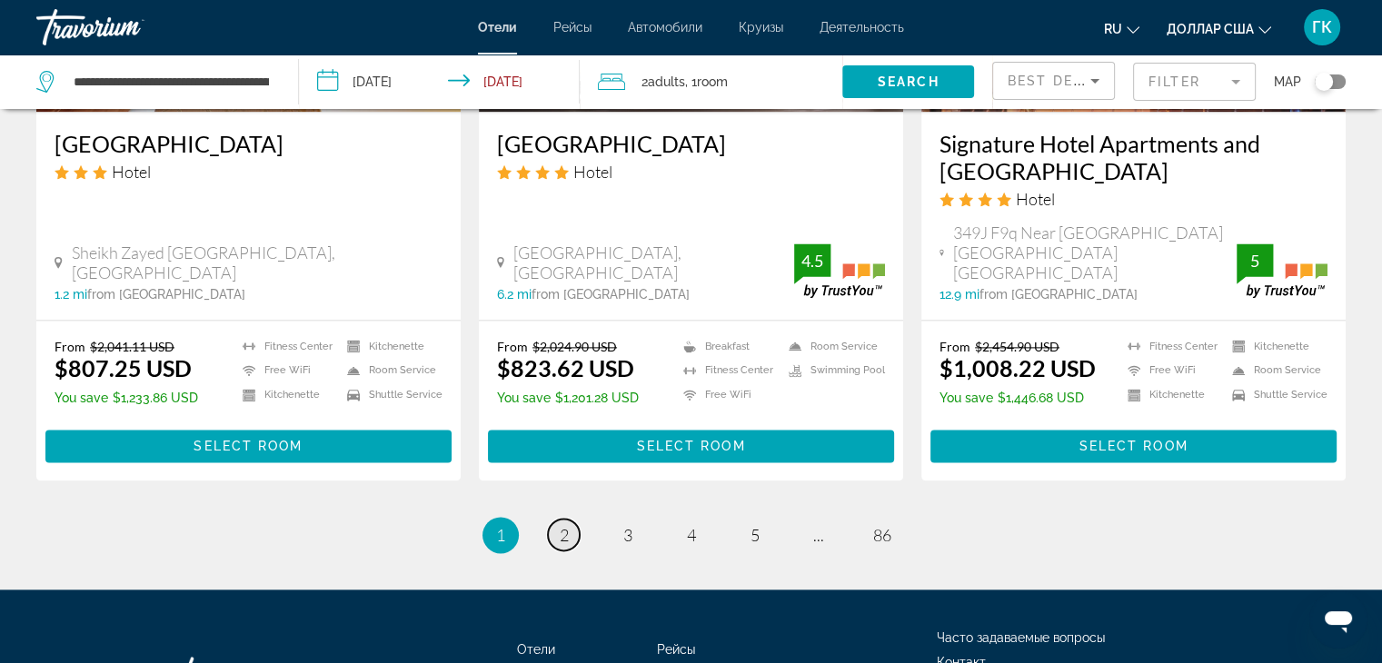
click at [565, 525] on span "2" at bounding box center [564, 535] width 9 height 20
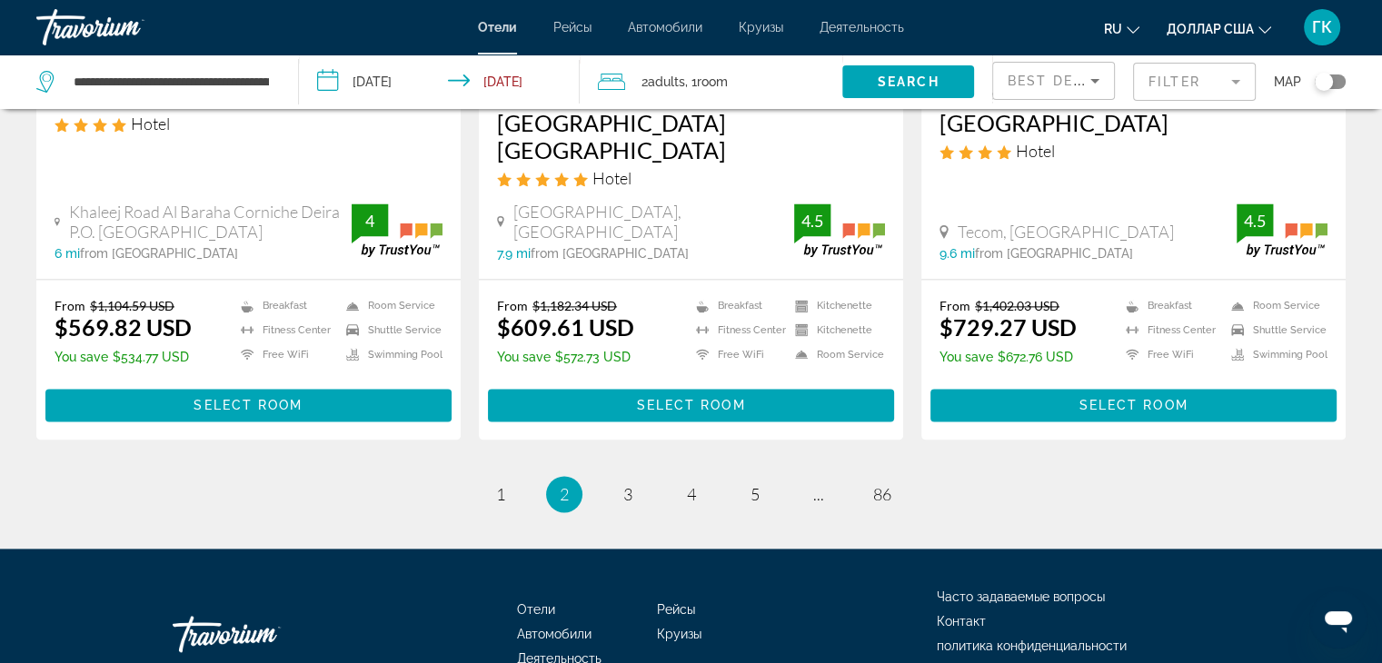
scroll to position [2411, 0]
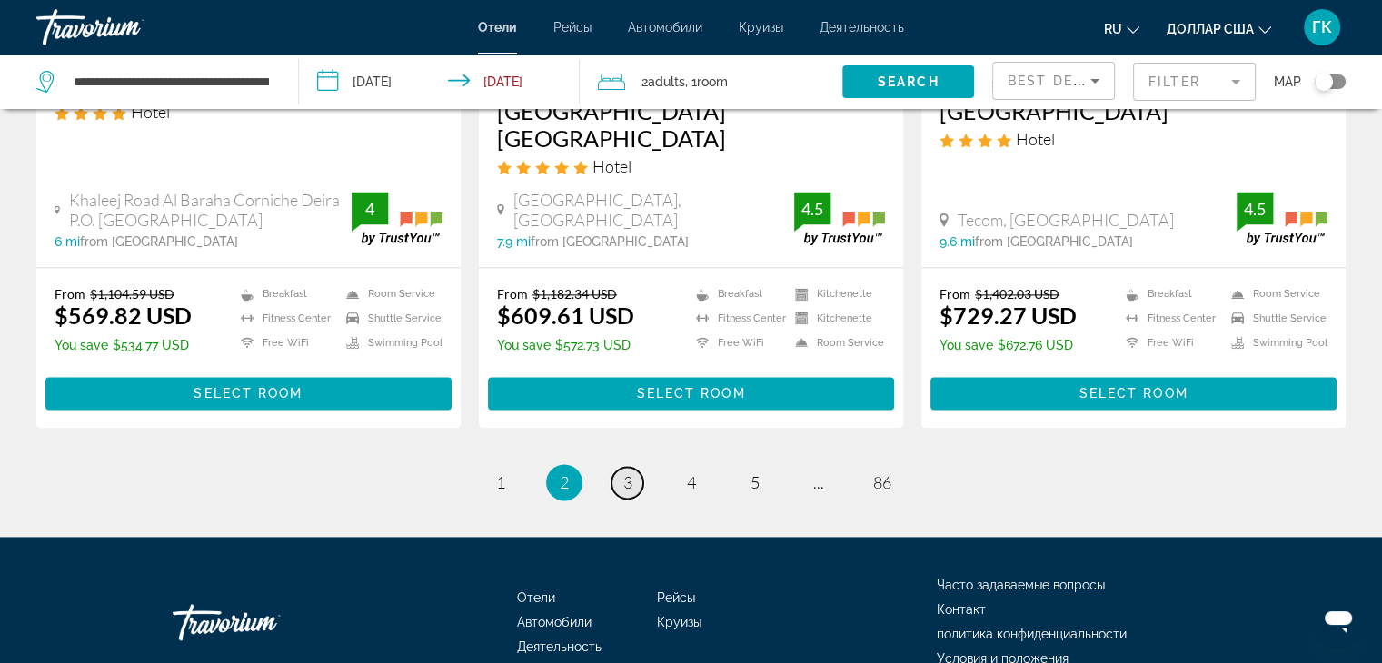
click at [634, 467] on link "page 3" at bounding box center [628, 483] width 32 height 32
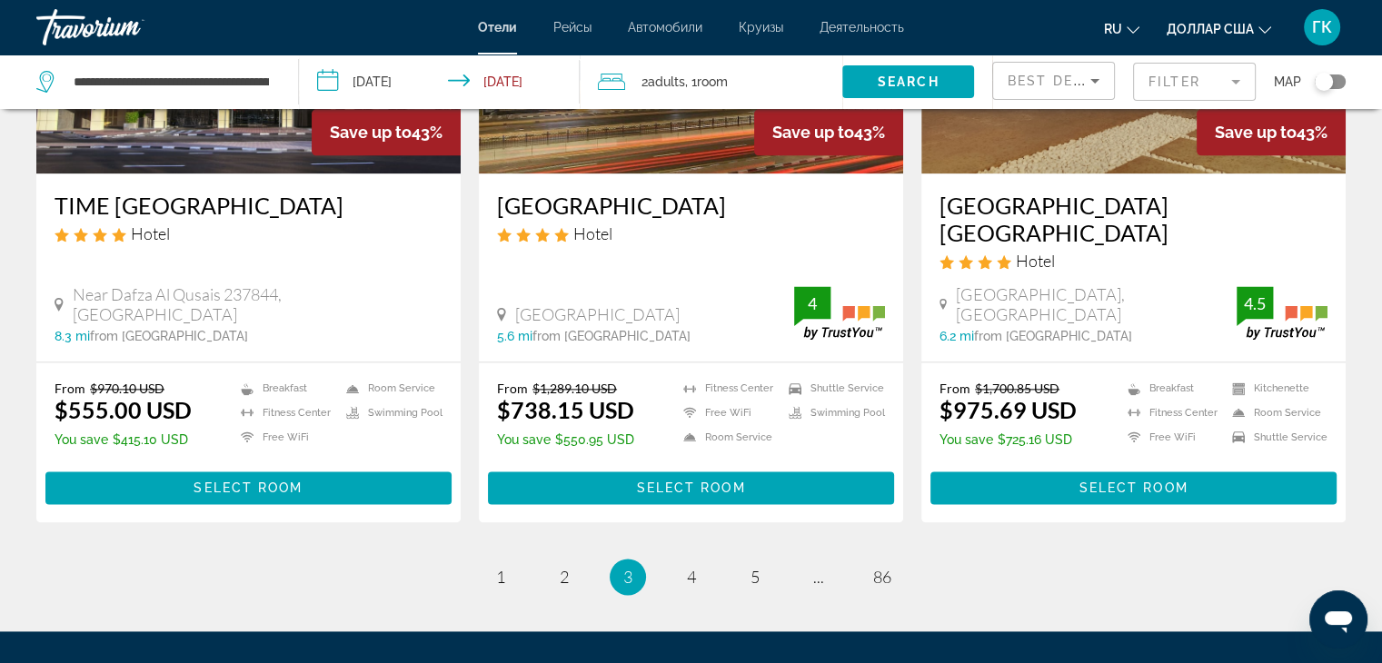
scroll to position [2327, 0]
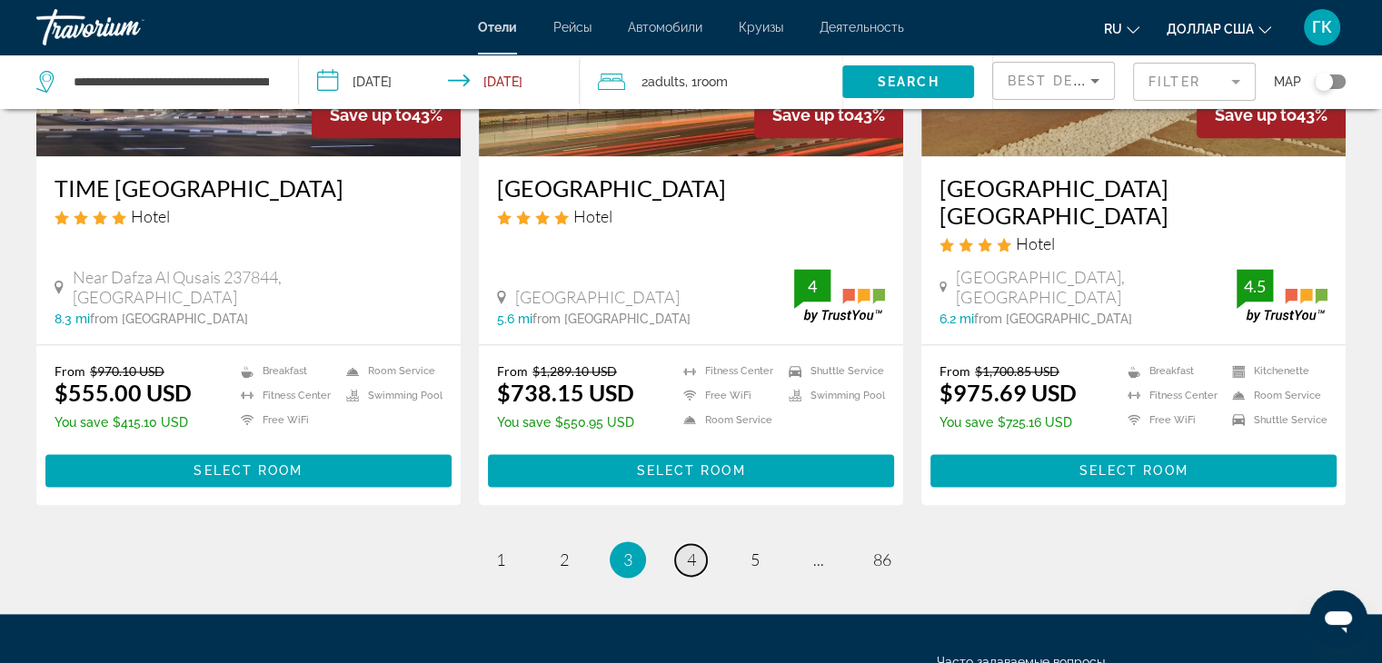
click at [690, 550] on span "4" at bounding box center [691, 560] width 9 height 20
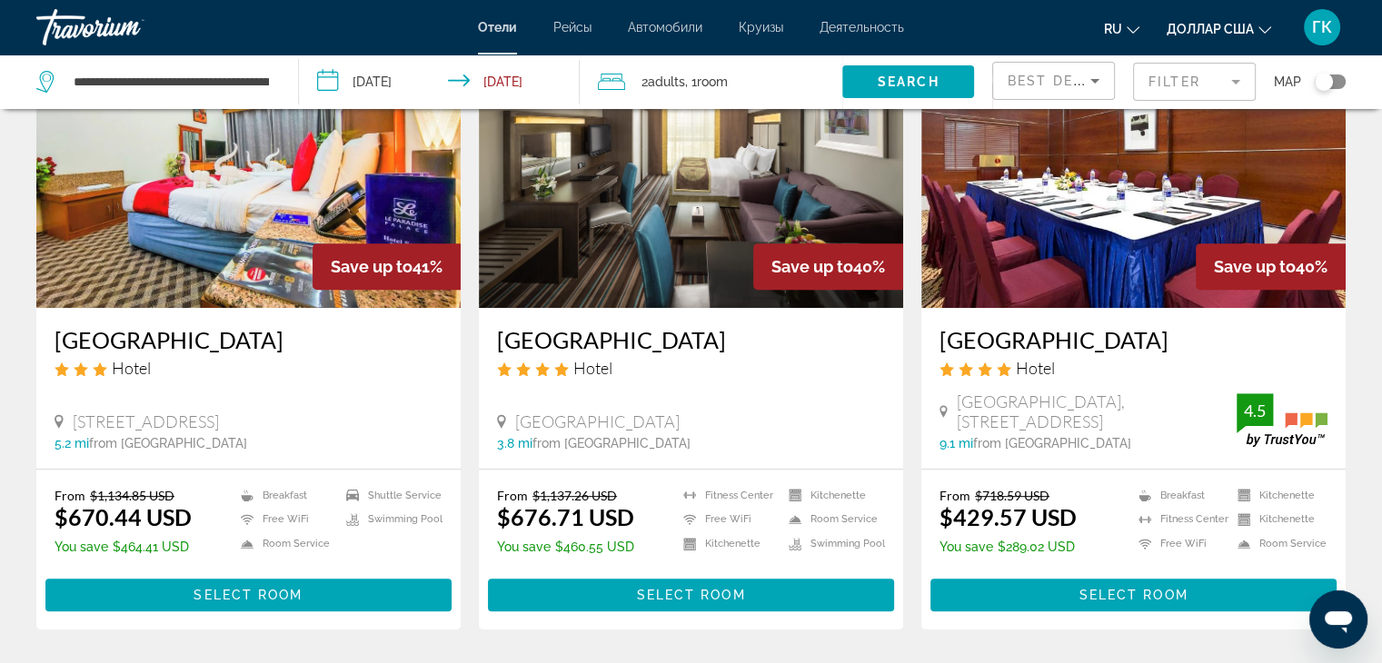
scroll to position [836, 0]
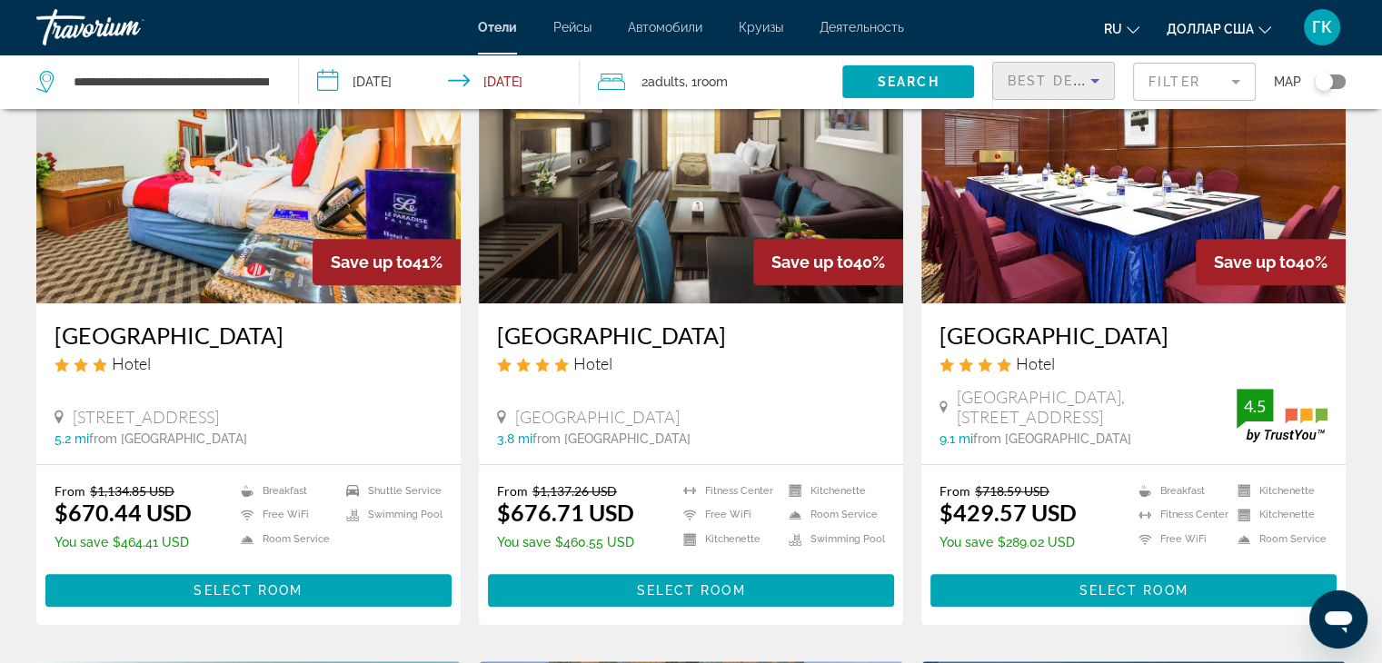
click at [1096, 81] on icon "Sort by" at bounding box center [1095, 81] width 9 height 5
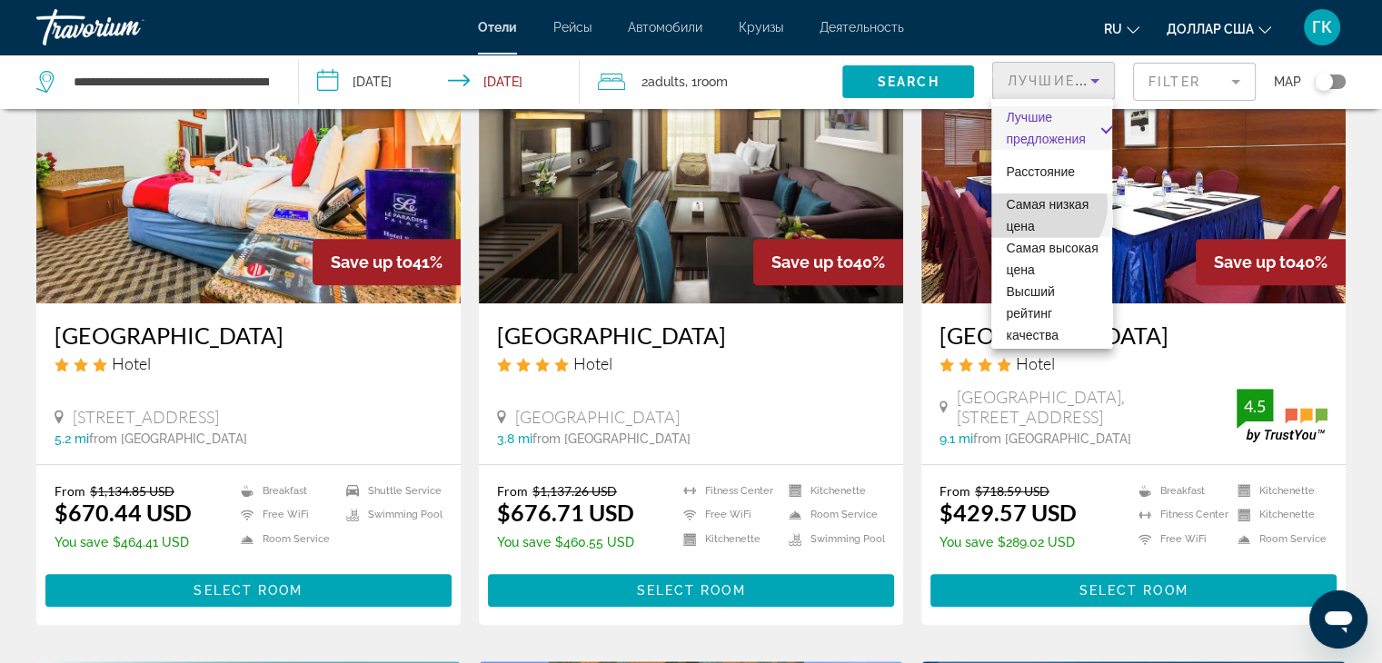
click at [1040, 204] on font "Самая низкая цена" at bounding box center [1047, 215] width 83 height 36
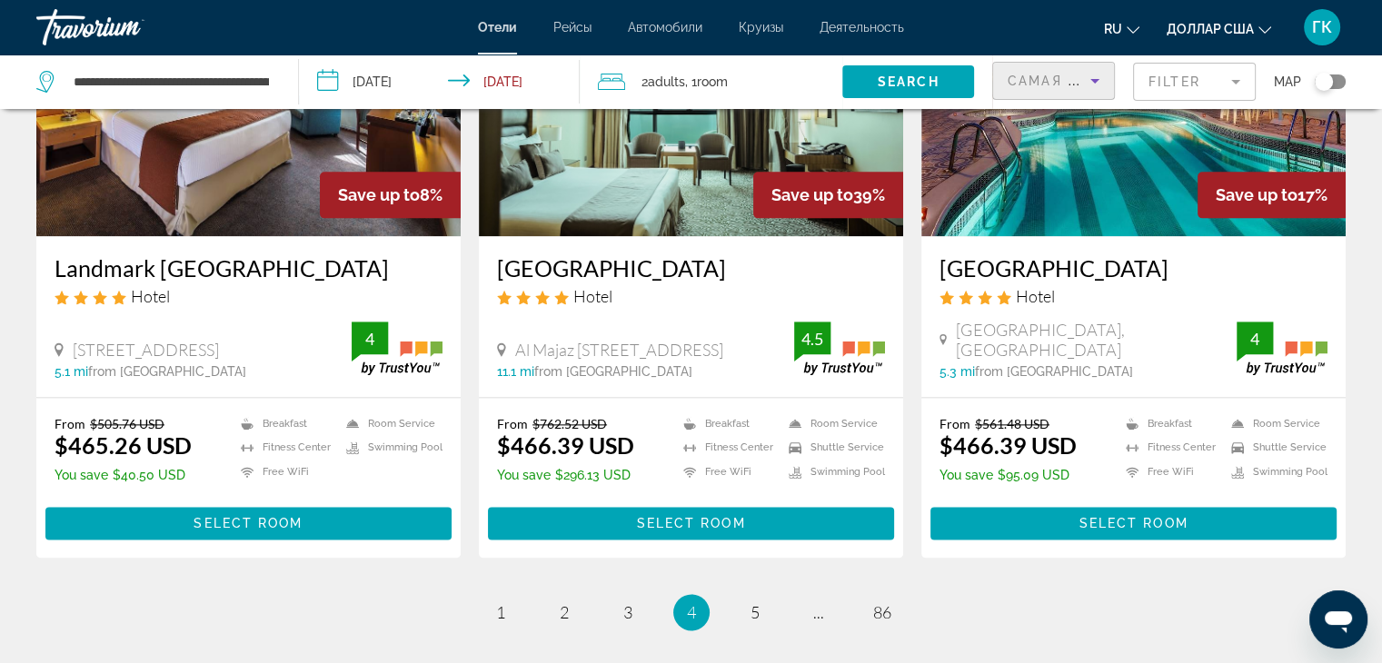
scroll to position [2218, 0]
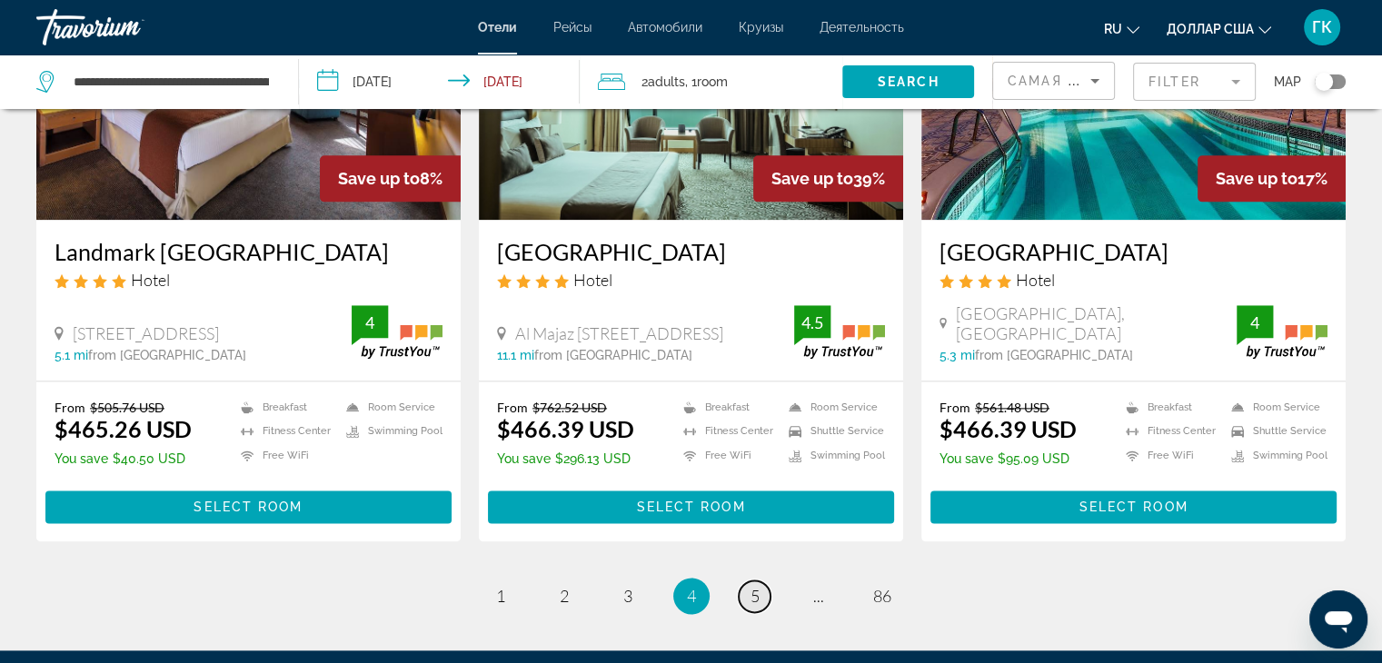
click at [761, 581] on link "page 5" at bounding box center [755, 597] width 32 height 32
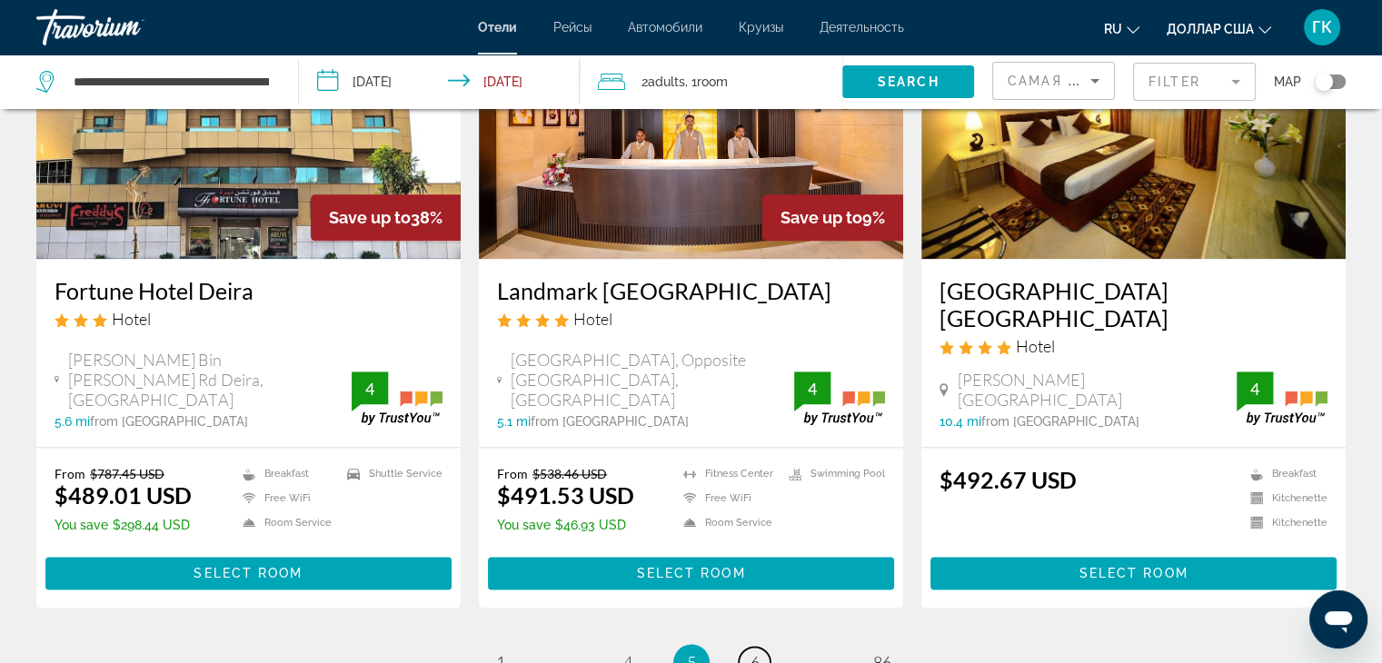
scroll to position [2290, 0]
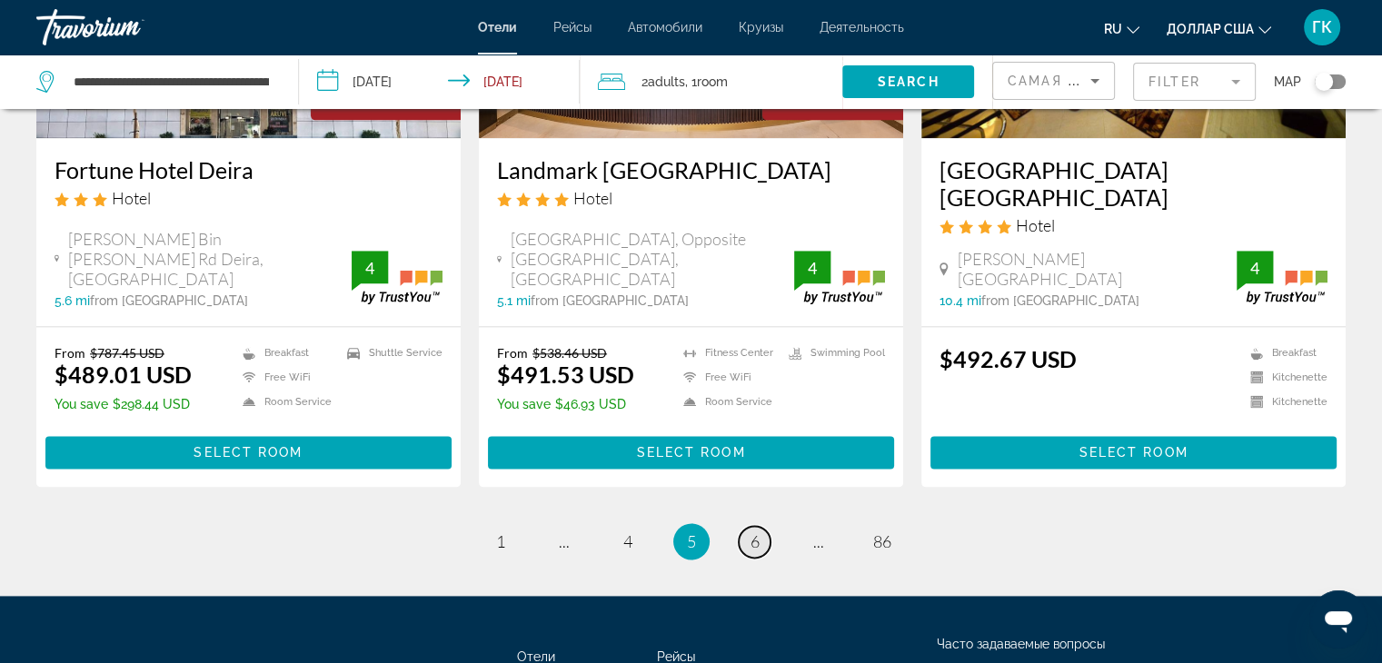
click at [758, 532] on span "6" at bounding box center [755, 542] width 9 height 20
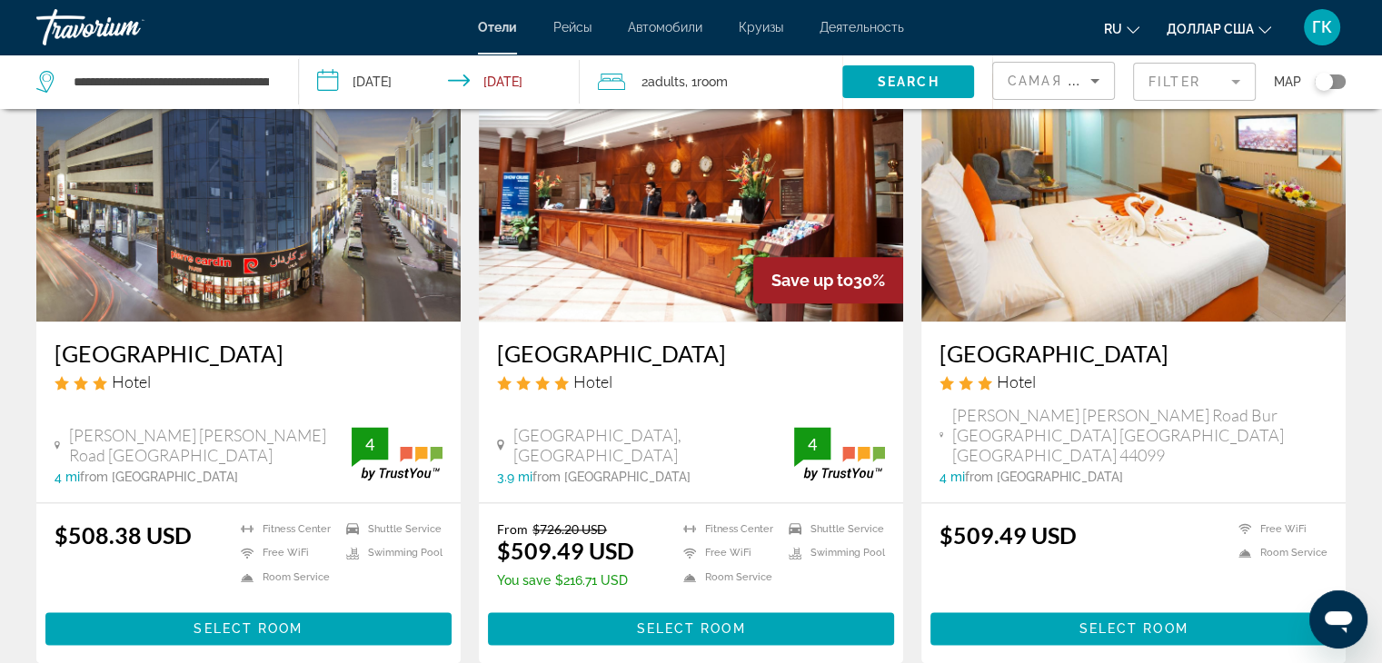
scroll to position [2254, 0]
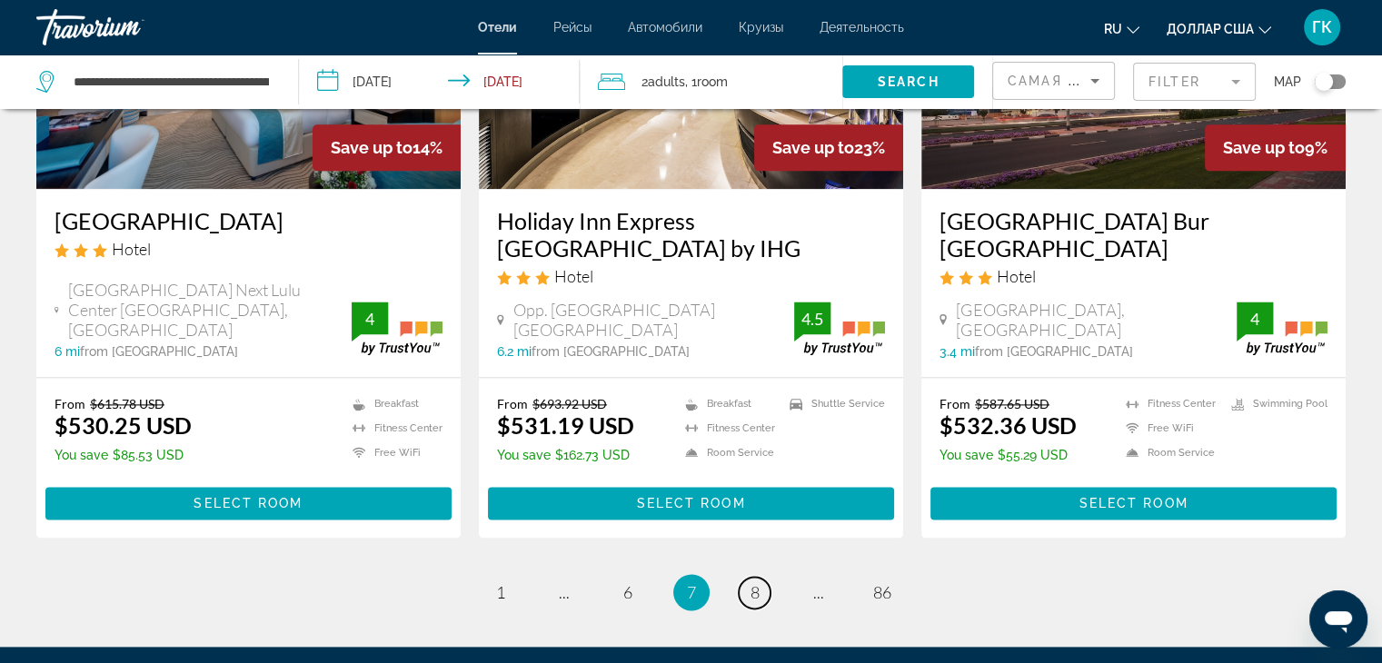
scroll to position [2351, 0]
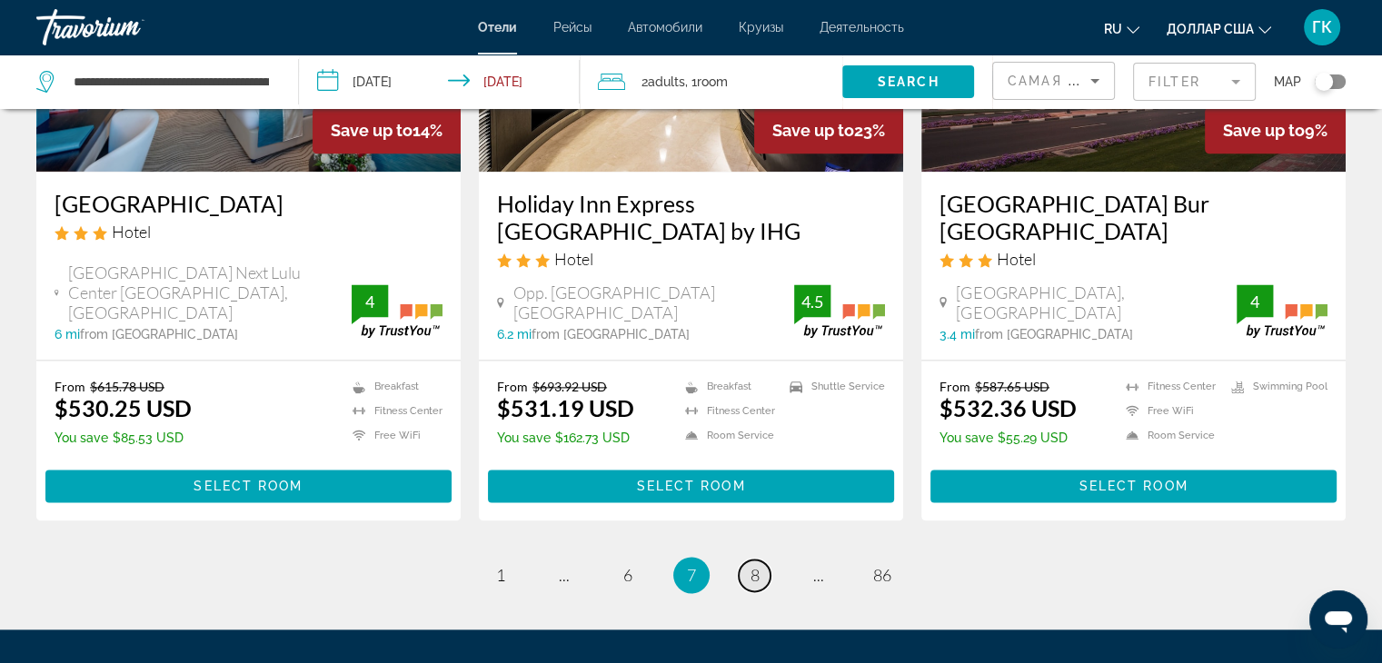
click at [756, 565] on span "8" at bounding box center [755, 575] width 9 height 20
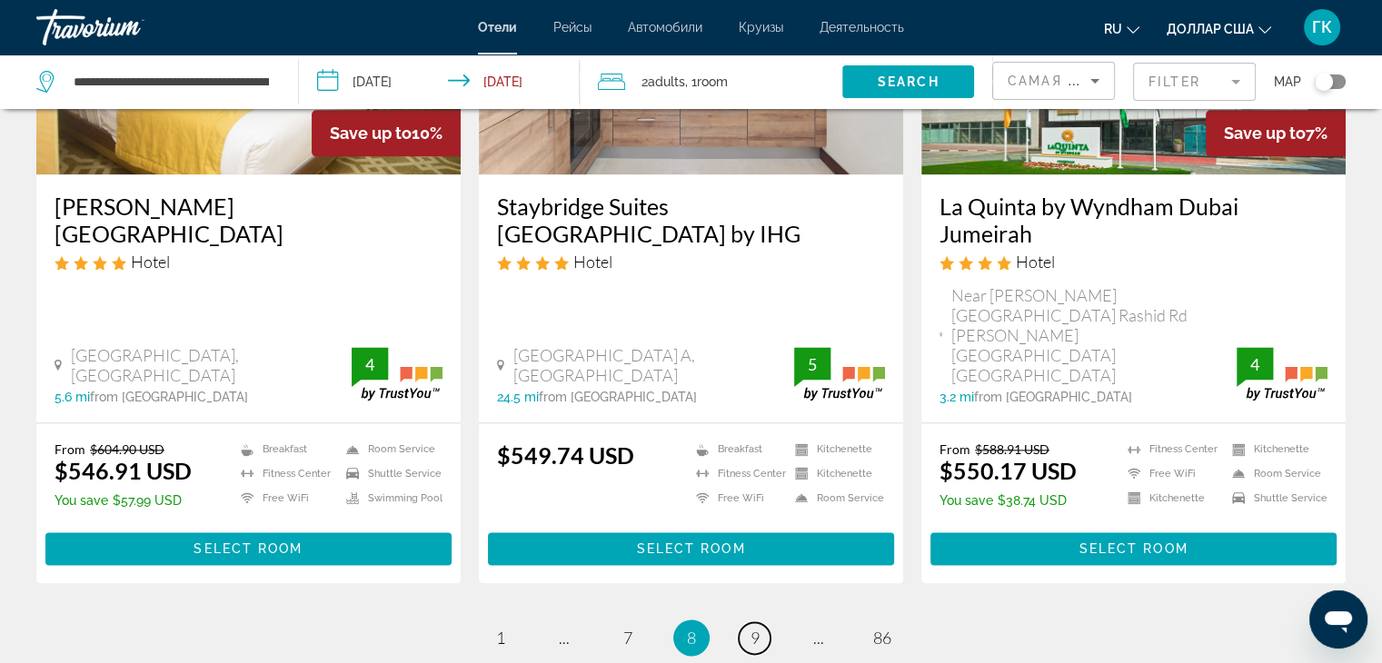
scroll to position [2278, 0]
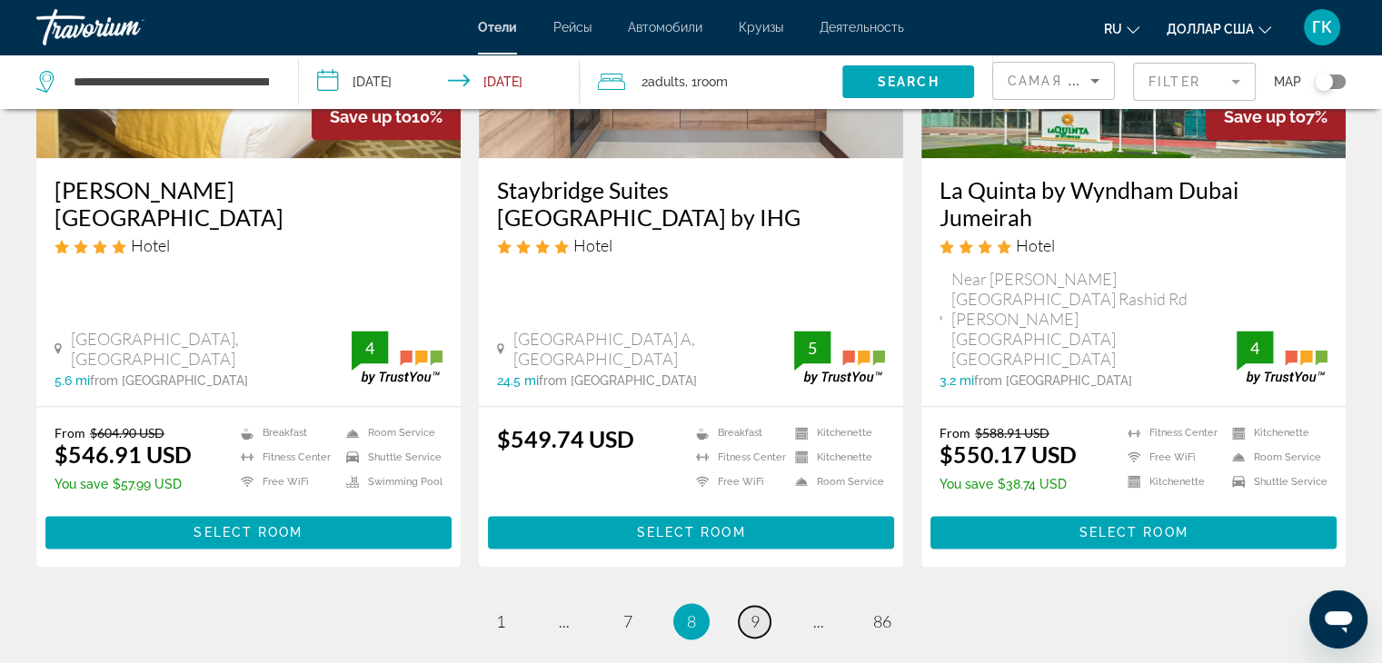
click at [759, 612] on span "9" at bounding box center [755, 622] width 9 height 20
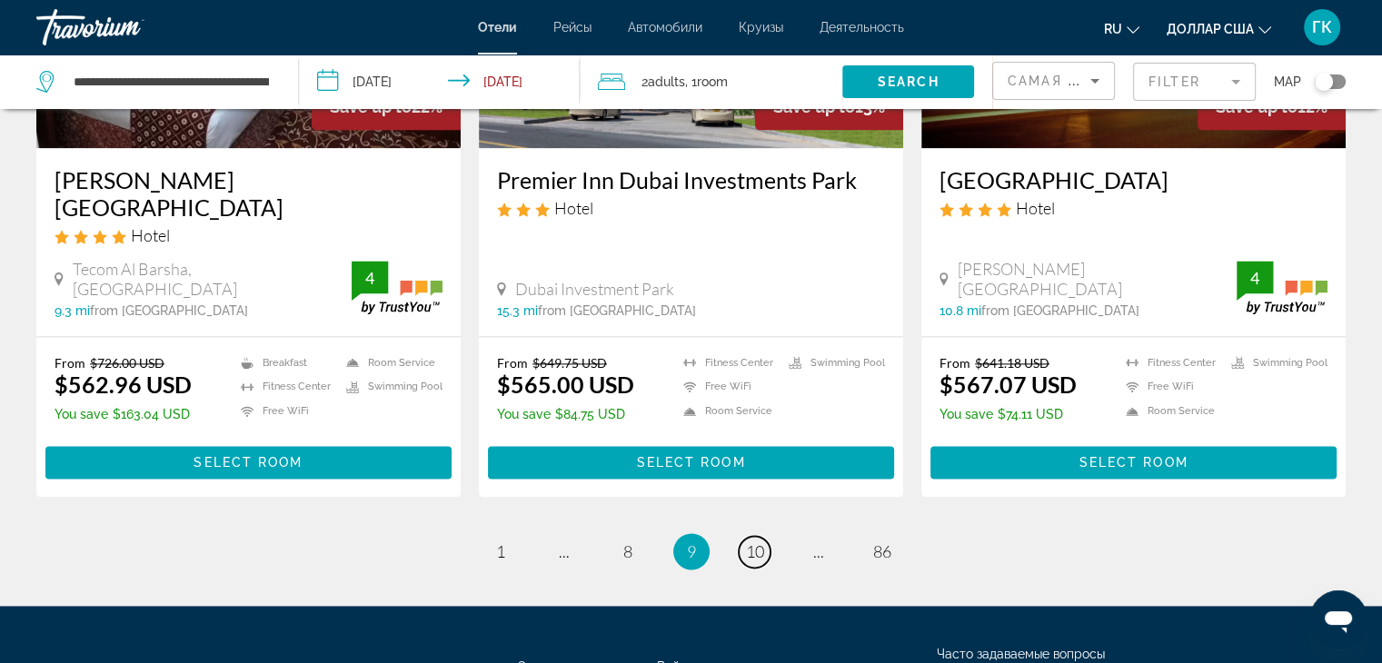
scroll to position [2436, 0]
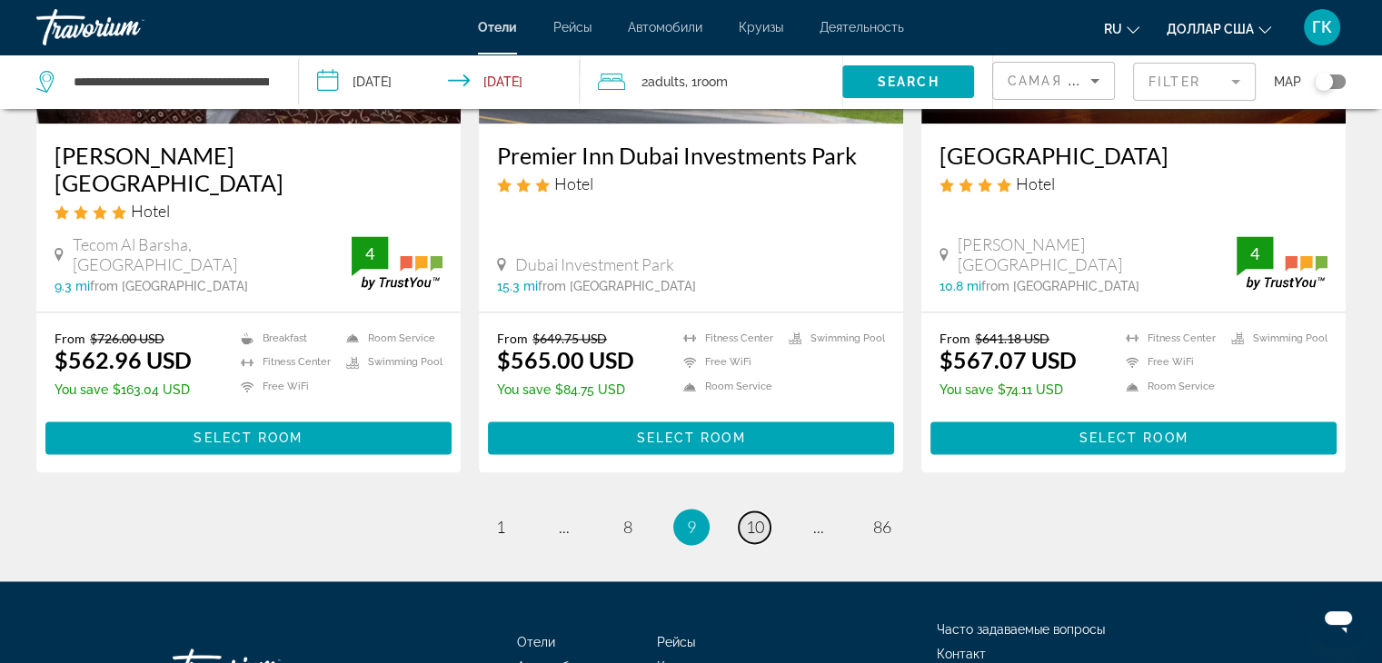
click at [753, 517] on span "10" at bounding box center [755, 527] width 18 height 20
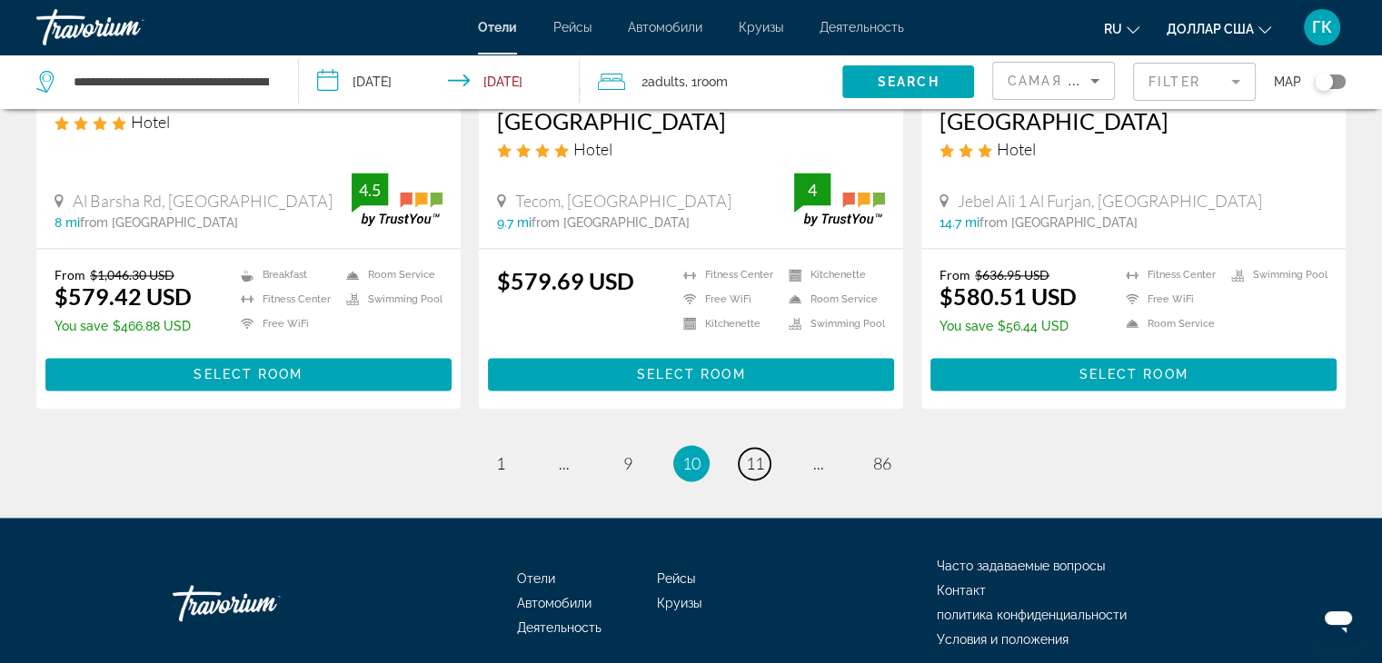
scroll to position [2445, 0]
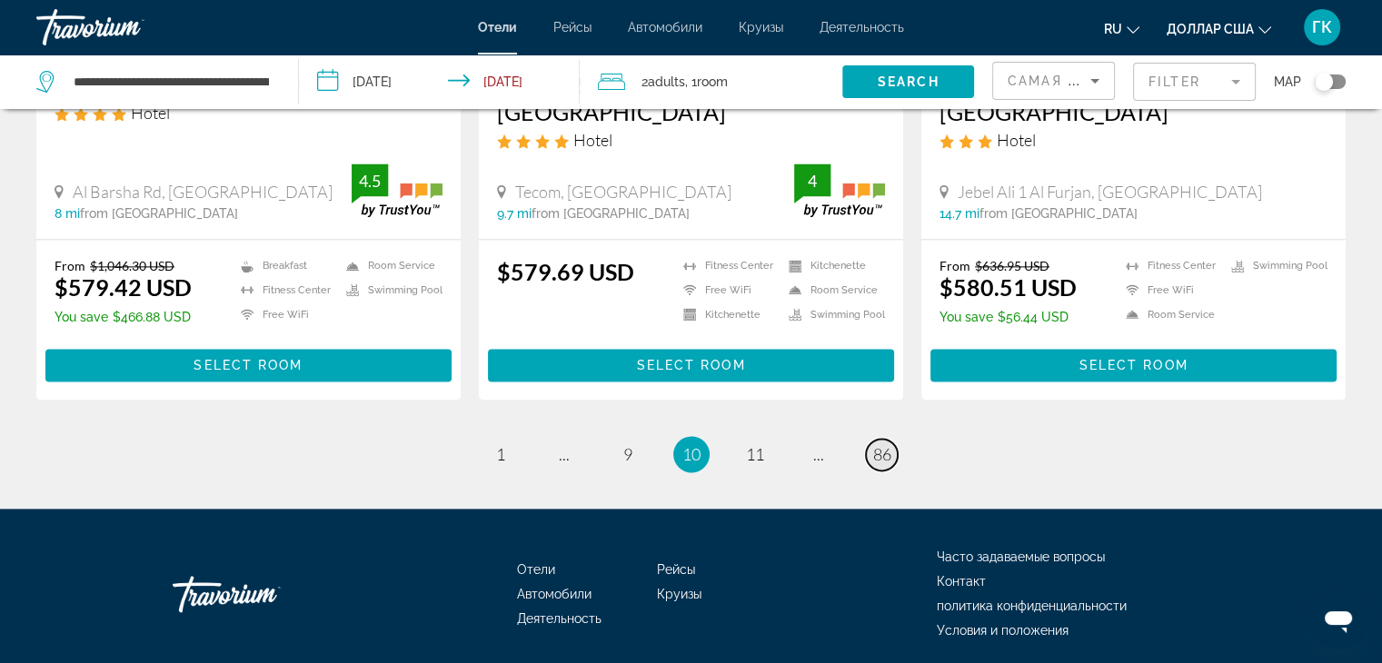
click at [884, 444] on span "86" at bounding box center [882, 454] width 18 height 20
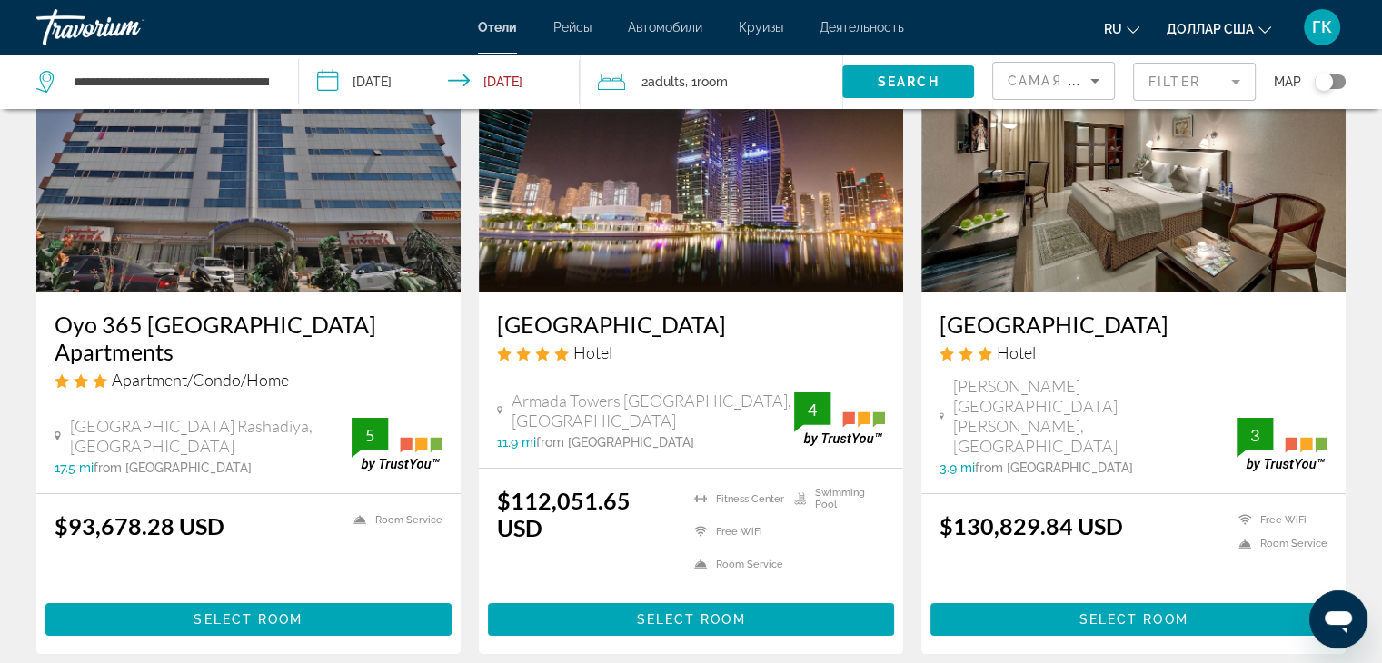
scroll to position [182, 0]
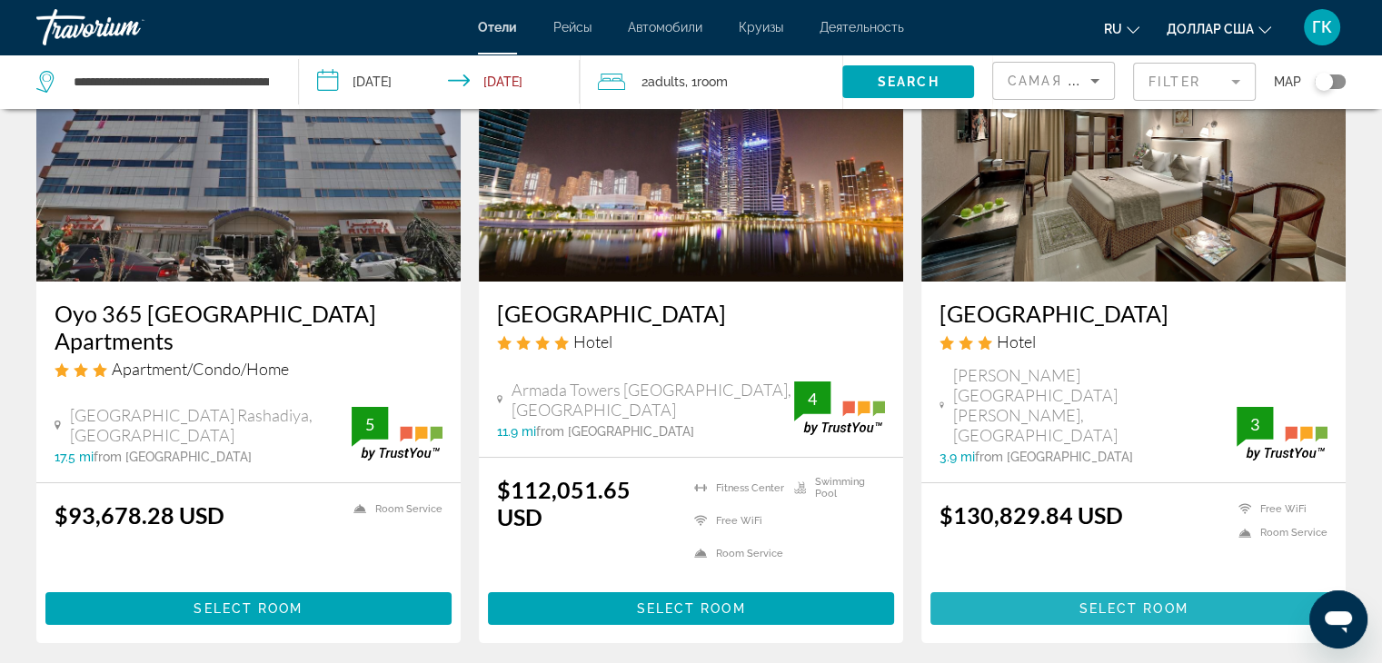
click at [1099, 587] on span "Основное содержание" at bounding box center [1134, 609] width 406 height 44
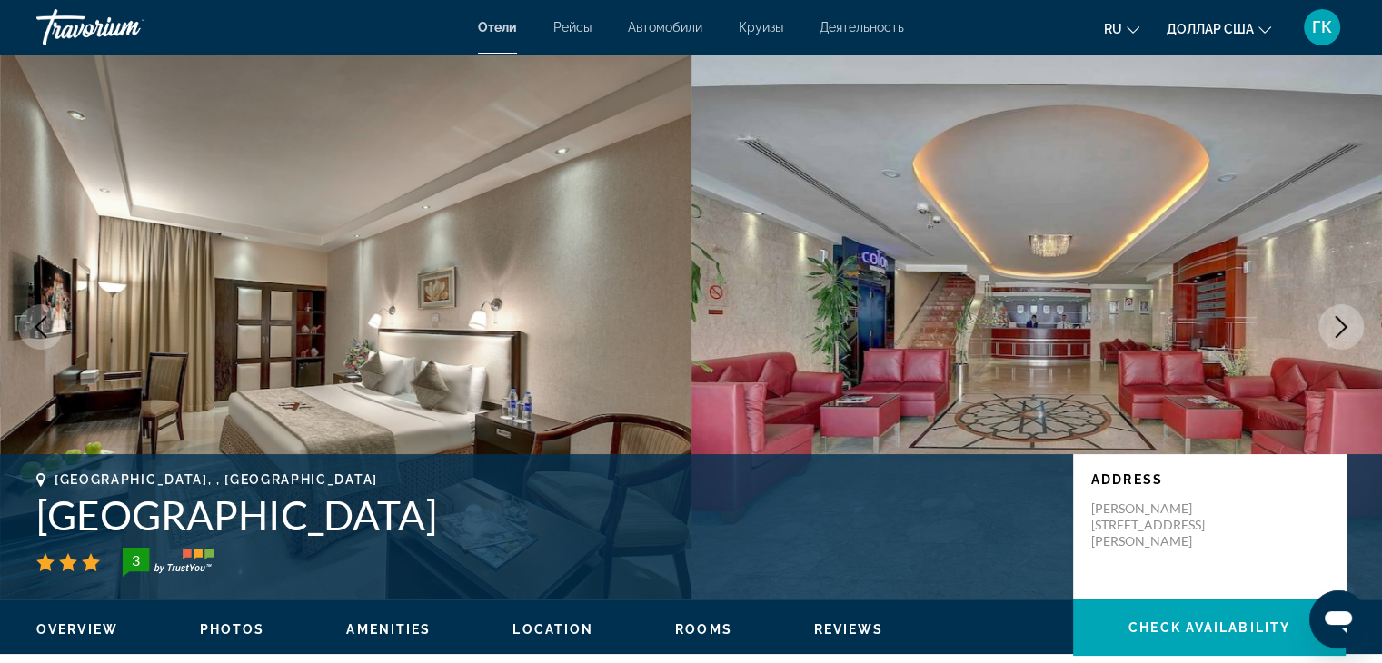
click at [1340, 324] on icon "Next image" at bounding box center [1342, 327] width 22 height 22
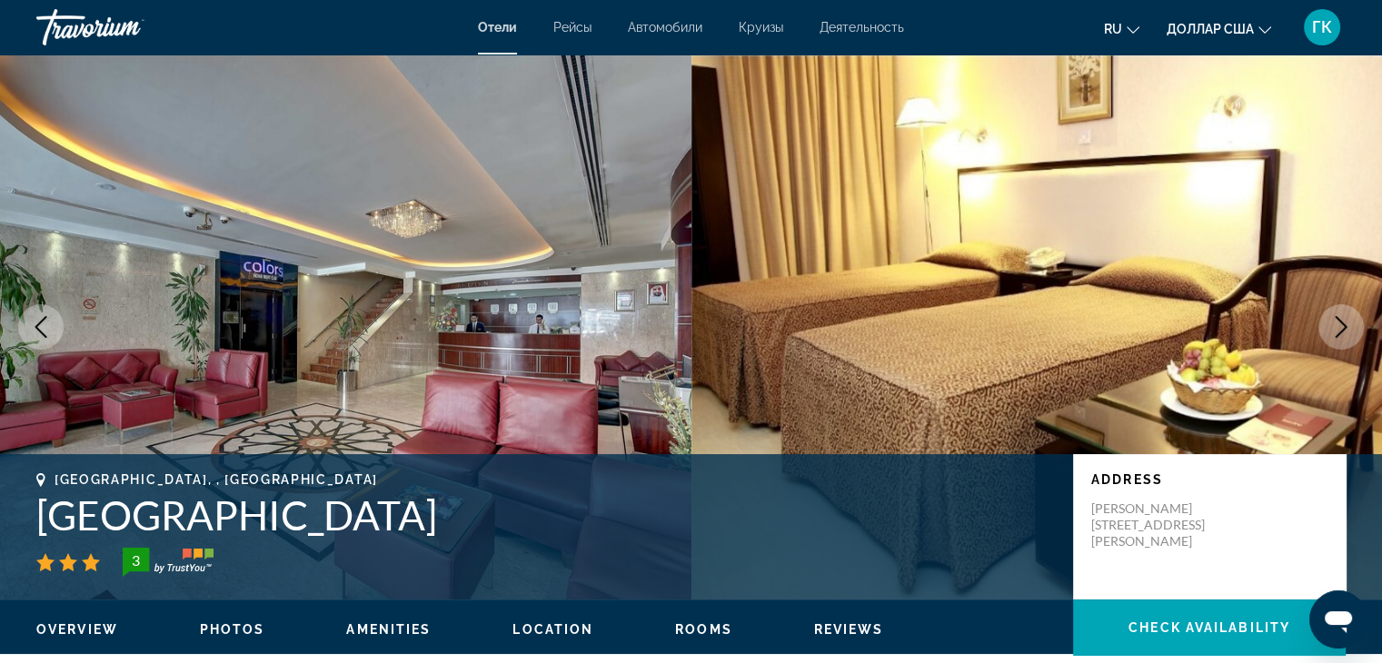
click at [1341, 324] on icon "Next image" at bounding box center [1342, 327] width 22 height 22
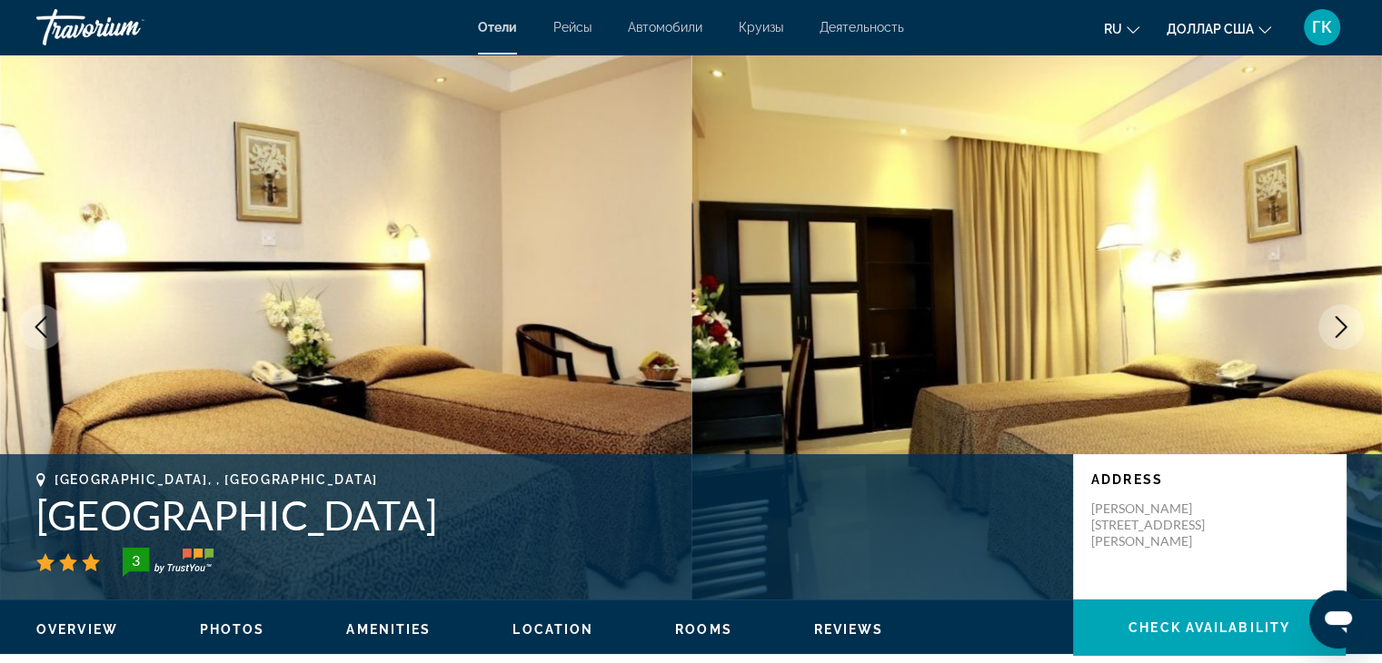
click at [1341, 324] on icon "Next image" at bounding box center [1342, 327] width 22 height 22
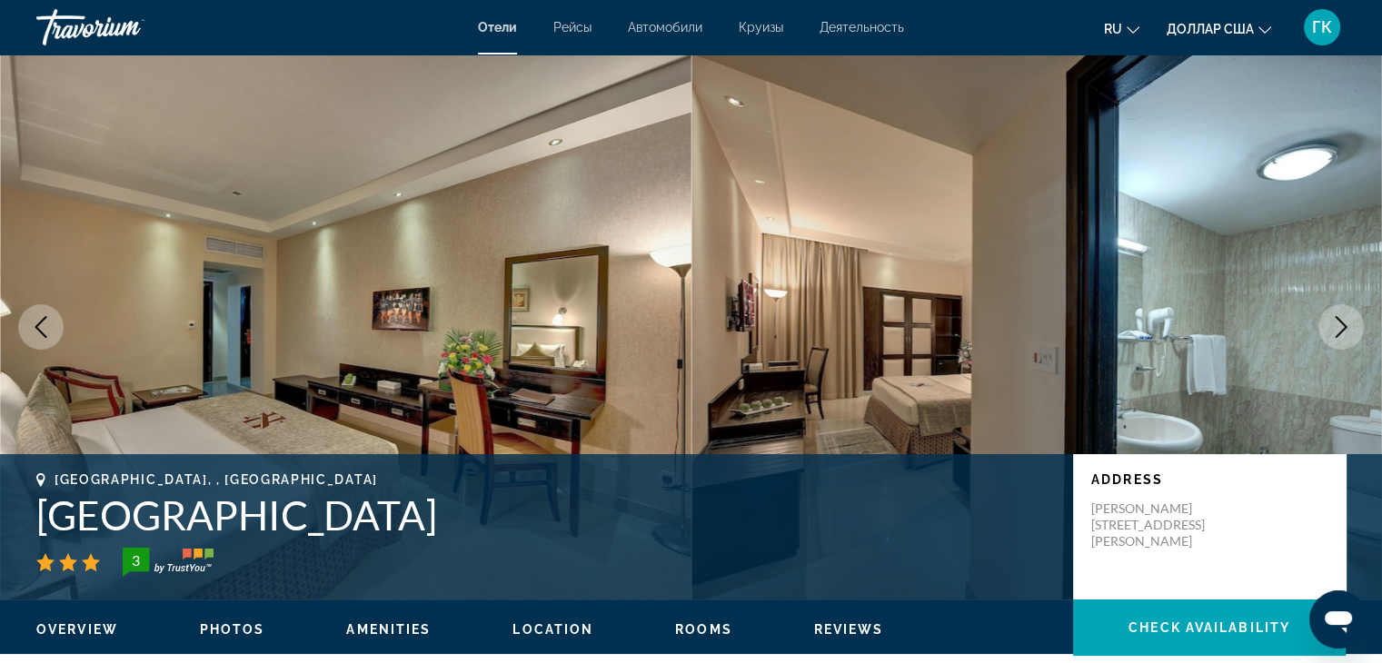
click at [1341, 324] on icon "Next image" at bounding box center [1342, 327] width 22 height 22
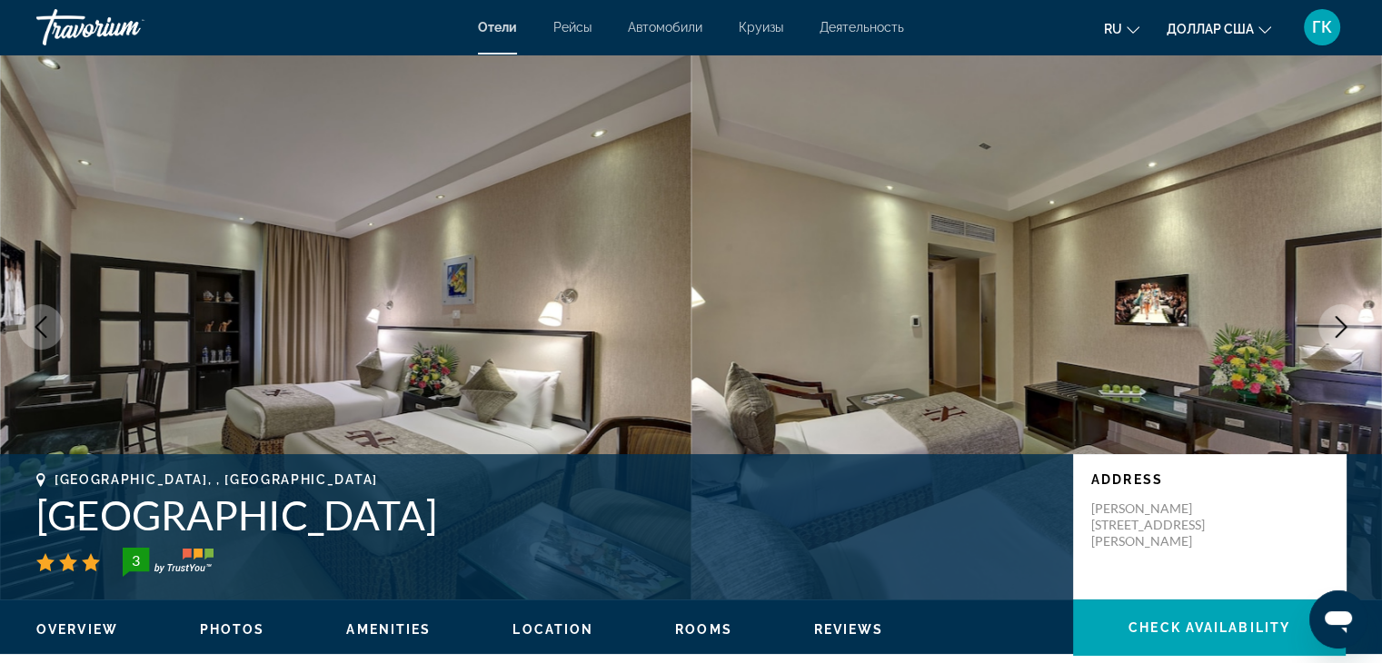
click at [1341, 324] on icon "Next image" at bounding box center [1342, 327] width 22 height 22
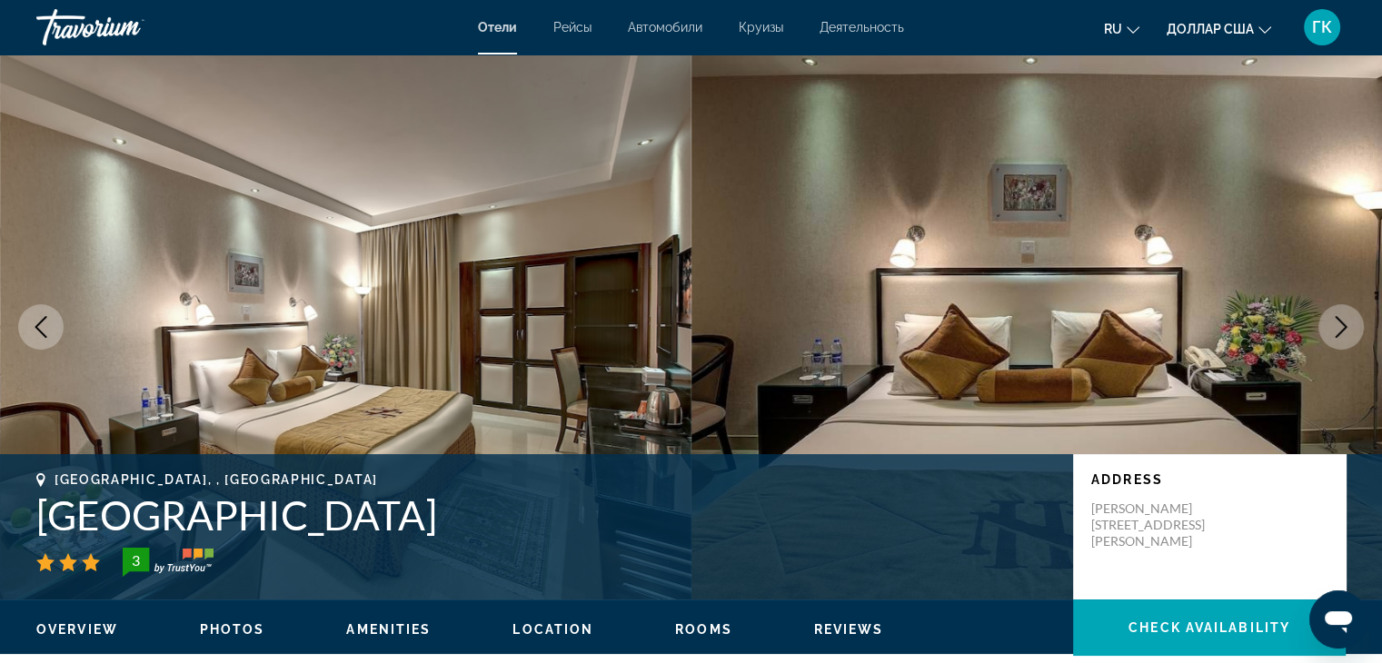
click at [1341, 324] on icon "Next image" at bounding box center [1342, 327] width 22 height 22
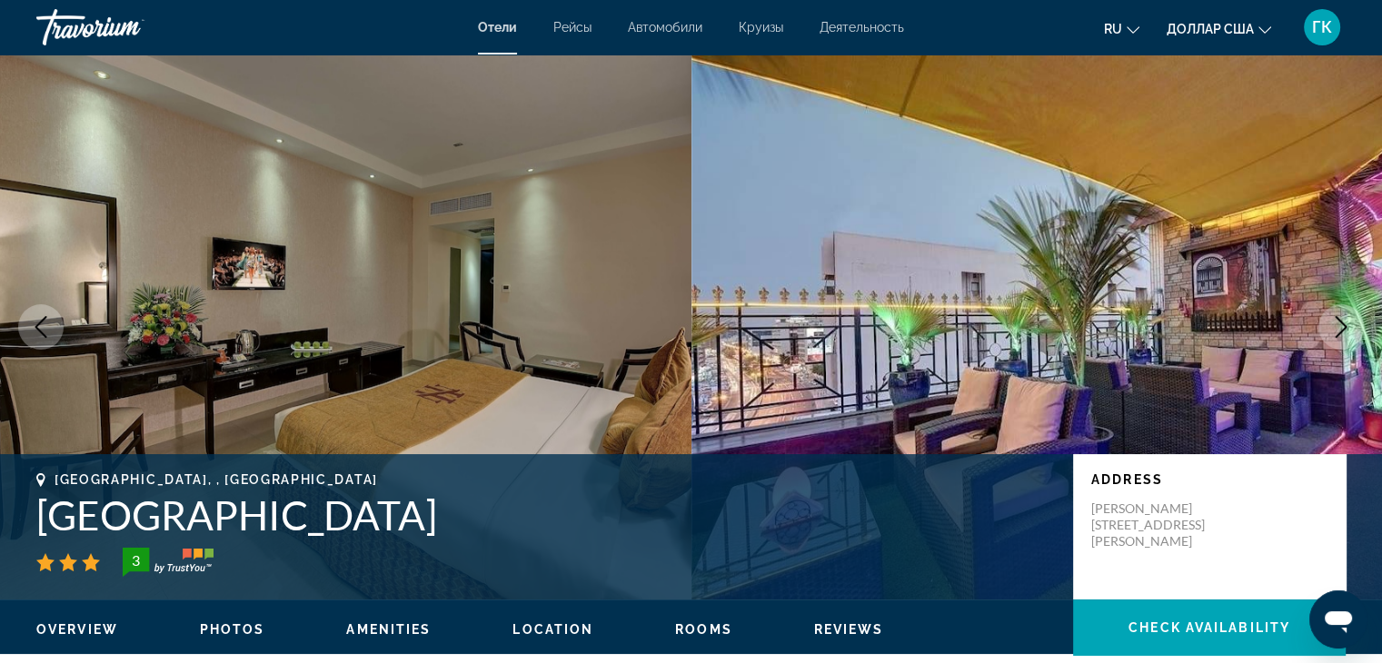
click at [1341, 324] on icon "Next image" at bounding box center [1342, 327] width 22 height 22
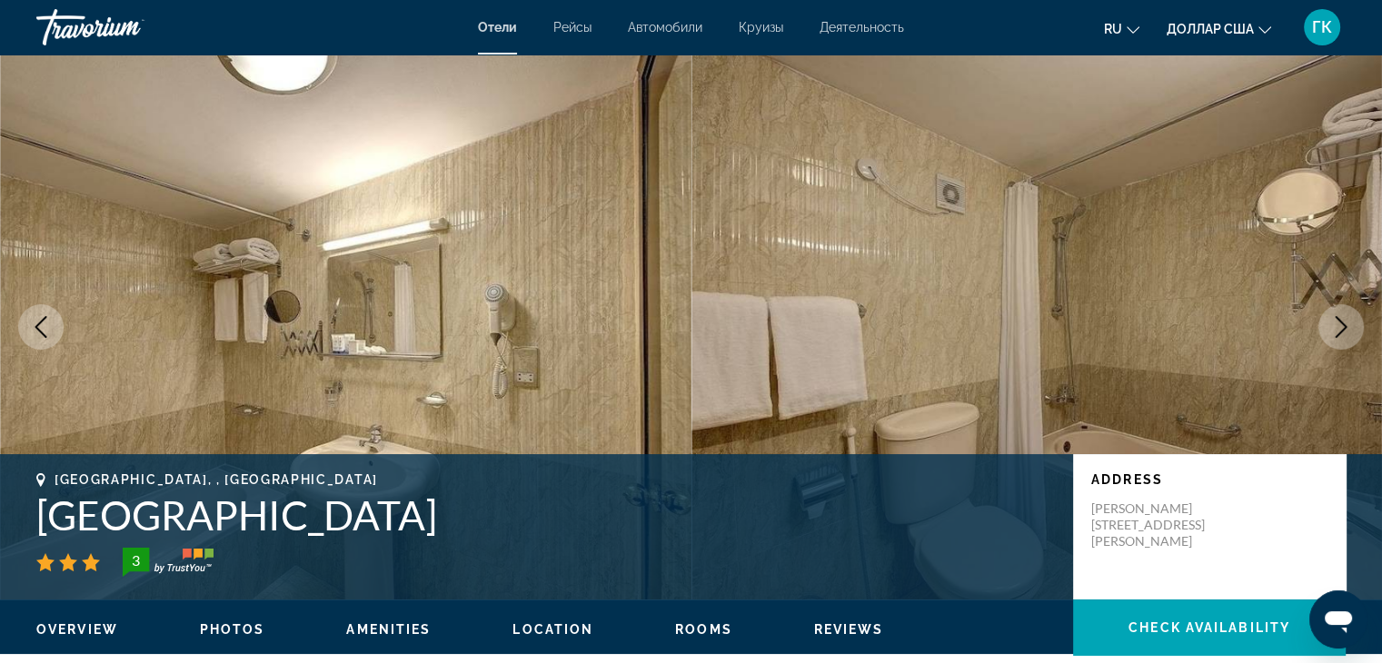
click at [1341, 324] on icon "Next image" at bounding box center [1342, 327] width 22 height 22
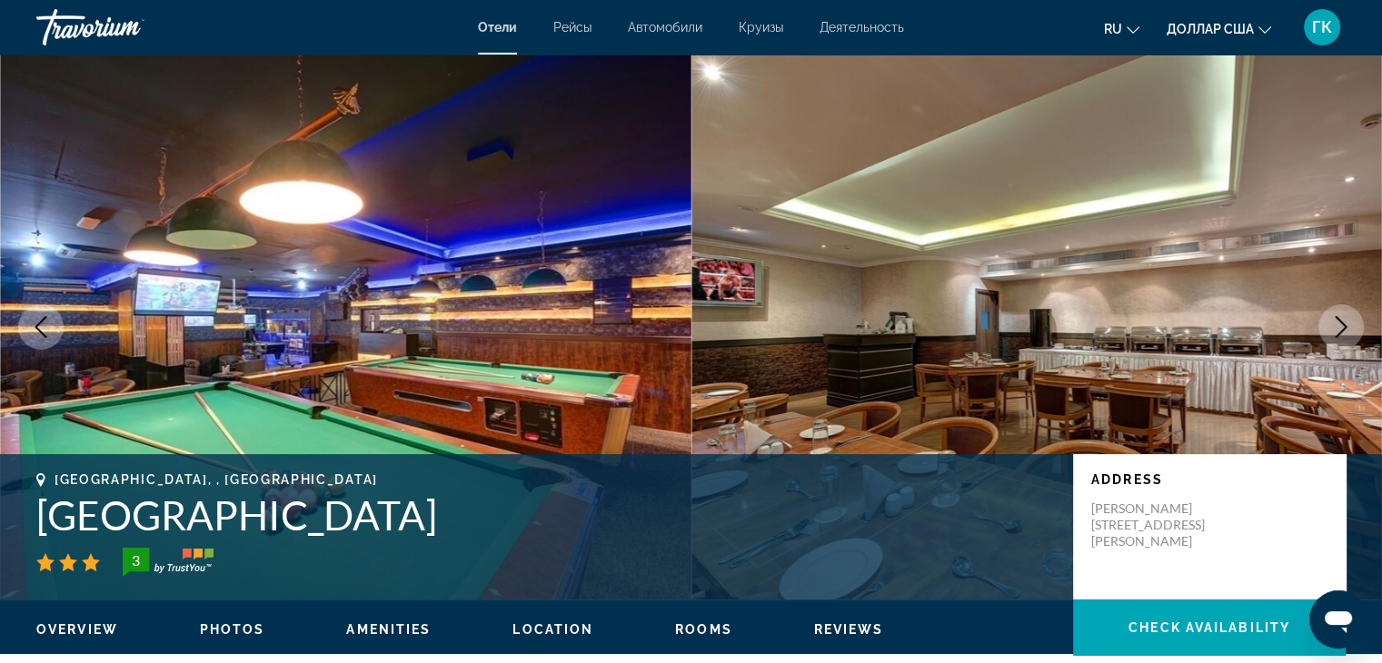
click at [1341, 324] on icon "Next image" at bounding box center [1342, 327] width 22 height 22
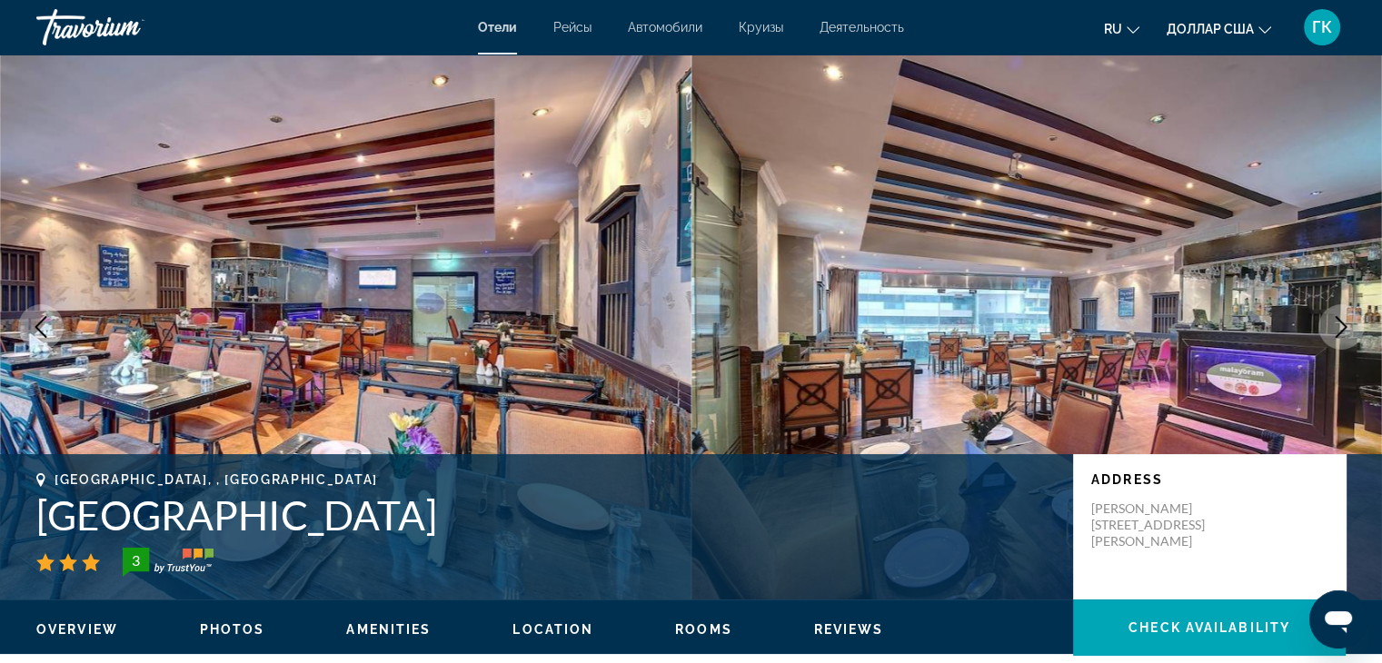
click at [1341, 324] on icon "Next image" at bounding box center [1342, 327] width 22 height 22
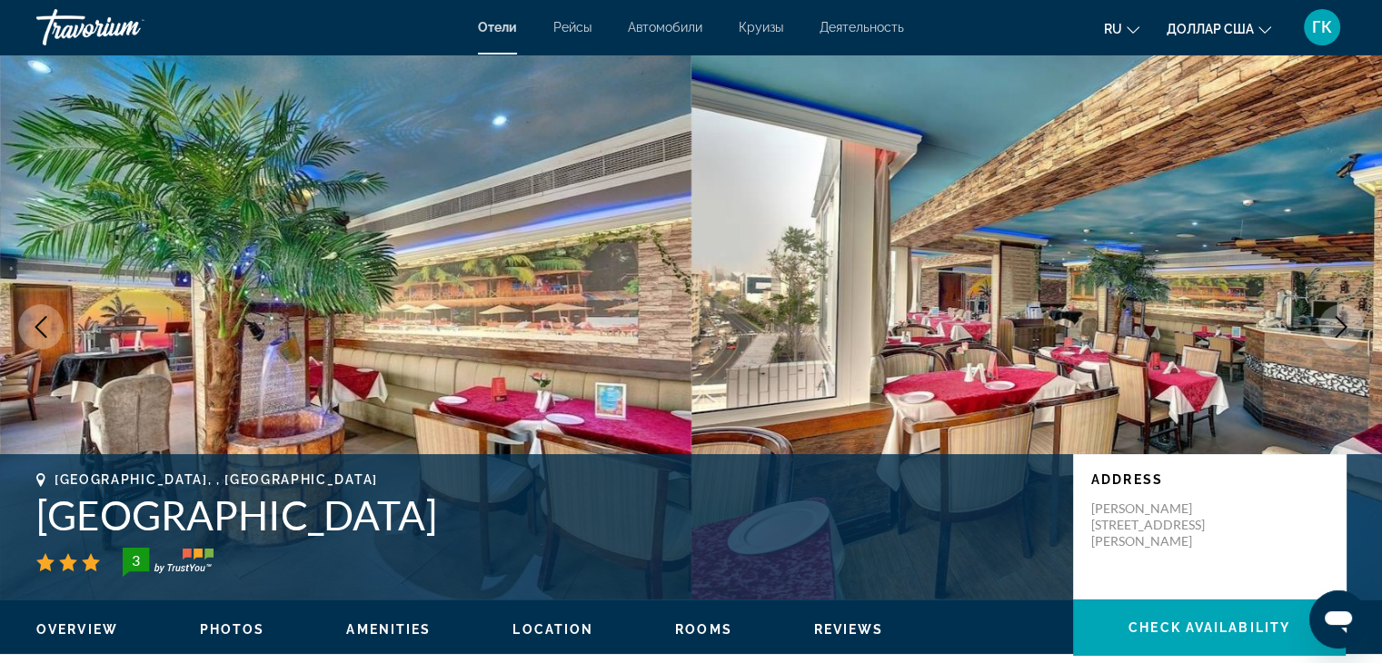
click at [1341, 324] on icon "Next image" at bounding box center [1342, 327] width 22 height 22
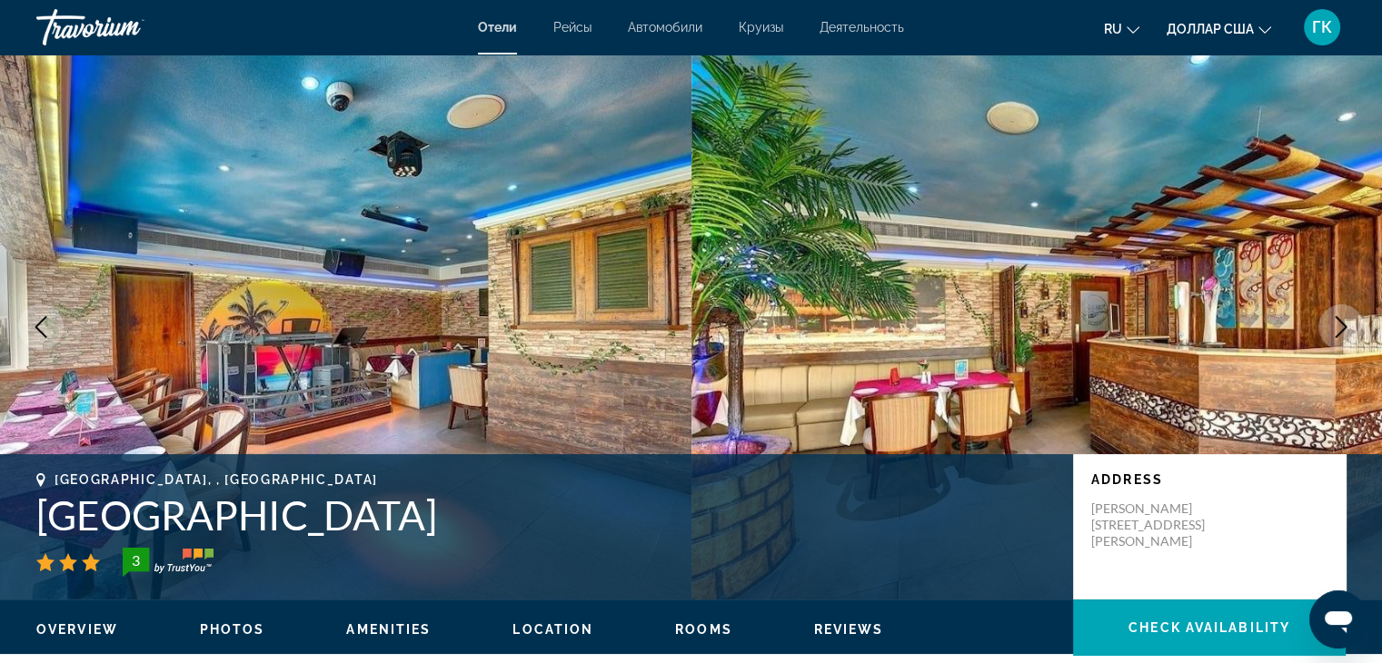
click at [1341, 324] on icon "Next image" at bounding box center [1342, 327] width 22 height 22
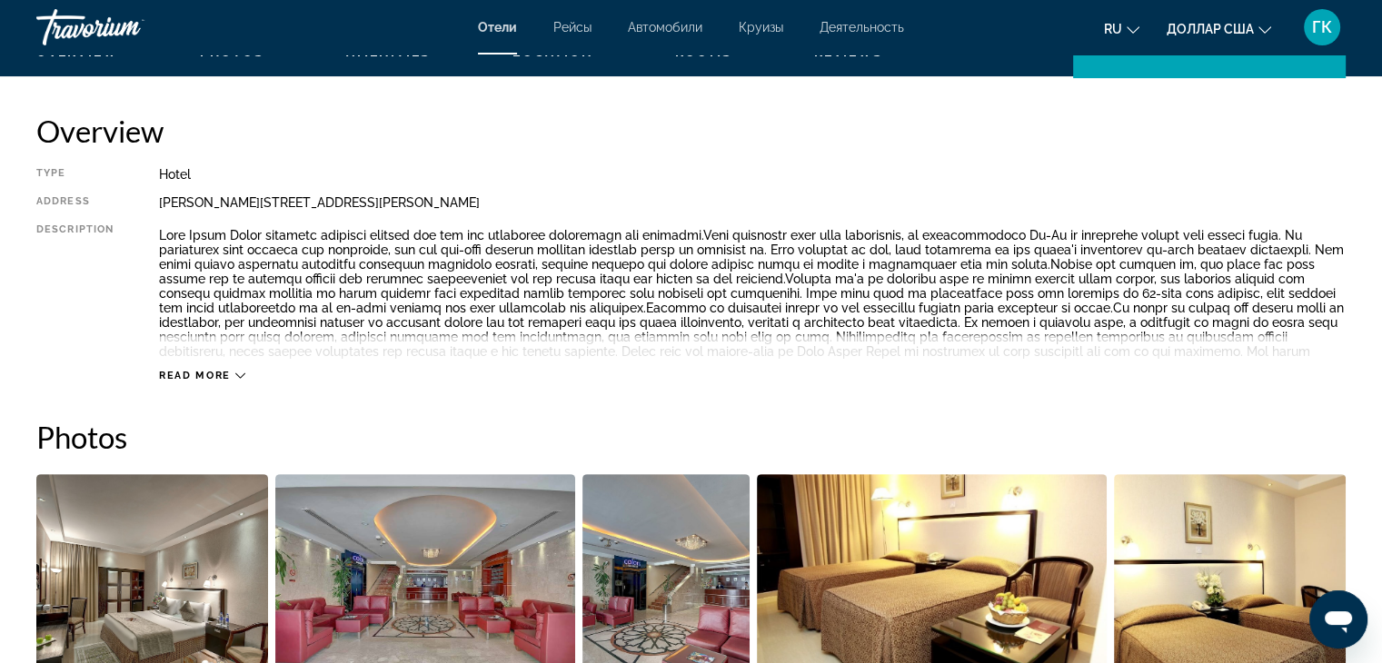
scroll to position [569, 0]
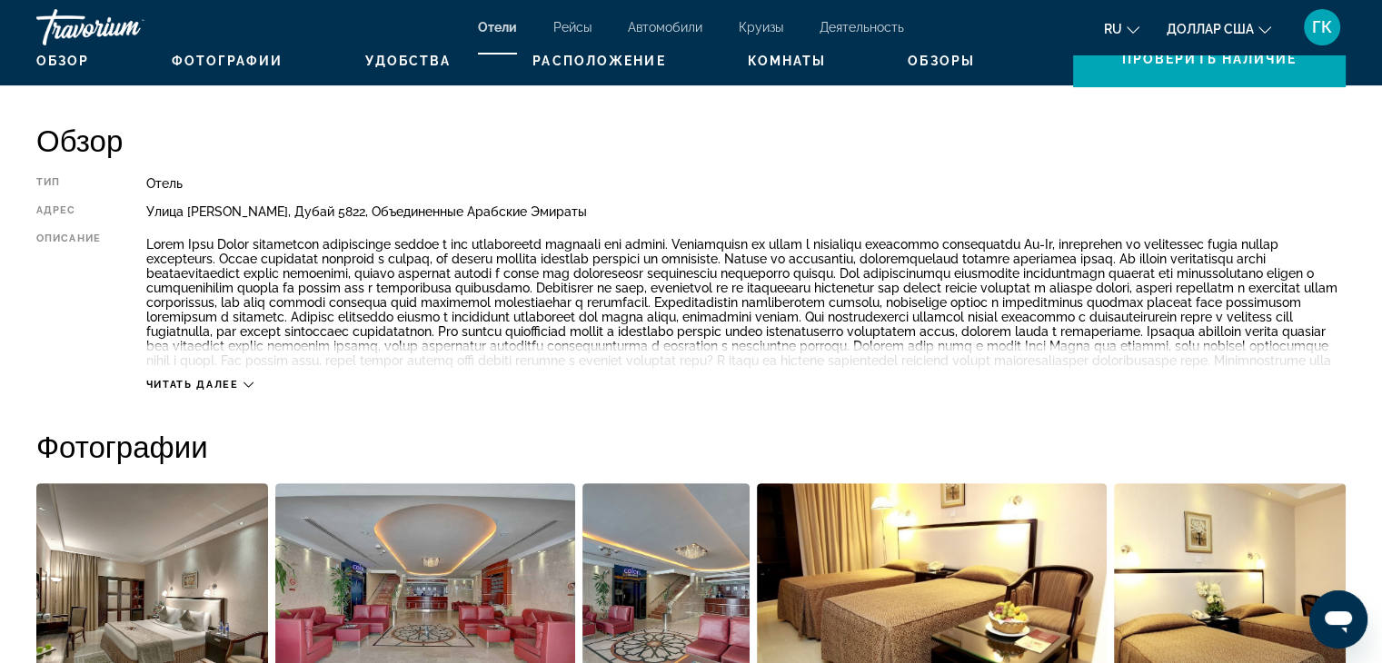
click at [199, 378] on button "Читать далее" at bounding box center [199, 385] width 107 height 14
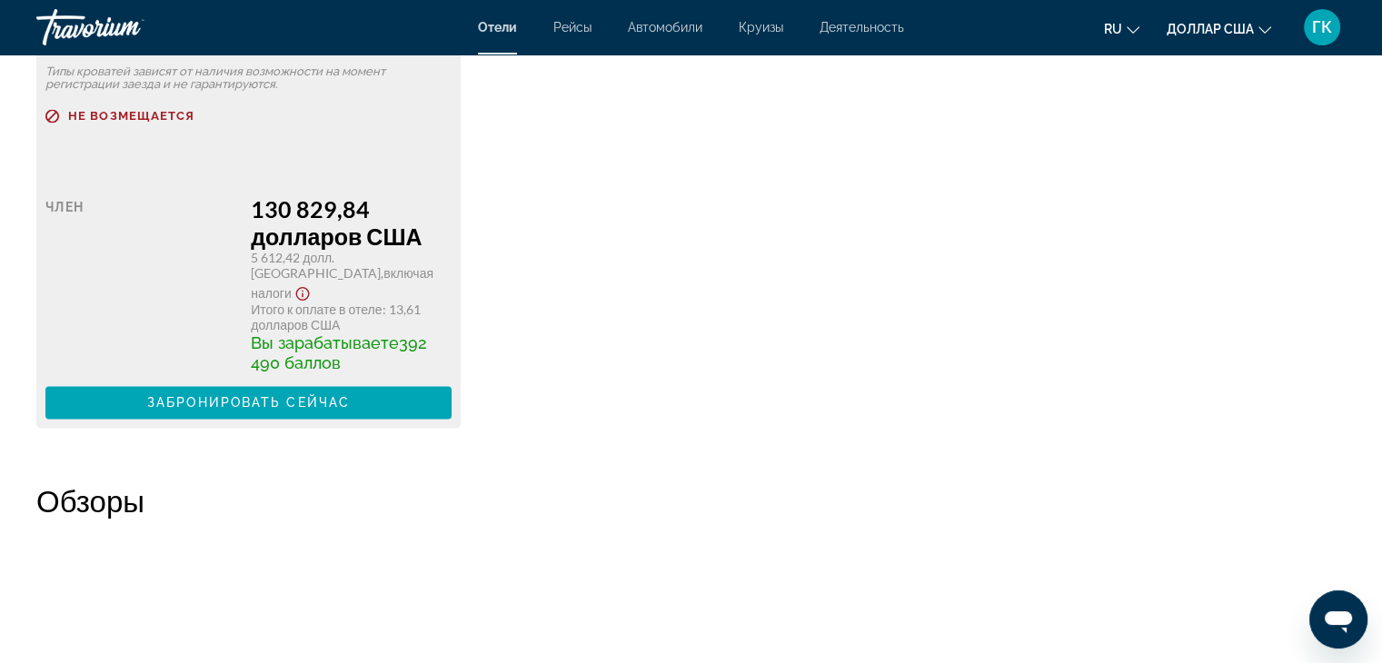
scroll to position [2897, 0]
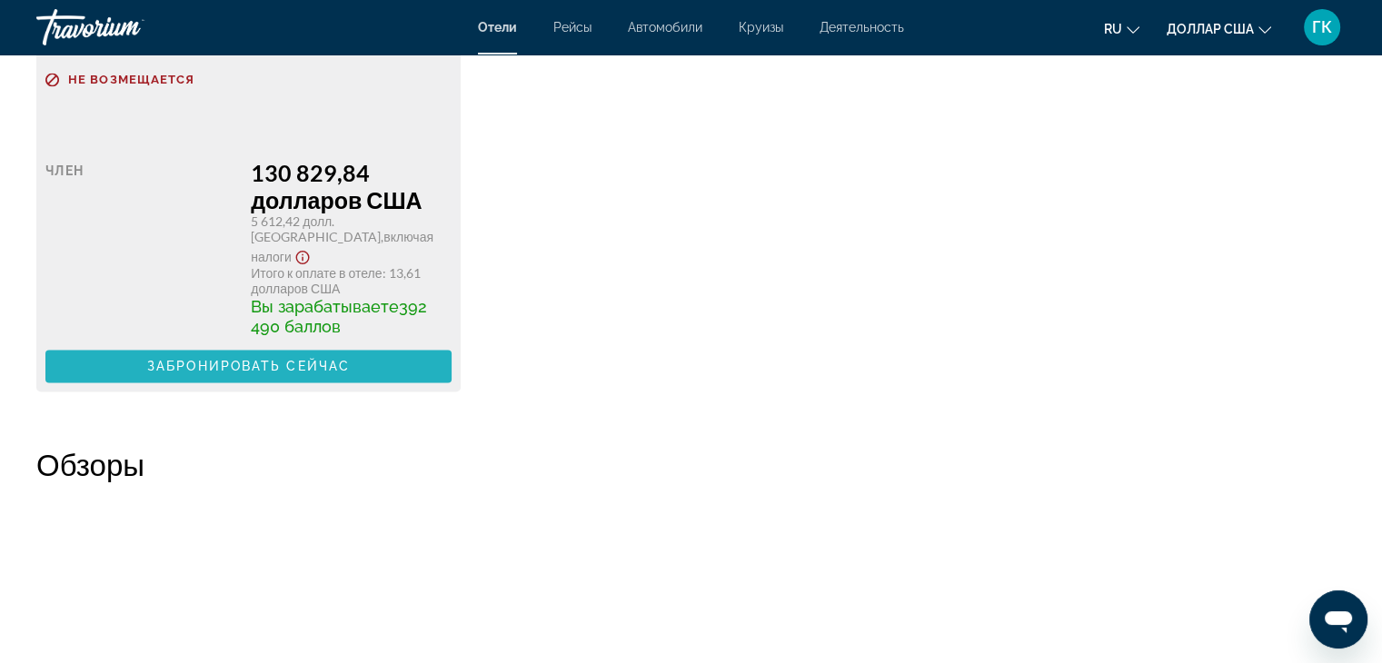
click at [280, 374] on font "Забронировать сейчас" at bounding box center [248, 366] width 203 height 15
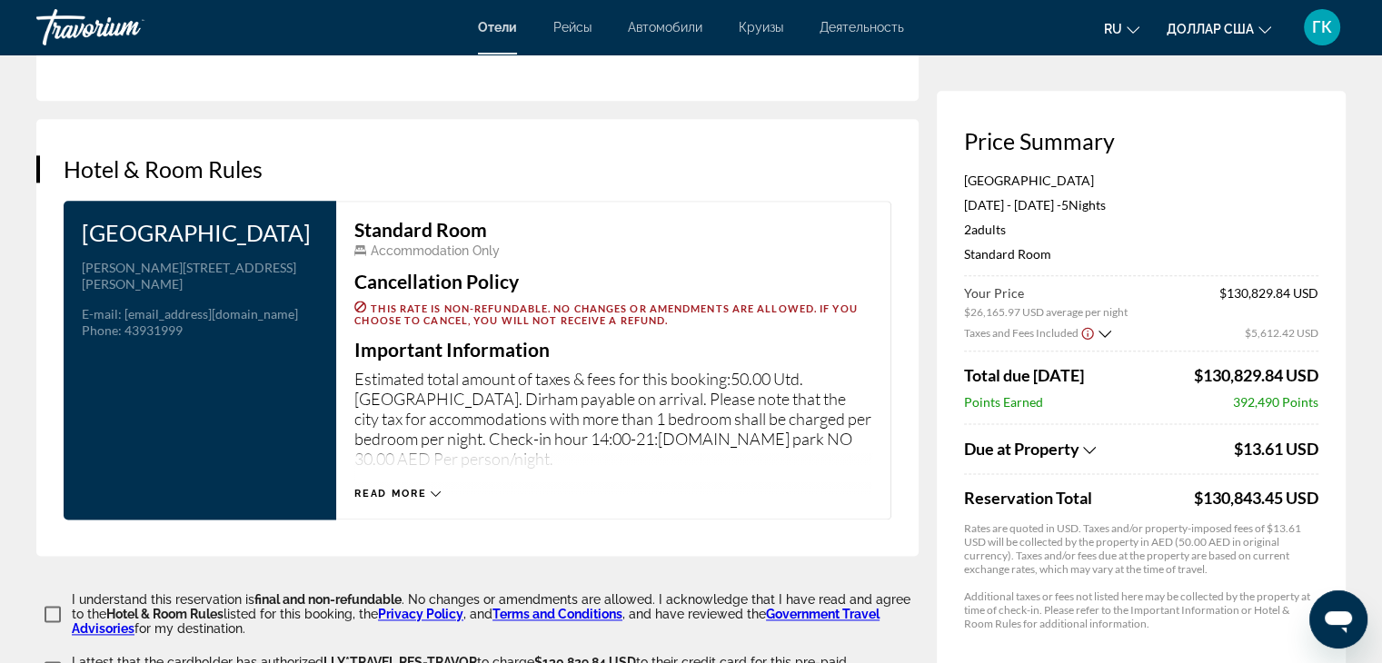
scroll to position [2218, 0]
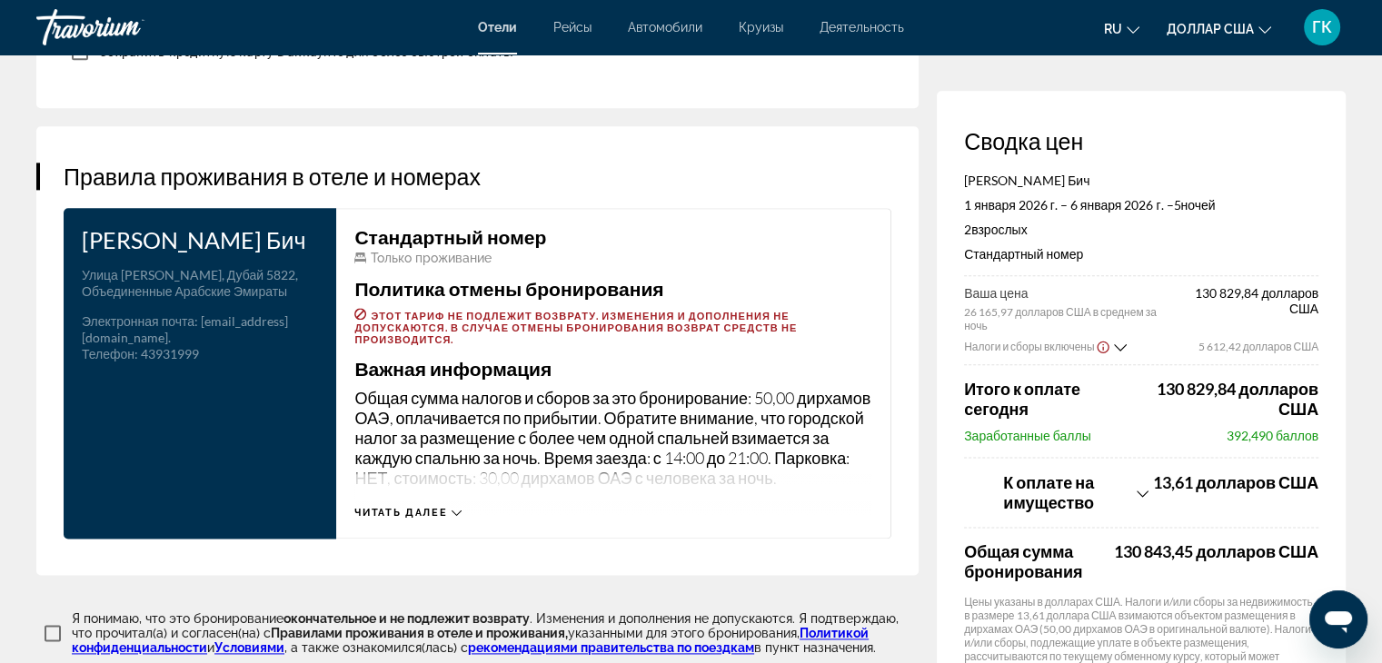
click at [454, 518] on icon "Основное содержание" at bounding box center [457, 513] width 10 height 10
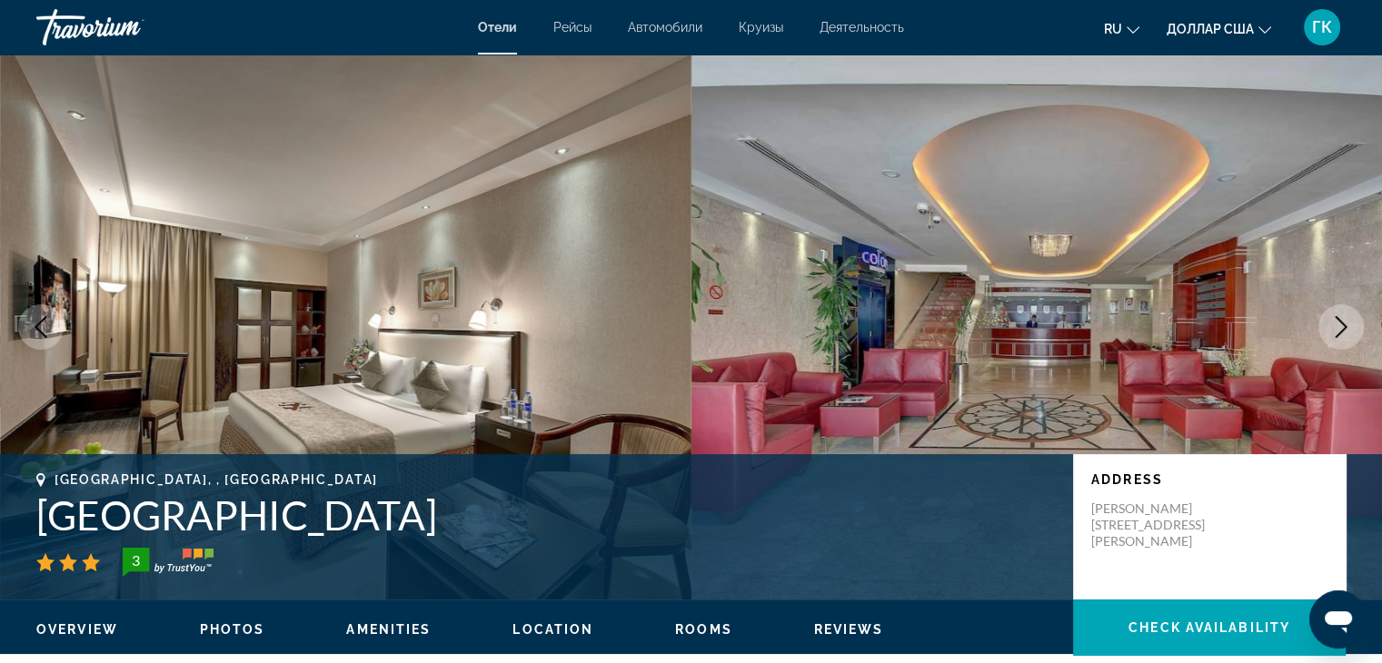
click at [1352, 320] on button "Next image" at bounding box center [1341, 326] width 45 height 45
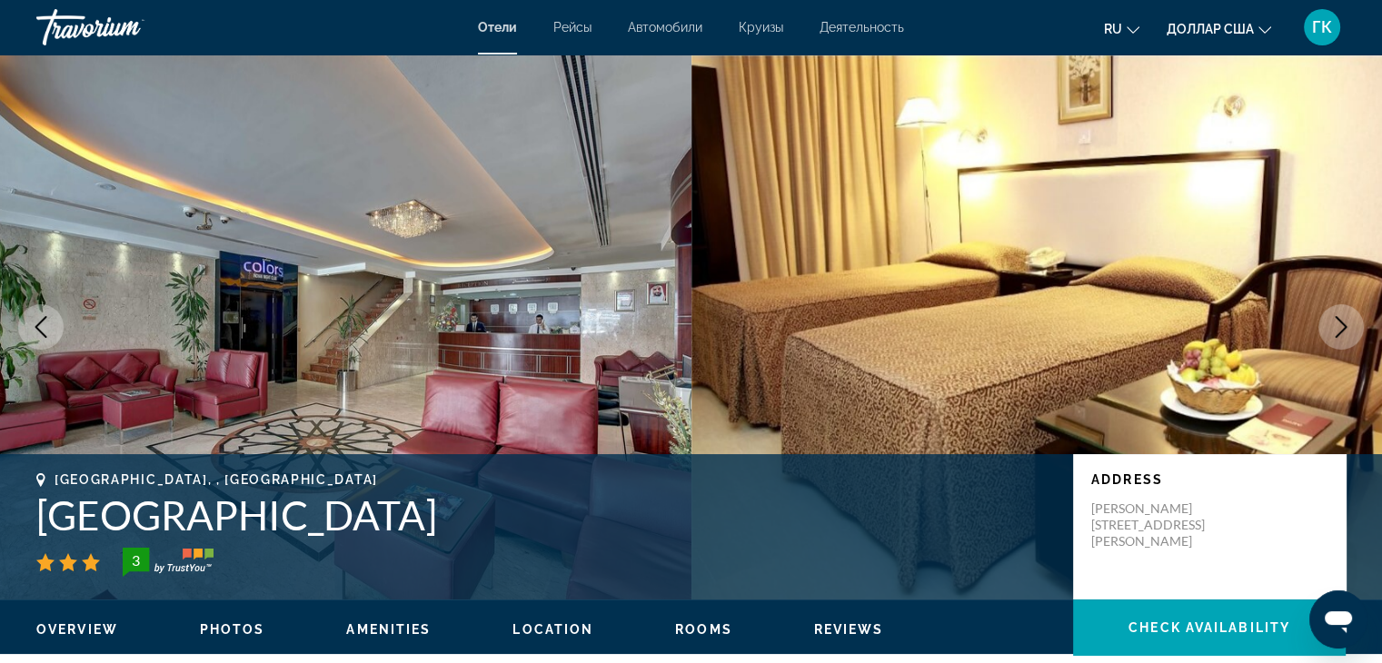
click at [1352, 320] on button "Next image" at bounding box center [1341, 326] width 45 height 45
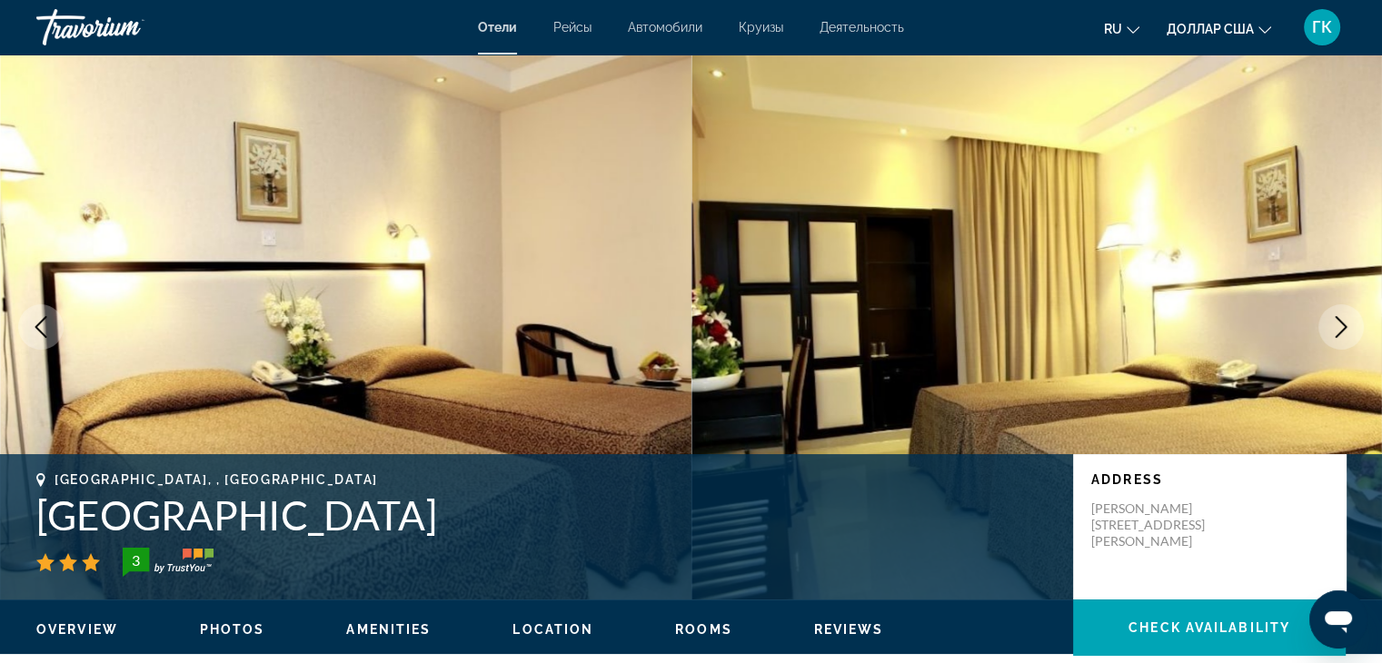
click at [1352, 320] on button "Next image" at bounding box center [1341, 326] width 45 height 45
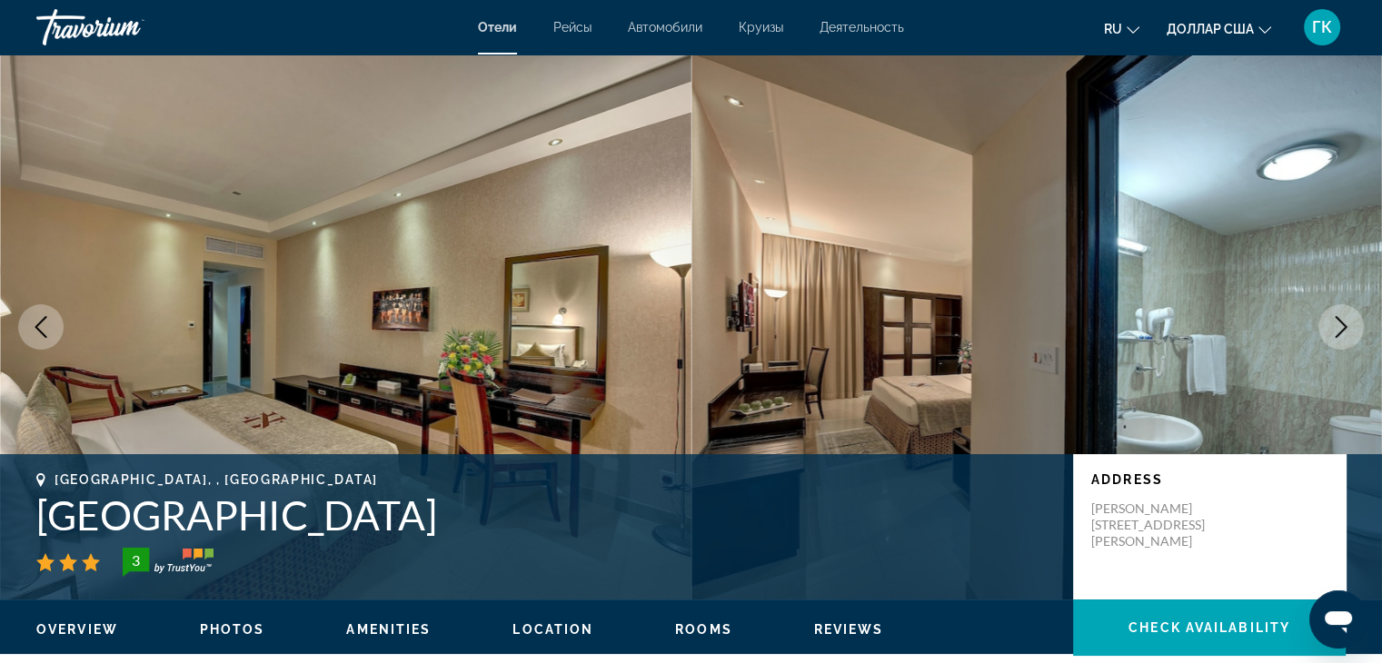
click at [1352, 320] on button "Next image" at bounding box center [1341, 326] width 45 height 45
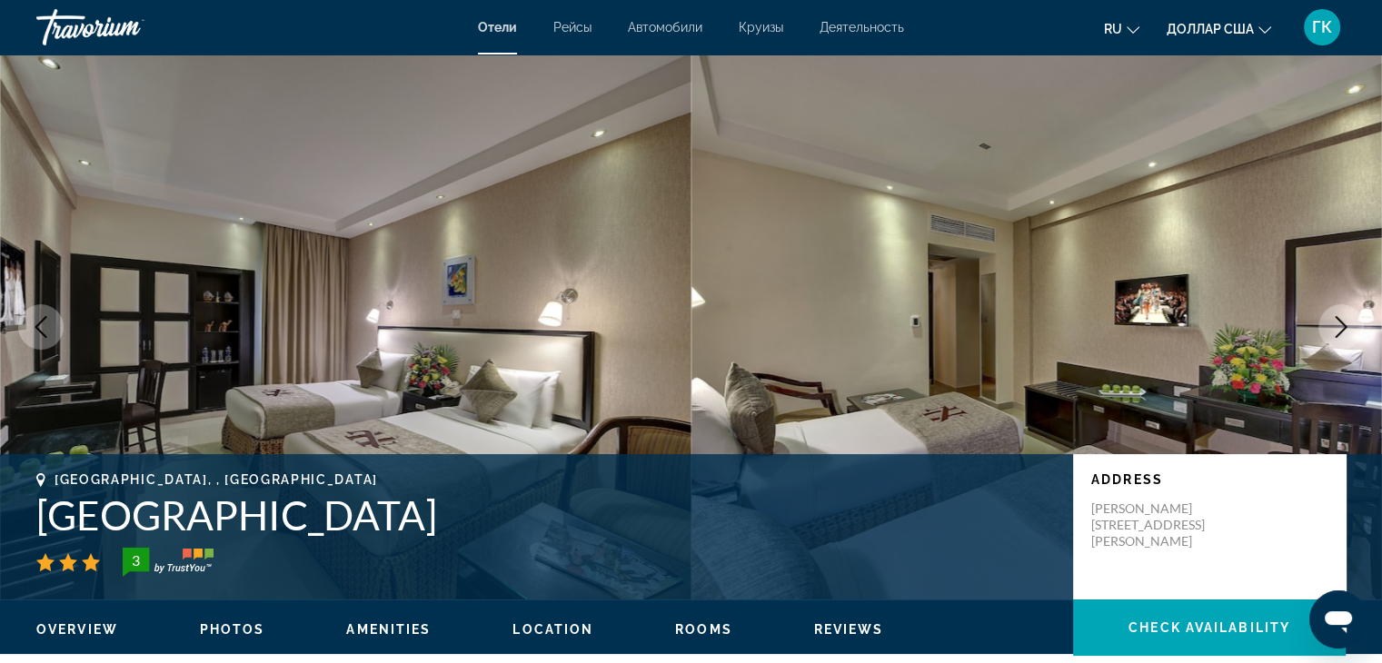
click at [1352, 320] on button "Next image" at bounding box center [1341, 326] width 45 height 45
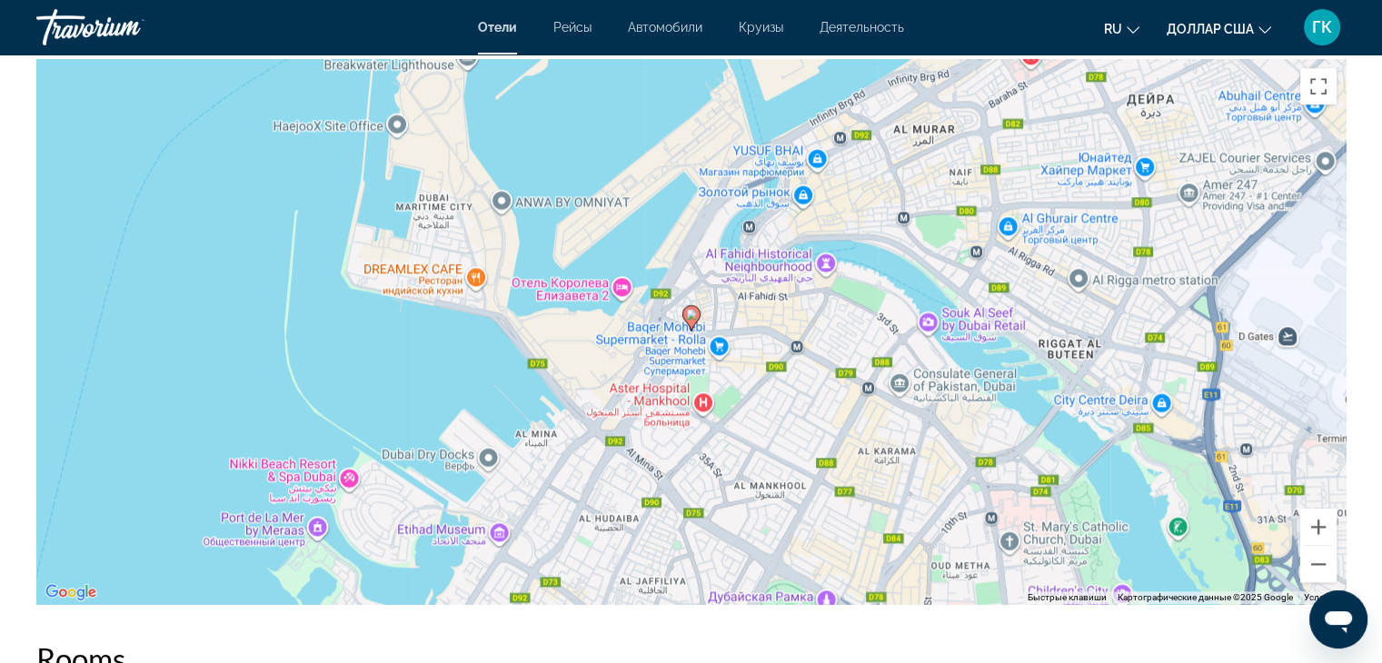
scroll to position [1818, 0]
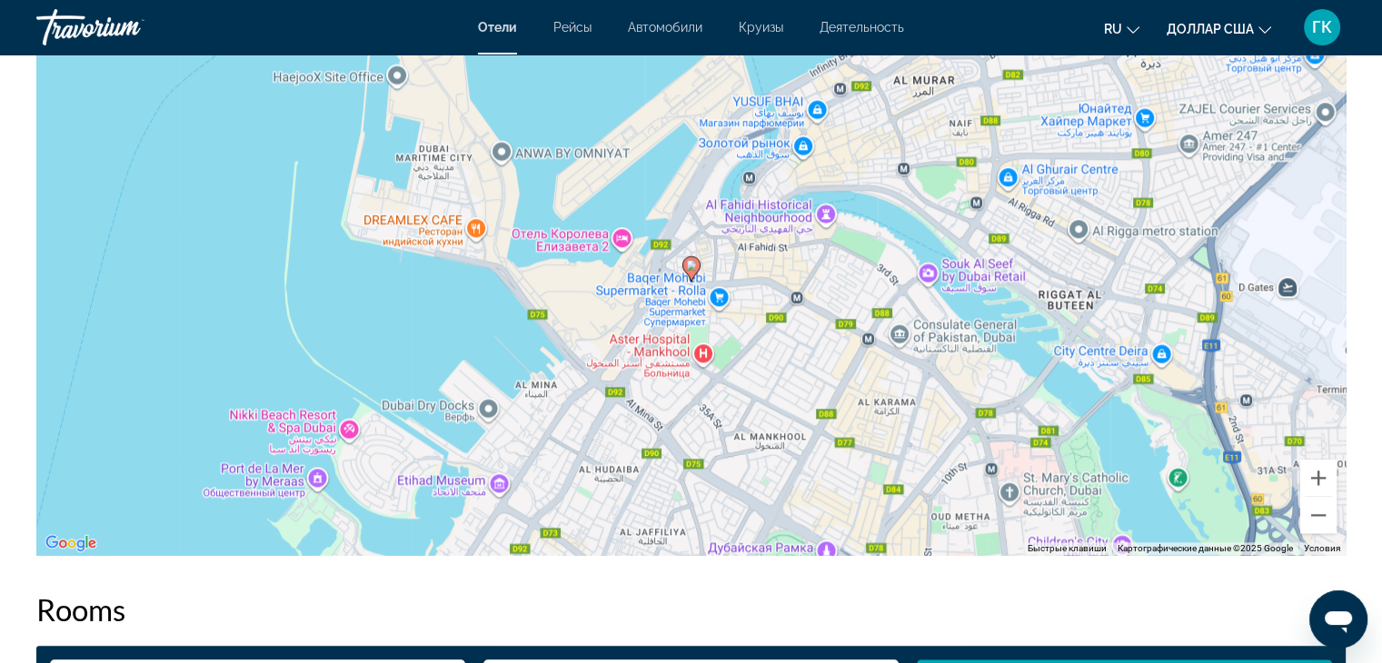
click at [695, 270] on image "Основное содержание" at bounding box center [691, 265] width 11 height 11
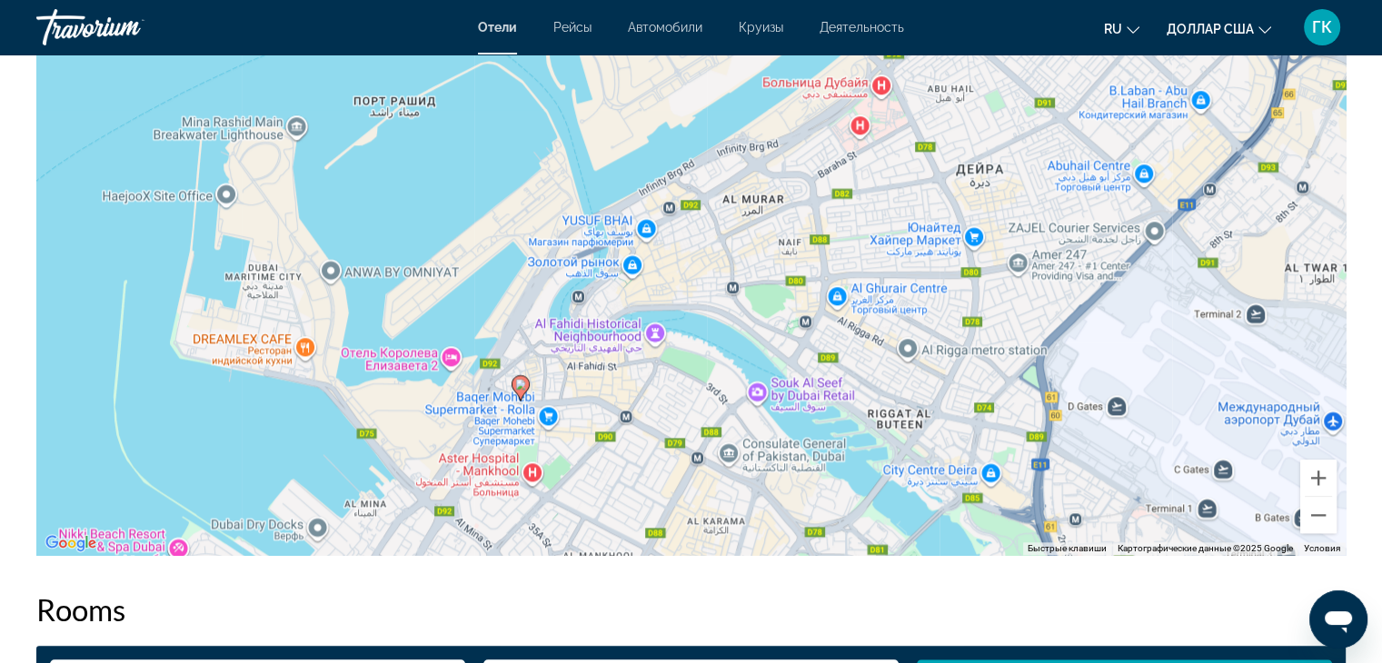
drag, startPoint x: 694, startPoint y: 273, endPoint x: 513, endPoint y: 401, distance: 222.4
click at [513, 401] on g "Основное содержание" at bounding box center [521, 387] width 18 height 25
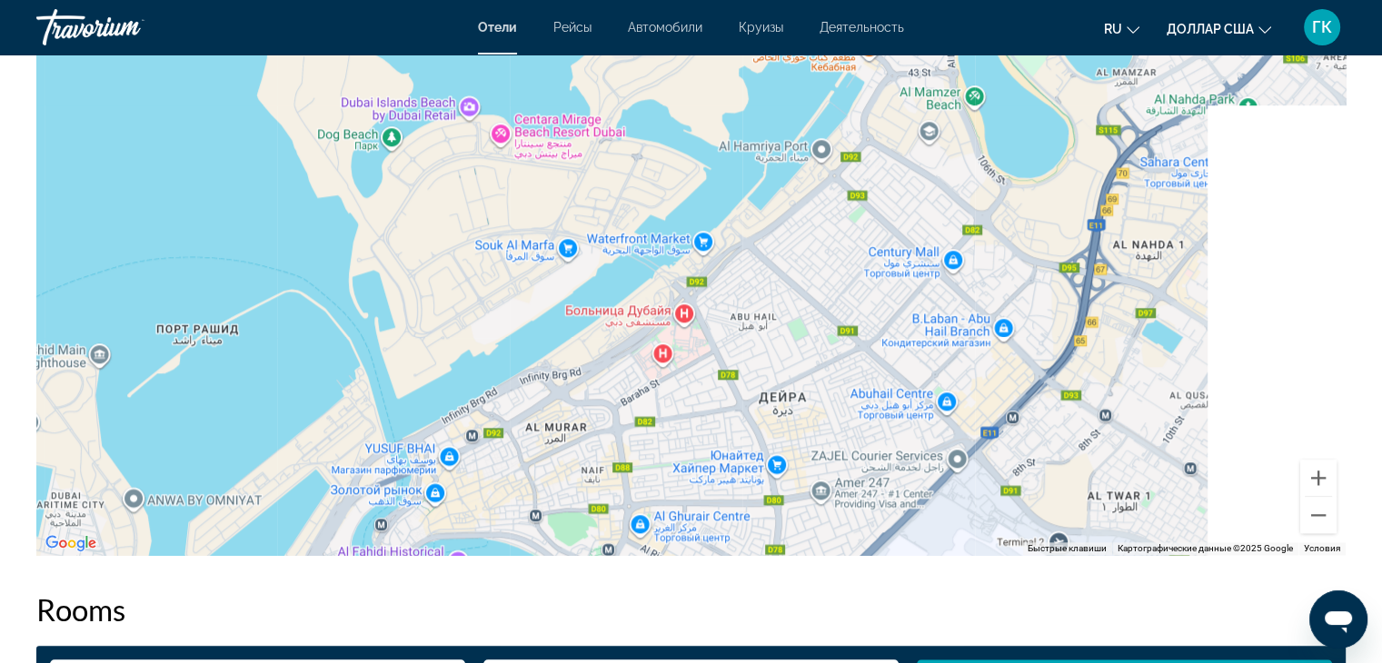
drag, startPoint x: 500, startPoint y: 399, endPoint x: 312, endPoint y: 616, distance: 287.4
click at [312, 616] on div "Overview Type Hotel Address Khalid Bin Walid Street, Dubai 5822, United Arab Em…" at bounding box center [691, 567] width 1328 height 3389
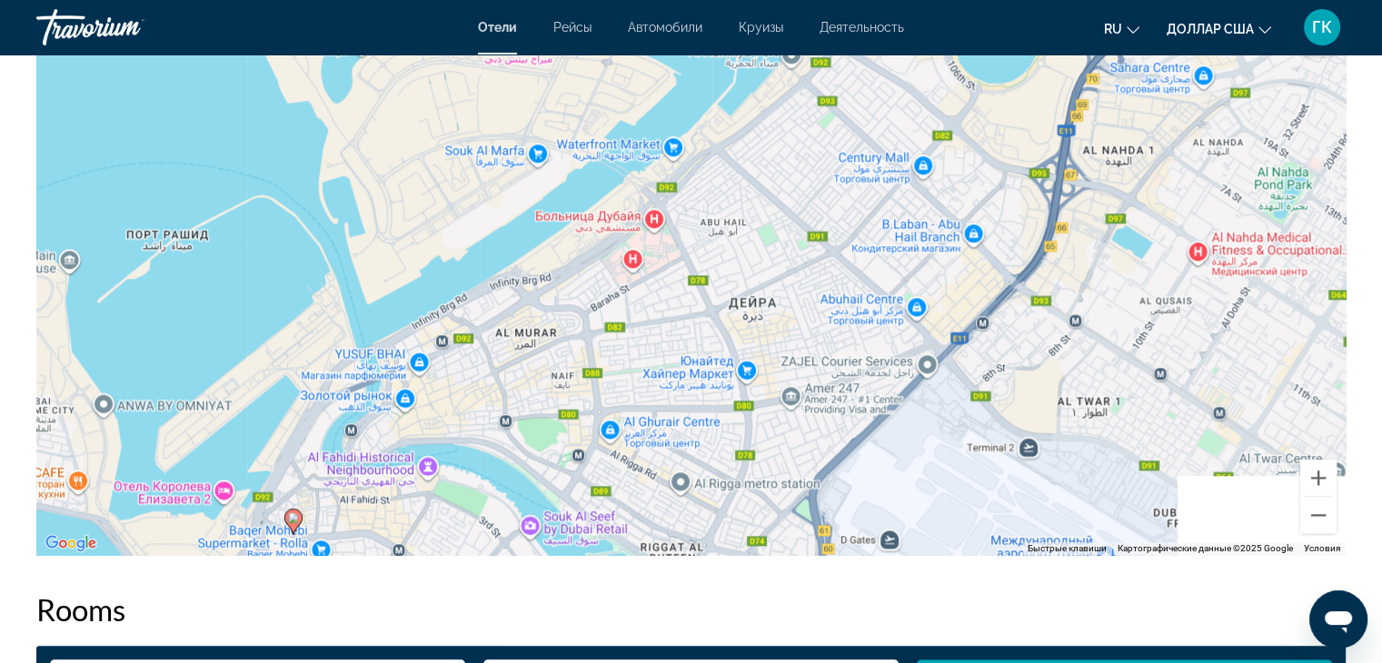
drag, startPoint x: 824, startPoint y: 415, endPoint x: 794, endPoint y: 278, distance: 140.5
click at [794, 278] on div "Для навигации используйте клавиши со стрелками. Чтобы активировать перетаскиван…" at bounding box center [691, 282] width 1310 height 545
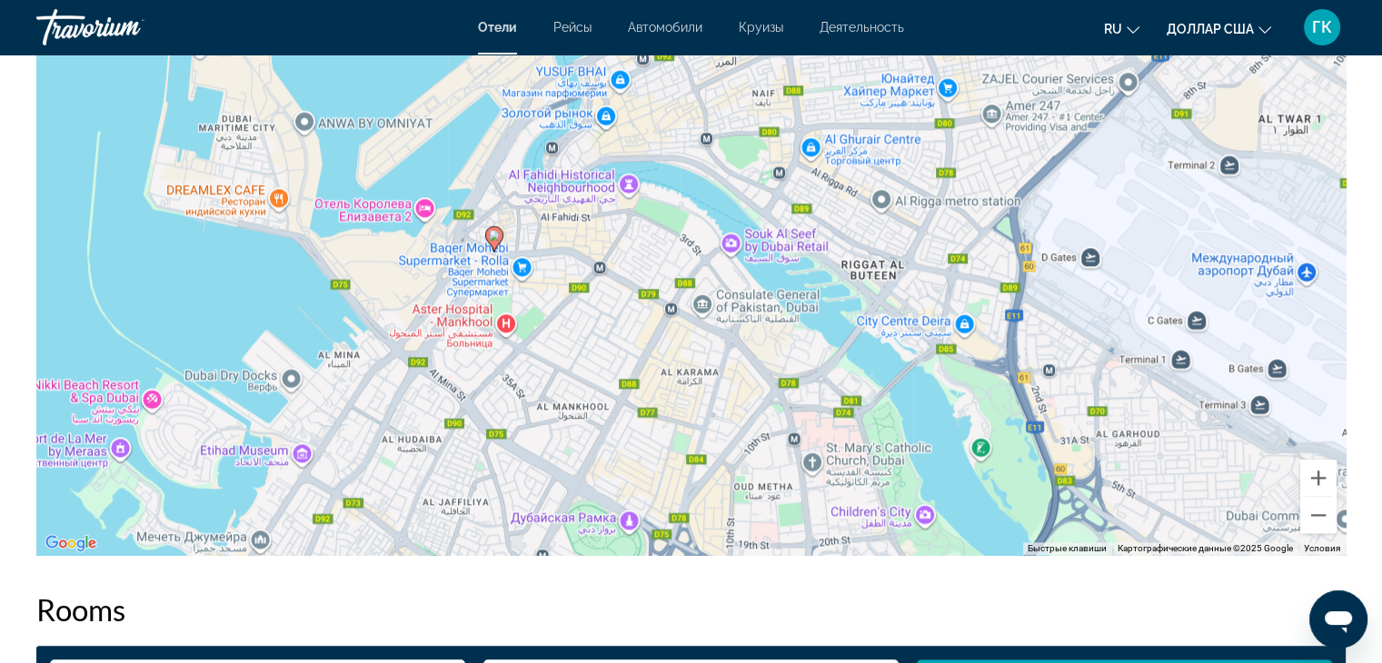
drag, startPoint x: 503, startPoint y: 440, endPoint x: 757, endPoint y: 214, distance: 340.0
click at [747, 224] on div "Для навигации используйте клавиши со стрелками. Чтобы активировать перетаскиван…" at bounding box center [691, 282] width 1310 height 545
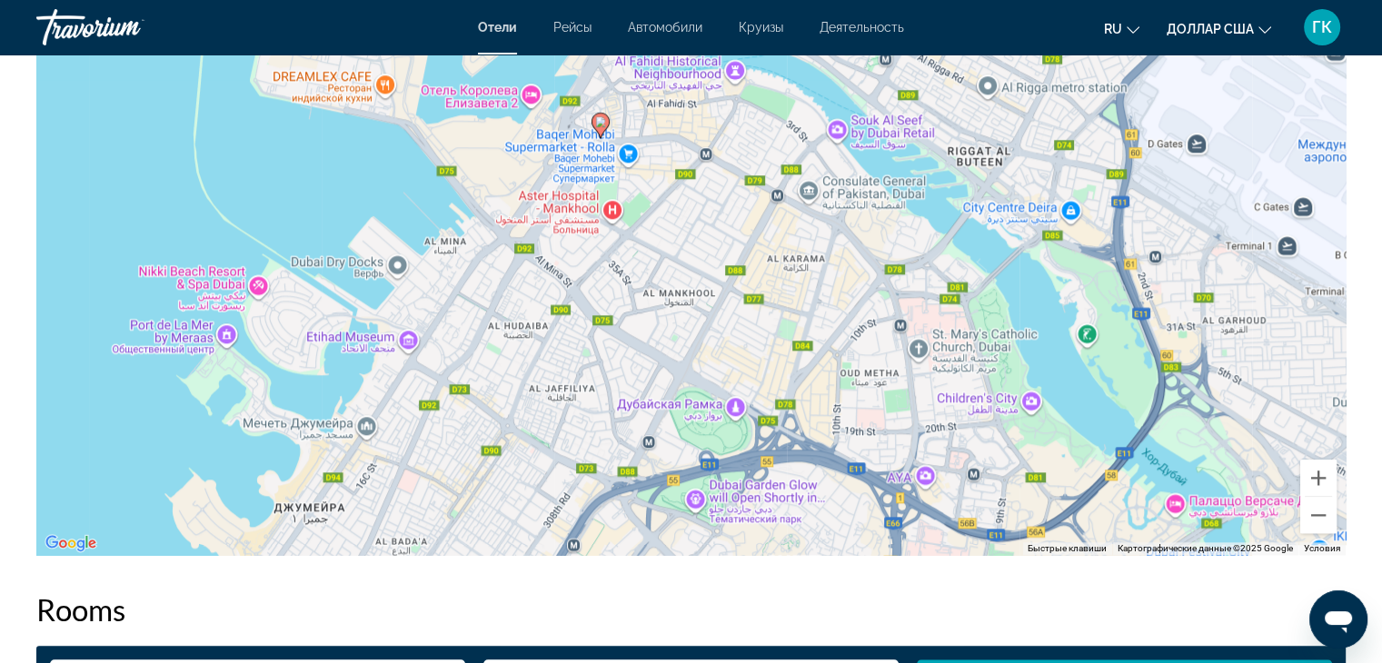
drag, startPoint x: 554, startPoint y: 328, endPoint x: 632, endPoint y: 234, distance: 122.1
click at [632, 234] on div "Для навигации используйте клавиши со стрелками. Чтобы активировать перетаскиван…" at bounding box center [691, 282] width 1310 height 545
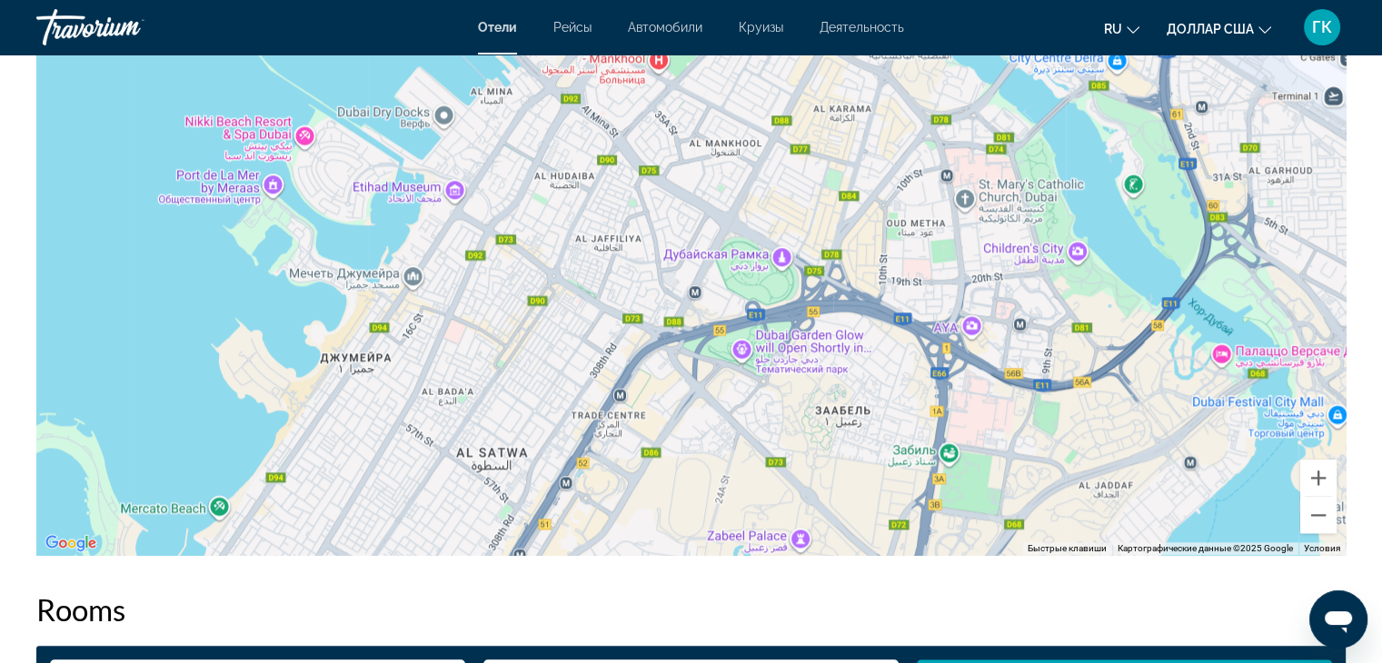
drag, startPoint x: 585, startPoint y: 448, endPoint x: 627, endPoint y: 296, distance: 157.4
click at [627, 296] on div "Для навигации используйте клавиши со стрелками. Чтобы активировать перетаскиван…" at bounding box center [691, 282] width 1310 height 545
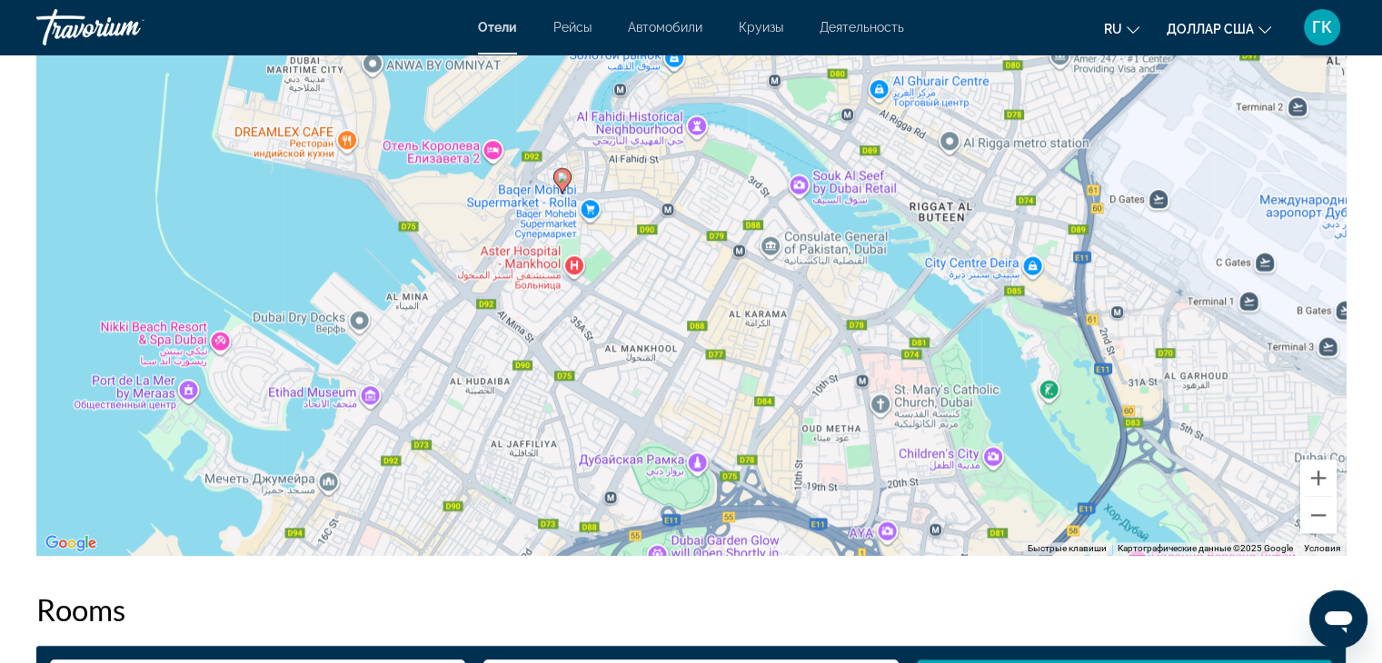
drag, startPoint x: 911, startPoint y: 139, endPoint x: 822, endPoint y: 369, distance: 246.6
click at [822, 369] on div "Для навигации используйте клавиши со стрелками. Чтобы активировать перетаскиван…" at bounding box center [691, 282] width 1310 height 545
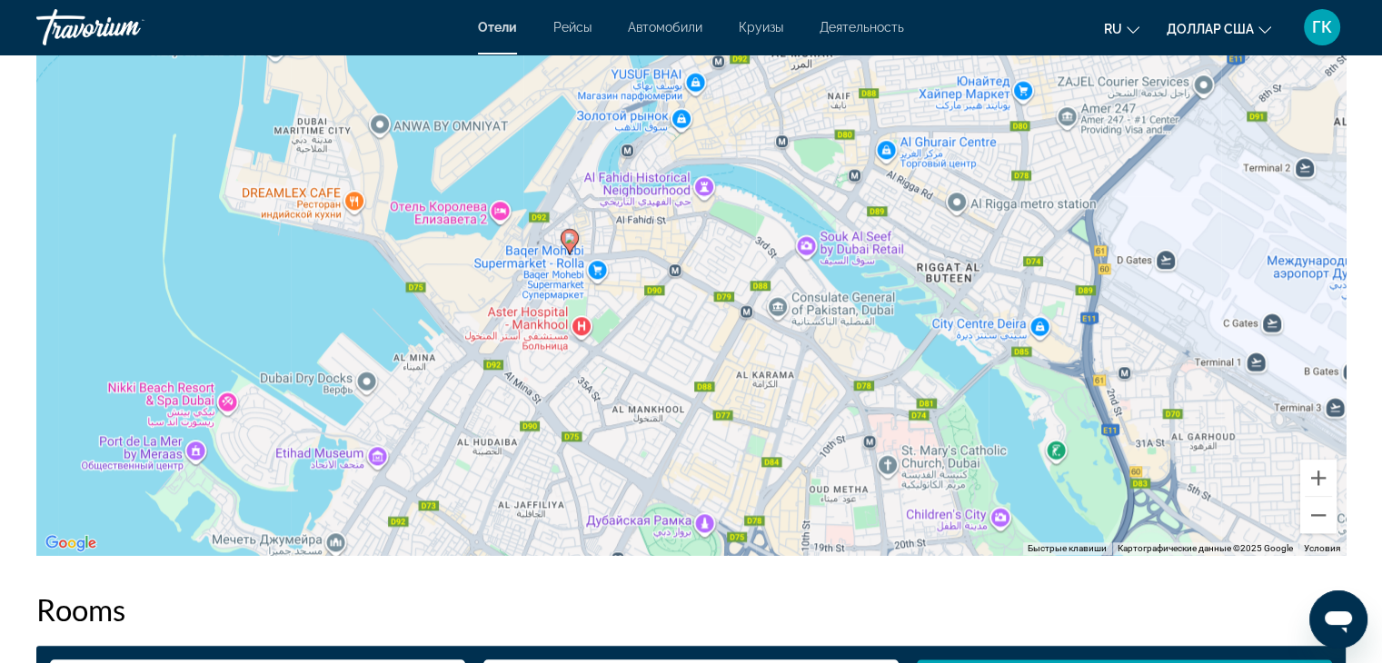
drag, startPoint x: 823, startPoint y: 227, endPoint x: 887, endPoint y: 248, distance: 67.8
click at [887, 248] on div "Для навигации используйте клавиши со стрелками. Чтобы активировать перетаскиван…" at bounding box center [691, 282] width 1310 height 545
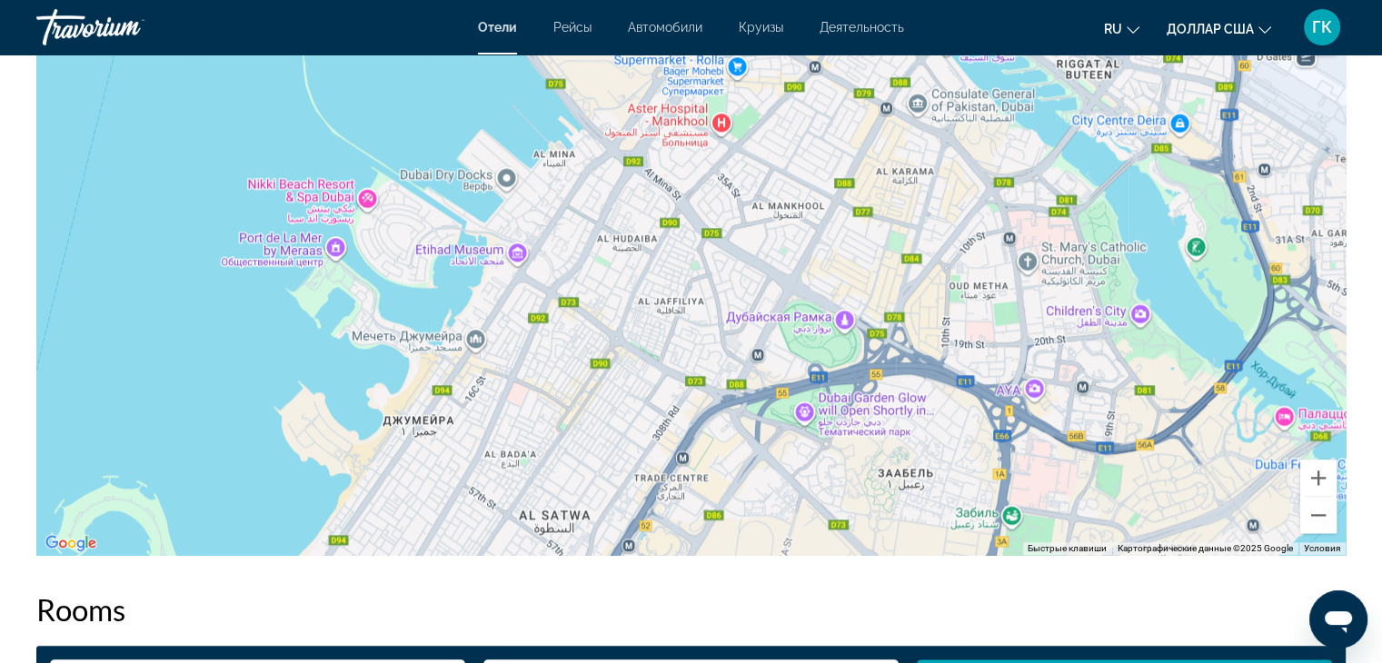
drag, startPoint x: 723, startPoint y: 443, endPoint x: 773, endPoint y: 299, distance: 152.1
click at [773, 299] on div "Для навигации используйте клавиши со стрелками. Чтобы активировать перетаскиван…" at bounding box center [691, 282] width 1310 height 545
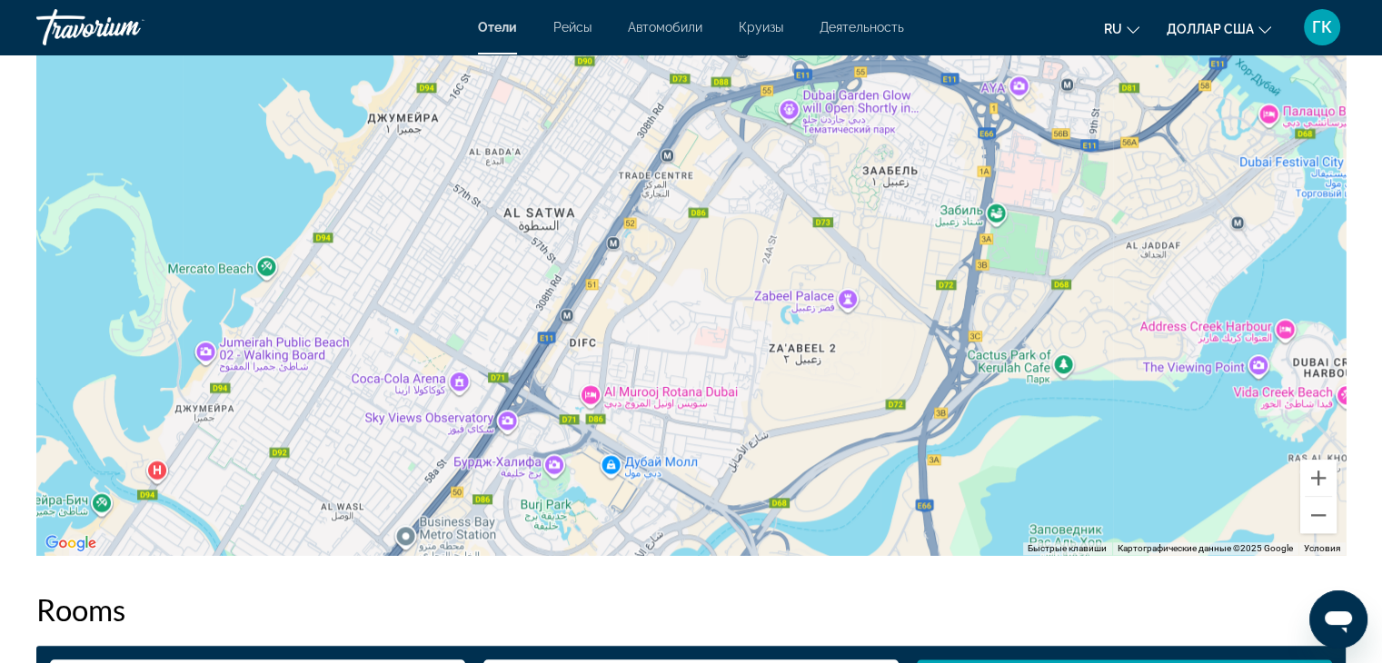
drag, startPoint x: 847, startPoint y: 460, endPoint x: 810, endPoint y: 219, distance: 243.7
click at [810, 219] on div "Для навигации используйте клавиши со стрелками. Чтобы активировать перетаскиван…" at bounding box center [691, 282] width 1310 height 545
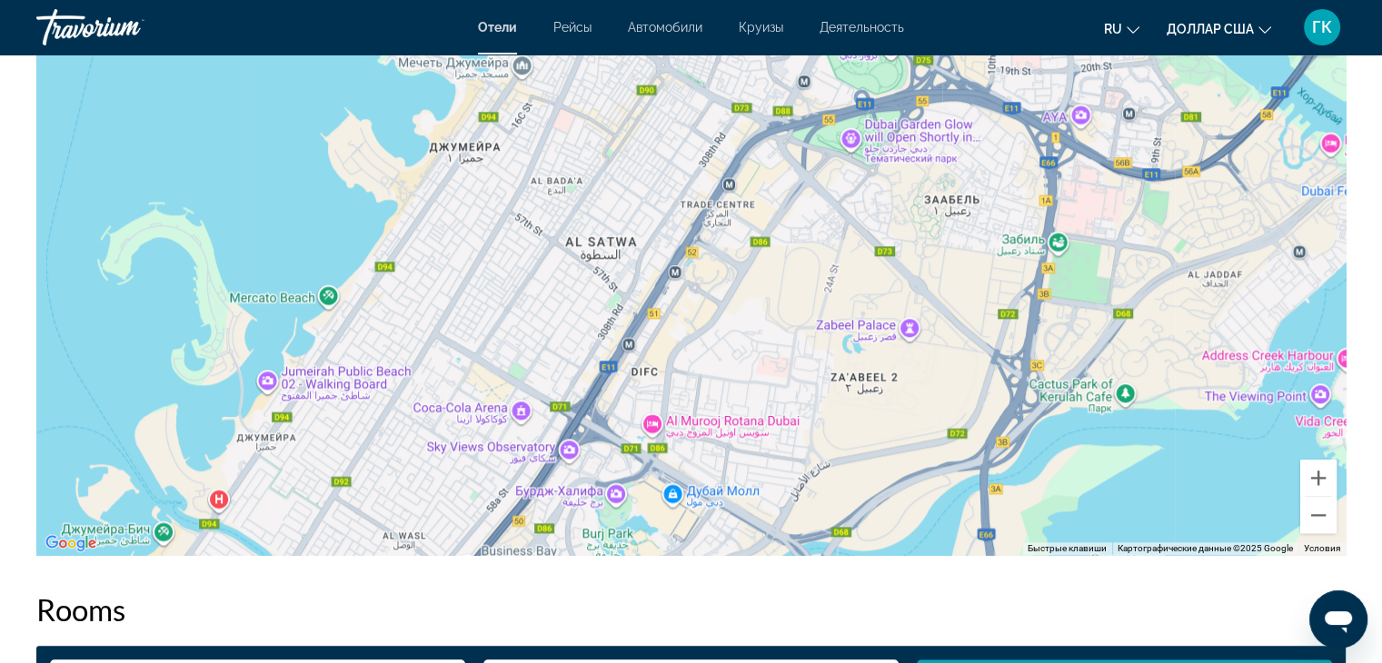
drag, startPoint x: 688, startPoint y: 478, endPoint x: 750, endPoint y: 506, distance: 67.9
click at [750, 506] on div "Для навигации используйте клавиши со стрелками. Чтобы активировать перетаскиван…" at bounding box center [691, 282] width 1310 height 545
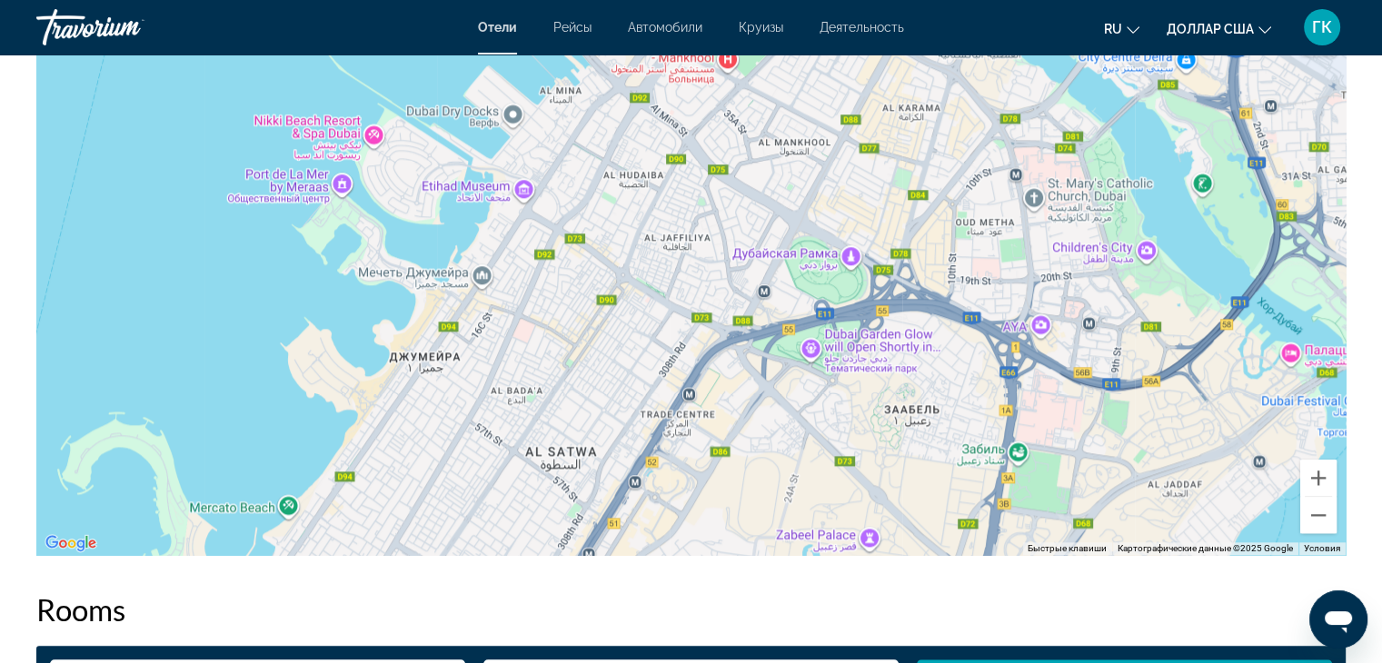
drag, startPoint x: 782, startPoint y: 242, endPoint x: 734, endPoint y: 464, distance: 226.7
click at [734, 464] on div "Для навигации используйте клавиши со стрелками. Чтобы активировать перетаскиван…" at bounding box center [691, 282] width 1310 height 545
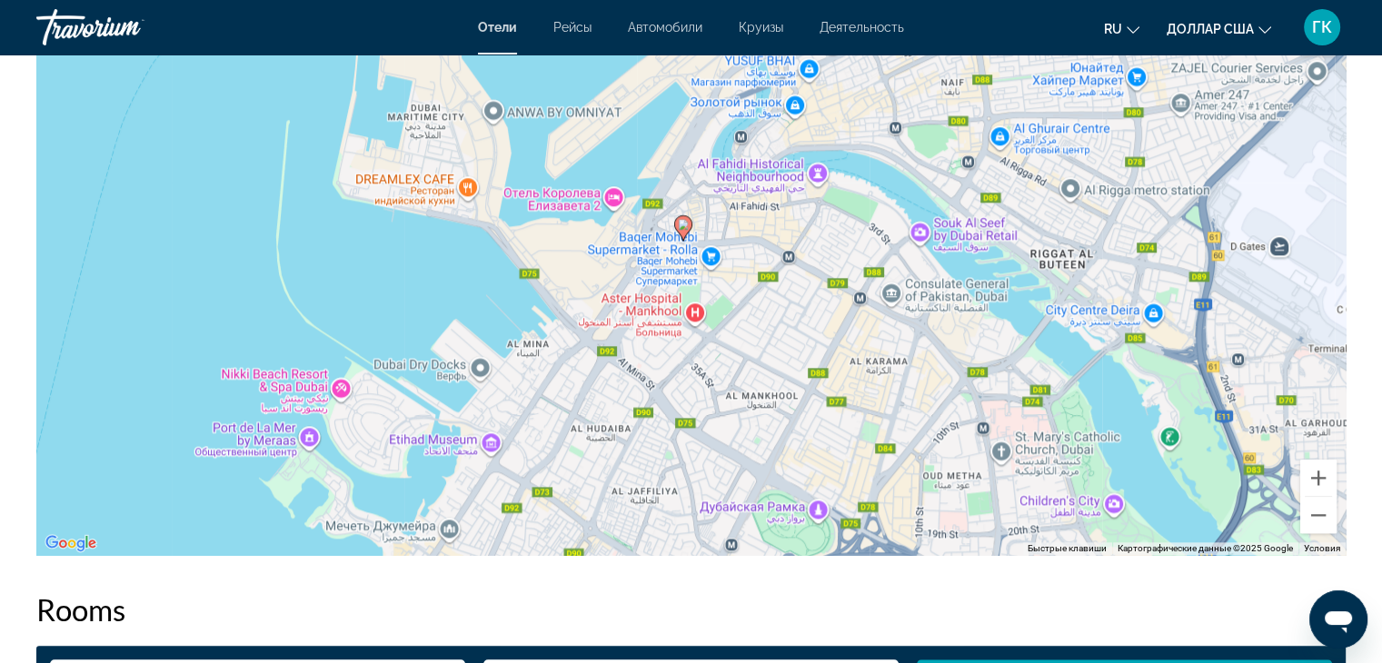
drag, startPoint x: 796, startPoint y: 215, endPoint x: 772, endPoint y: 466, distance: 252.0
click at [772, 466] on div "Для навигации используйте клавиши со стрелками. Чтобы активировать перетаскиван…" at bounding box center [691, 282] width 1310 height 545
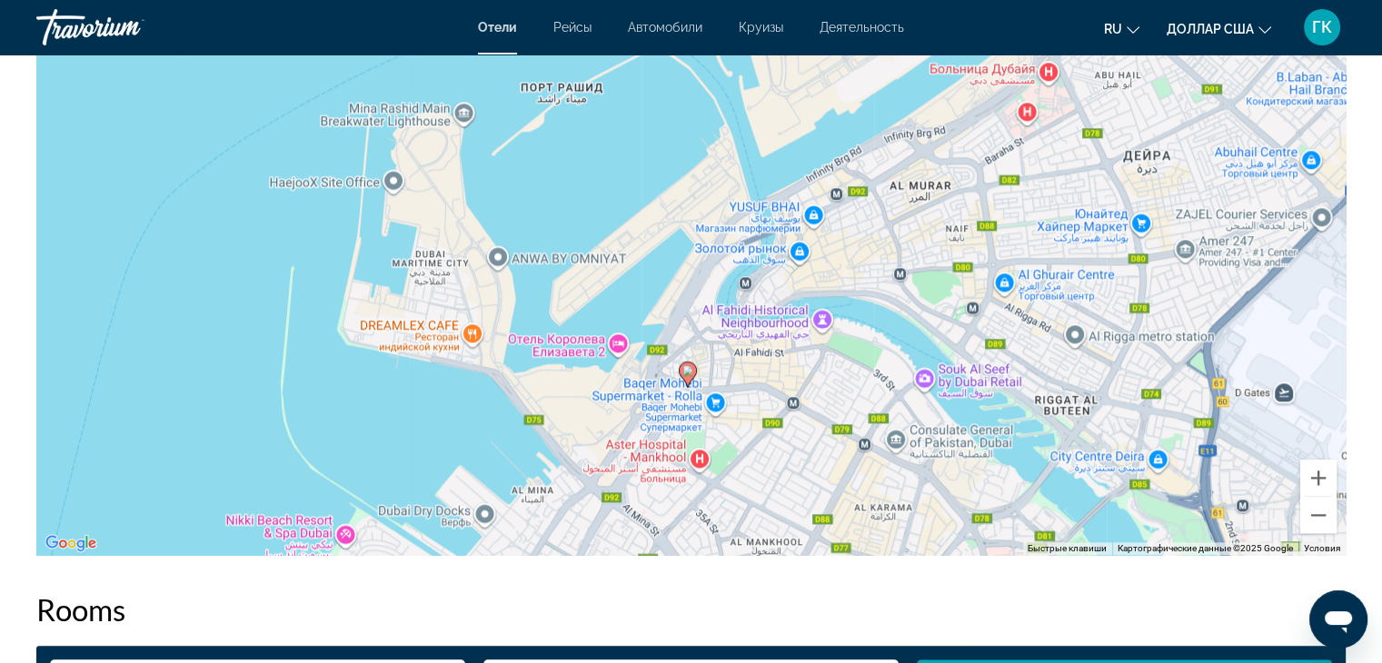
drag, startPoint x: 840, startPoint y: 215, endPoint x: 844, endPoint y: 364, distance: 149.1
click at [844, 364] on div "Для навигации используйте клавиши со стрелками. Чтобы активировать перетаскиван…" at bounding box center [691, 282] width 1310 height 545
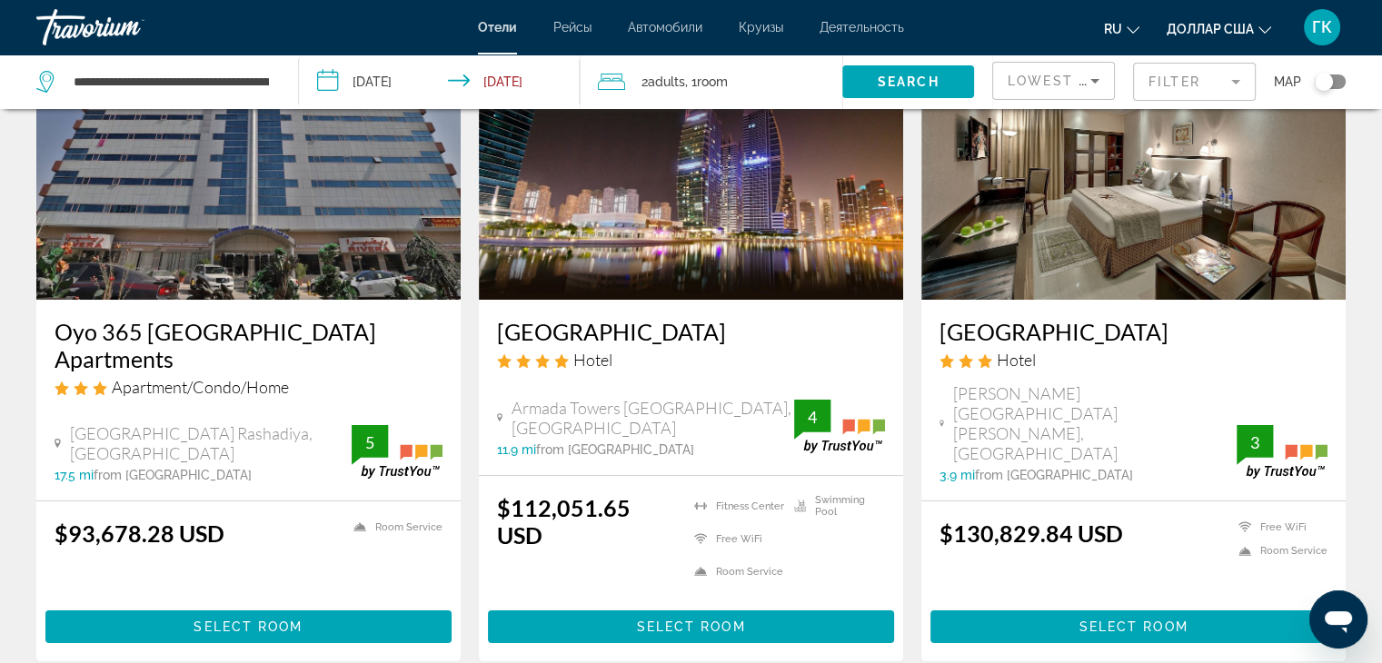
scroll to position [182, 0]
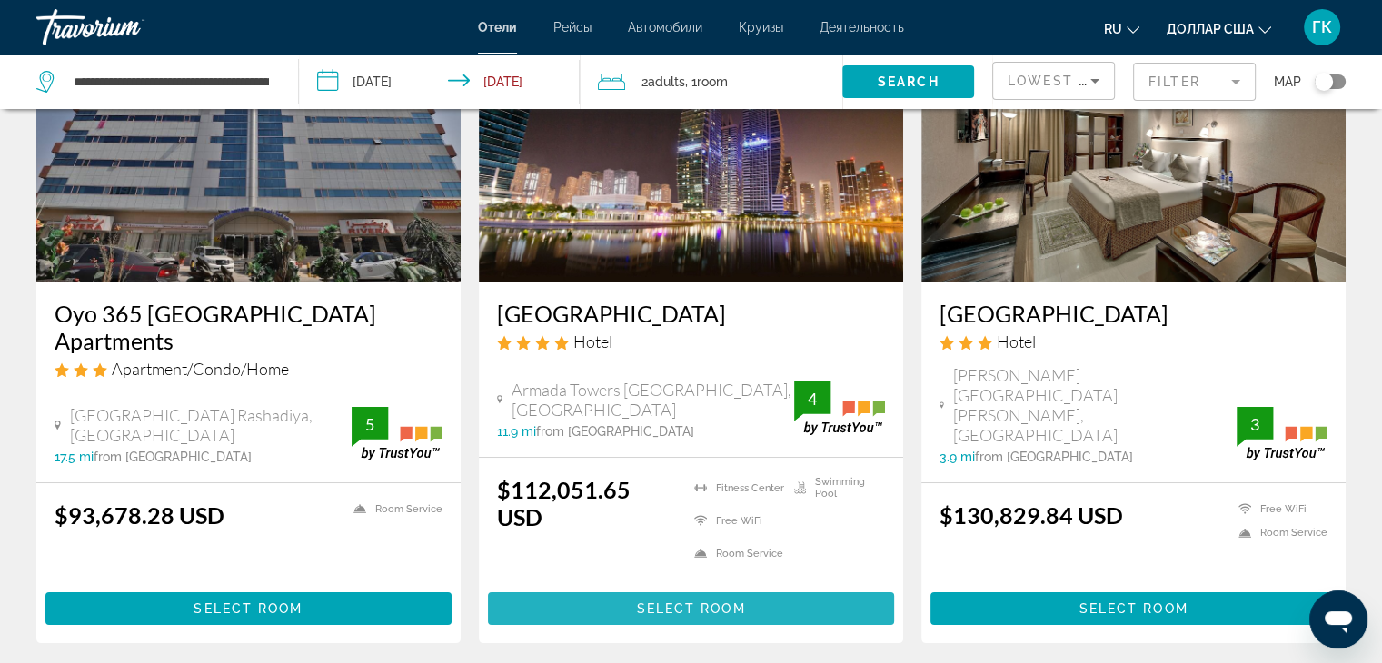
click at [679, 602] on span "Select Room" at bounding box center [690, 609] width 109 height 15
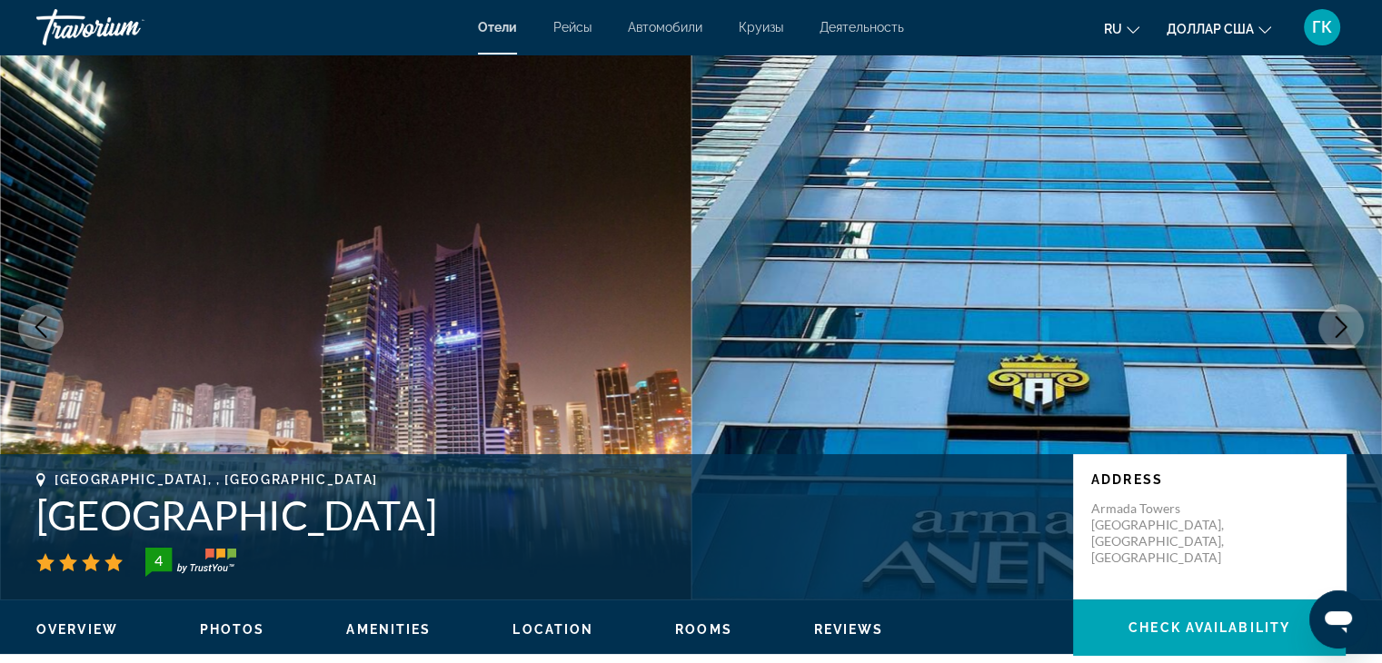
click at [1342, 331] on icon "Next image" at bounding box center [1342, 327] width 12 height 22
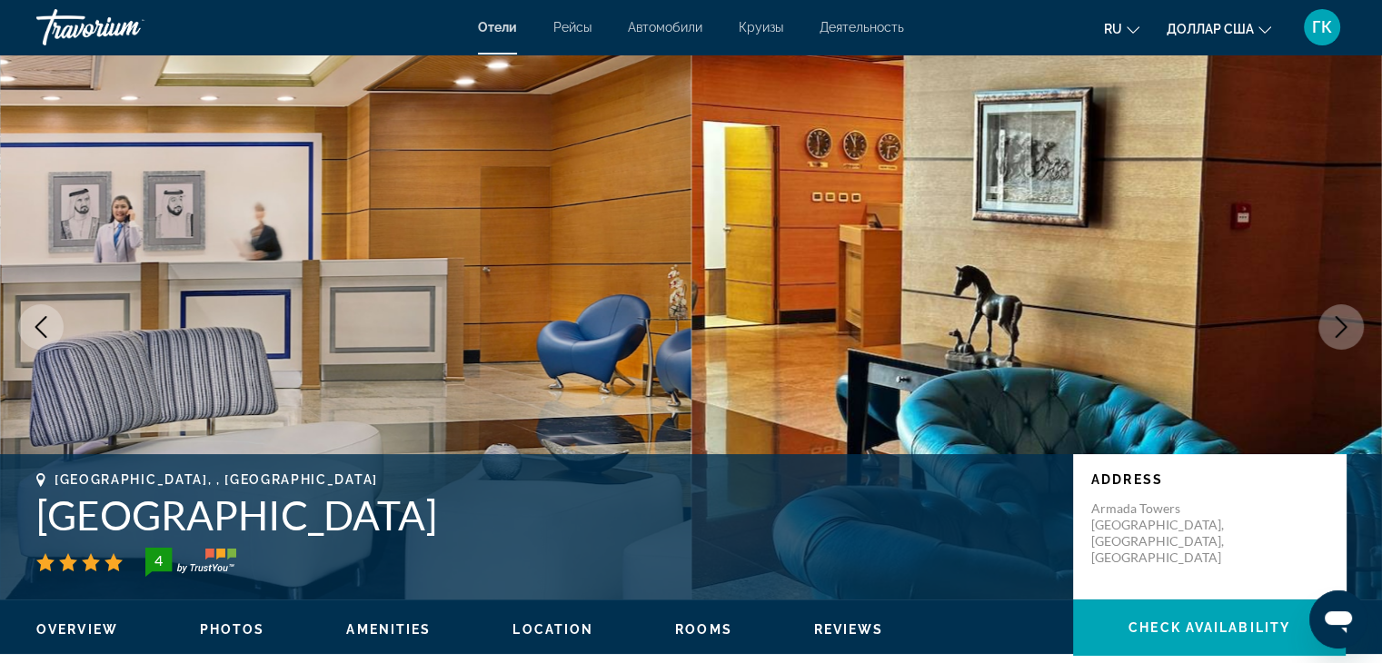
click at [1342, 322] on icon "Next image" at bounding box center [1342, 327] width 12 height 22
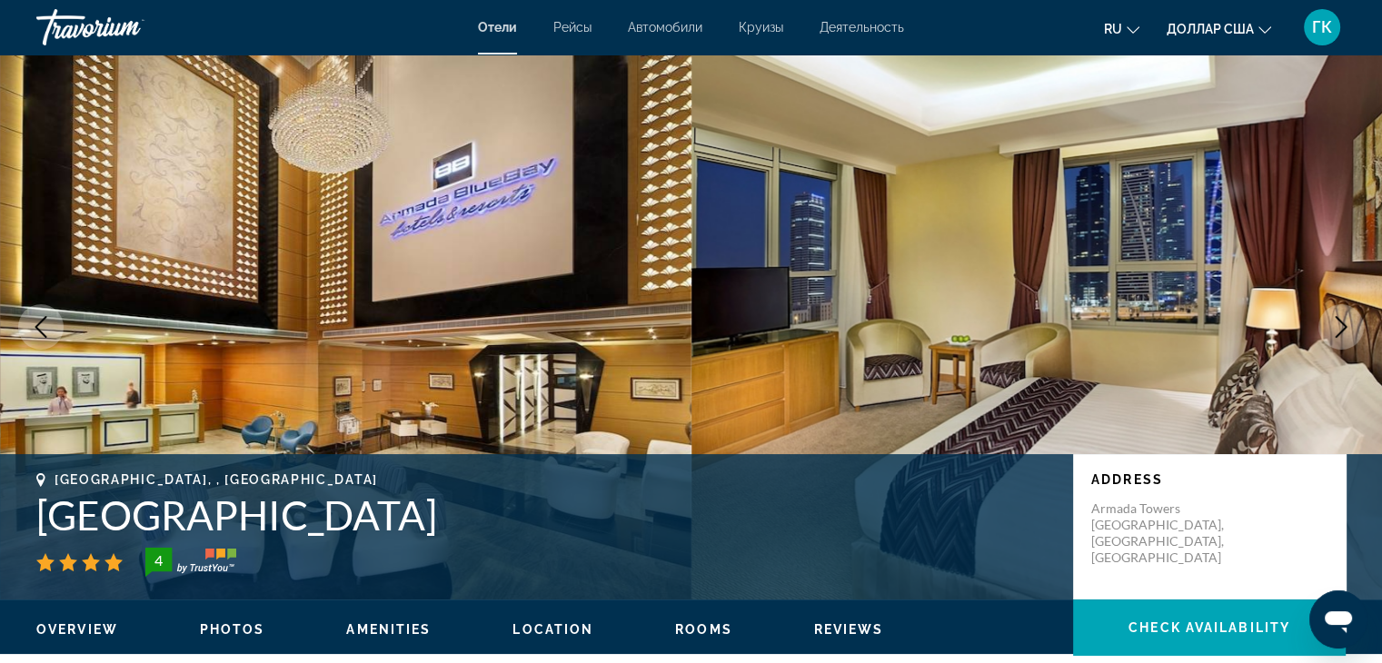
click at [1342, 322] on icon "Next image" at bounding box center [1342, 327] width 12 height 22
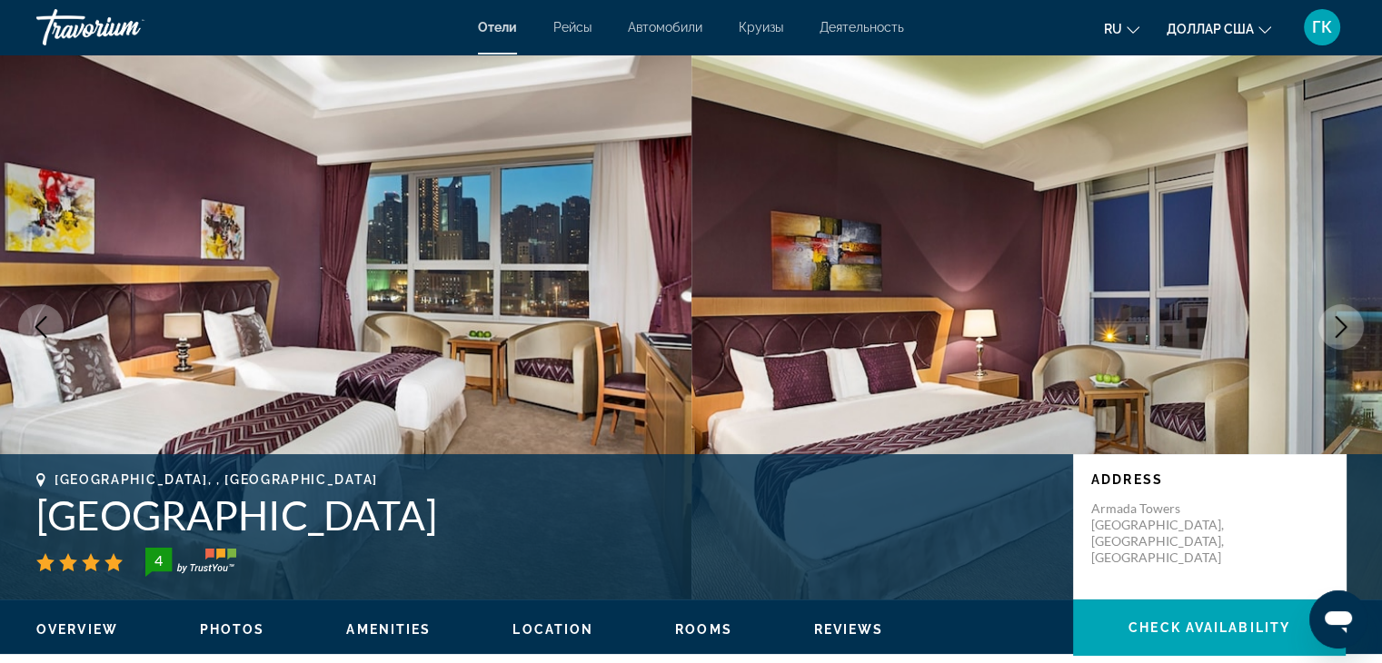
click at [1342, 322] on icon "Next image" at bounding box center [1342, 327] width 12 height 22
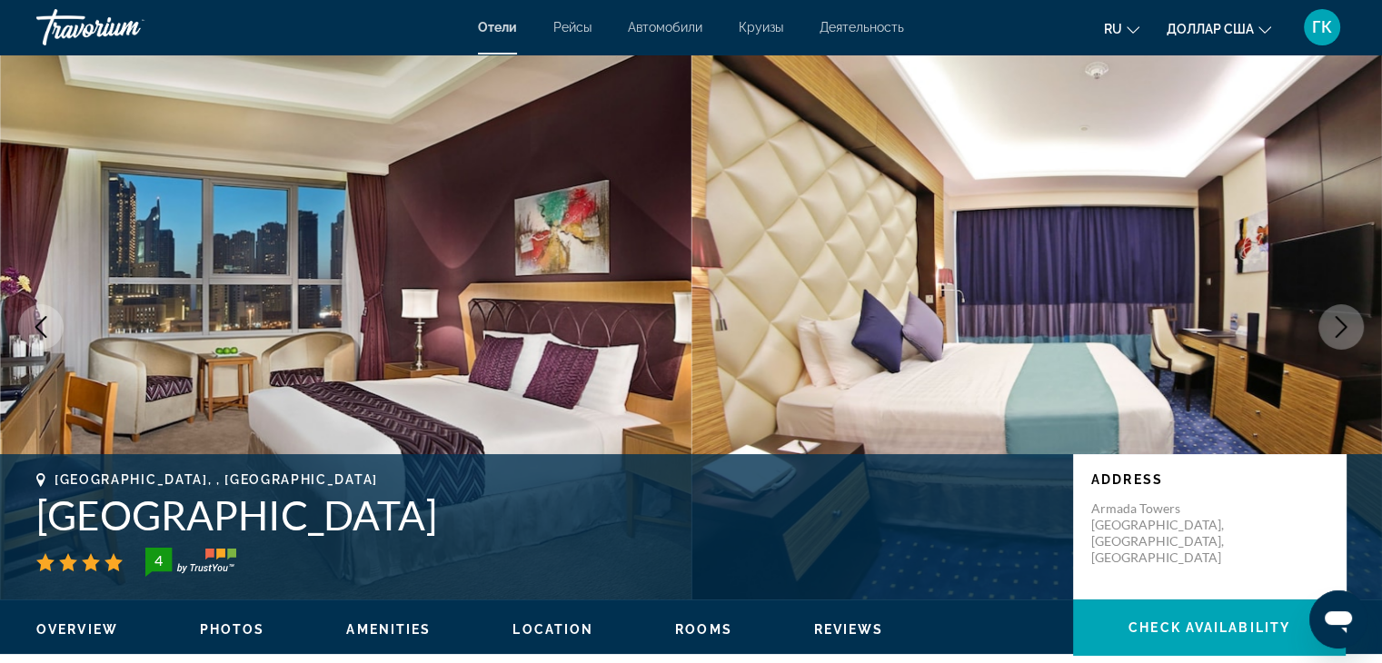
click at [1342, 322] on icon "Next image" at bounding box center [1342, 327] width 12 height 22
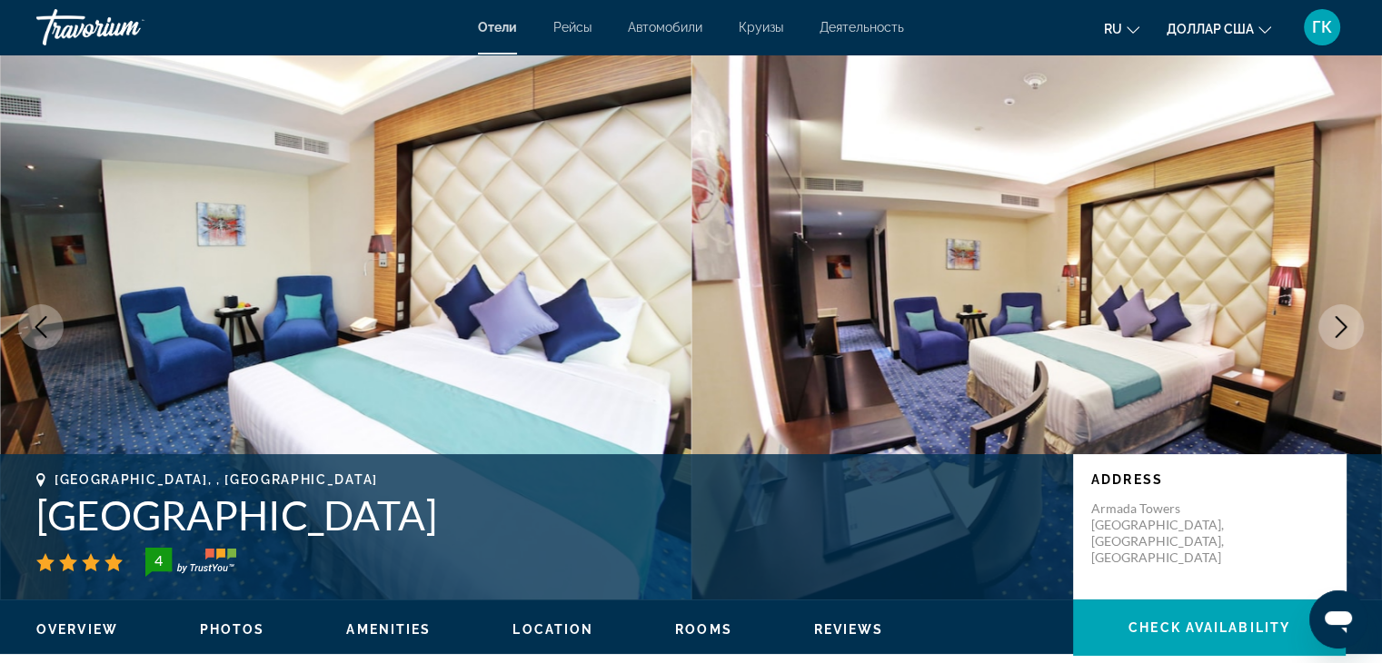
click at [1342, 322] on icon "Next image" at bounding box center [1342, 327] width 12 height 22
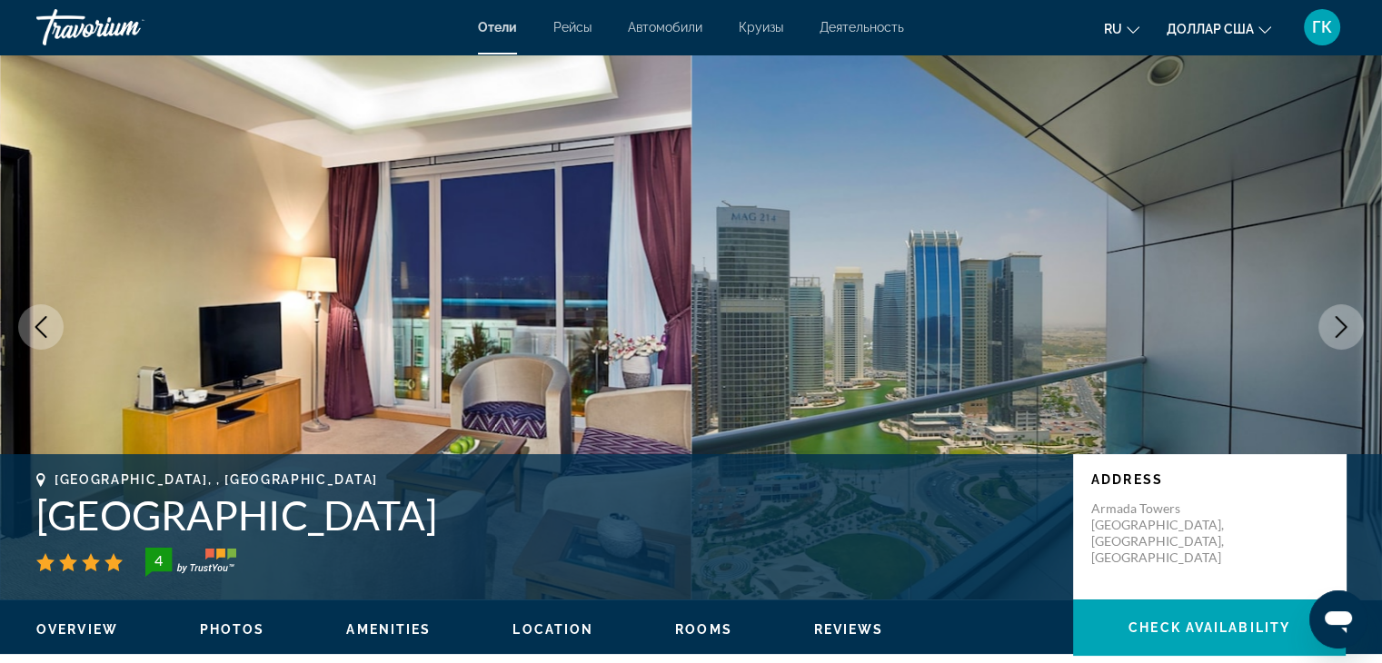
click at [1342, 322] on icon "Next image" at bounding box center [1342, 327] width 12 height 22
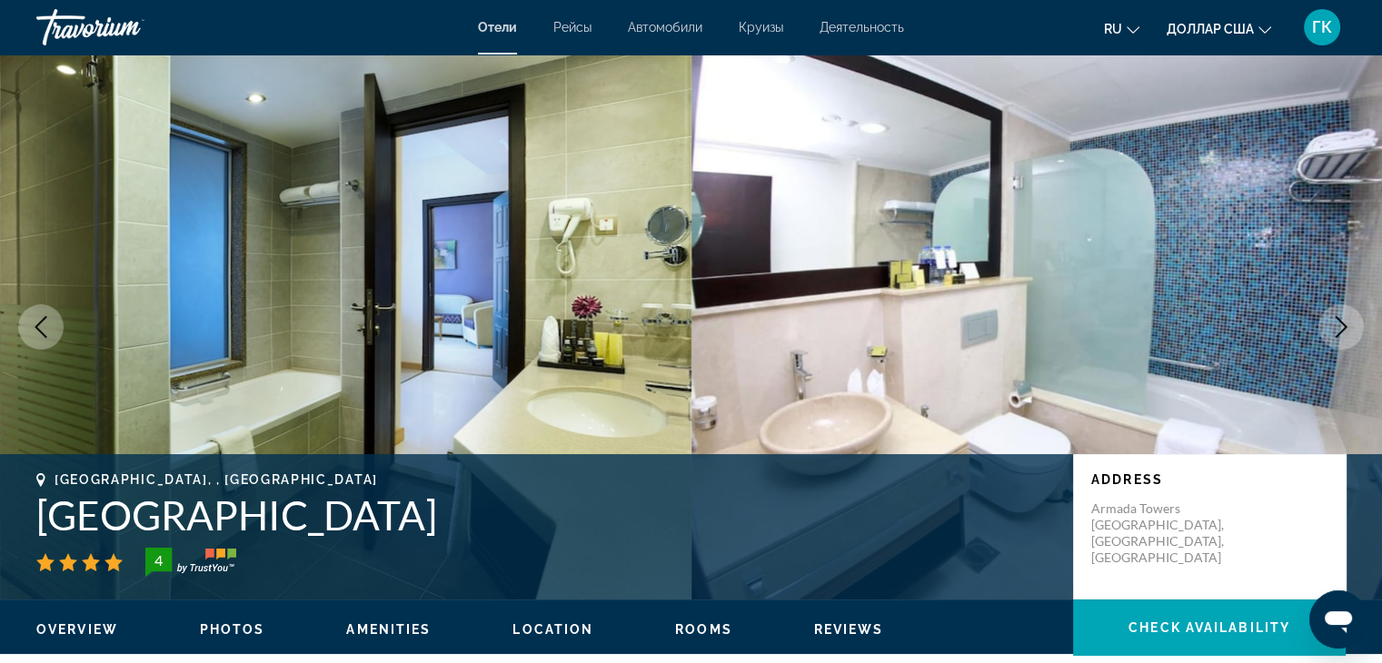
click at [1342, 322] on icon "Next image" at bounding box center [1342, 327] width 12 height 22
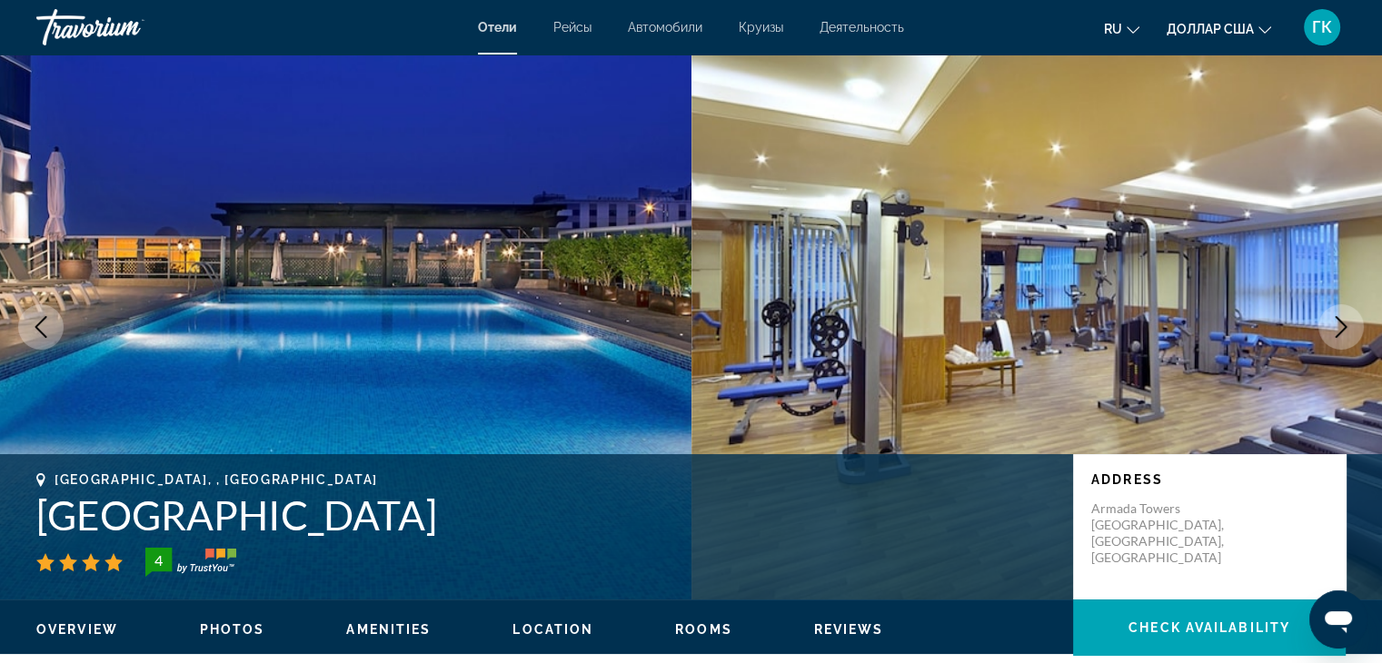
click at [1342, 322] on icon "Next image" at bounding box center [1342, 327] width 12 height 22
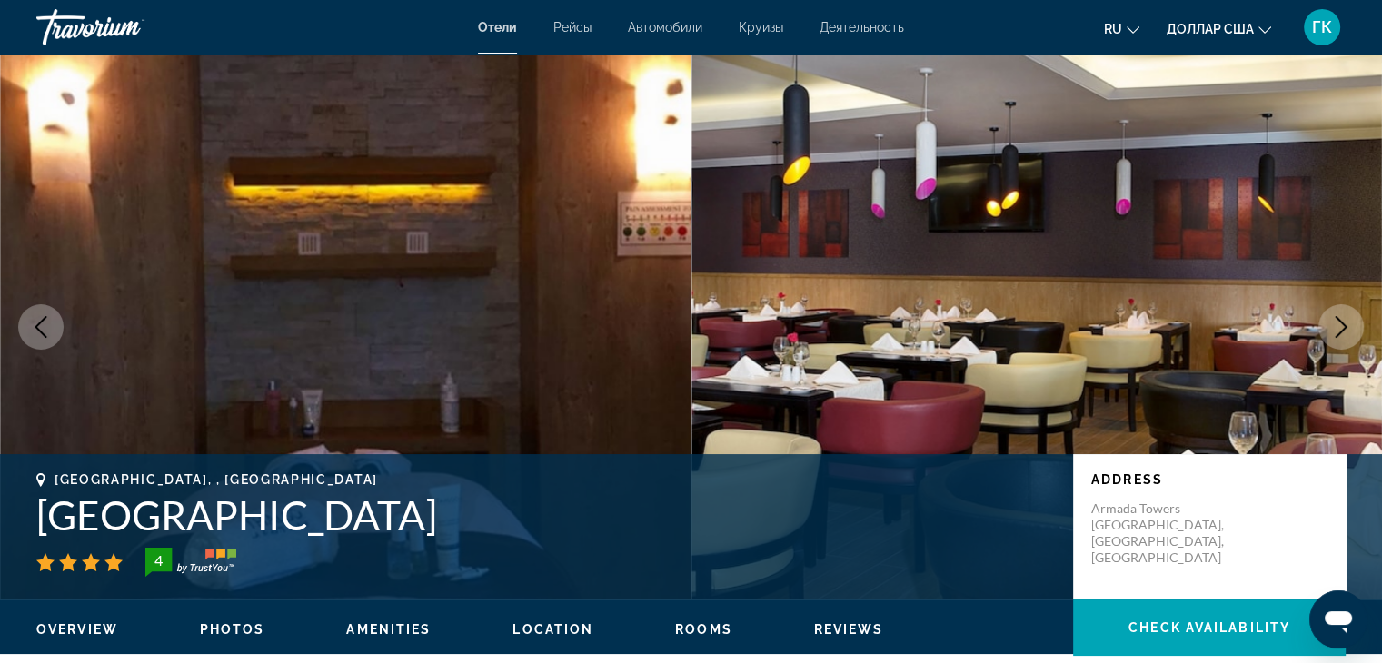
click at [1342, 322] on icon "Next image" at bounding box center [1342, 327] width 12 height 22
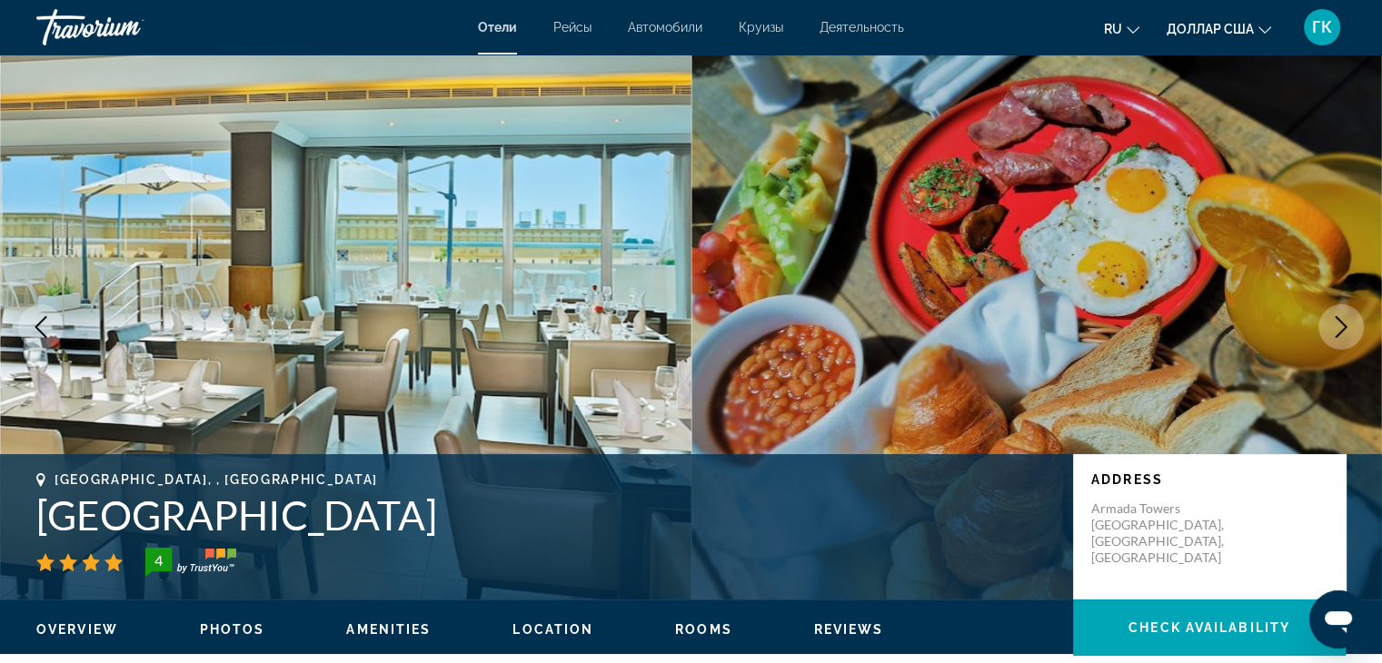
click at [1333, 330] on icon "Next image" at bounding box center [1342, 327] width 22 height 22
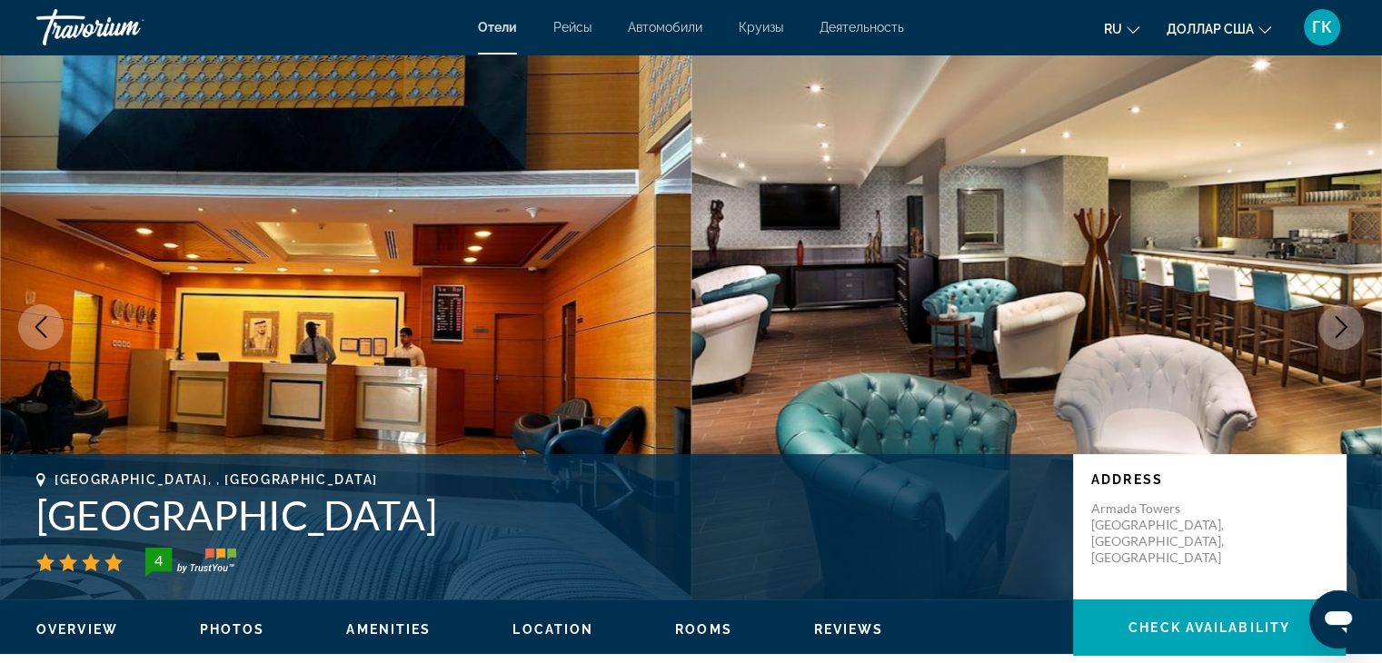
click at [1333, 330] on icon "Next image" at bounding box center [1342, 327] width 22 height 22
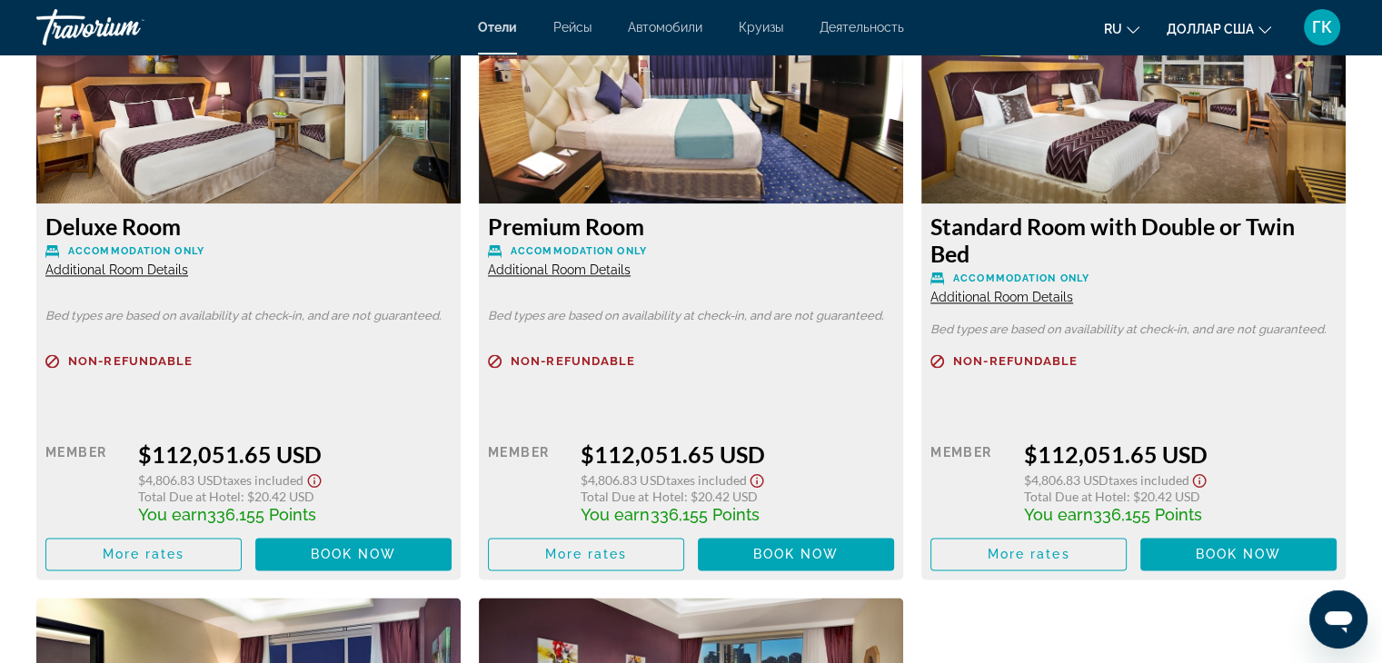
scroll to position [2605, 0]
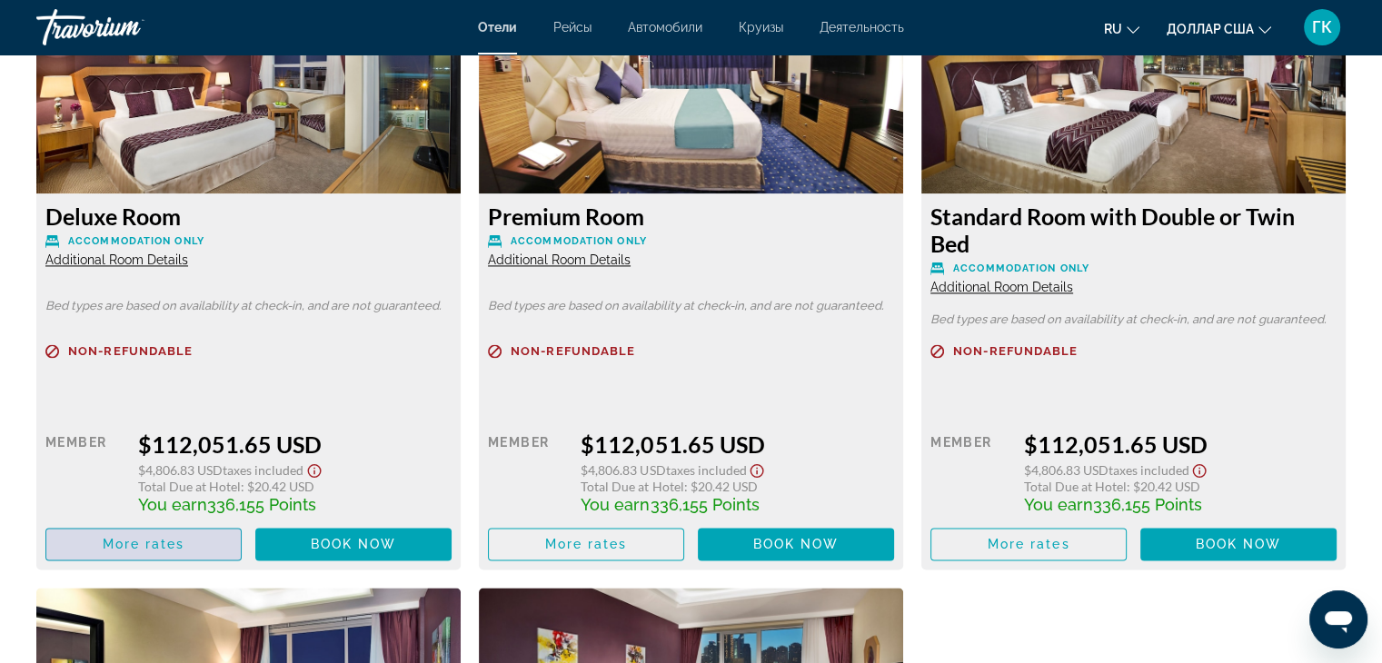
click at [154, 537] on span "More rates" at bounding box center [144, 544] width 83 height 15
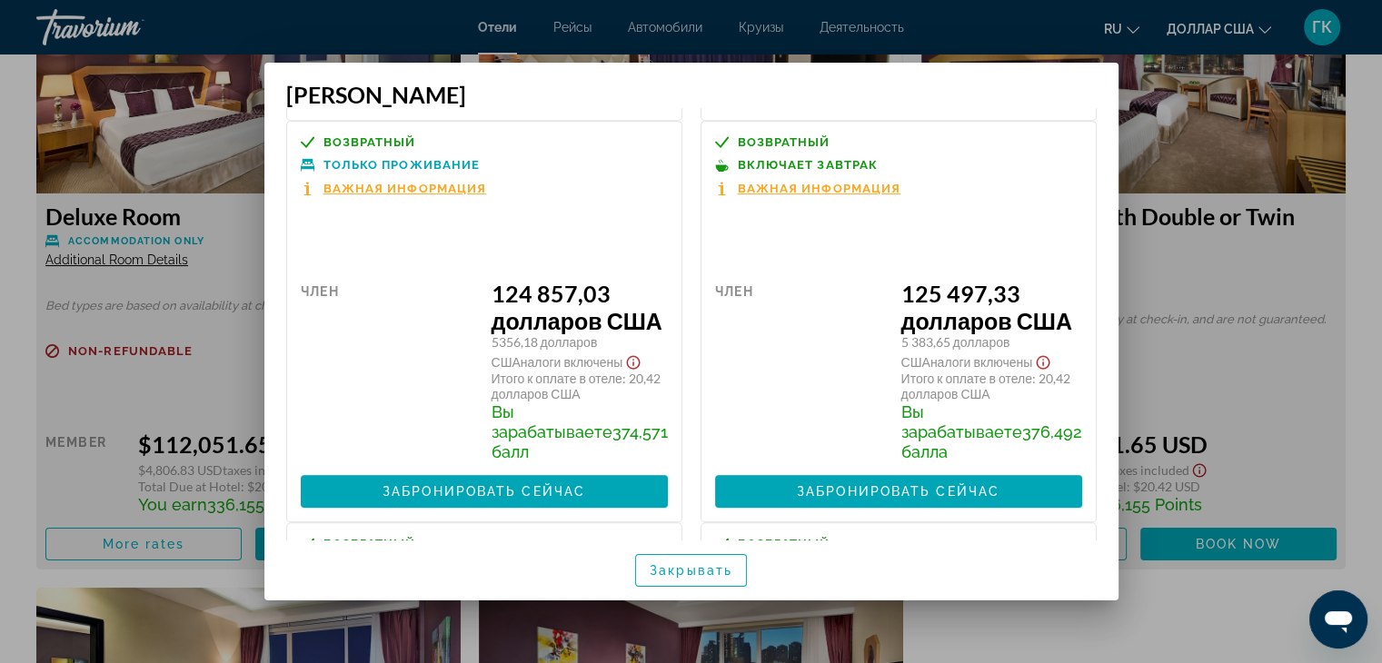
scroll to position [884, 0]
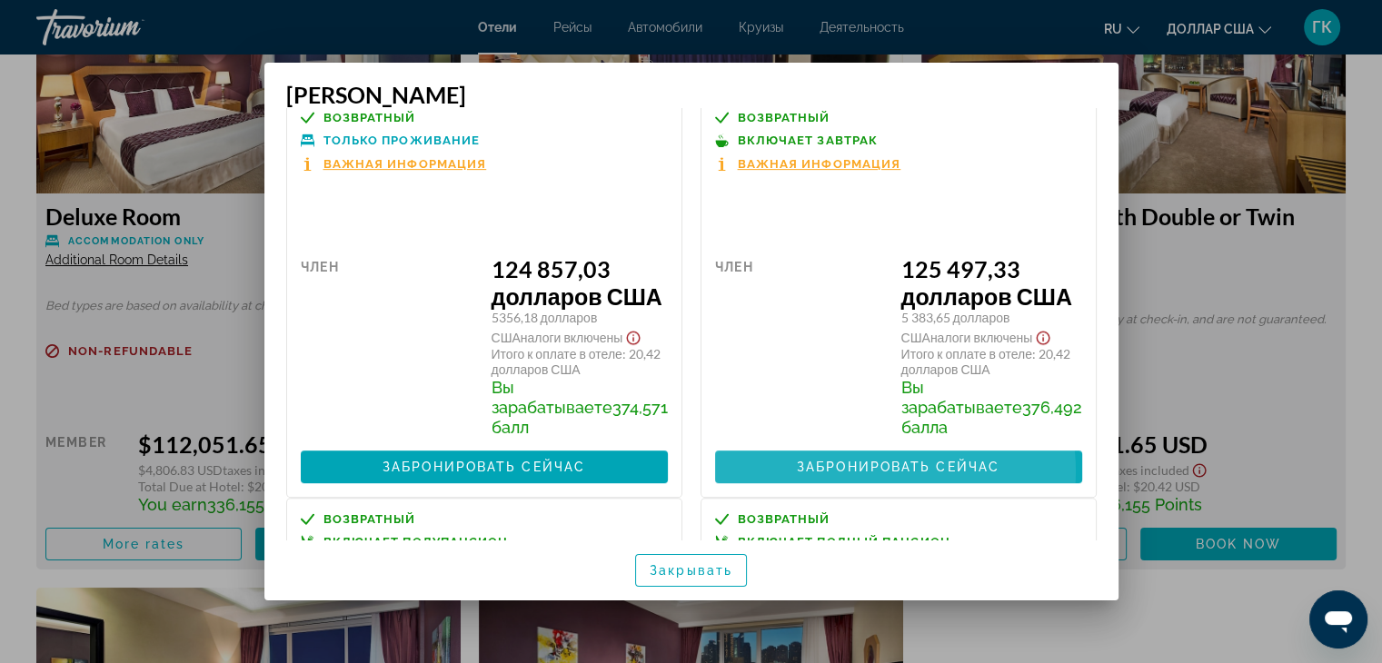
click at [877, 471] on font "Забронировать сейчас" at bounding box center [898, 467] width 203 height 15
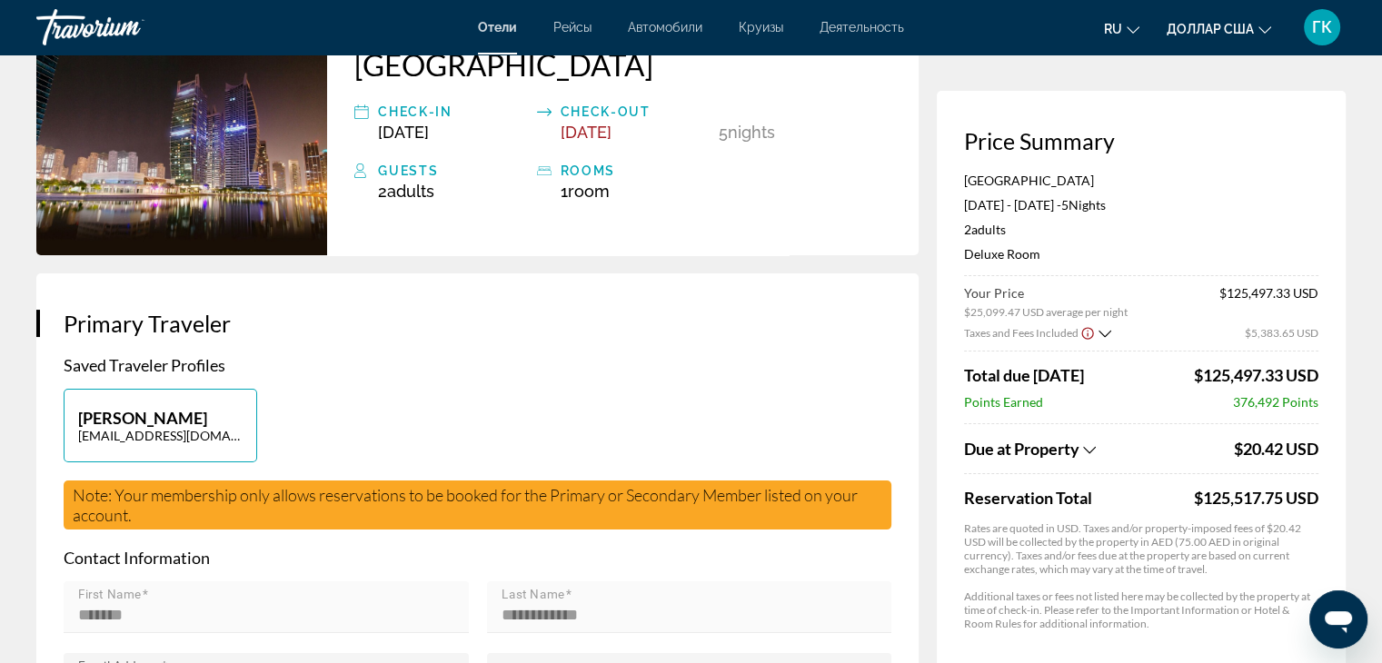
scroll to position [182, 0]
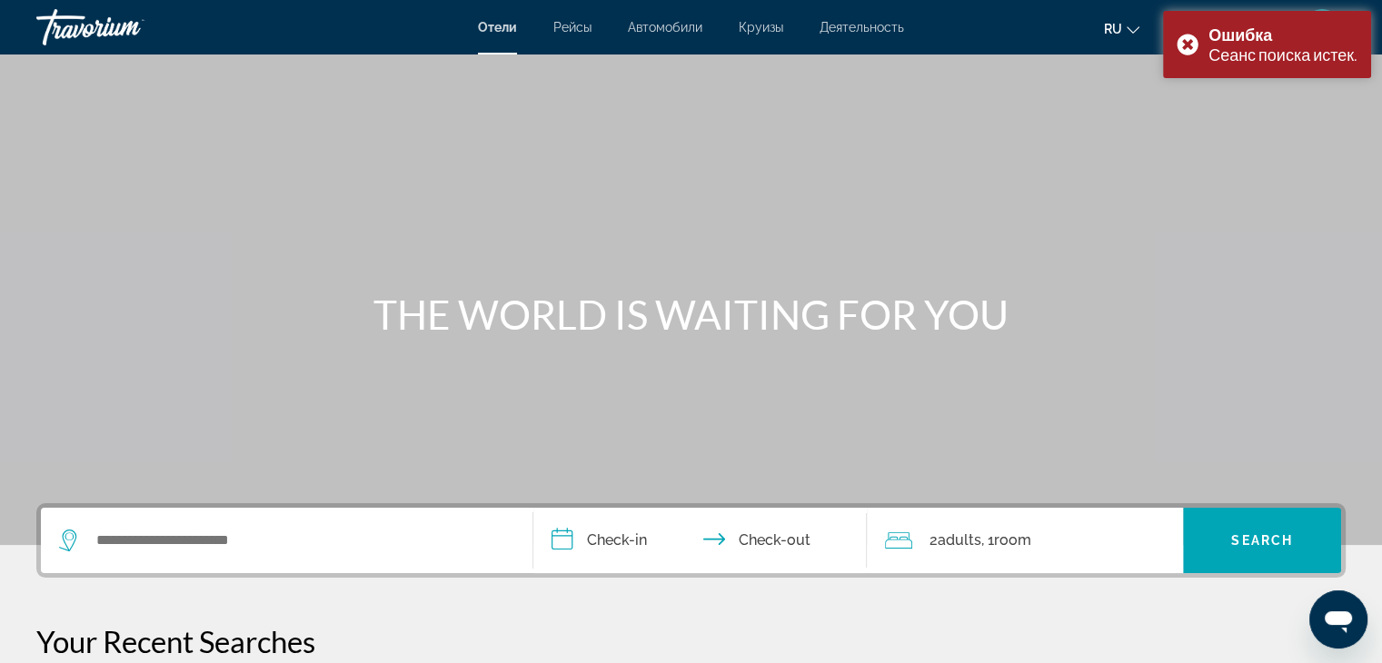
click at [1080, 354] on div "Основное содержание" at bounding box center [691, 272] width 1382 height 545
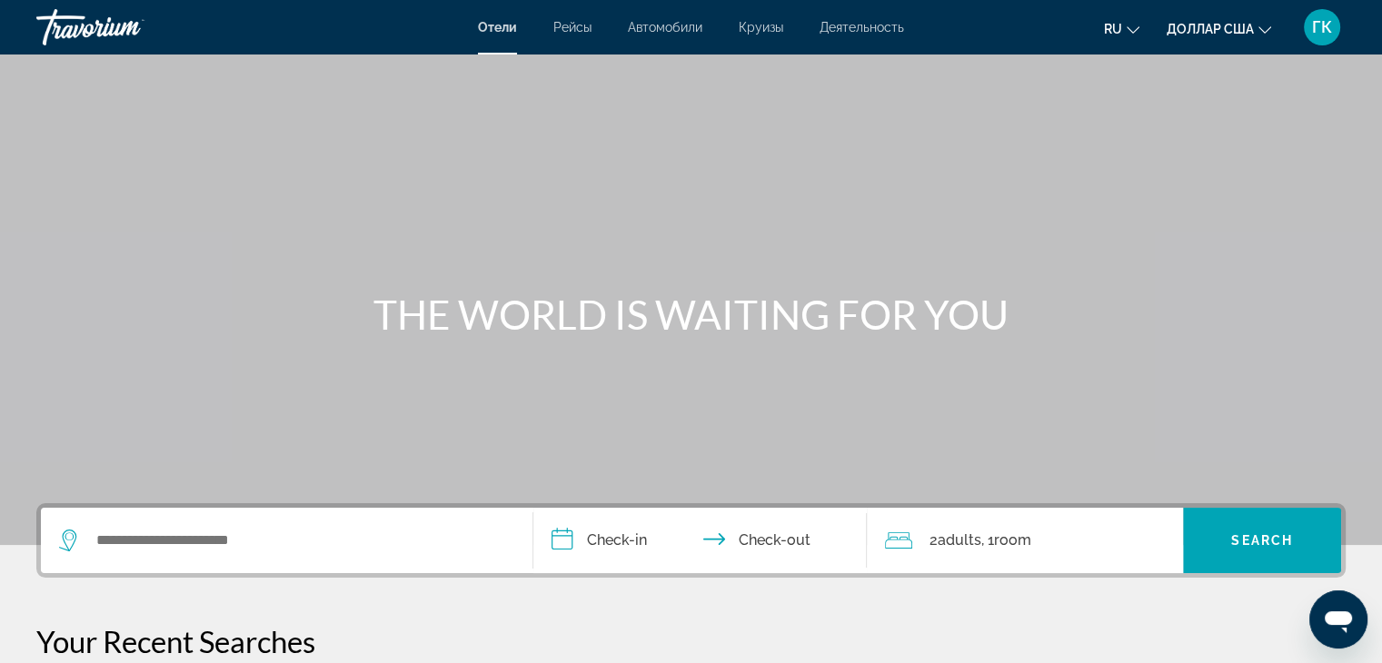
scroll to position [18, 0]
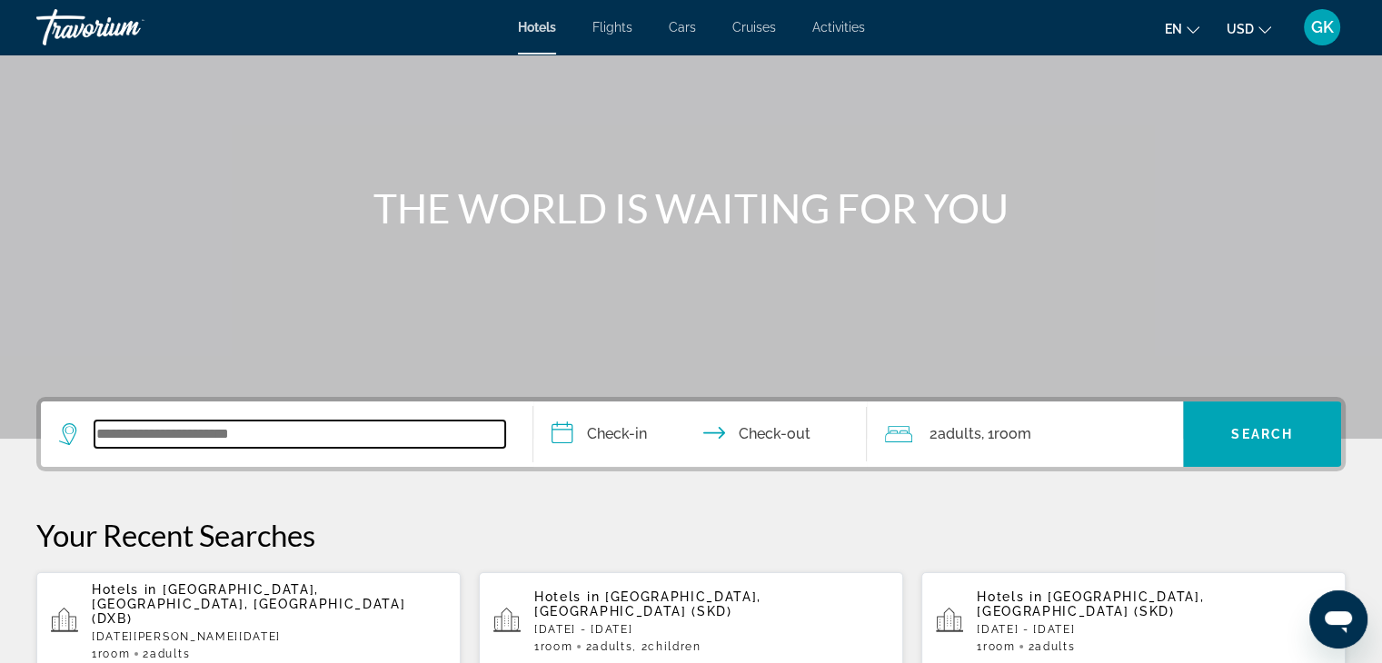
click at [142, 442] on input "Search widget" at bounding box center [300, 434] width 411 height 27
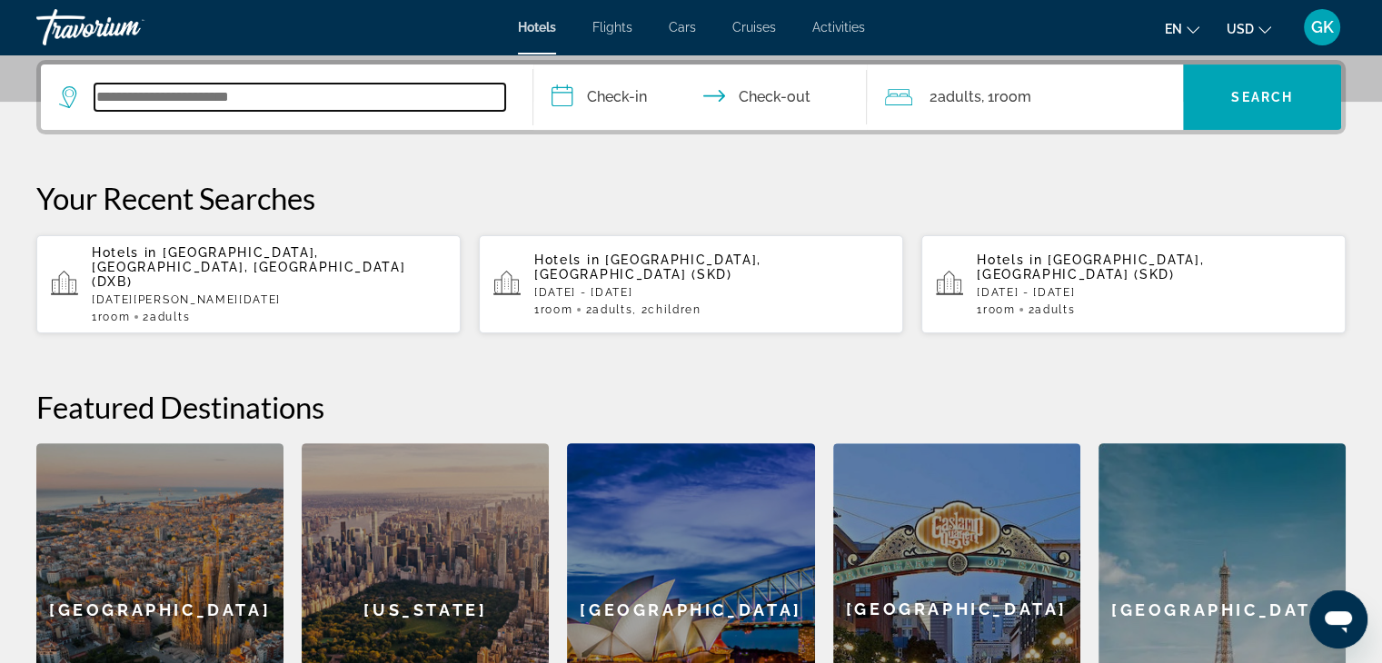
scroll to position [444, 0]
click at [116, 88] on input "Search widget" at bounding box center [300, 97] width 411 height 27
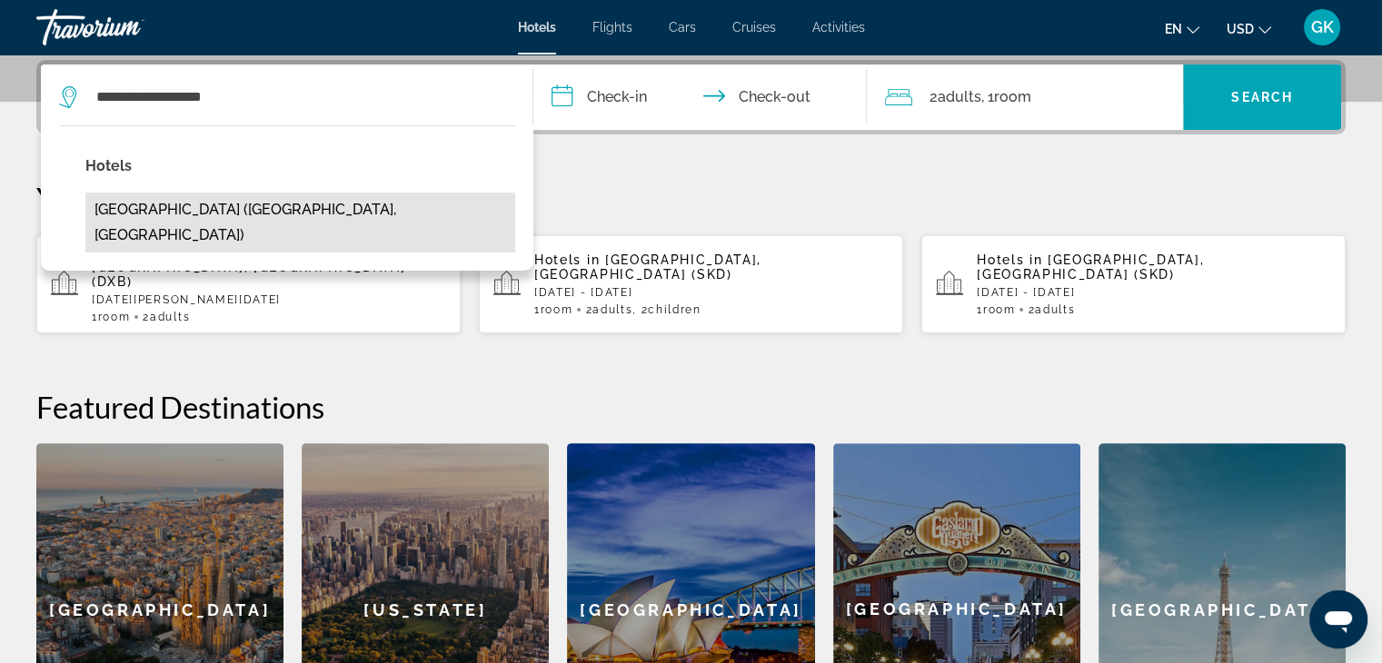
click at [181, 204] on button "[GEOGRAPHIC_DATA] ([GEOGRAPHIC_DATA], [GEOGRAPHIC_DATA])" at bounding box center [300, 223] width 430 height 60
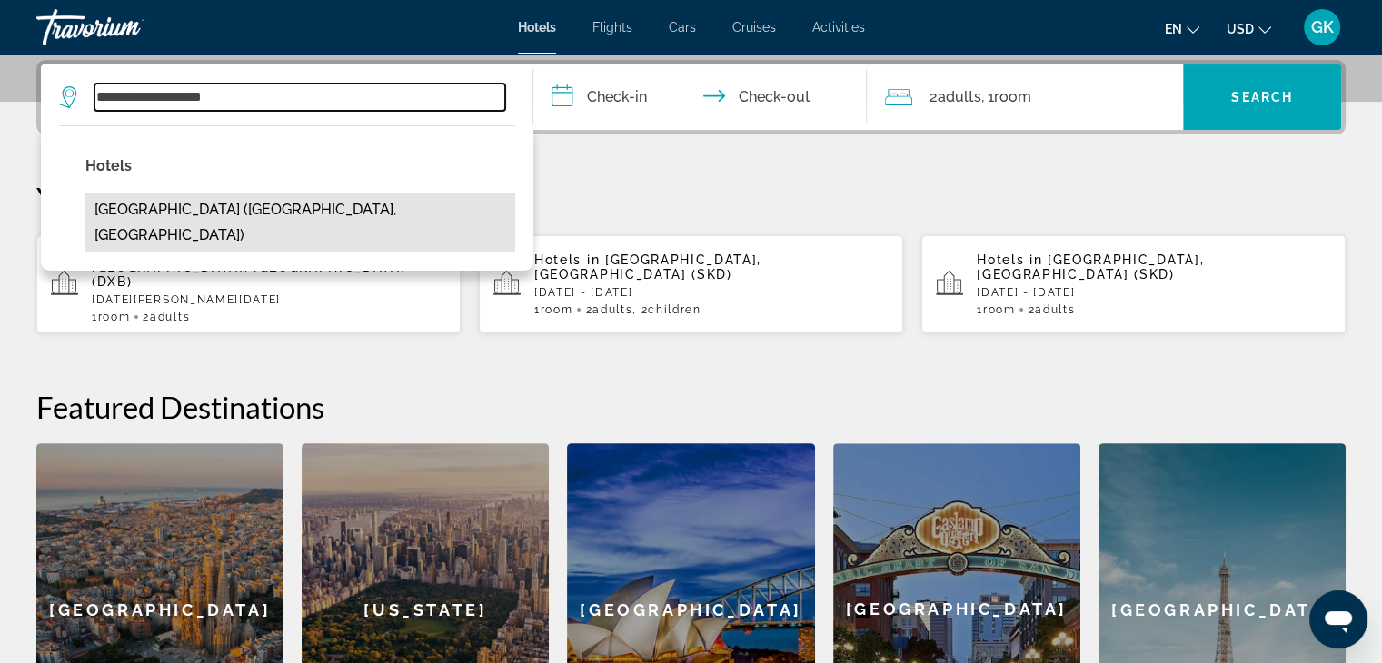
type input "**********"
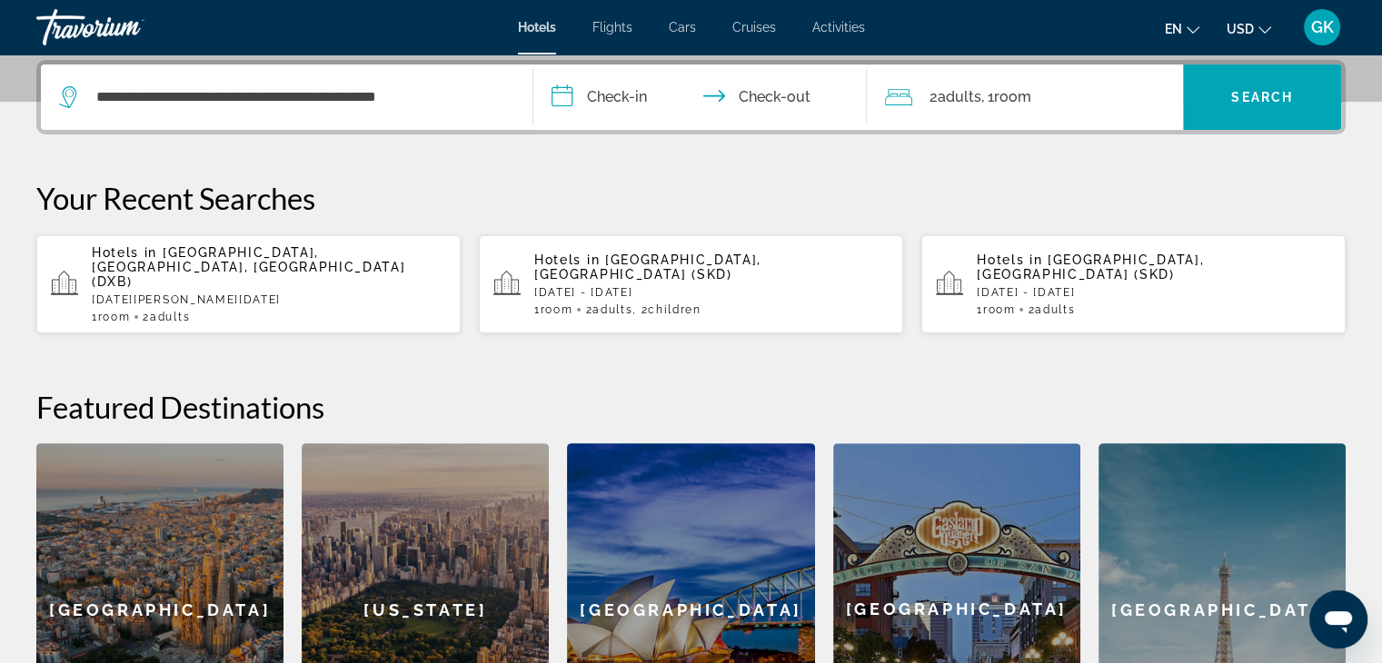
click at [562, 92] on input "**********" at bounding box center [705, 100] width 342 height 71
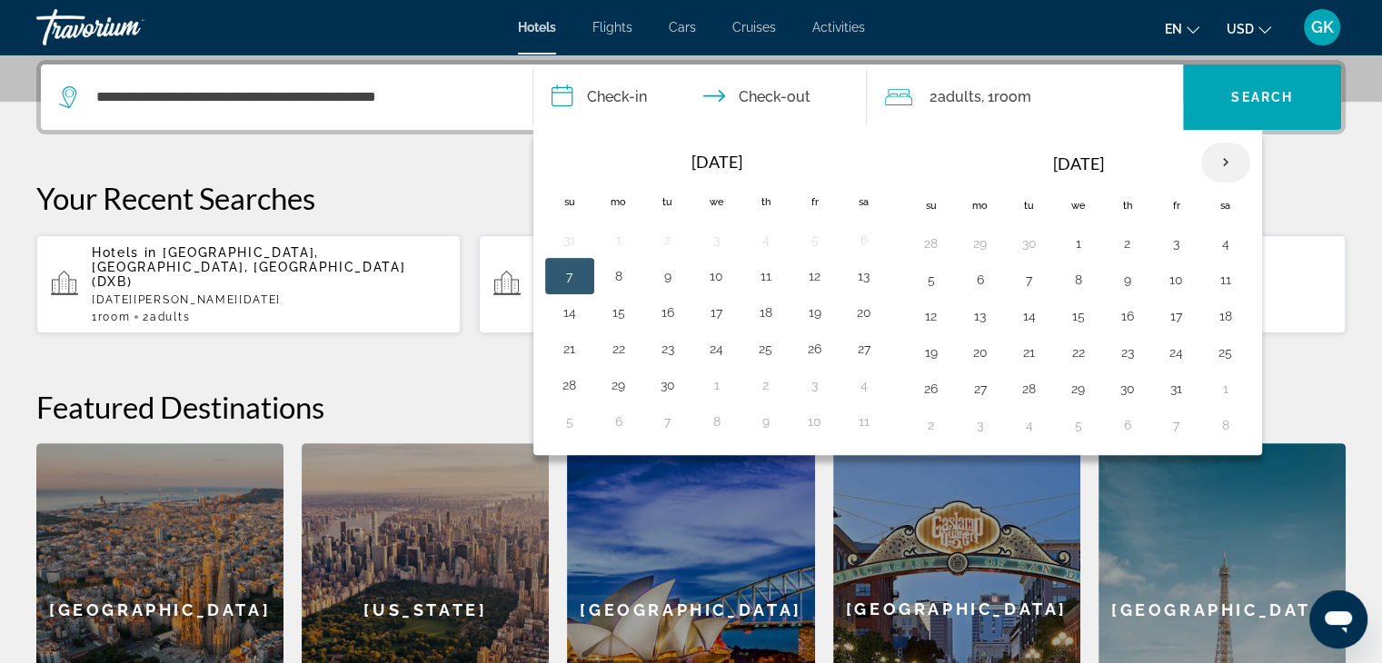
click at [1215, 155] on th "Next month" at bounding box center [1226, 163] width 49 height 40
click at [1218, 159] on th "Next month" at bounding box center [1226, 163] width 49 height 40
click at [1217, 237] on button "3" at bounding box center [1226, 243] width 29 height 25
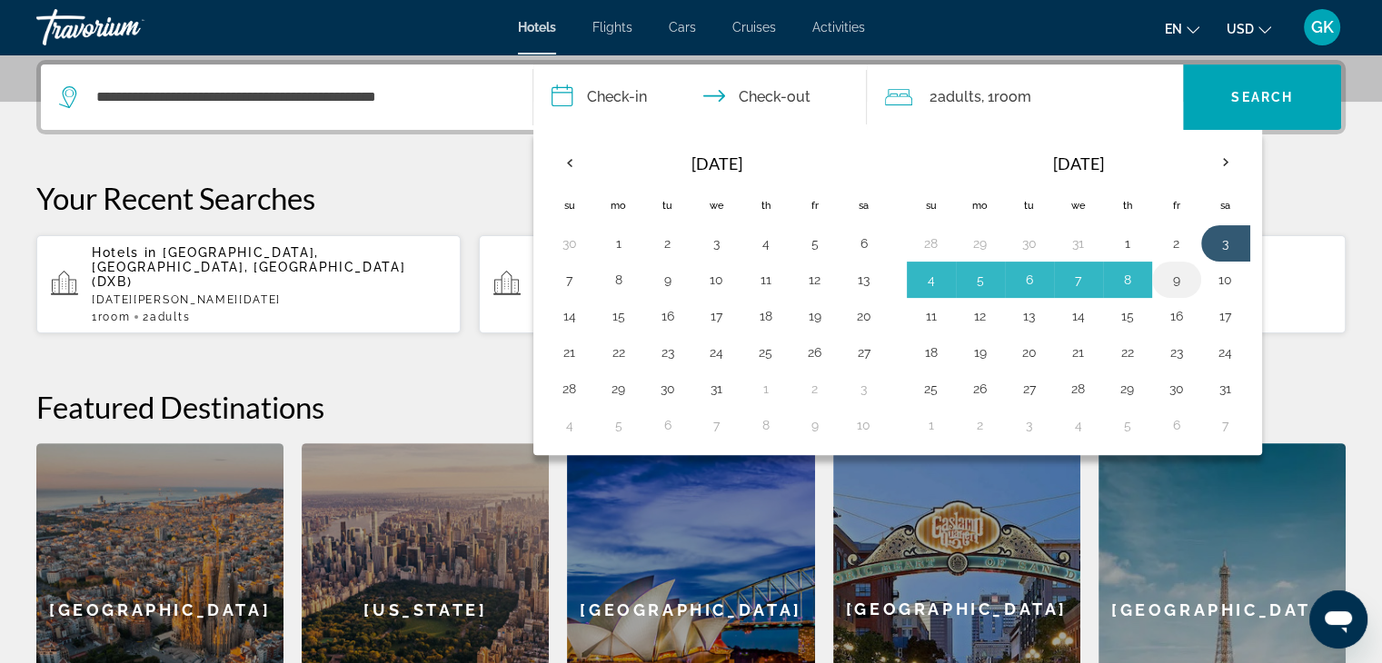
click at [1169, 278] on button "9" at bounding box center [1176, 279] width 29 height 25
type input "**********"
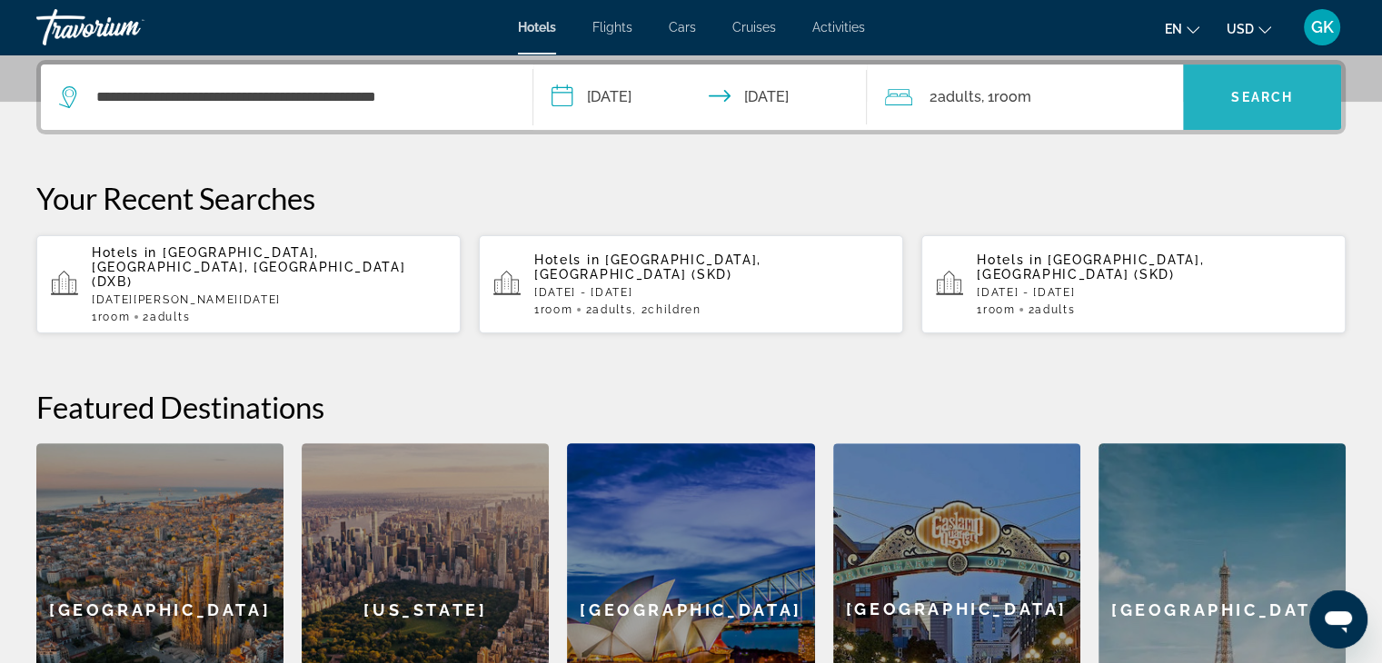
click at [1258, 93] on span "Search" at bounding box center [1263, 97] width 62 height 15
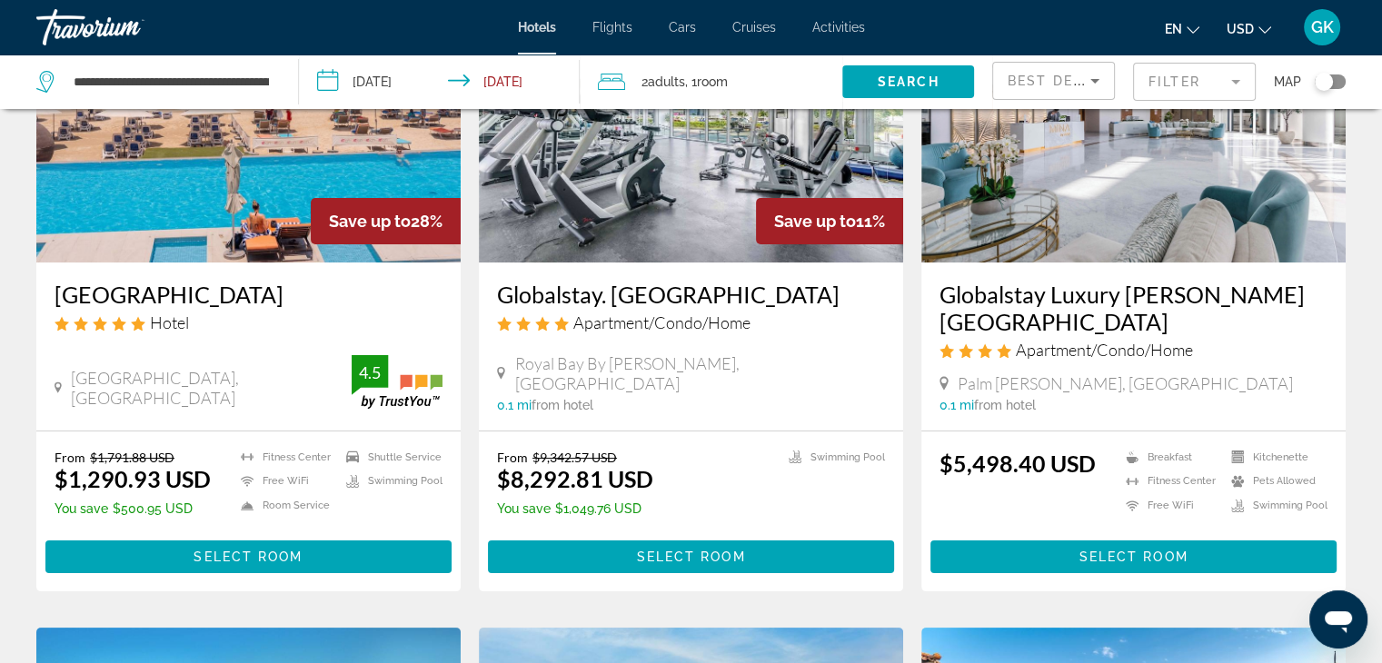
scroll to position [218, 0]
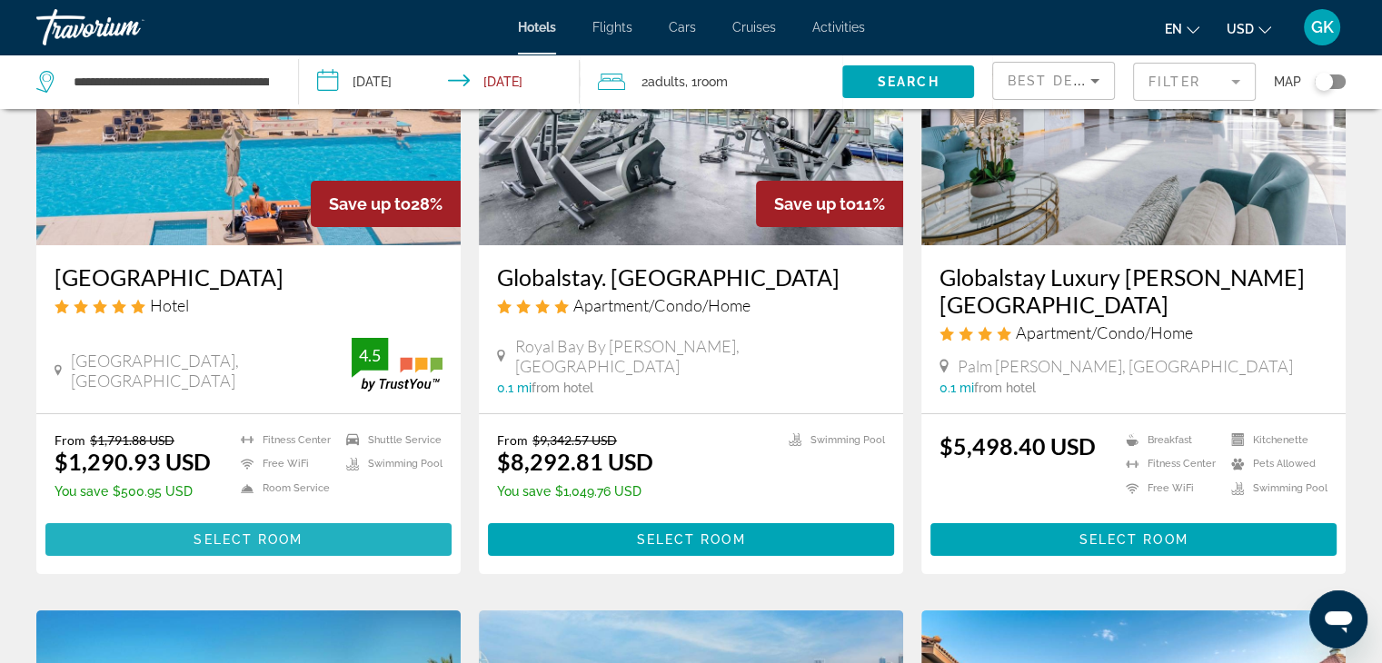
click at [257, 548] on span "Main content" at bounding box center [248, 540] width 406 height 44
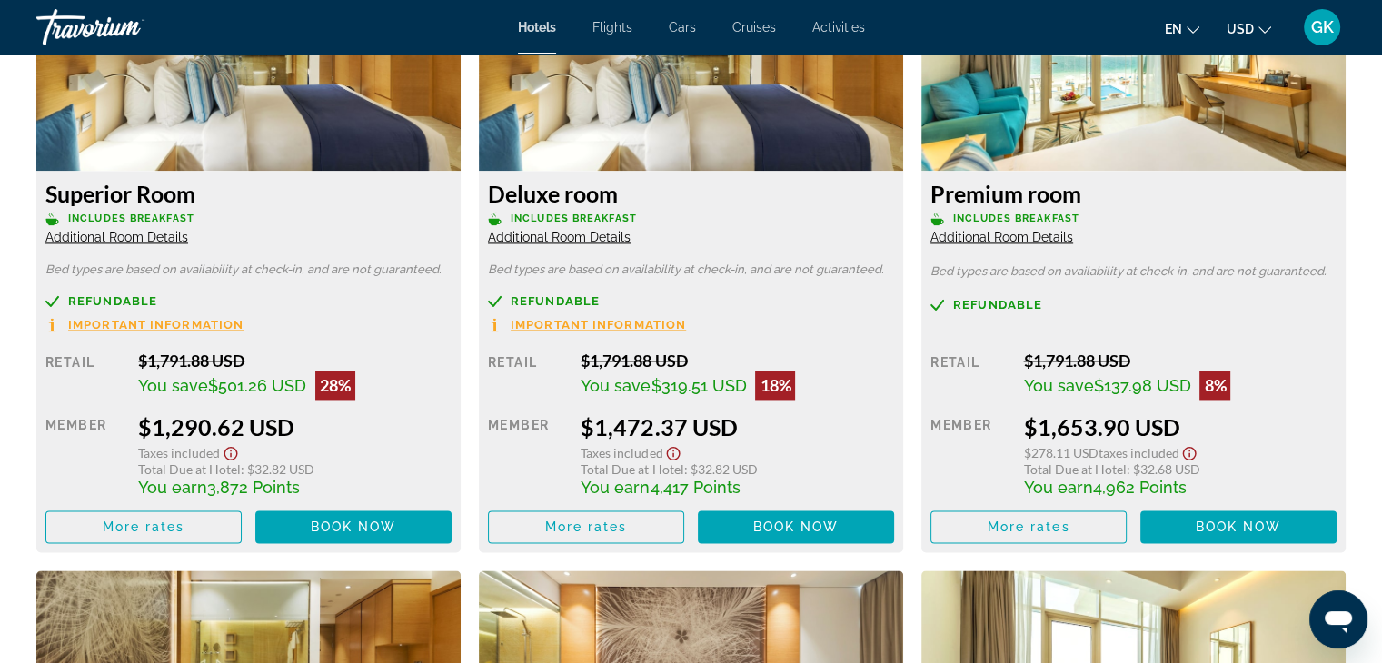
scroll to position [2666, 0]
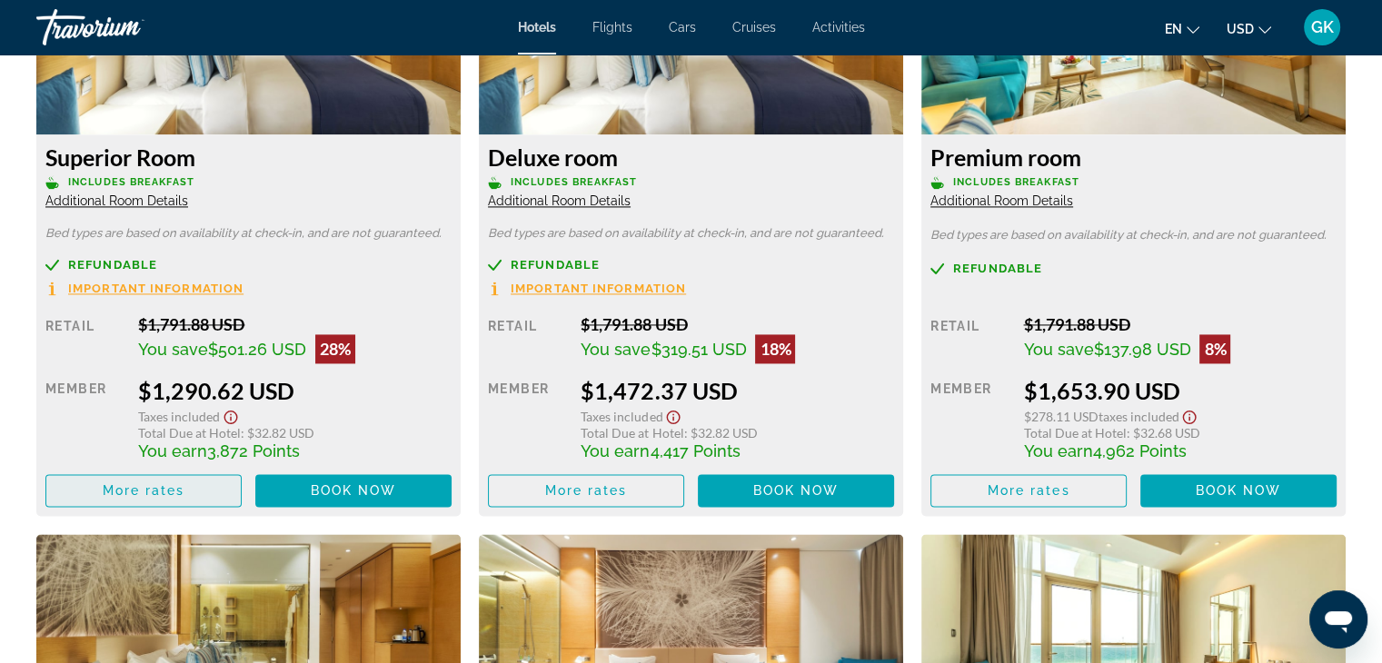
click at [175, 479] on span "Main content" at bounding box center [143, 491] width 195 height 44
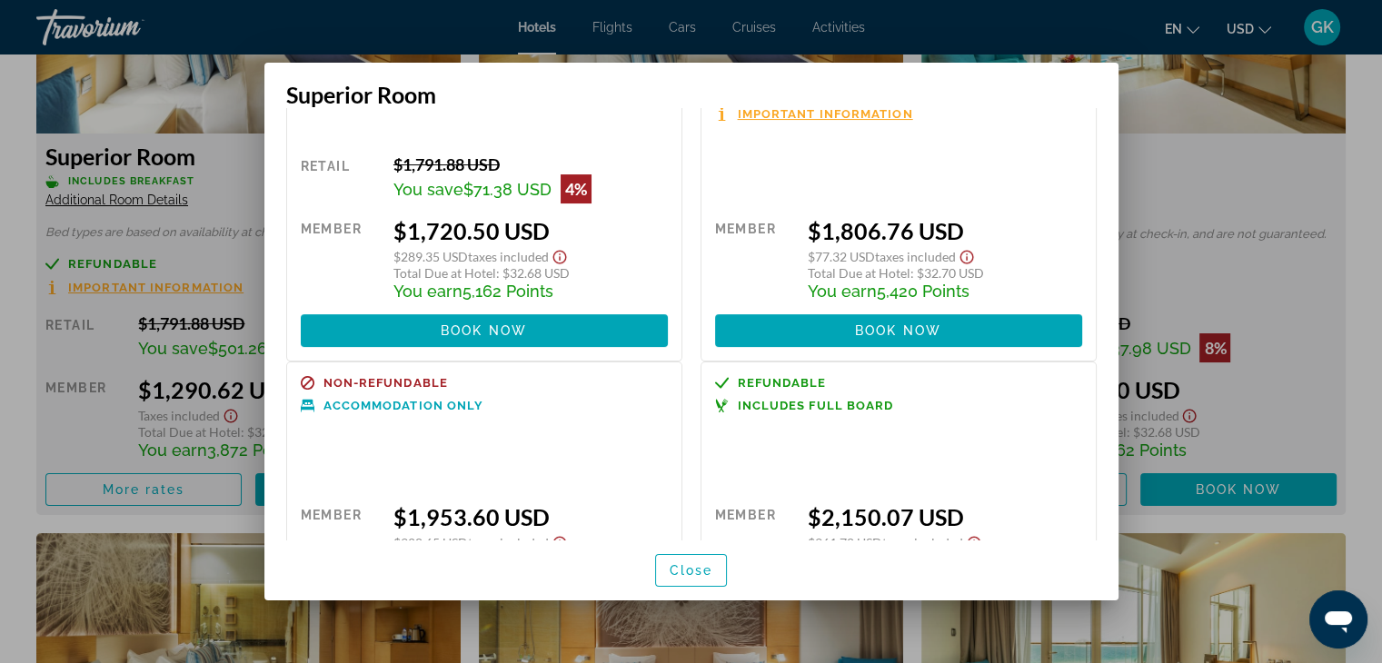
scroll to position [364, 0]
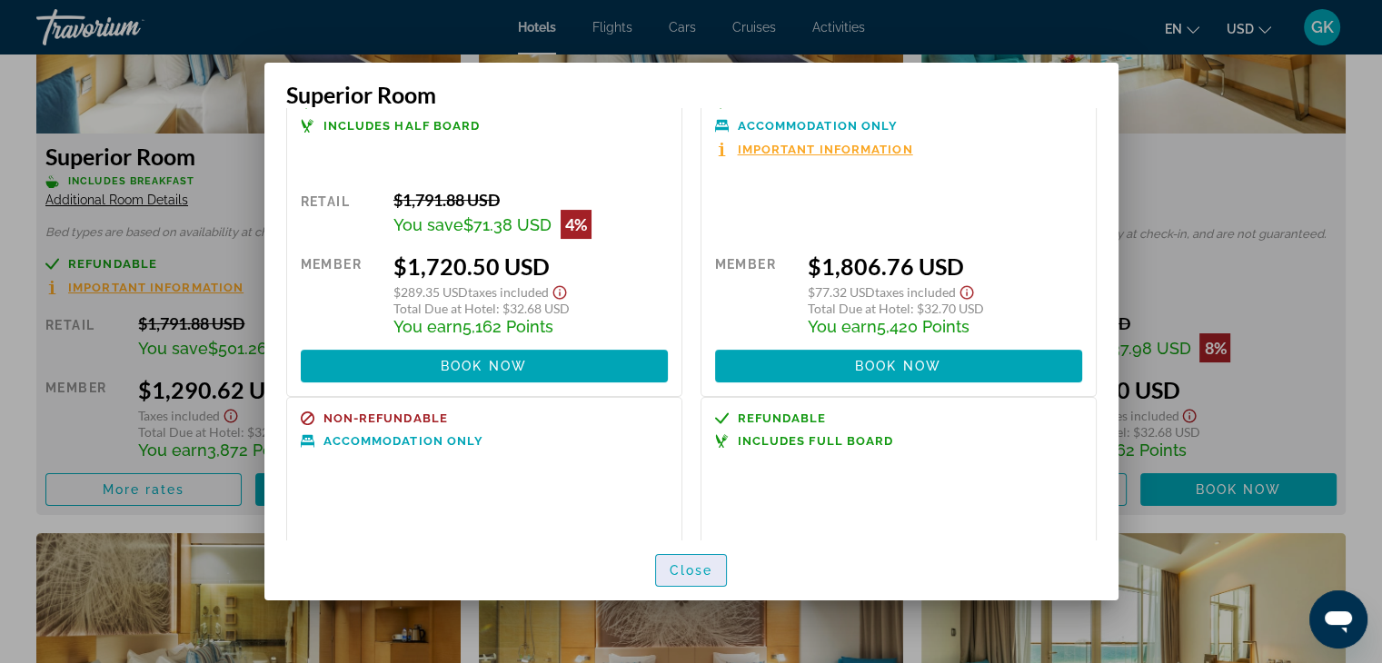
click at [693, 564] on span "Close" at bounding box center [692, 571] width 44 height 15
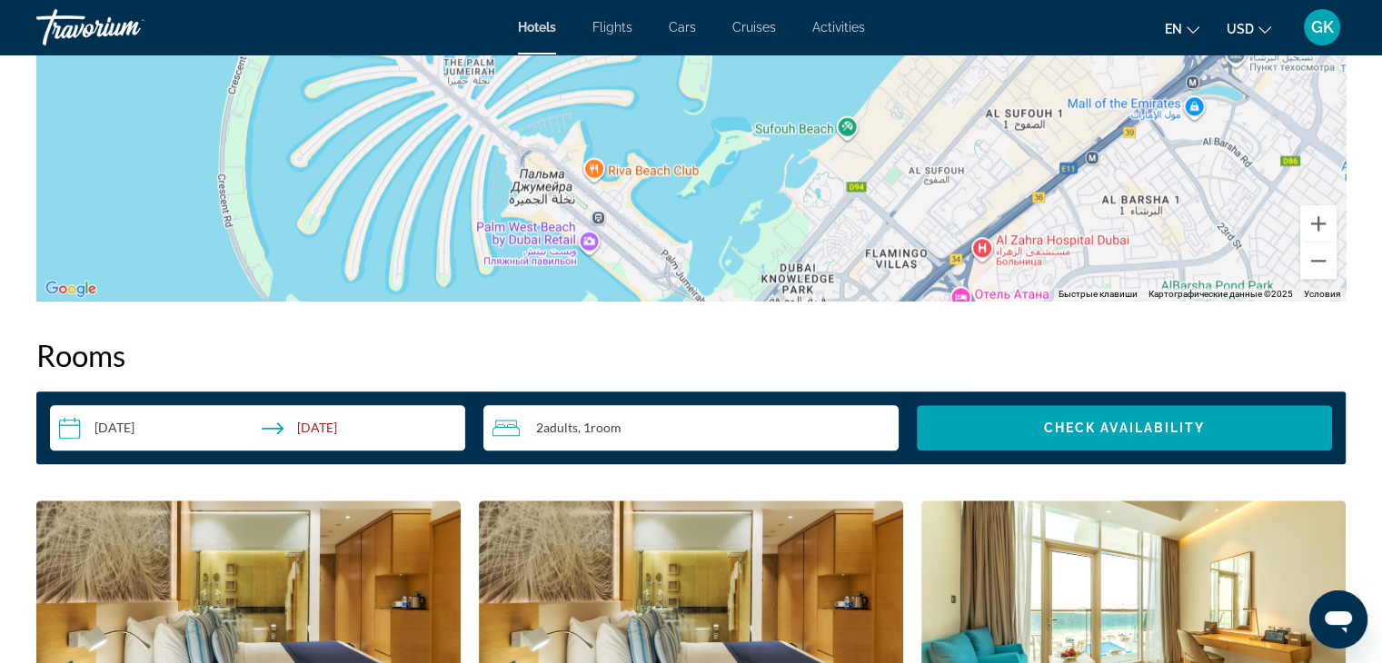
scroll to position [2169, 0]
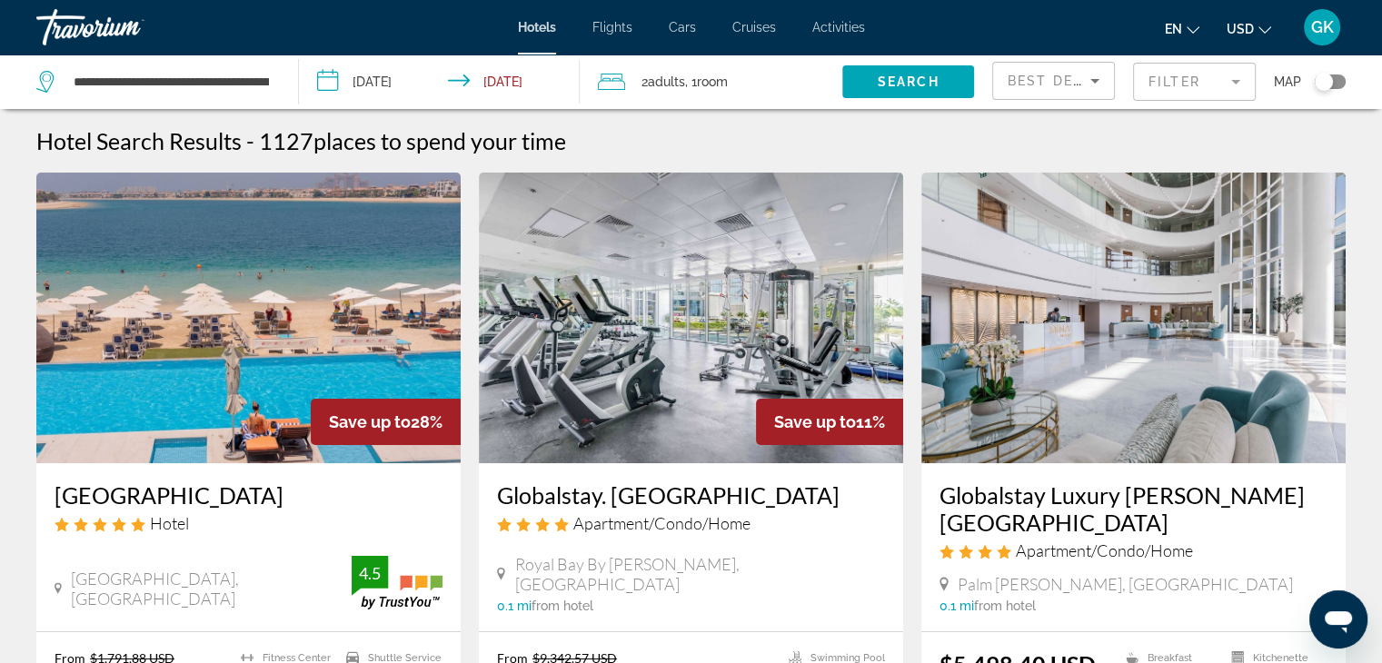
click at [271, 86] on div "**********" at bounding box center [158, 82] width 244 height 55
click at [273, 75] on div "**********" at bounding box center [158, 82] width 244 height 55
click at [264, 83] on input "**********" at bounding box center [171, 81] width 199 height 27
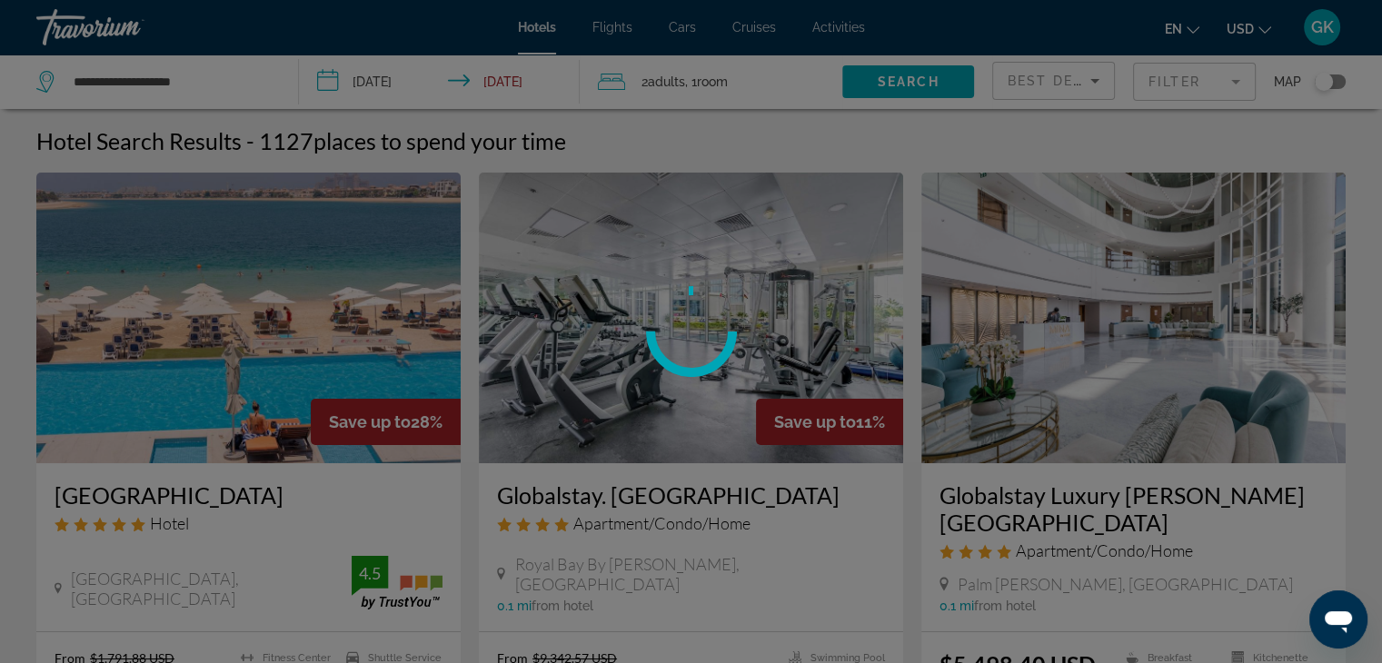
click at [138, 78] on div at bounding box center [691, 331] width 1382 height 663
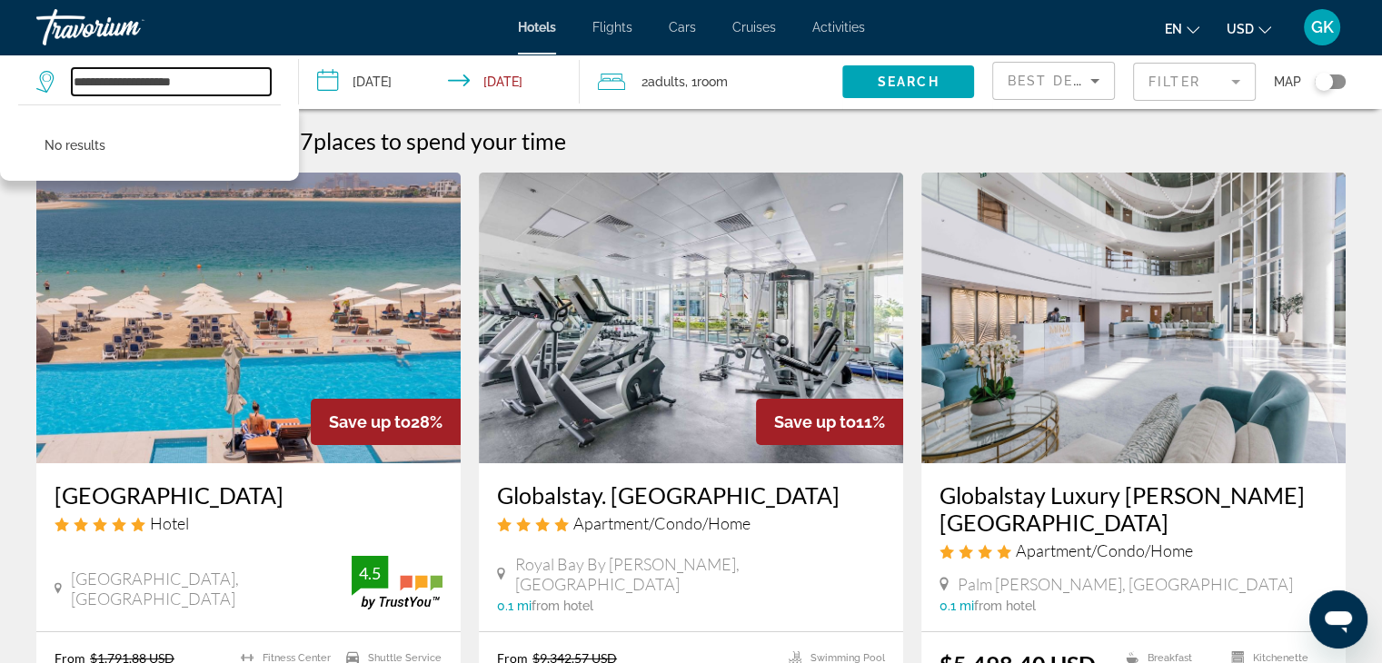
click at [135, 78] on input "**********" at bounding box center [171, 81] width 199 height 27
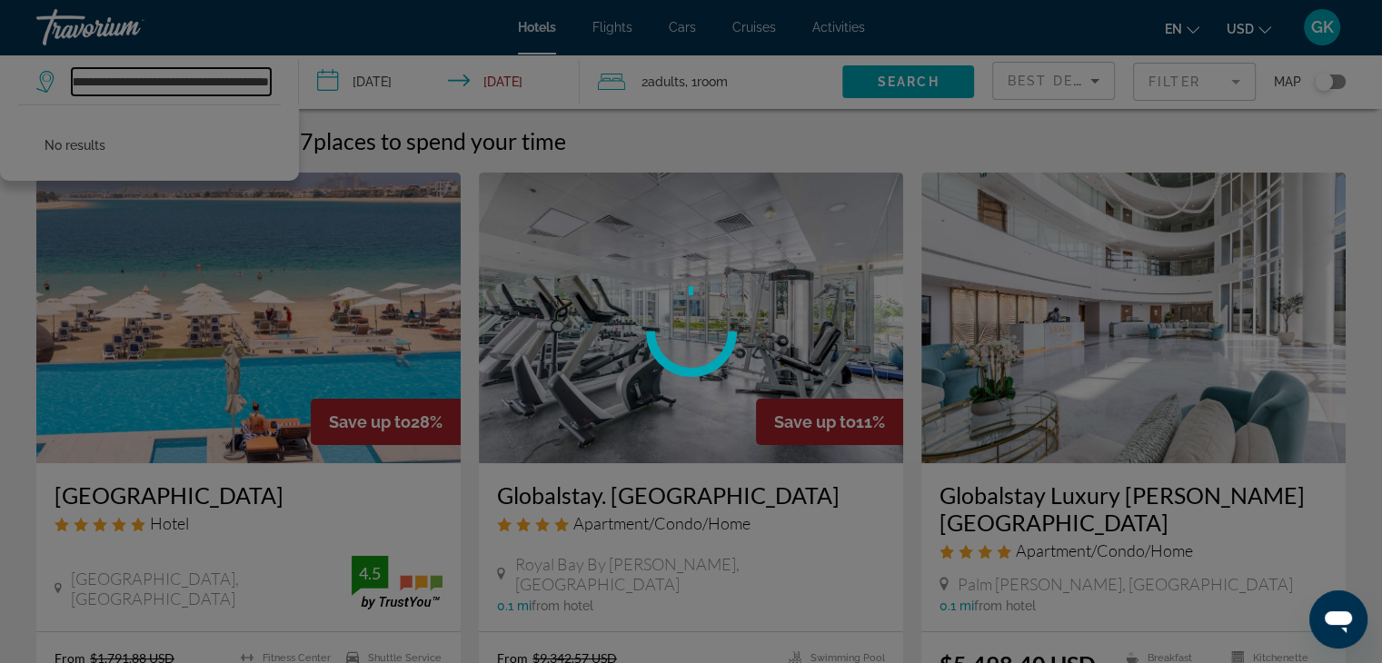
scroll to position [0, 62]
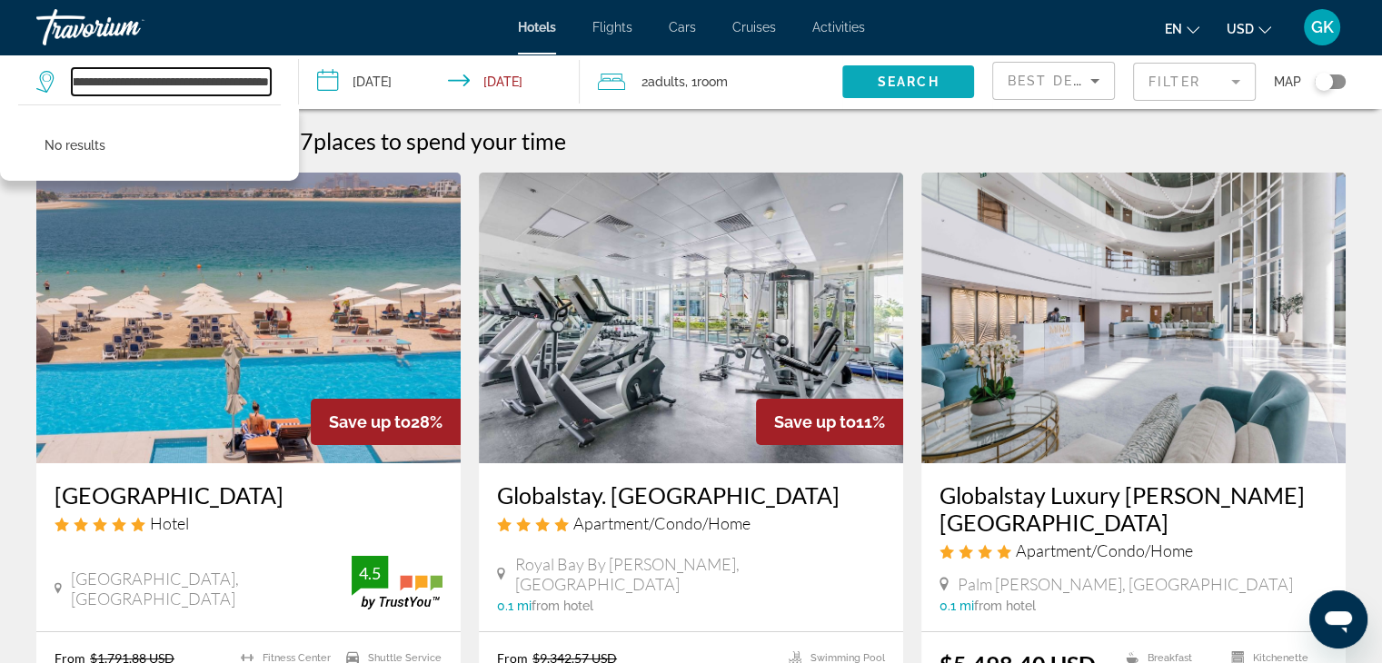
type input "**********"
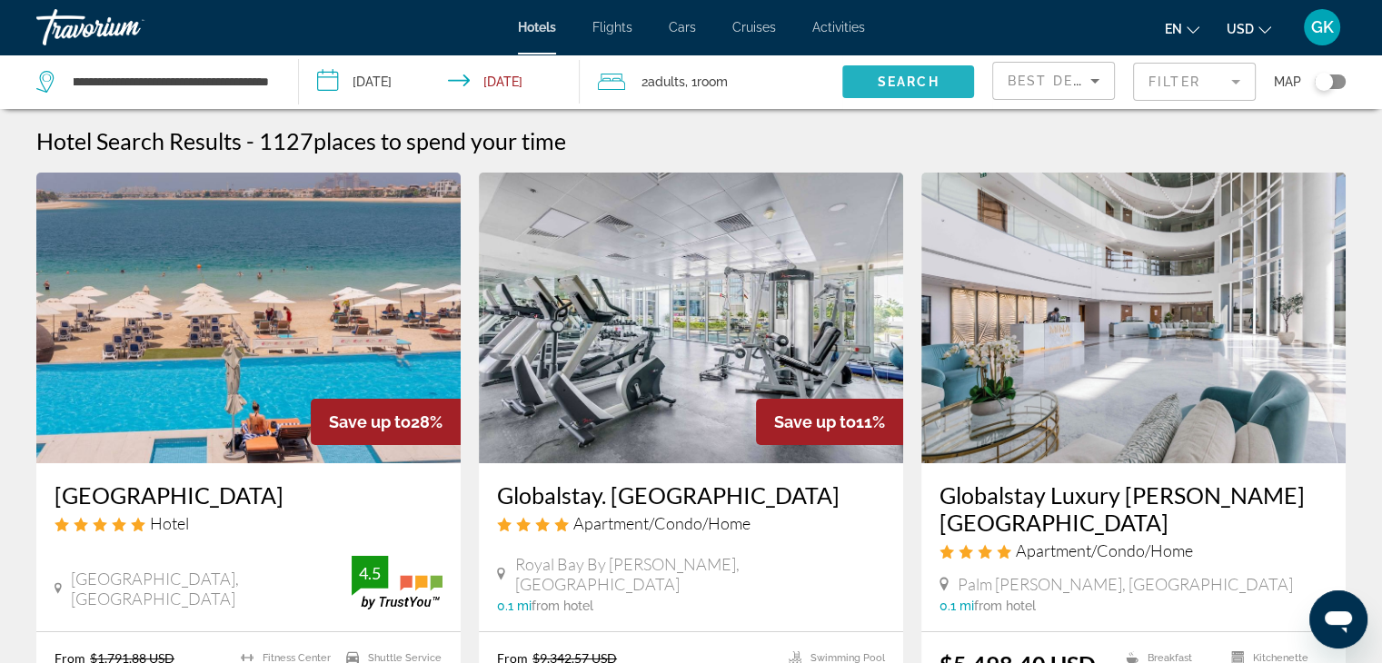
scroll to position [0, 0]
click at [887, 83] on span "Search" at bounding box center [909, 82] width 62 height 15
click at [280, 78] on app-destination-search "**********" at bounding box center [149, 82] width 299 height 55
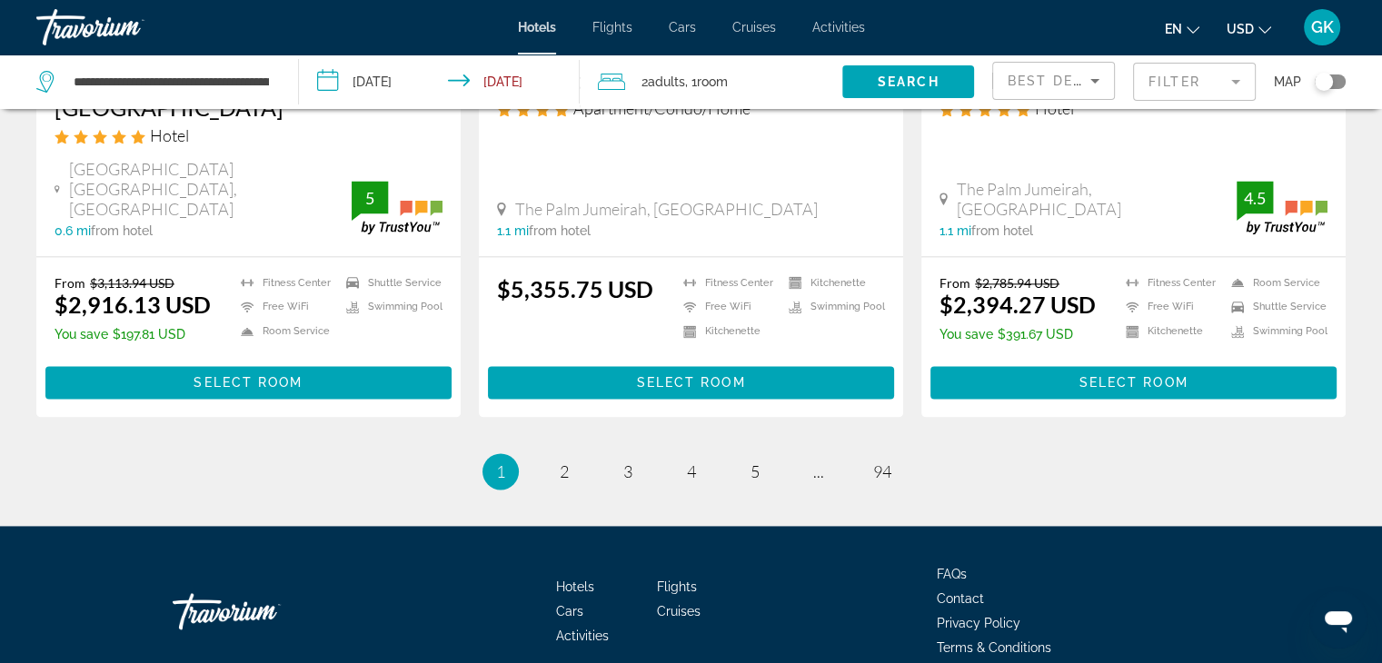
scroll to position [2487, 0]
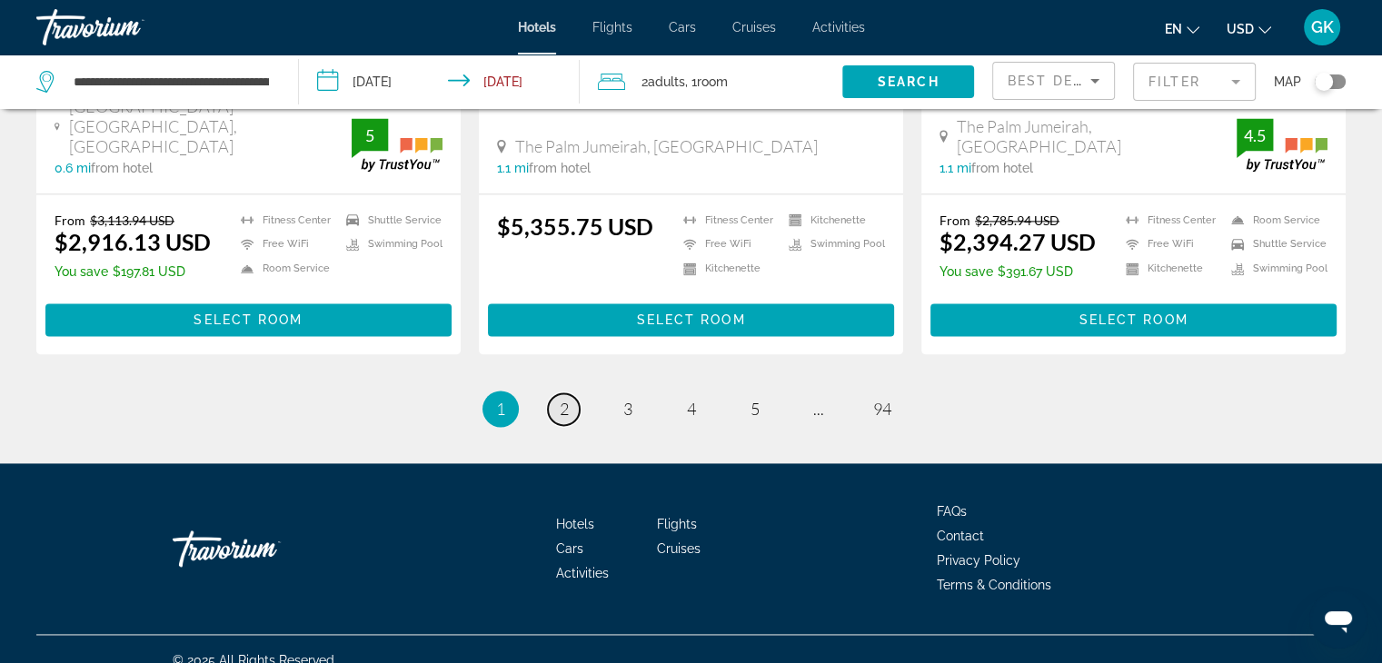
click at [569, 394] on link "page 2" at bounding box center [564, 410] width 32 height 32
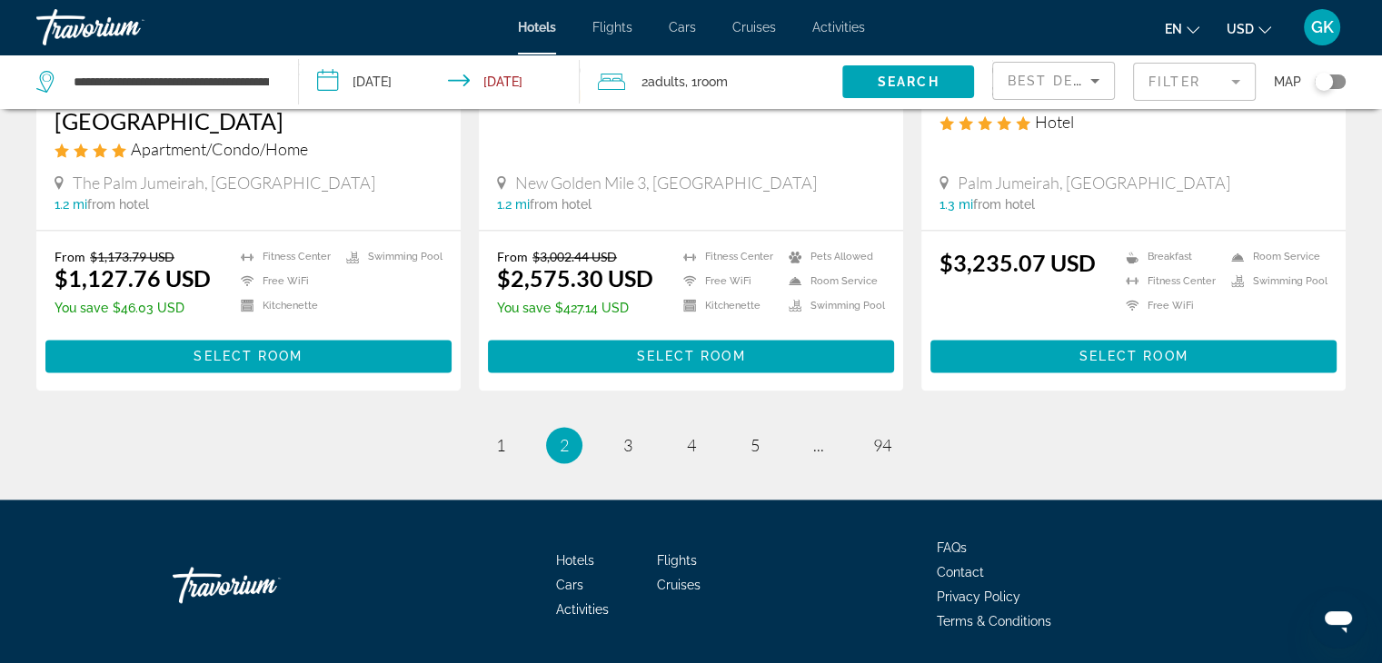
scroll to position [2448, 0]
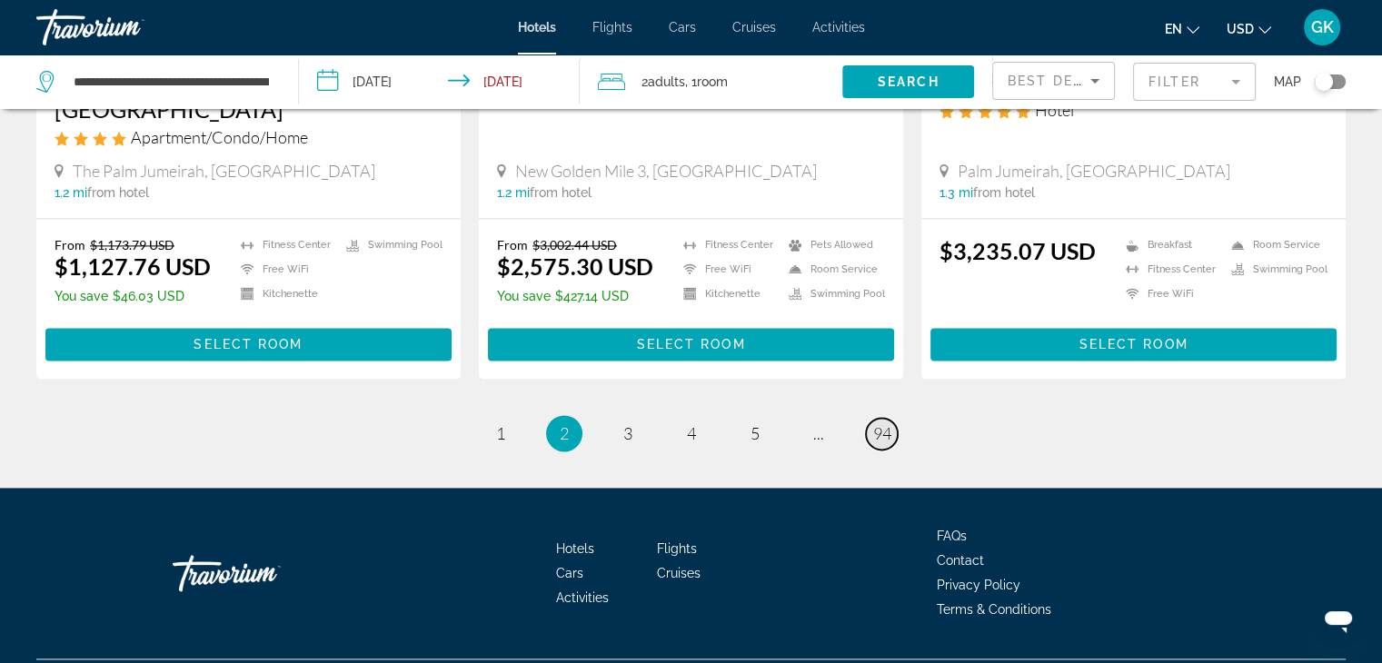
click at [880, 424] on span "94" at bounding box center [882, 434] width 18 height 20
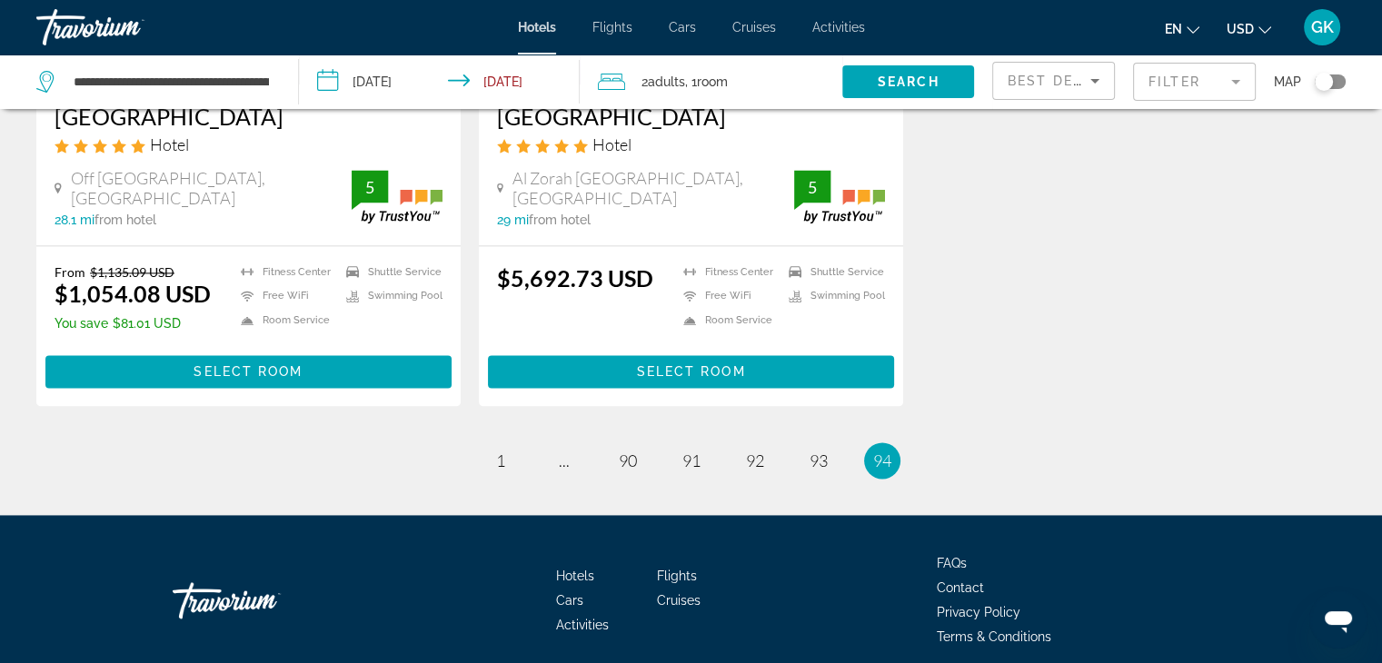
scroll to position [2472, 0]
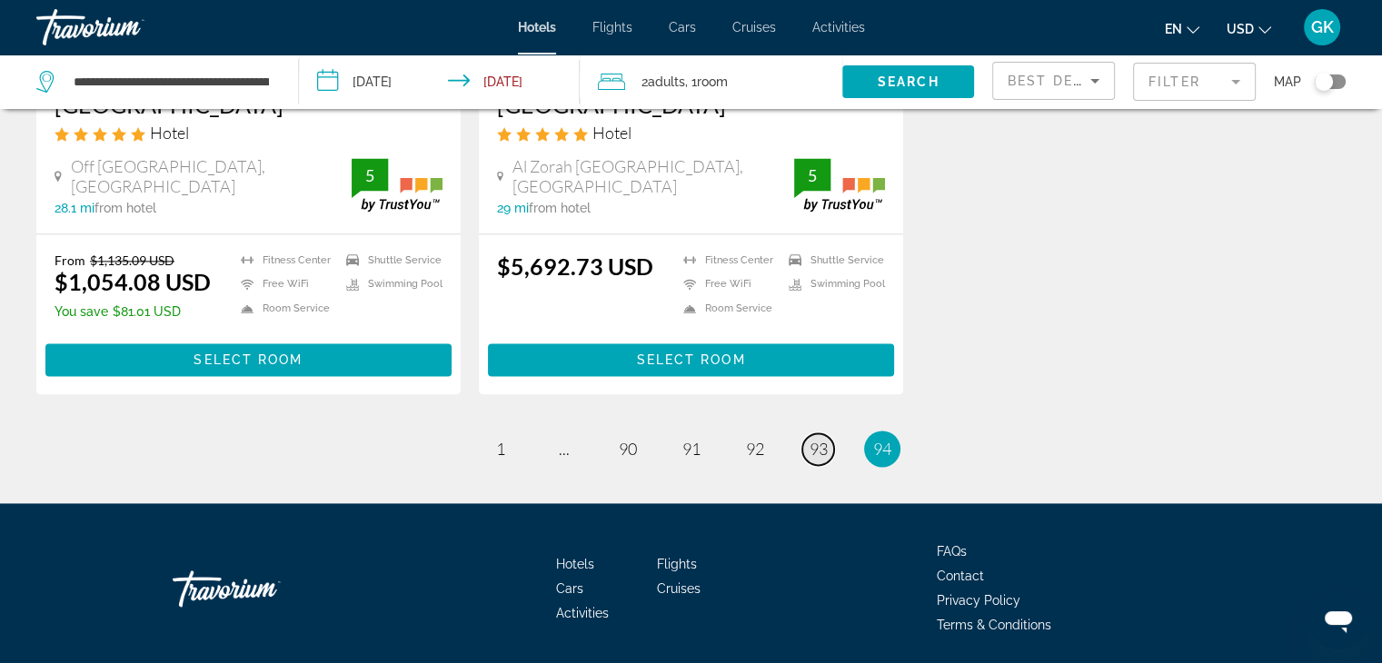
click at [832, 434] on link "page 93" at bounding box center [819, 450] width 32 height 32
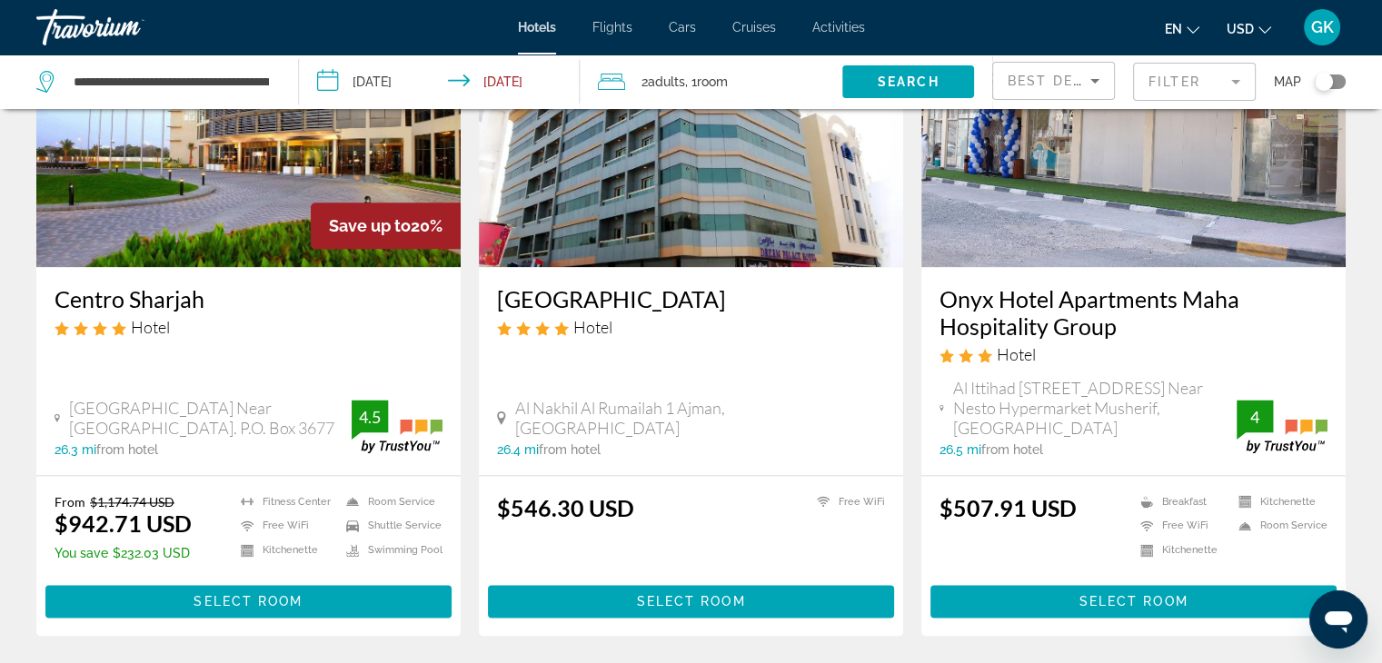
scroll to position [2254, 0]
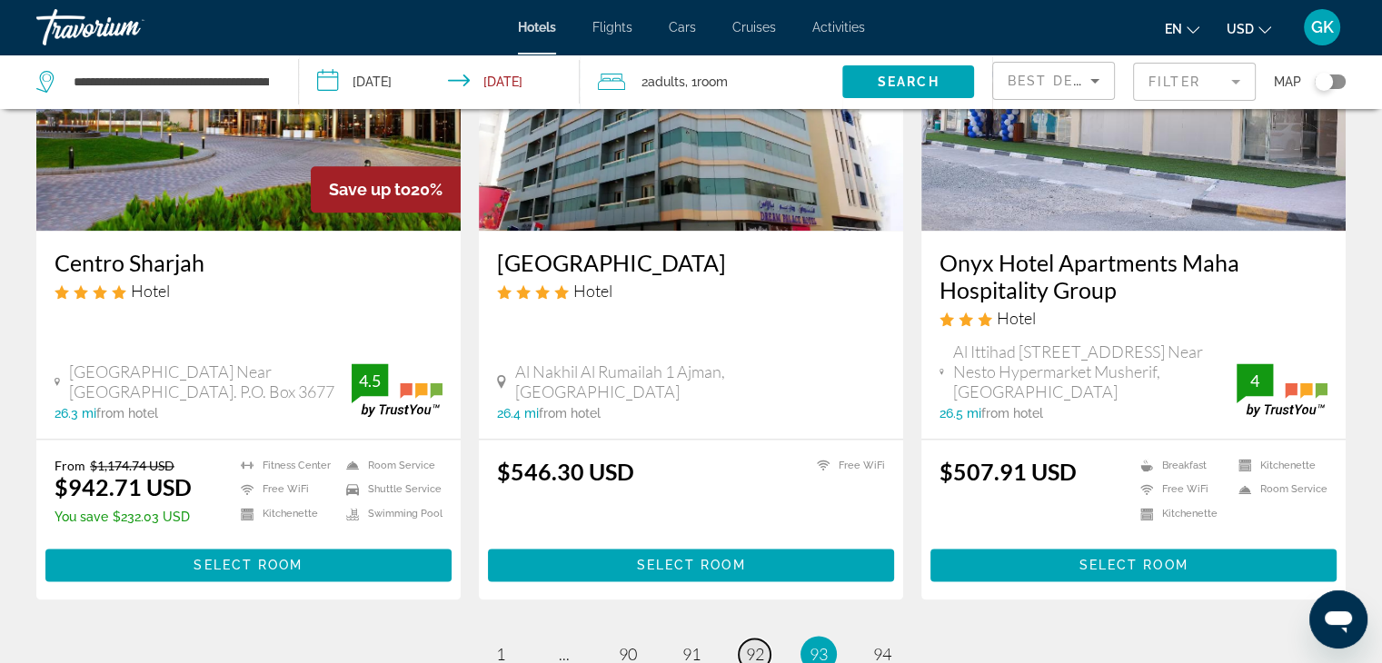
click at [753, 644] on span "92" at bounding box center [755, 654] width 18 height 20
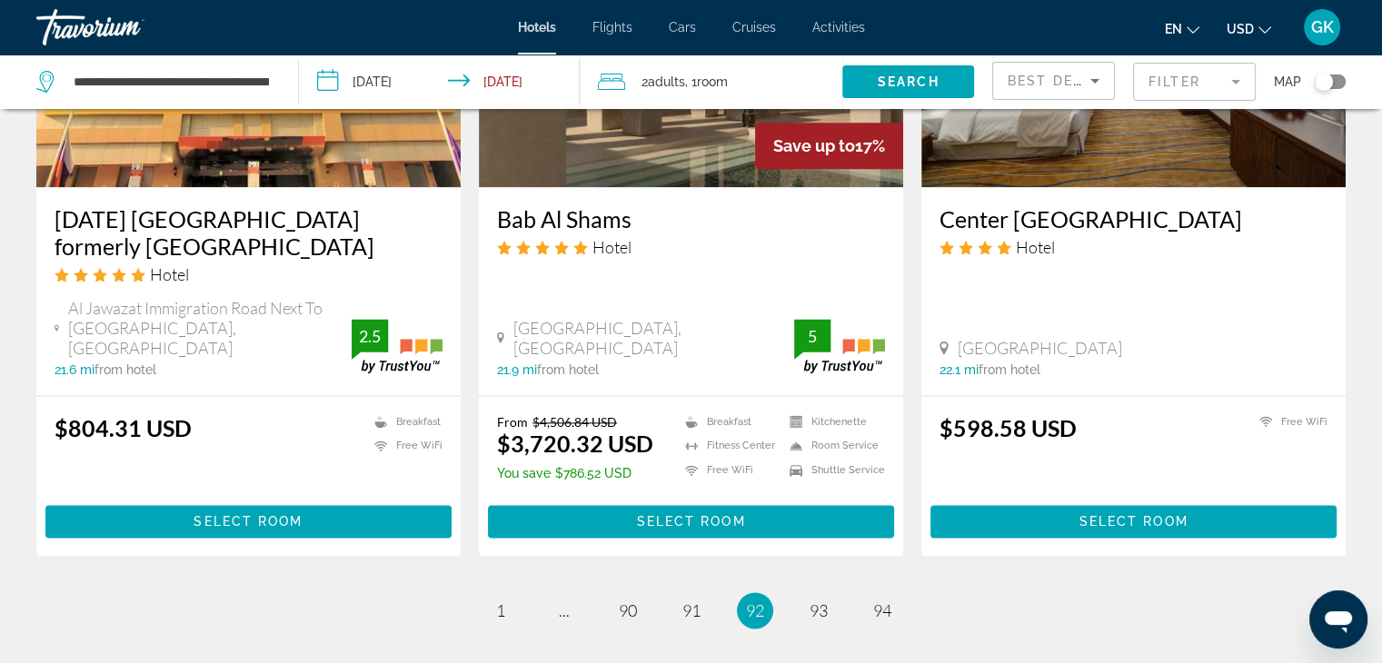
scroll to position [2314, 0]
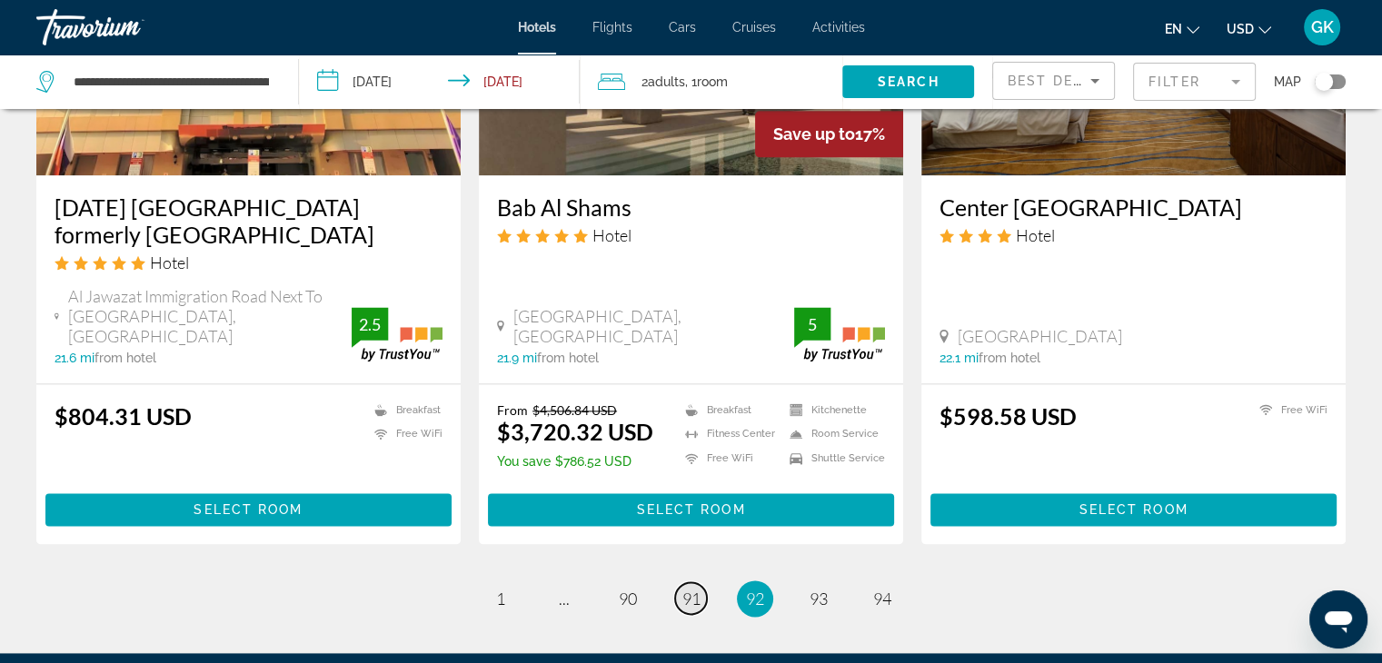
click at [695, 589] on span "91" at bounding box center [692, 599] width 18 height 20
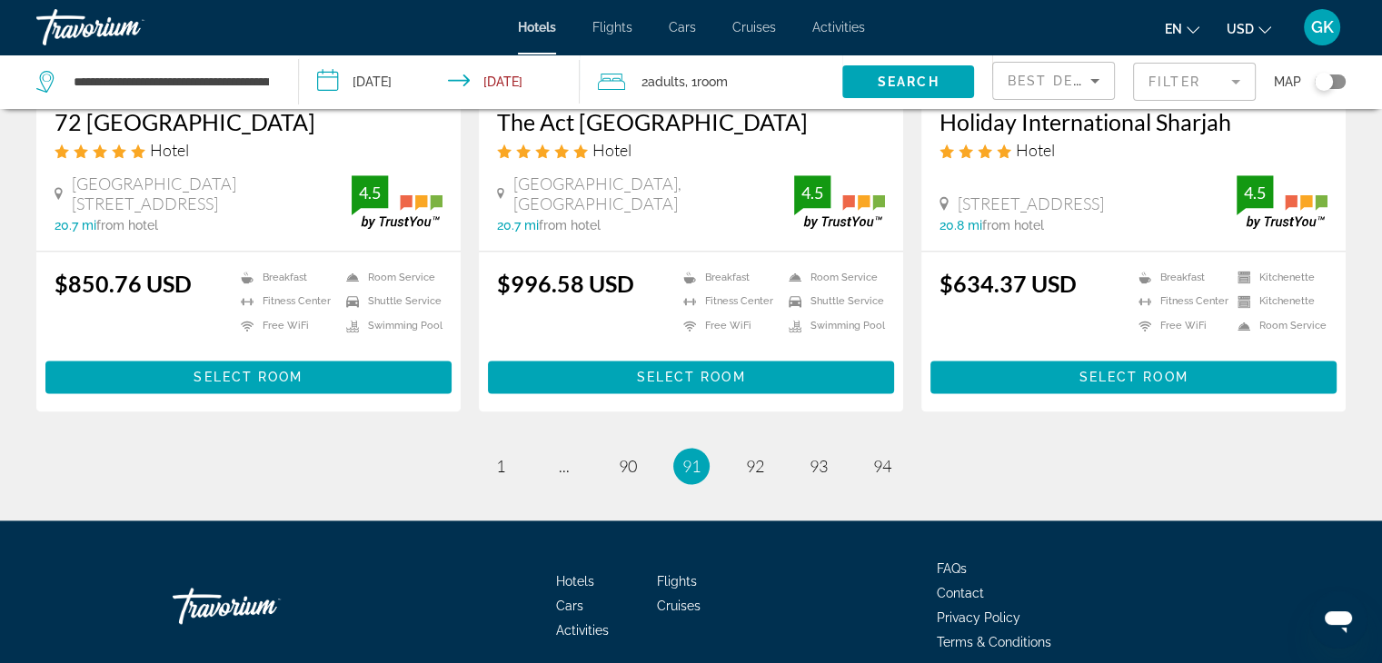
scroll to position [2411, 0]
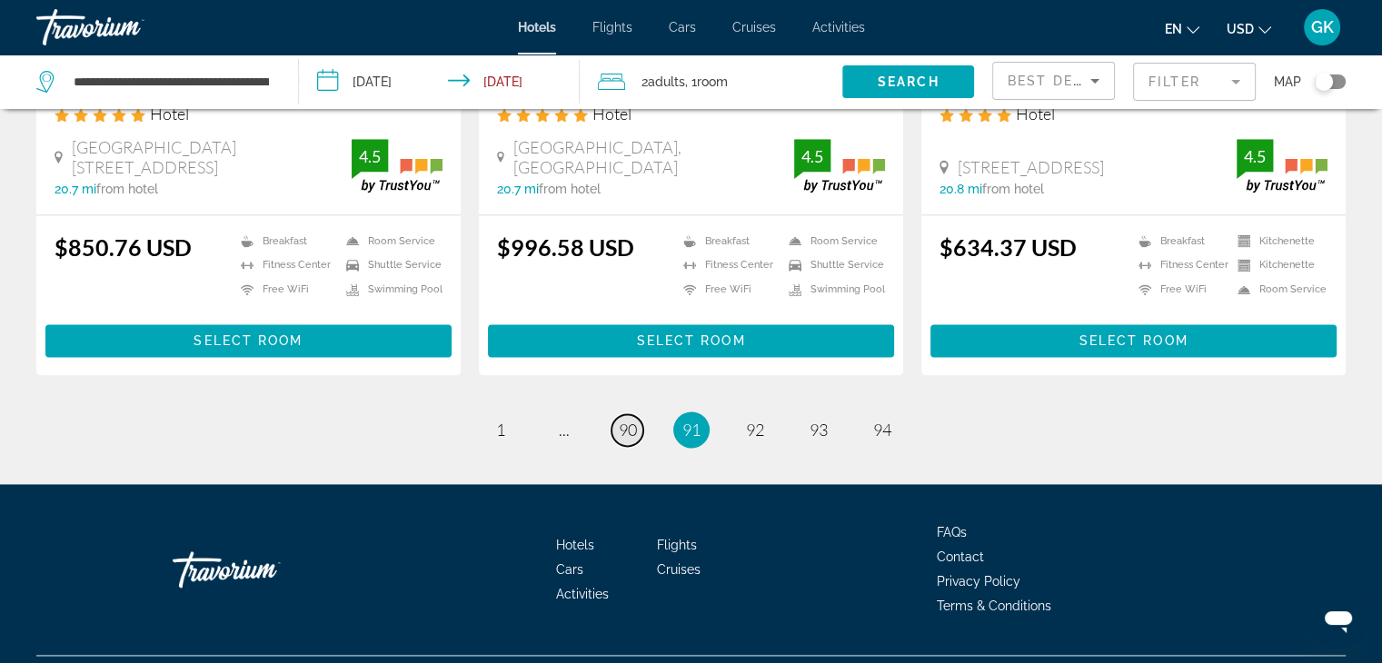
click at [630, 420] on span "90" at bounding box center [628, 430] width 18 height 20
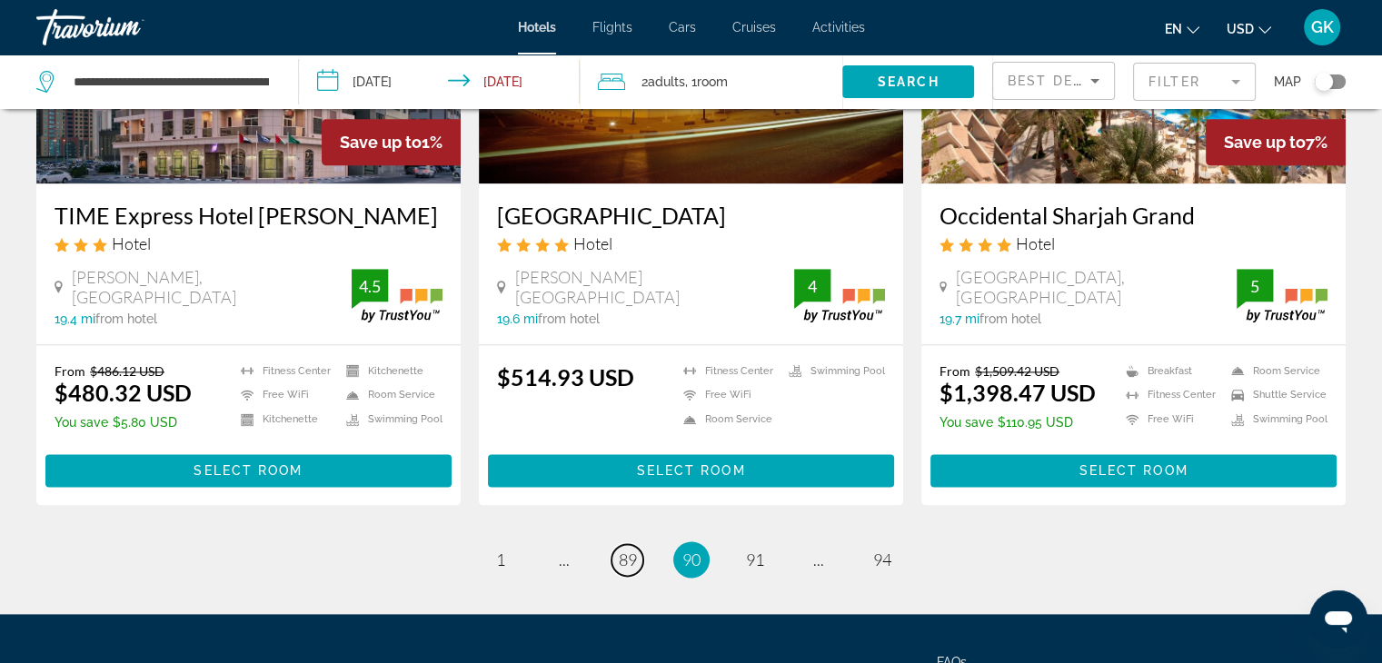
scroll to position [2302, 0]
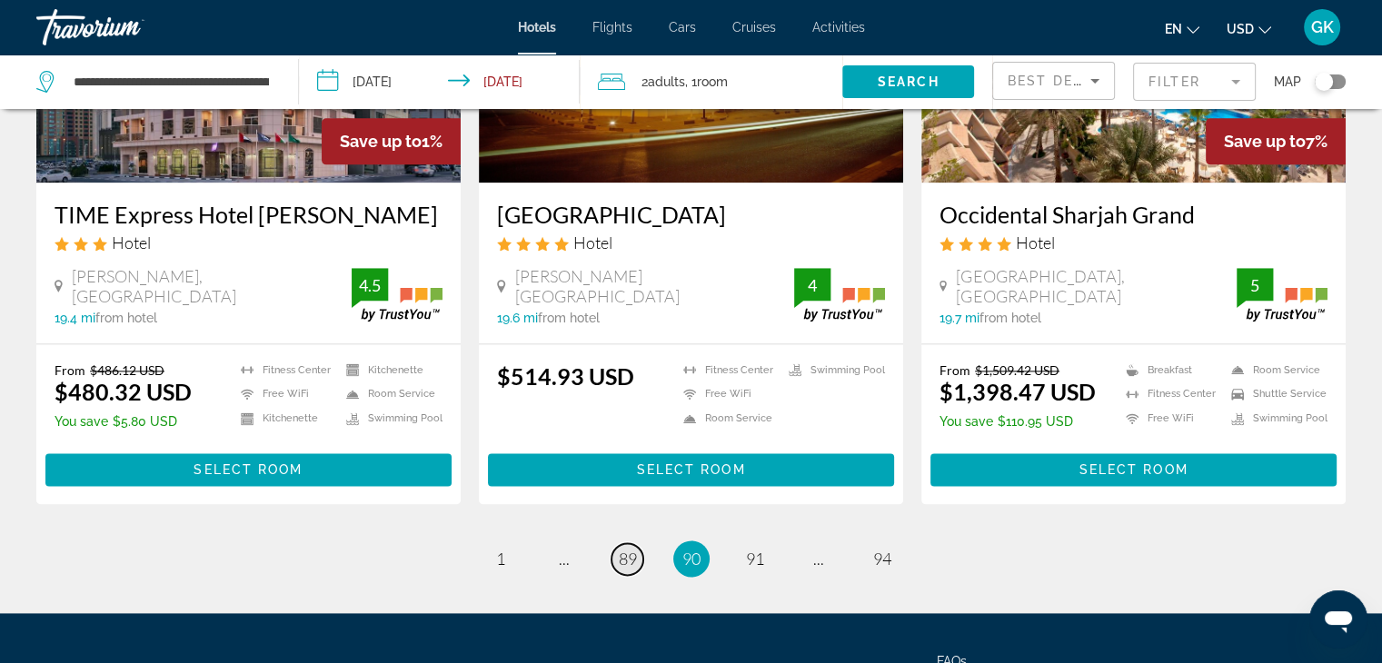
click at [633, 549] on span "89" at bounding box center [628, 559] width 18 height 20
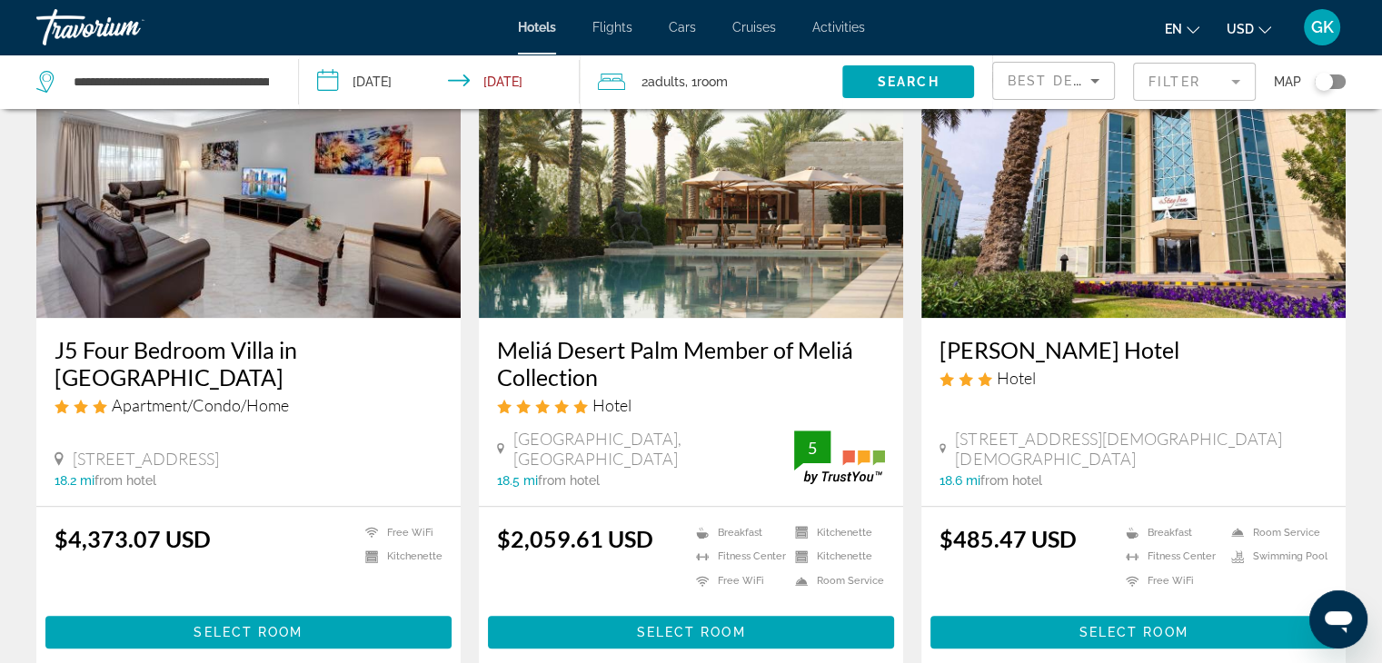
scroll to position [1527, 0]
